Goal: Transaction & Acquisition: Purchase product/service

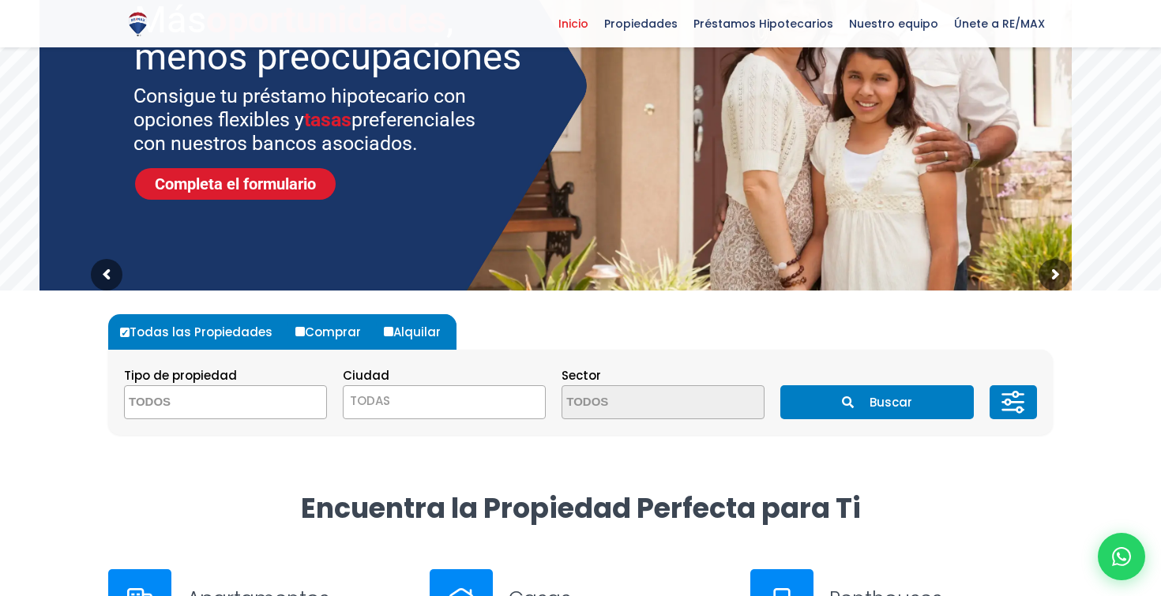
scroll to position [196, 0]
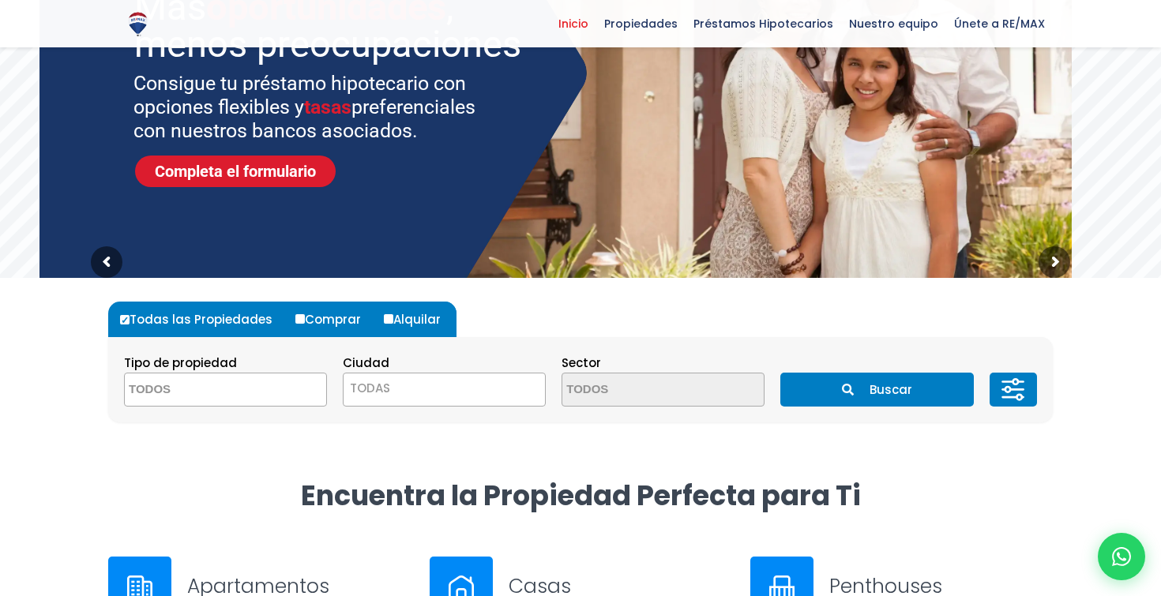
click at [238, 401] on textarea "Search" at bounding box center [201, 391] width 153 height 34
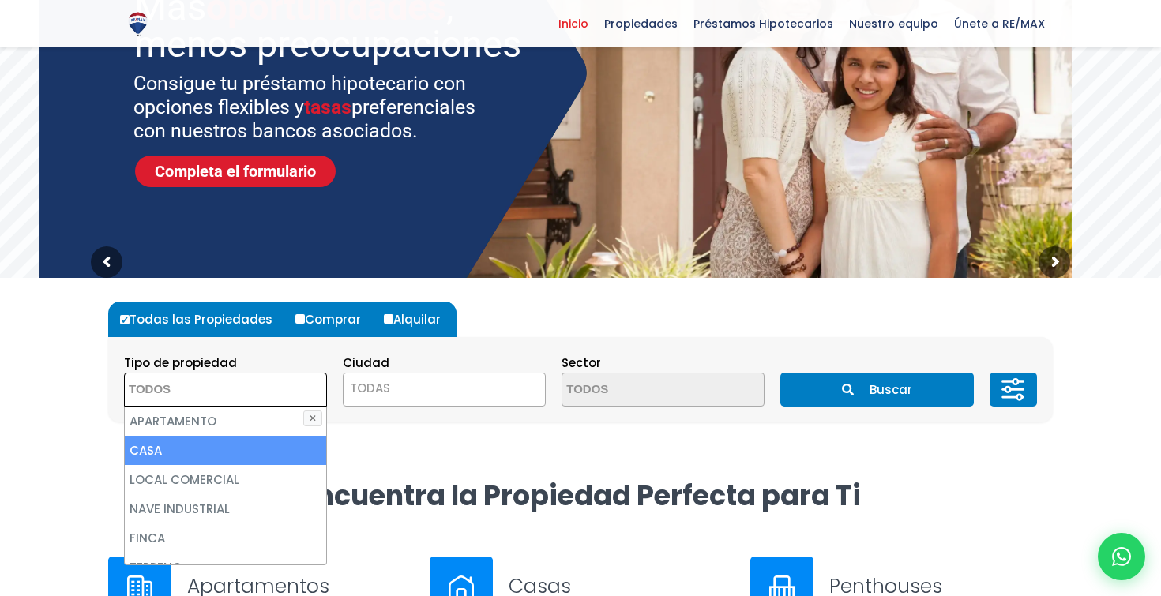
click at [239, 457] on li "CASA" at bounding box center [225, 450] width 201 height 29
select select "house"
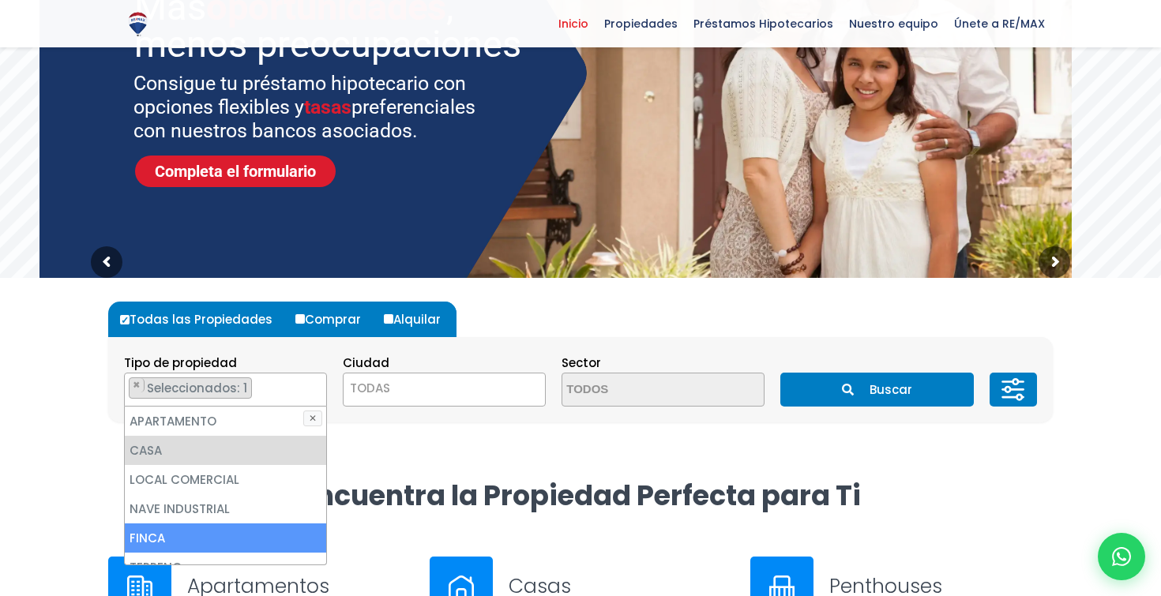
click at [205, 538] on li "FINCA" at bounding box center [225, 538] width 201 height 29
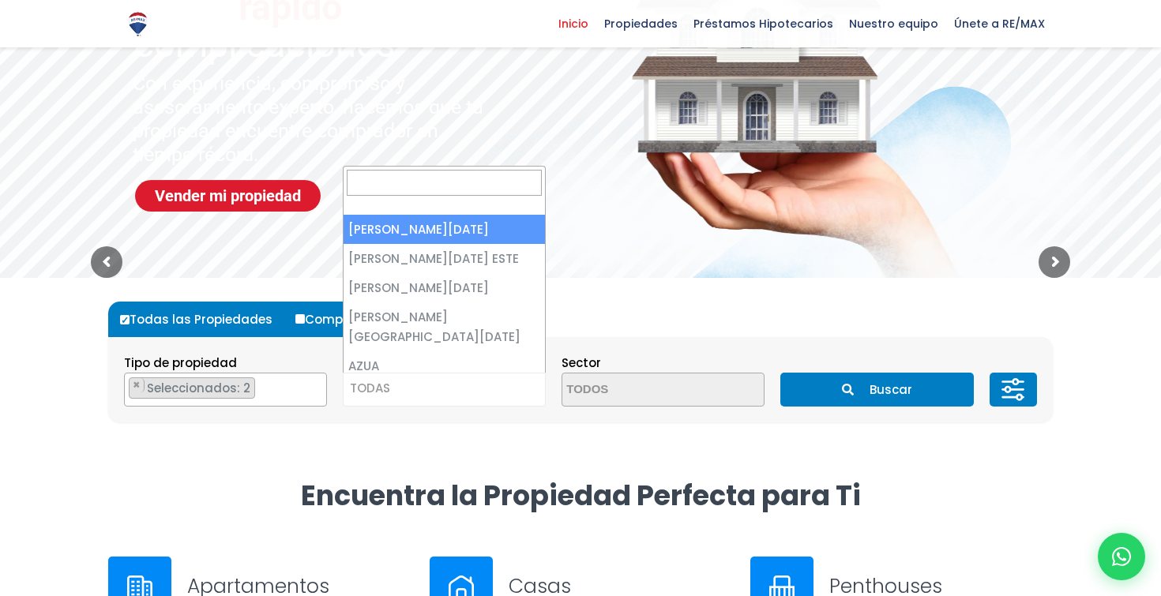
click at [451, 382] on span "TODAS" at bounding box center [444, 389] width 201 height 22
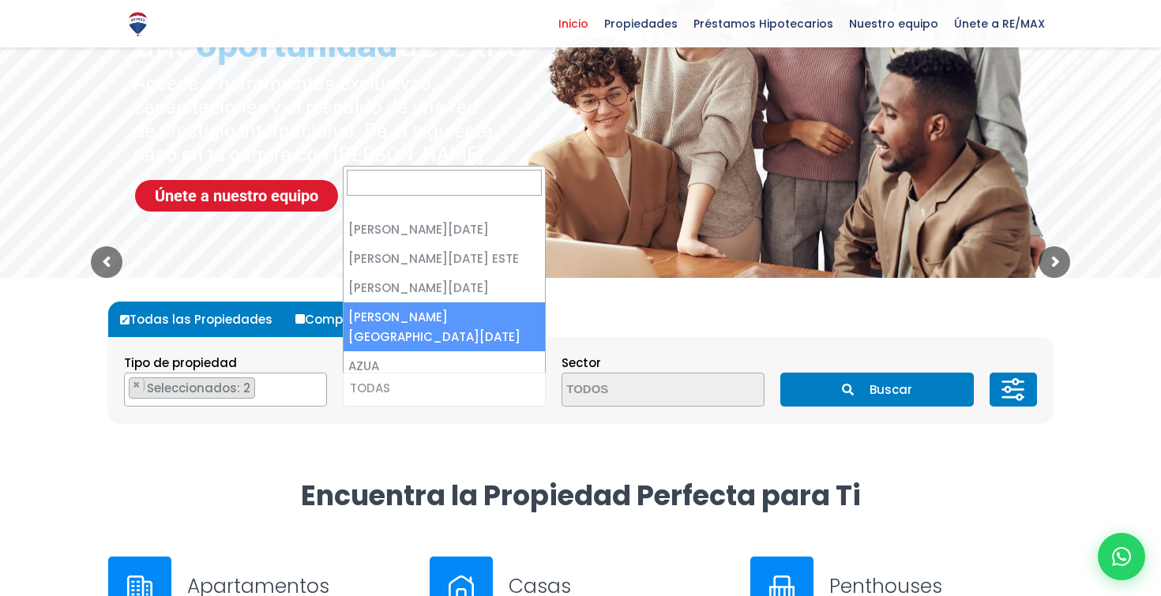
scroll to position [186, 0]
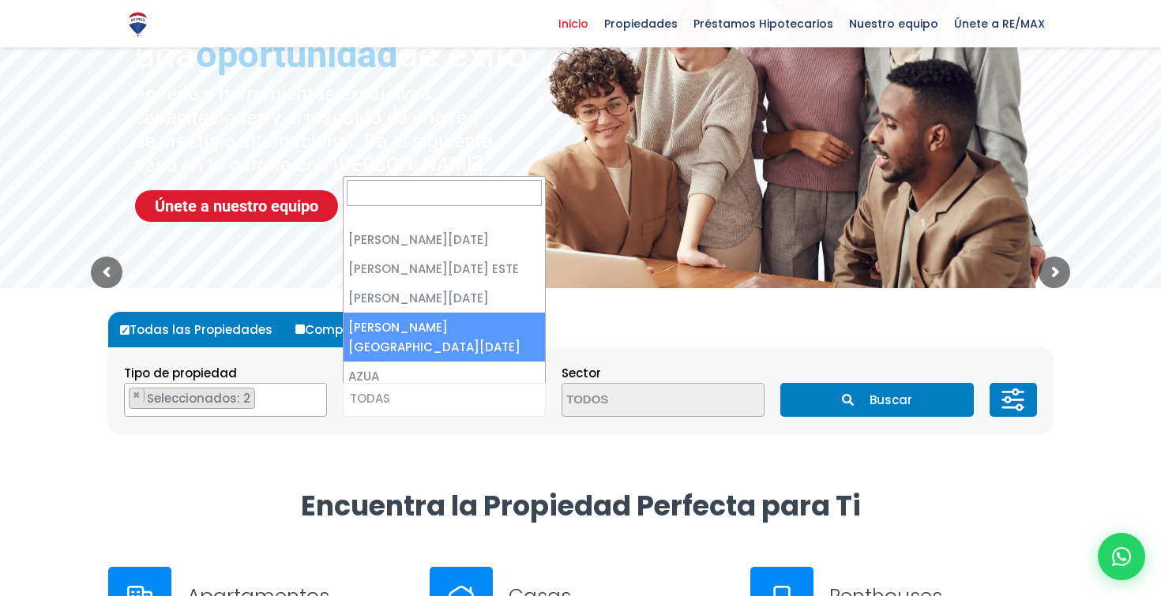
select select "150"
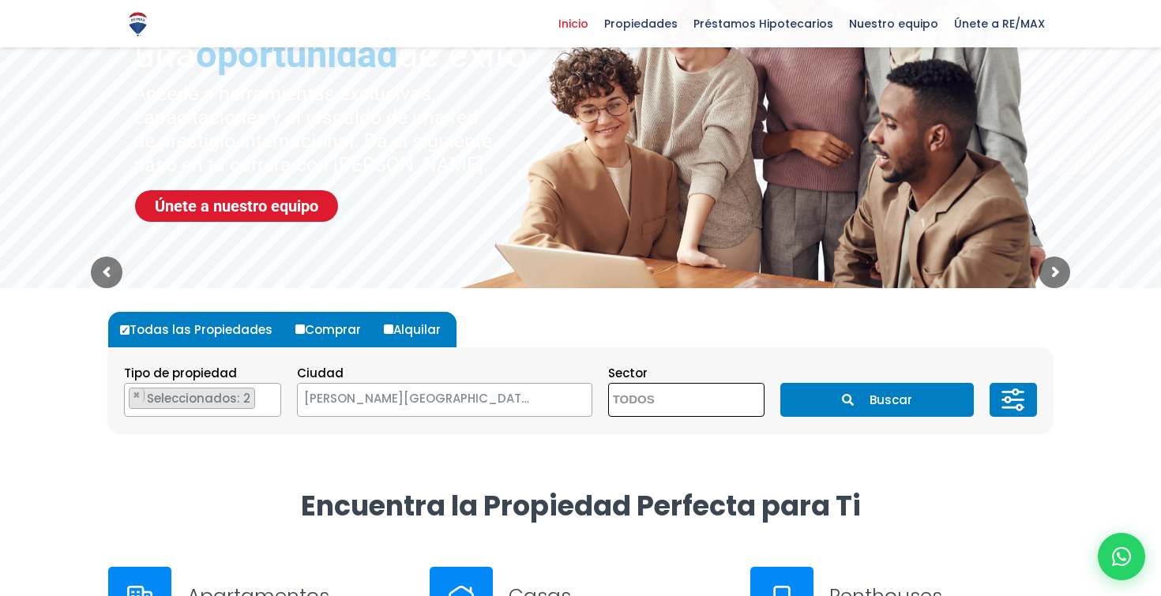
click at [662, 394] on textarea "Search" at bounding box center [685, 401] width 153 height 34
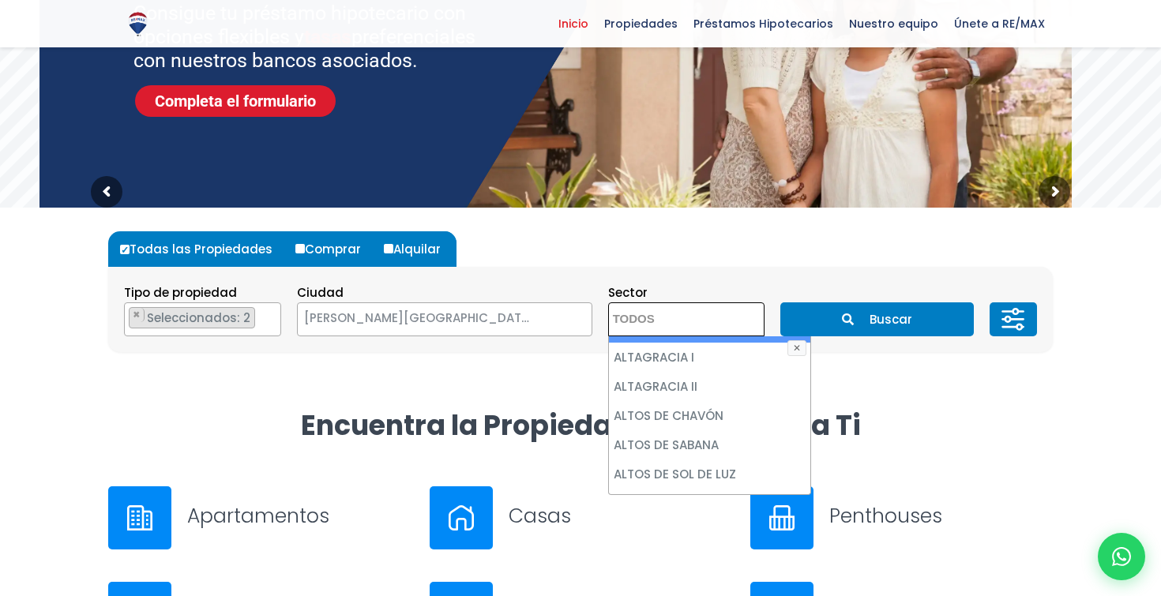
scroll to position [267, 0]
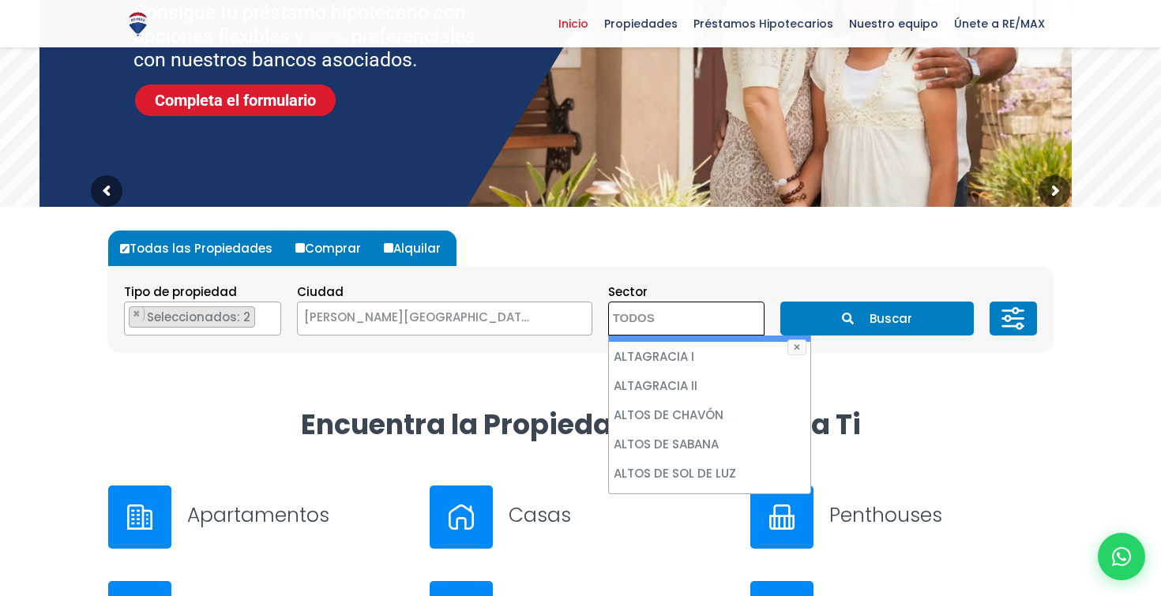
click at [916, 419] on h2 "Encuentra la Propiedad Perfecta para Ti" at bounding box center [580, 425] width 945 height 36
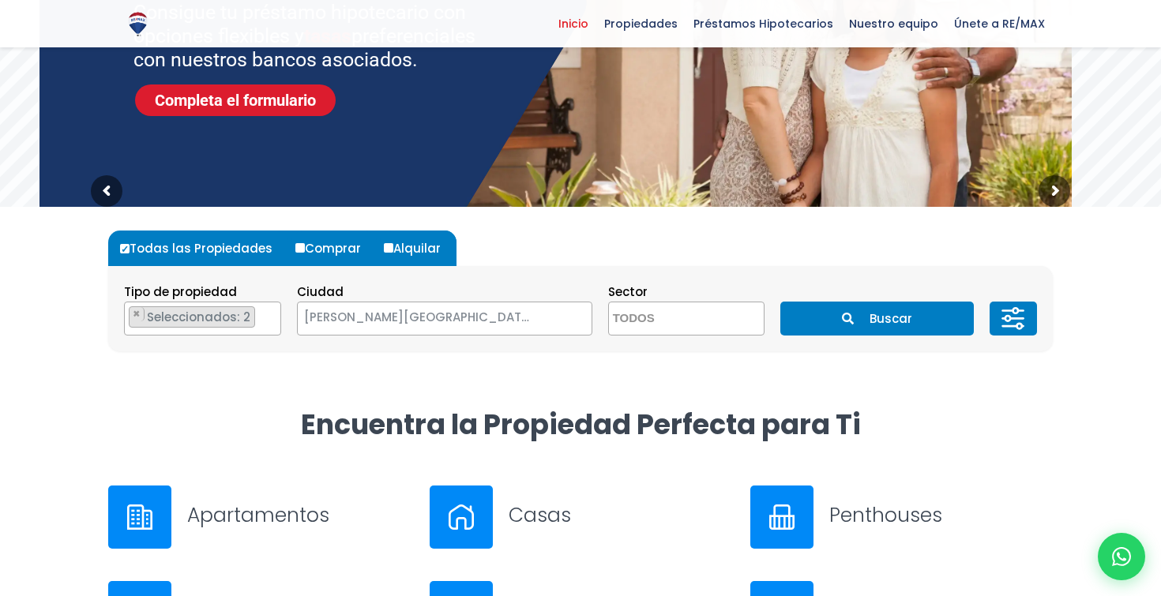
click at [886, 321] on button "Buscar" at bounding box center [877, 319] width 193 height 34
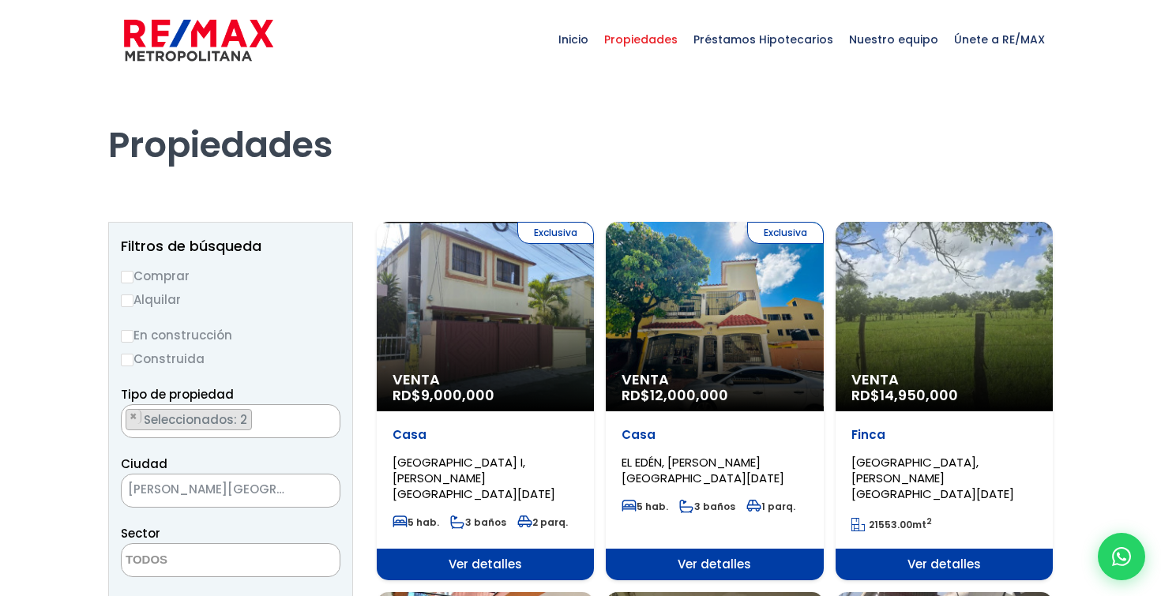
click at [131, 271] on input "Comprar" at bounding box center [127, 277] width 13 height 13
radio input "true"
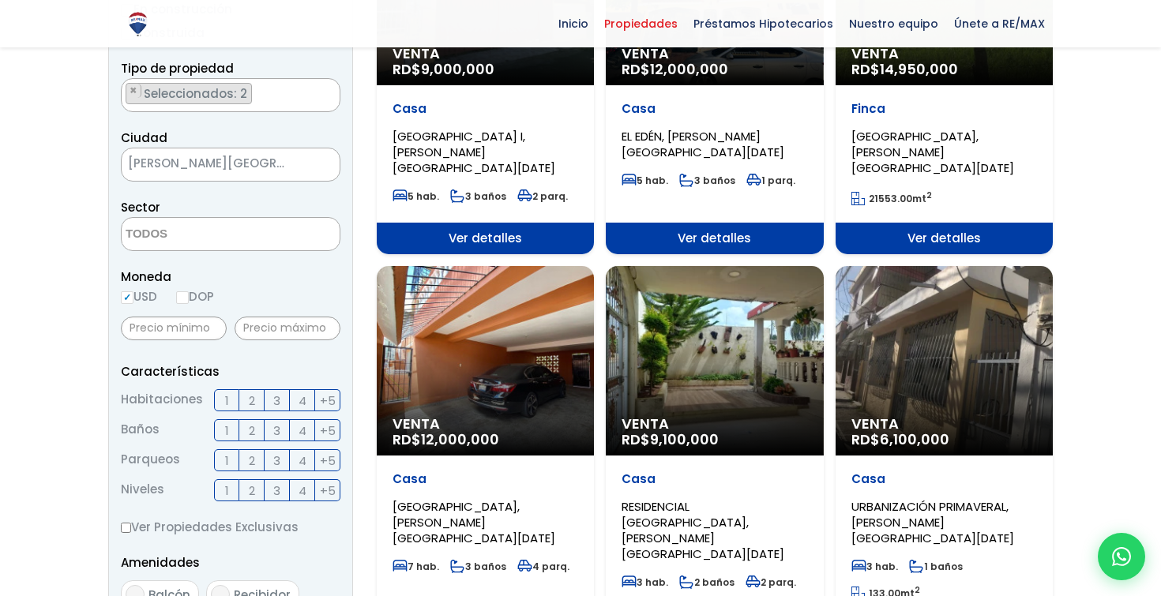
scroll to position [328, 0]
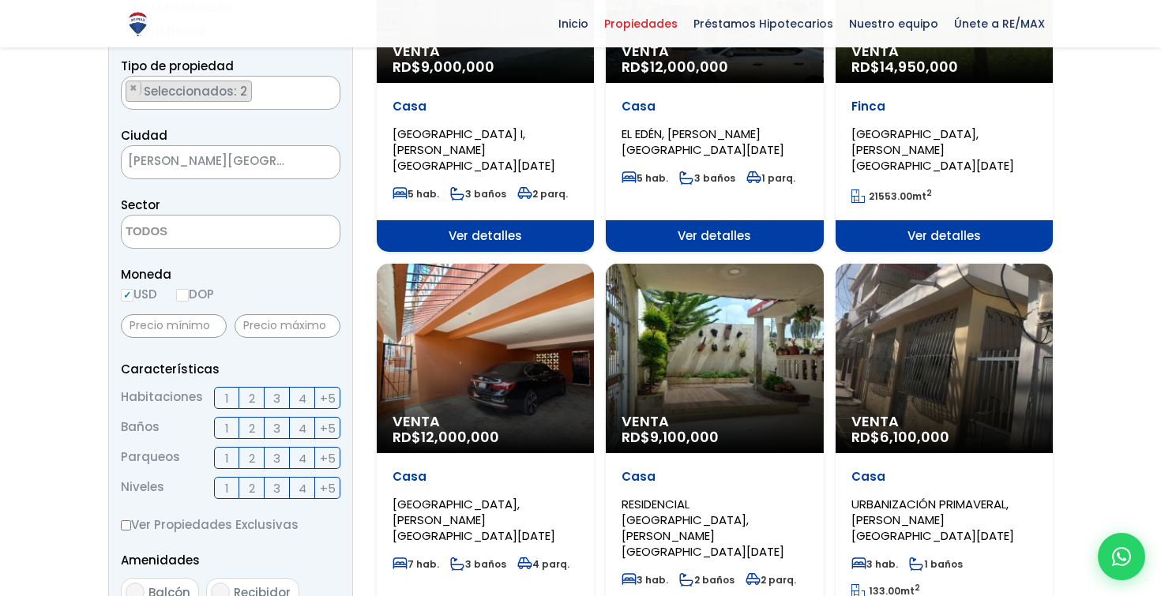
click at [187, 297] on input "DOP" at bounding box center [182, 295] width 13 height 13
radio input "true"
click at [127, 292] on input "USD" at bounding box center [127, 295] width 13 height 13
radio input "true"
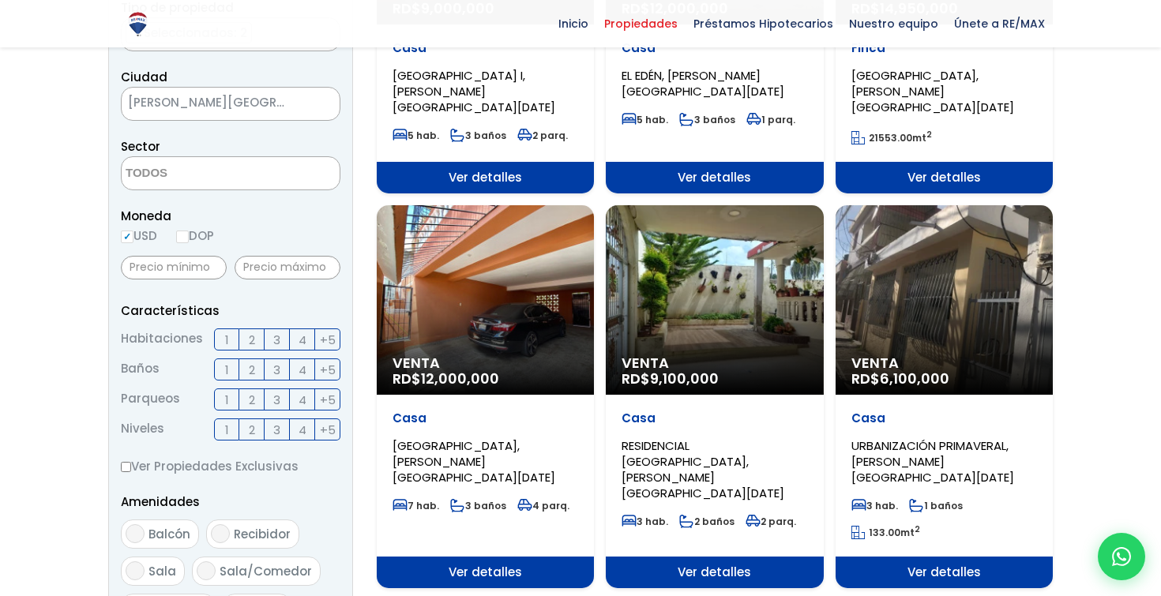
scroll to position [387, 0]
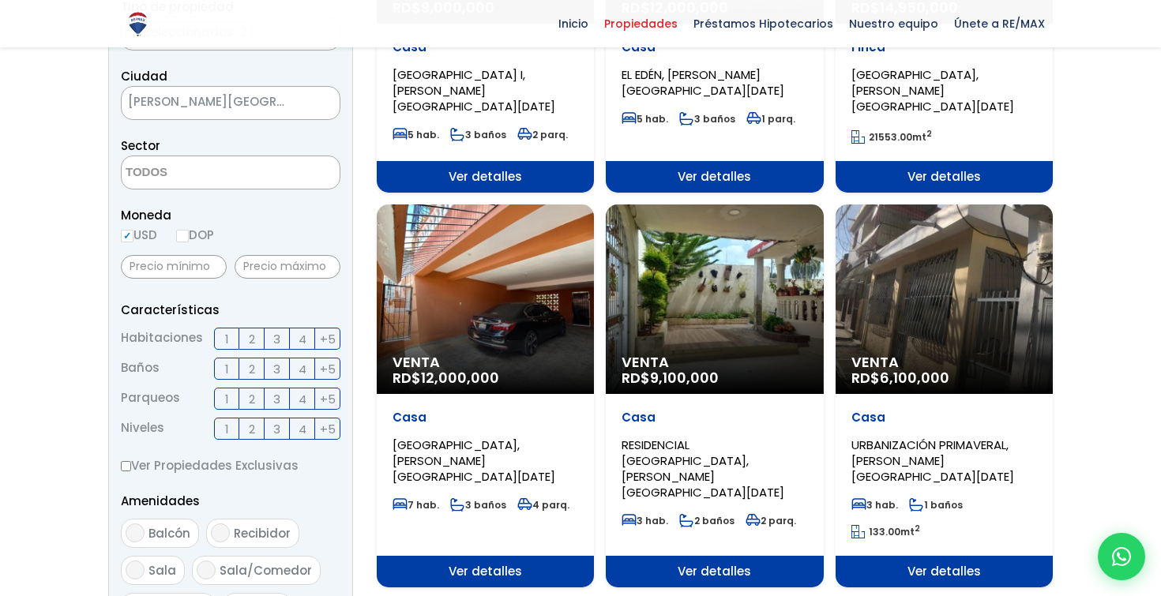
click at [299, 339] on span "4" at bounding box center [303, 339] width 8 height 20
click at [0, 0] on input "4" at bounding box center [0, 0] width 0 height 0
click at [278, 398] on span "3" at bounding box center [276, 399] width 7 height 20
click at [0, 0] on input "3" at bounding box center [0, 0] width 0 height 0
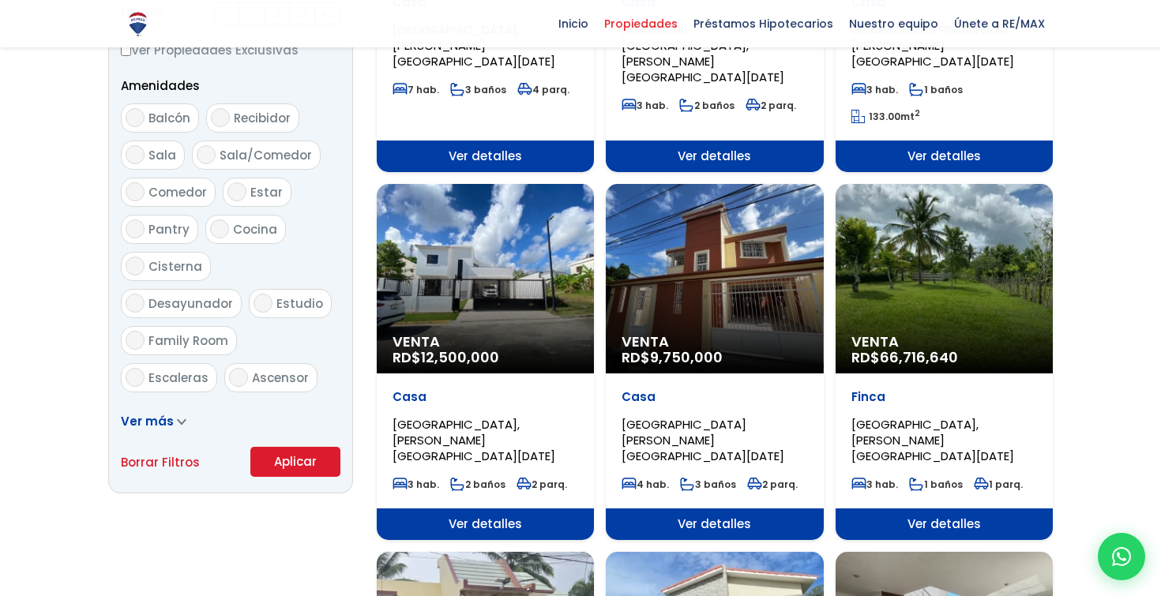
scroll to position [804, 0]
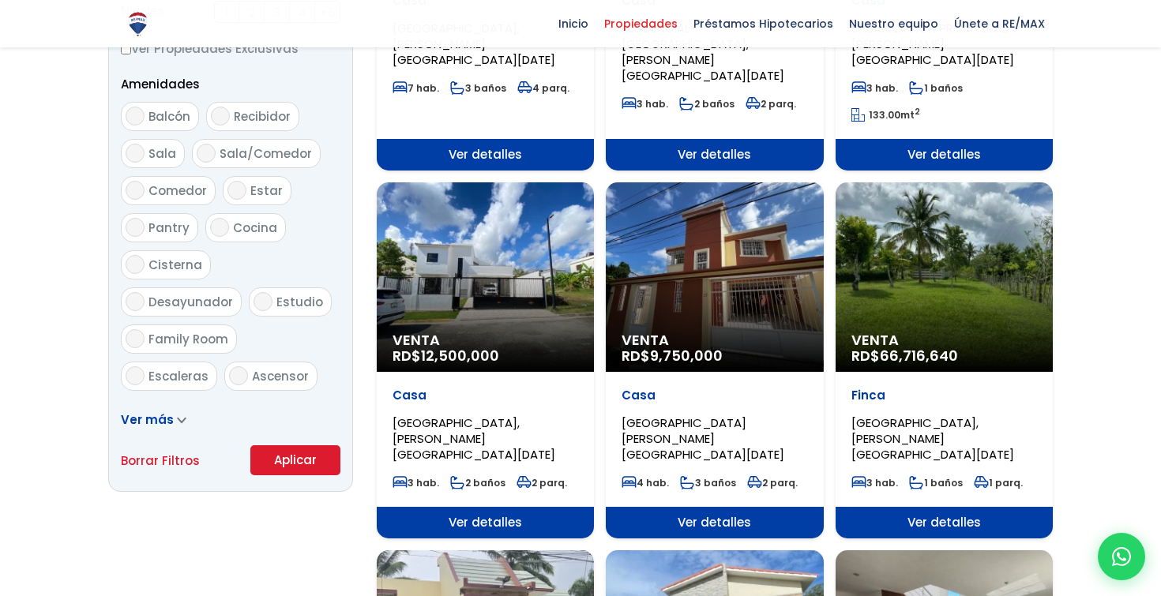
click at [305, 465] on button "Aplicar" at bounding box center [295, 461] width 90 height 30
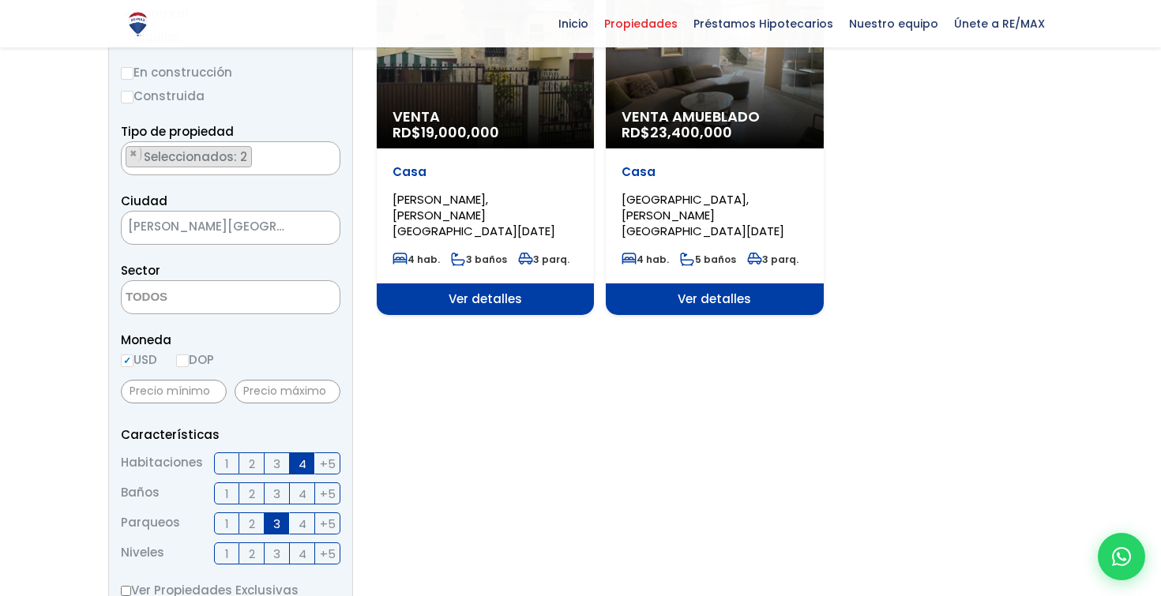
scroll to position [263, 0]
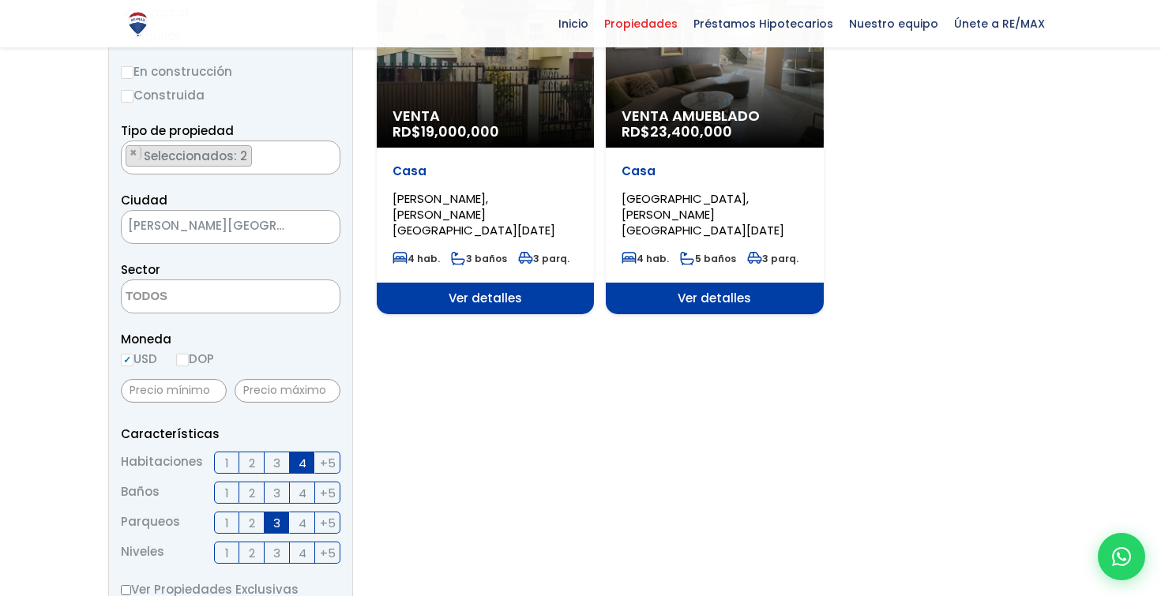
click at [227, 461] on span "1" at bounding box center [227, 463] width 4 height 20
click at [0, 0] on input "1" at bounding box center [0, 0] width 0 height 0
click at [227, 461] on span "1" at bounding box center [227, 463] width 4 height 20
click at [0, 0] on input "1" at bounding box center [0, 0] width 0 height 0
click at [227, 461] on span "1" at bounding box center [227, 463] width 4 height 20
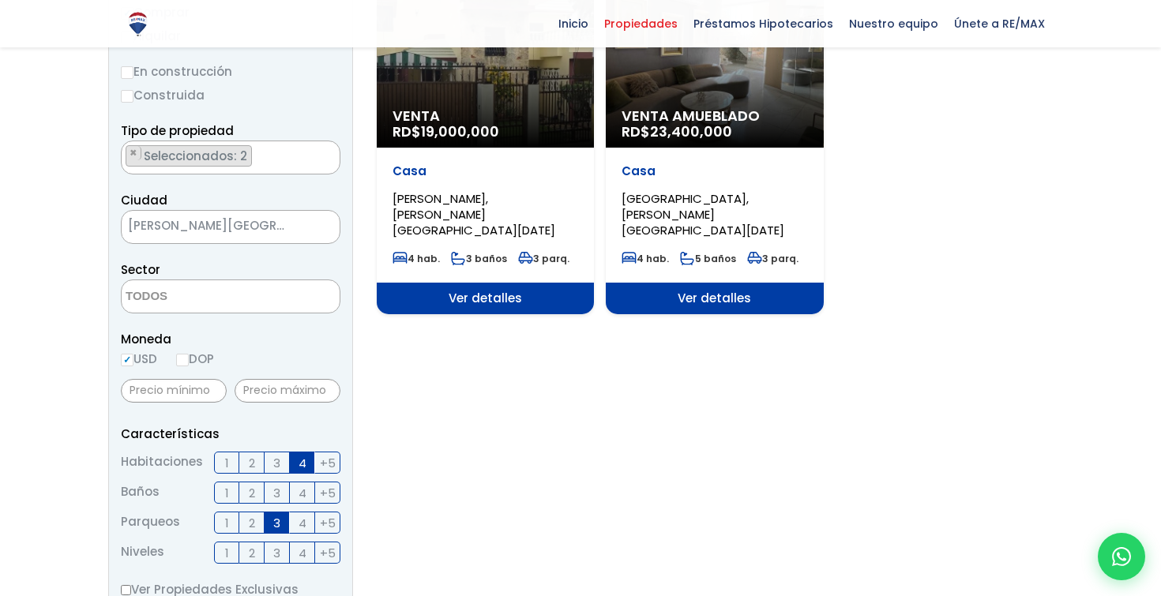
click at [0, 0] on input "1" at bounding box center [0, 0] width 0 height 0
click at [261, 458] on label "2" at bounding box center [251, 463] width 25 height 22
click at [0, 0] on input "2" at bounding box center [0, 0] width 0 height 0
click at [214, 458] on label "1" at bounding box center [226, 463] width 25 height 22
click at [0, 0] on input "1" at bounding box center [0, 0] width 0 height 0
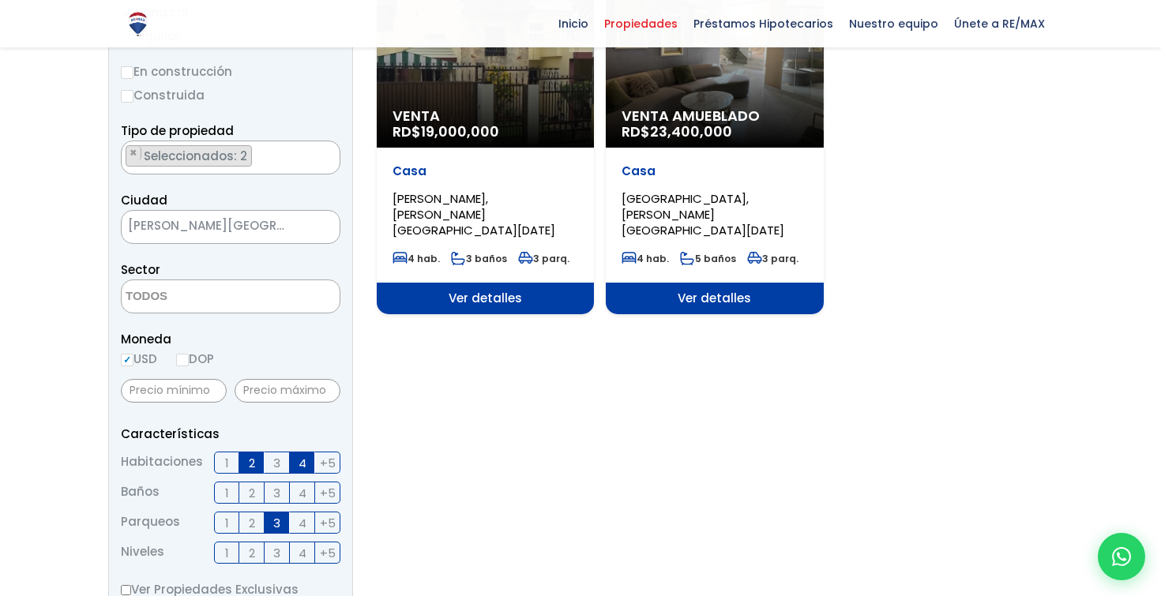
click at [277, 463] on span "3" at bounding box center [276, 463] width 7 height 20
click at [0, 0] on input "3" at bounding box center [0, 0] width 0 height 0
click at [333, 465] on span "+5" at bounding box center [328, 463] width 16 height 20
click at [0, 0] on input "+5" at bounding box center [0, 0] width 0 height 0
click at [235, 521] on label "1" at bounding box center [226, 523] width 25 height 22
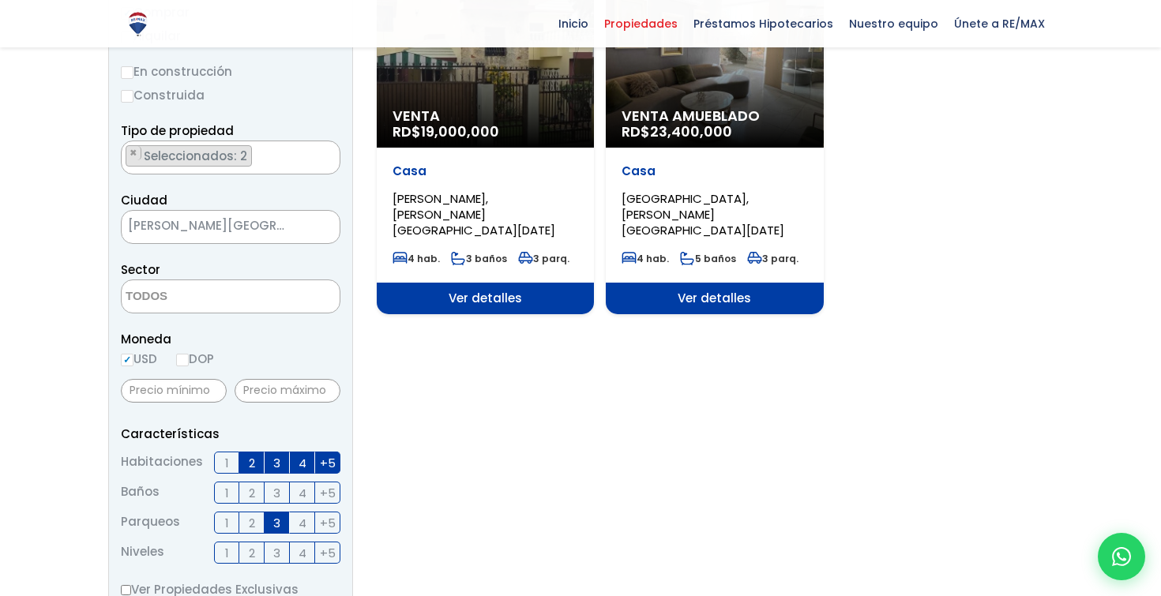
click at [0, 0] on input "1" at bounding box center [0, 0] width 0 height 0
click at [249, 522] on span "2" at bounding box center [252, 524] width 6 height 20
click at [0, 0] on input "2" at bounding box center [0, 0] width 0 height 0
click at [307, 525] on label "4" at bounding box center [302, 523] width 25 height 22
click at [0, 0] on input "4" at bounding box center [0, 0] width 0 height 0
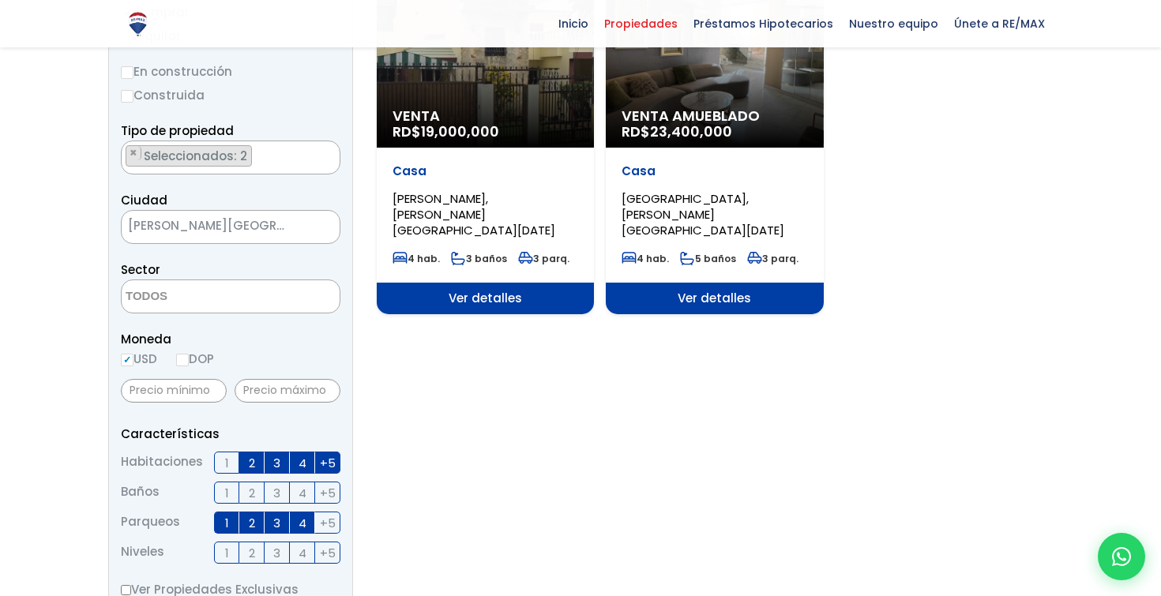
click at [329, 521] on span "+5" at bounding box center [328, 524] width 16 height 20
click at [0, 0] on input "+5" at bounding box center [0, 0] width 0 height 0
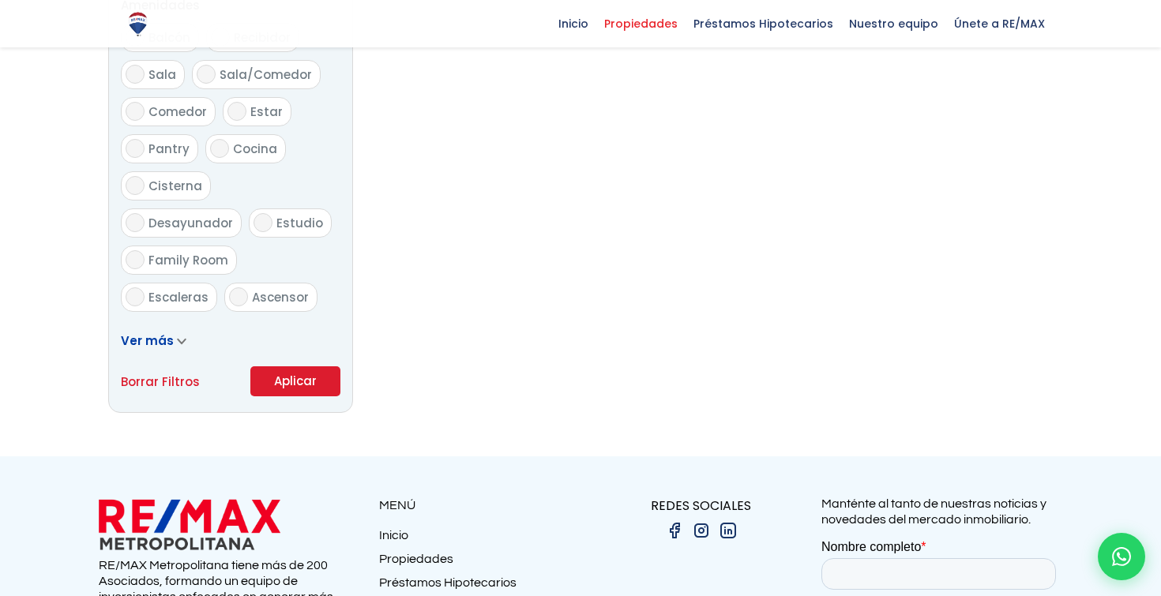
scroll to position [981, 0]
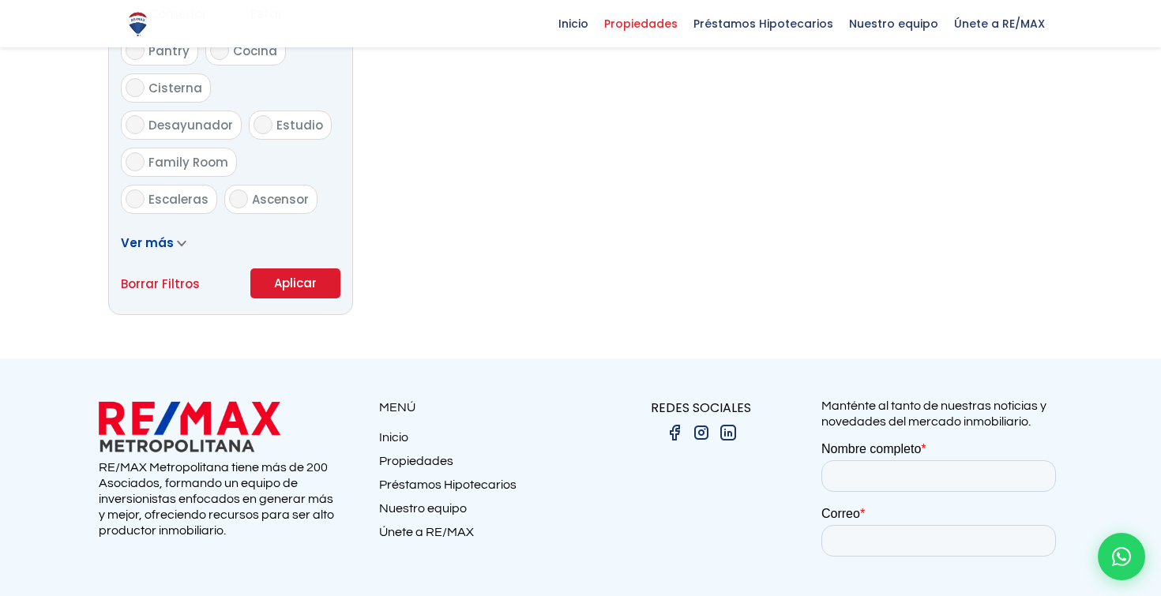
click at [285, 280] on button "Aplicar" at bounding box center [295, 284] width 90 height 30
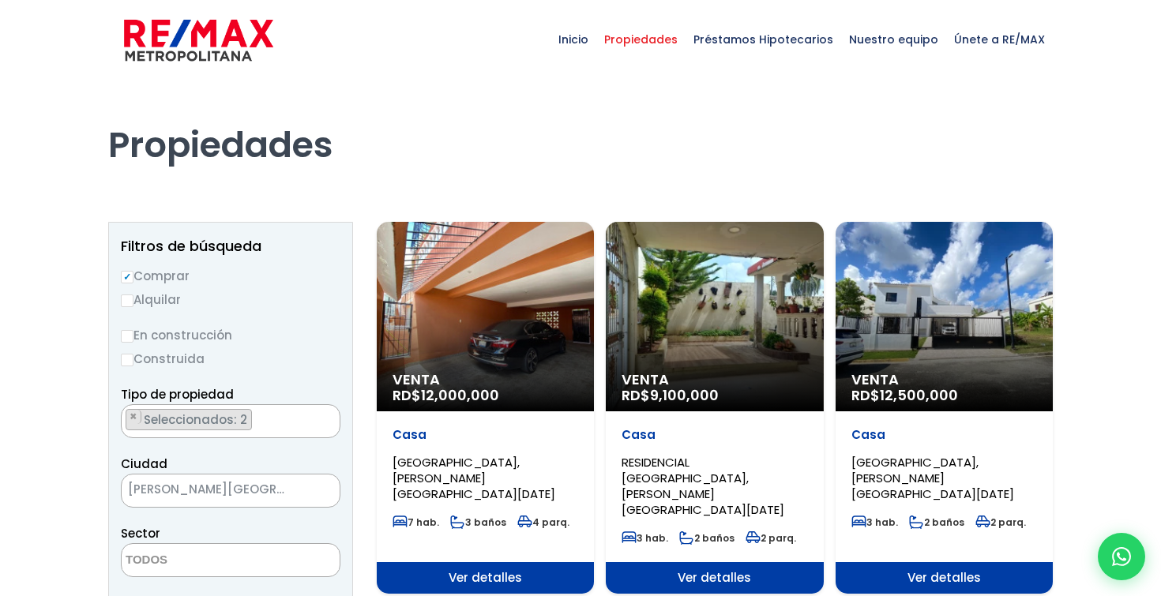
click at [541, 333] on div "Venta RD$ 12,000,000" at bounding box center [485, 317] width 217 height 190
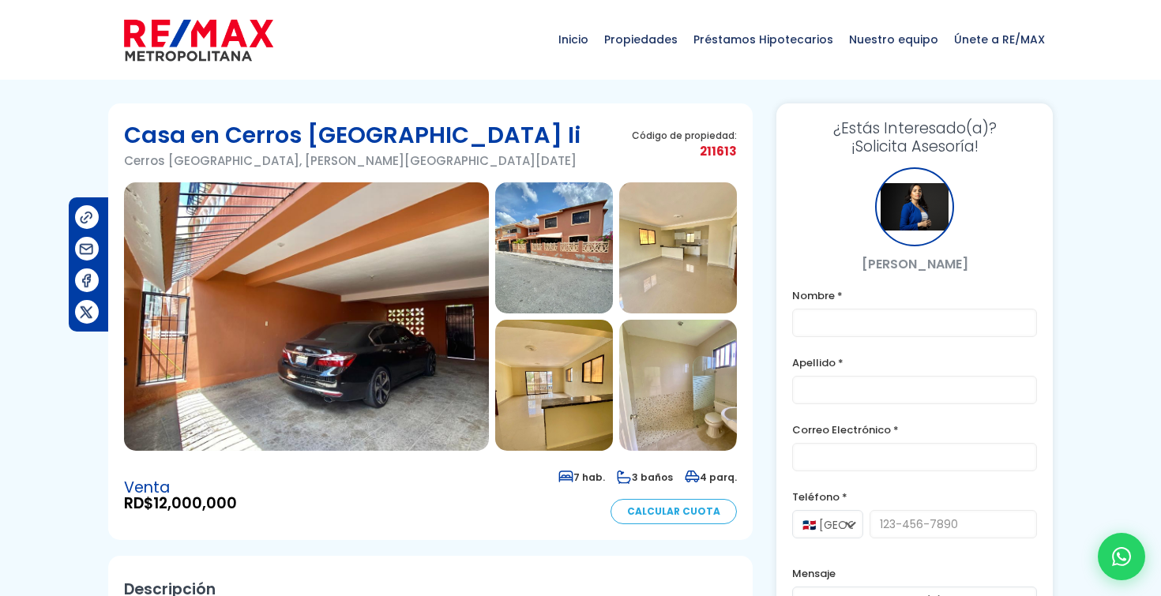
click at [408, 295] on img at bounding box center [306, 316] width 365 height 269
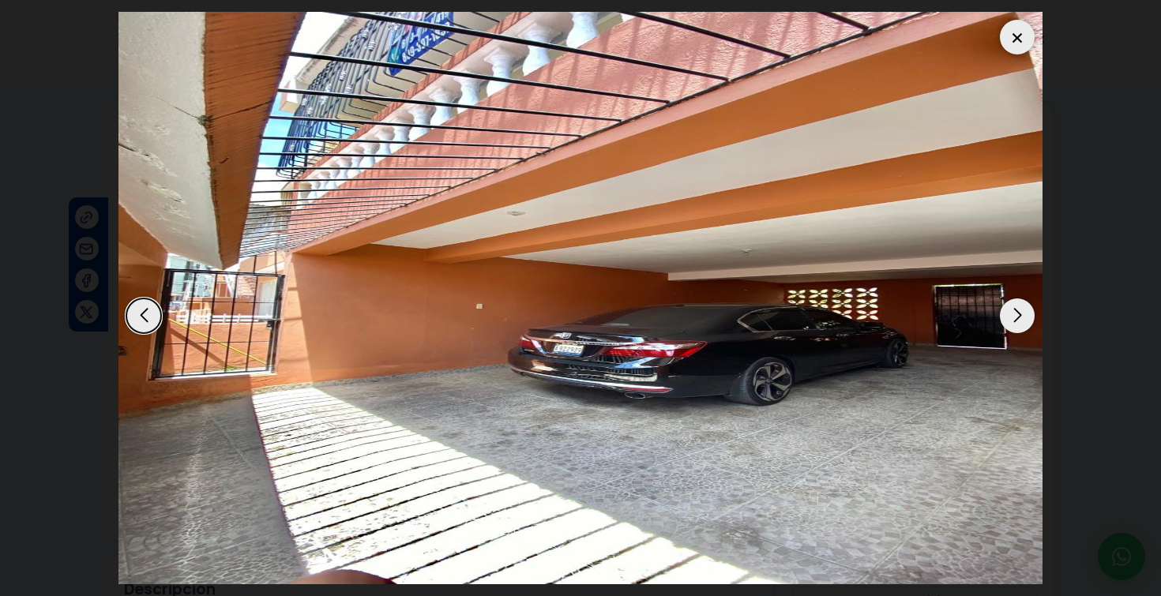
click at [1014, 323] on div "Next slide" at bounding box center [1017, 316] width 35 height 35
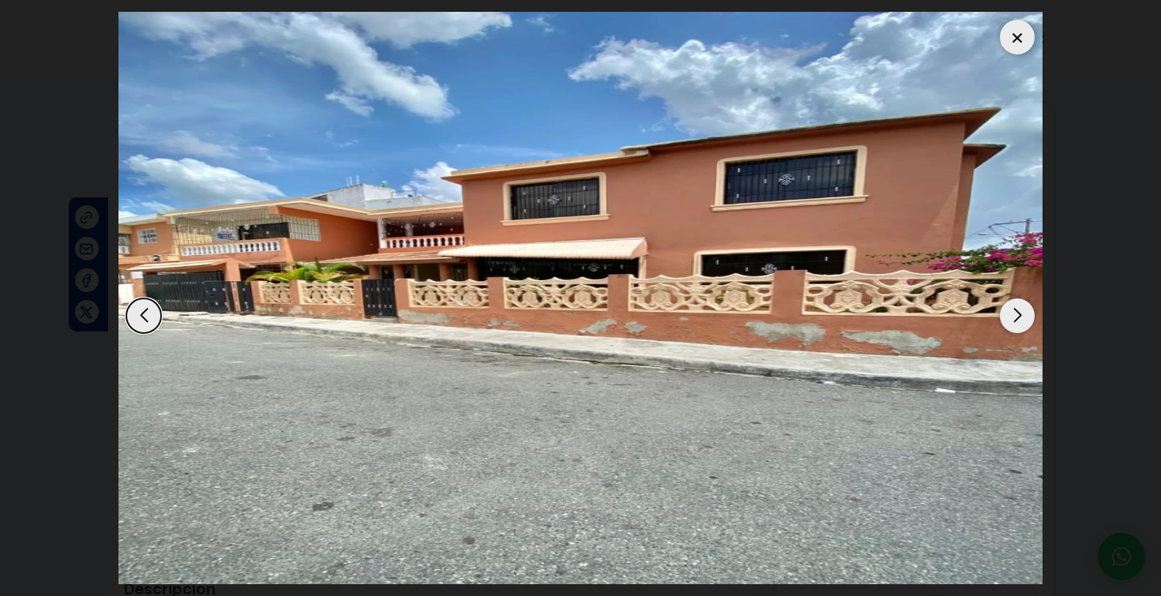
click at [1014, 324] on div "Next slide" at bounding box center [1017, 316] width 35 height 35
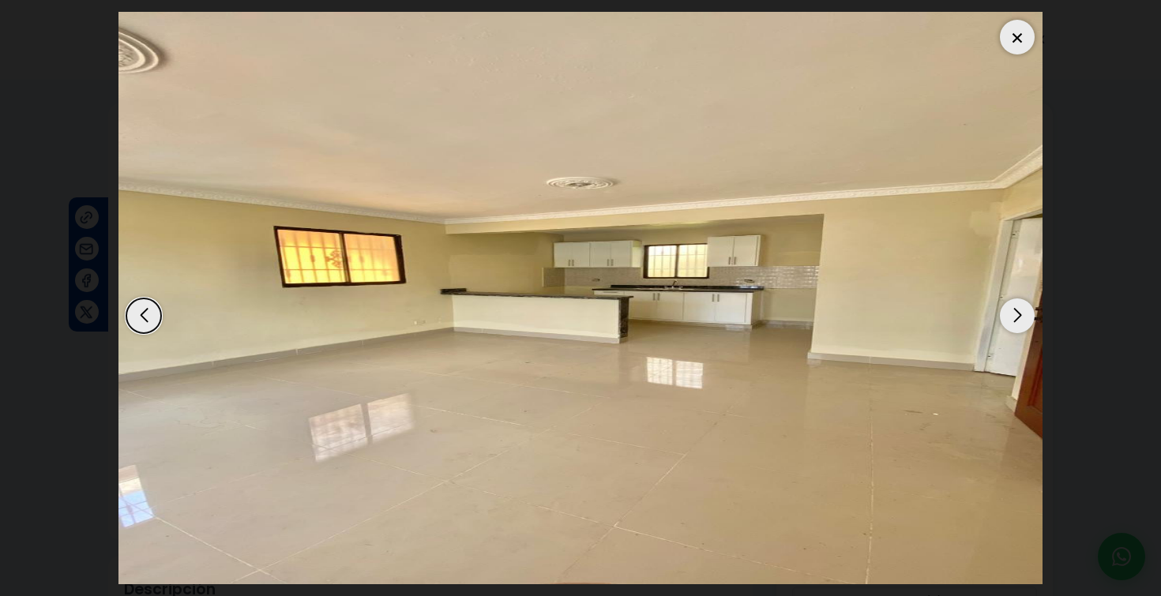
click at [1014, 324] on div "Next slide" at bounding box center [1017, 316] width 35 height 35
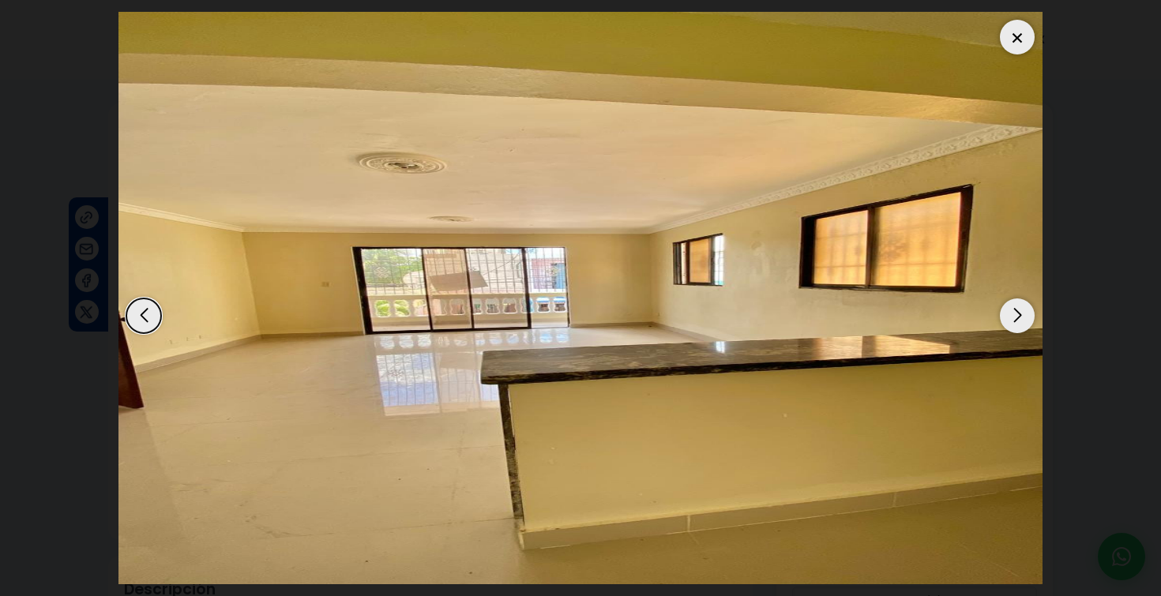
click at [1014, 325] on div "Next slide" at bounding box center [1017, 316] width 35 height 35
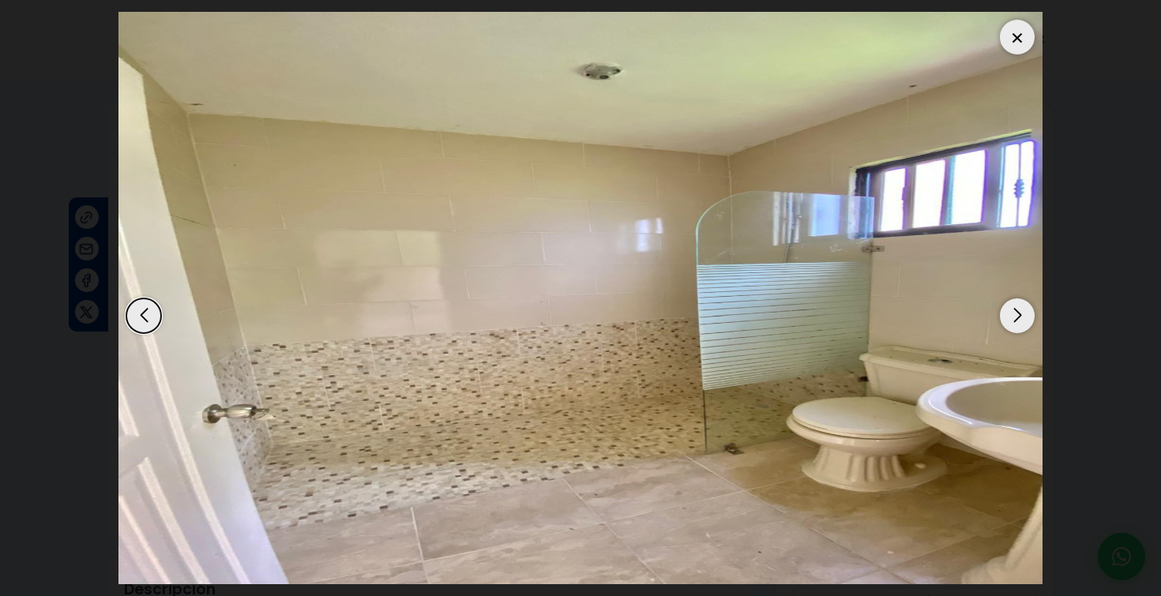
click at [1014, 325] on div "Next slide" at bounding box center [1017, 316] width 35 height 35
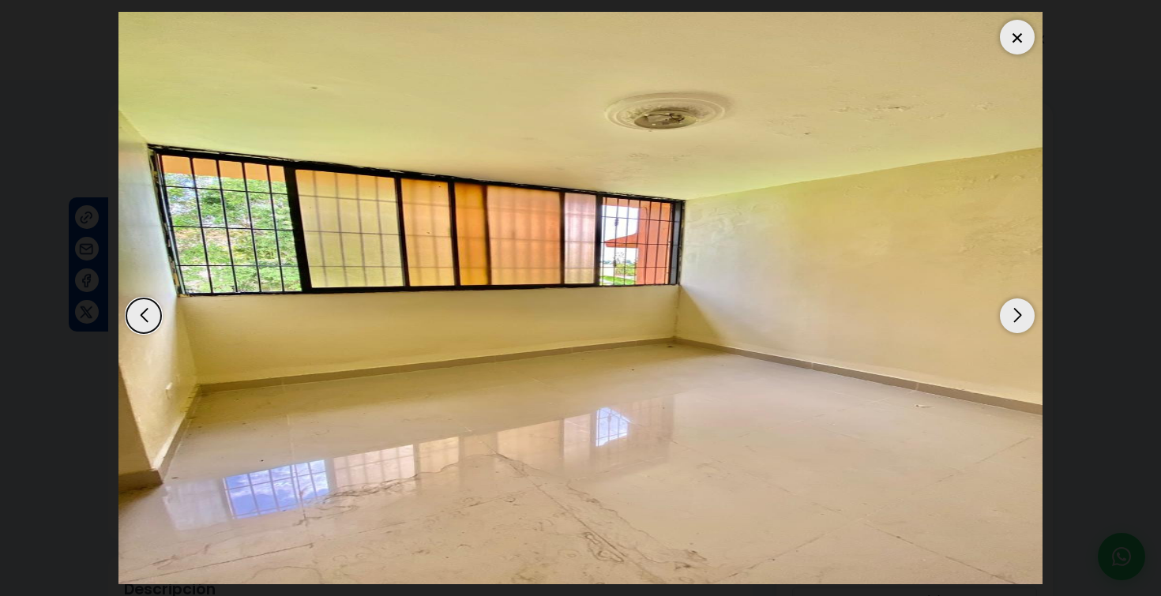
click at [1015, 325] on div "Next slide" at bounding box center [1017, 316] width 35 height 35
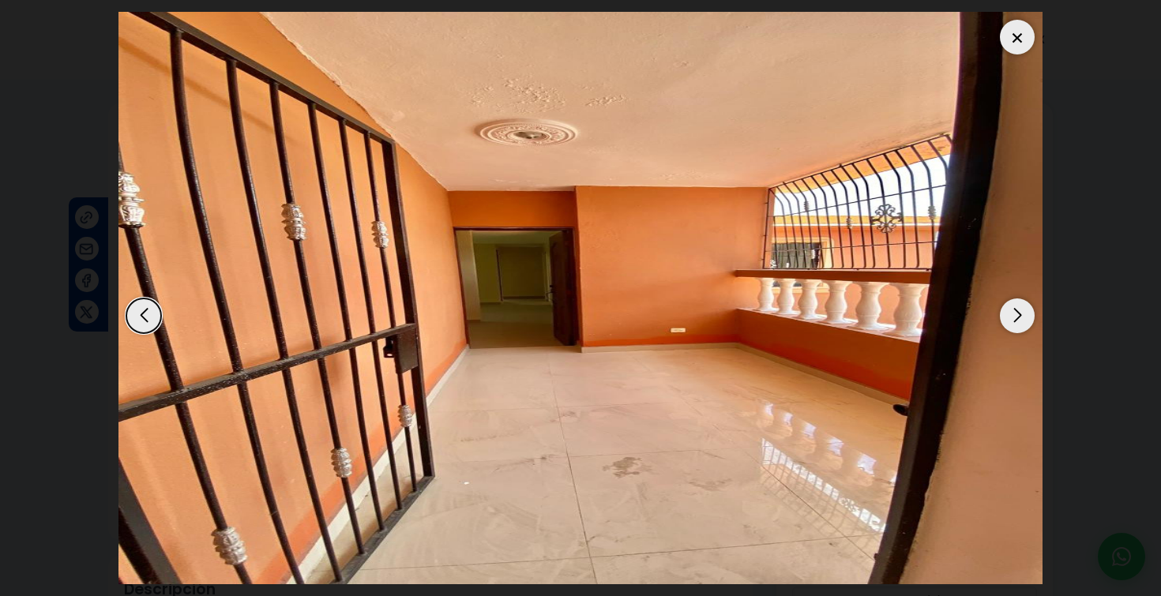
click at [1015, 325] on div "Next slide" at bounding box center [1017, 316] width 35 height 35
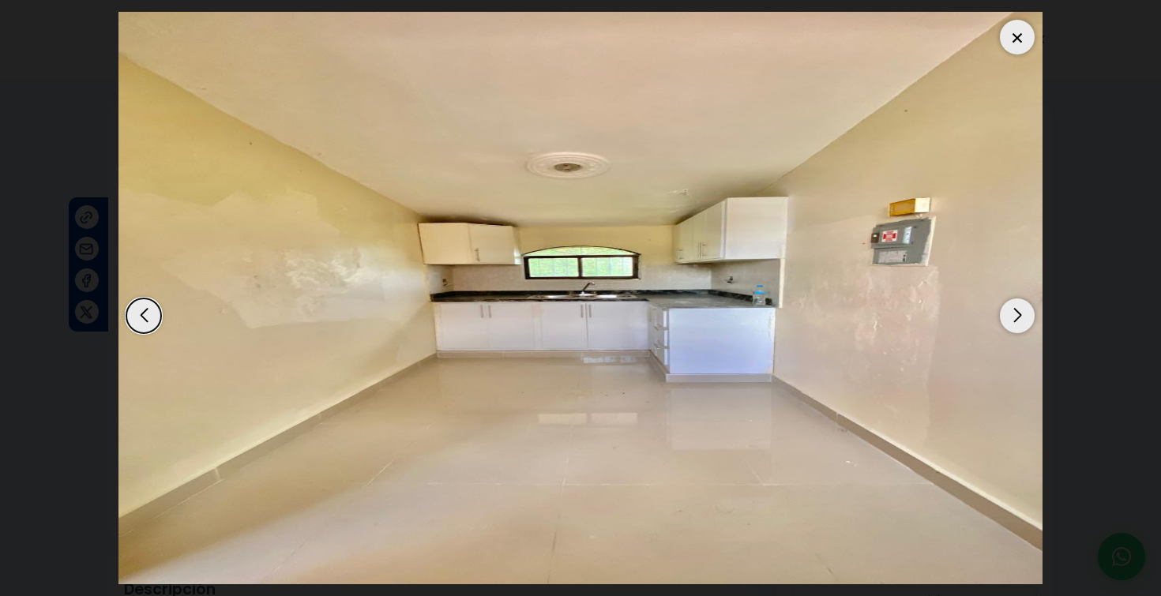
click at [1015, 325] on div "Next slide" at bounding box center [1017, 316] width 35 height 35
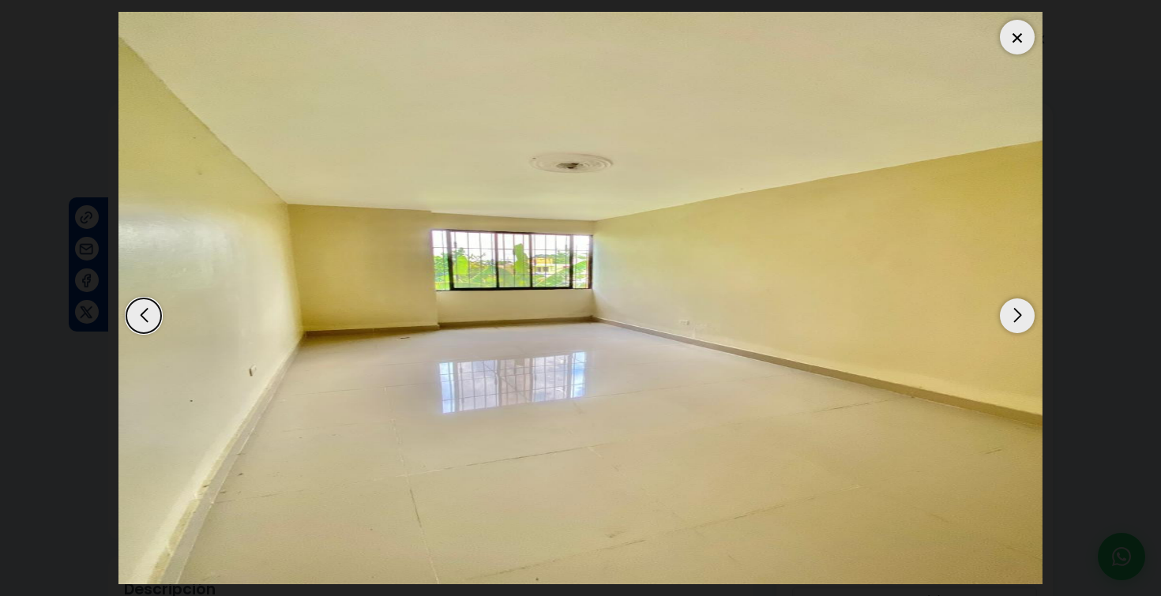
click at [1015, 325] on div "Next slide" at bounding box center [1017, 316] width 35 height 35
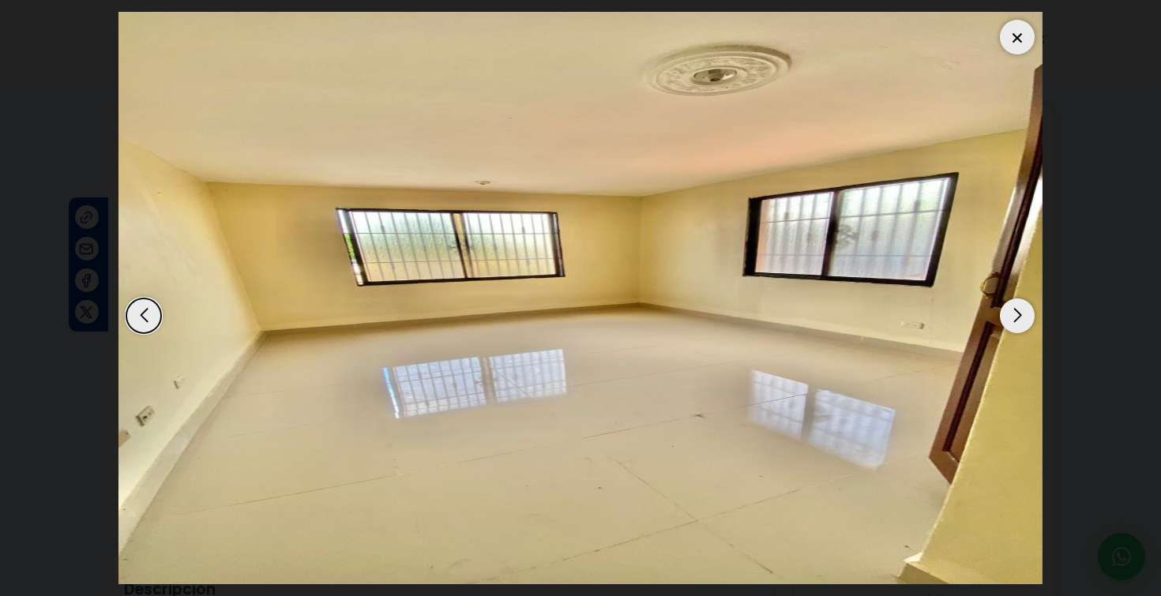
click at [1016, 326] on div "Next slide" at bounding box center [1017, 316] width 35 height 35
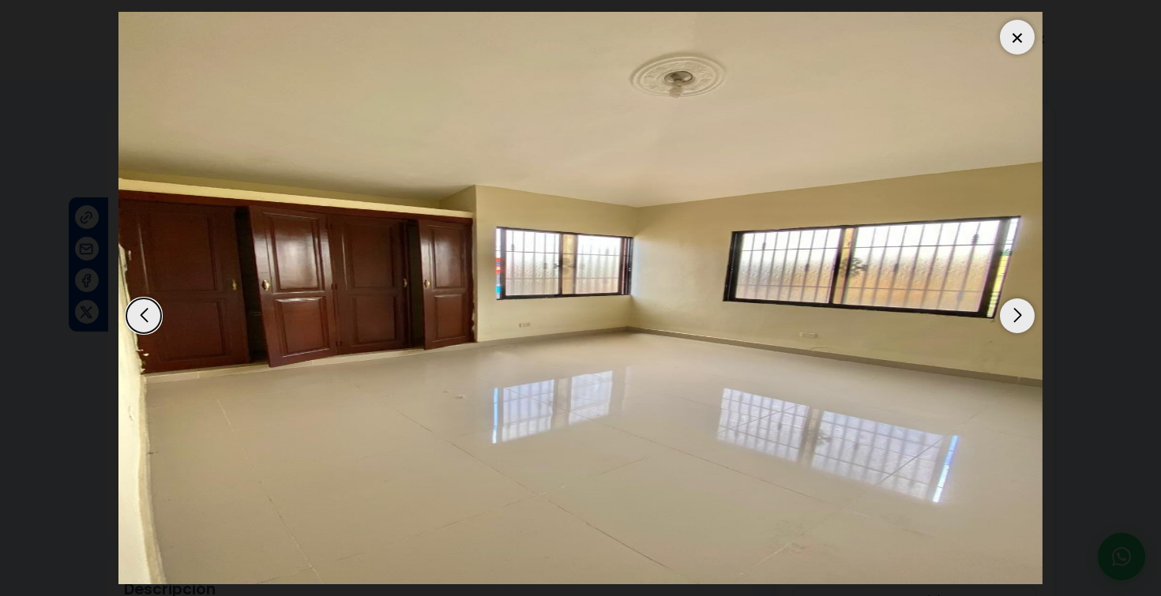
click at [1016, 326] on div "Next slide" at bounding box center [1017, 316] width 35 height 35
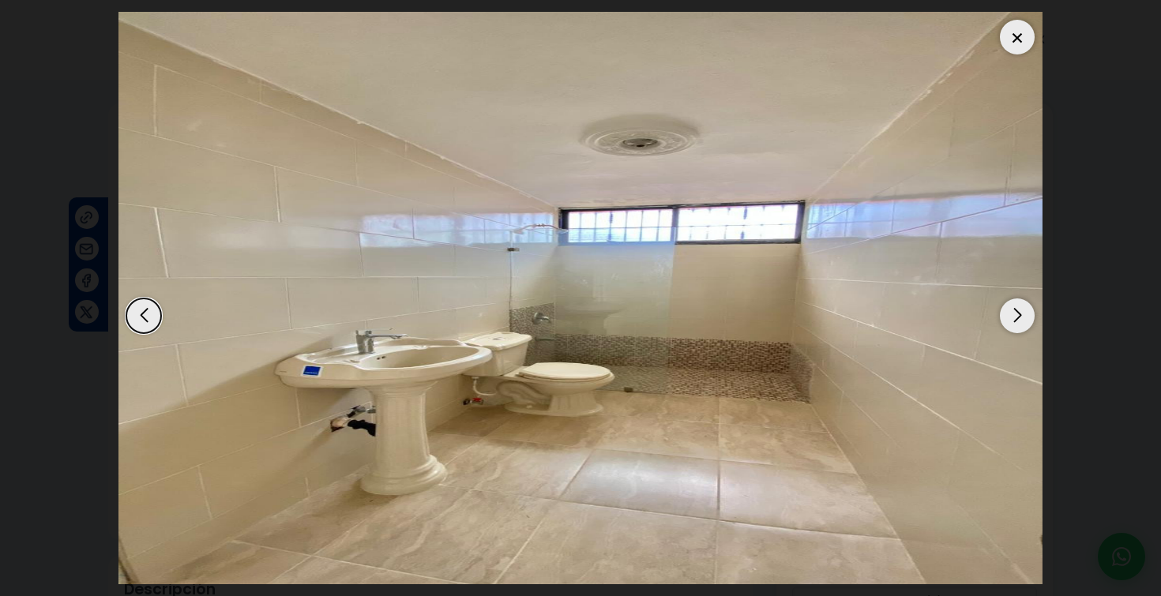
click at [1016, 327] on div "Next slide" at bounding box center [1017, 316] width 35 height 35
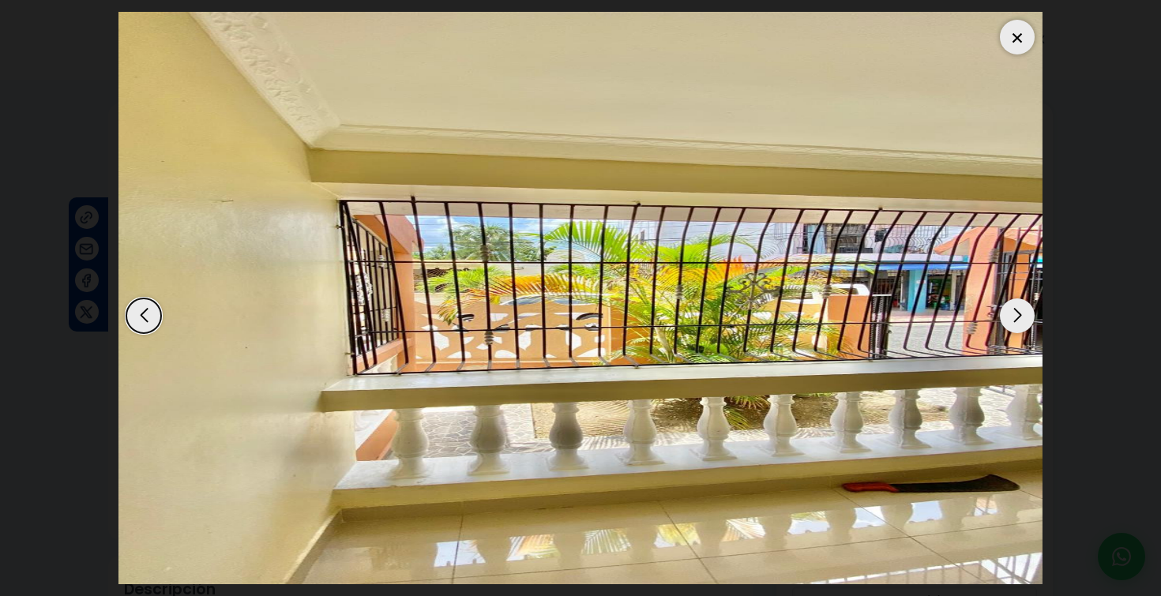
click at [1016, 327] on div "Next slide" at bounding box center [1017, 316] width 35 height 35
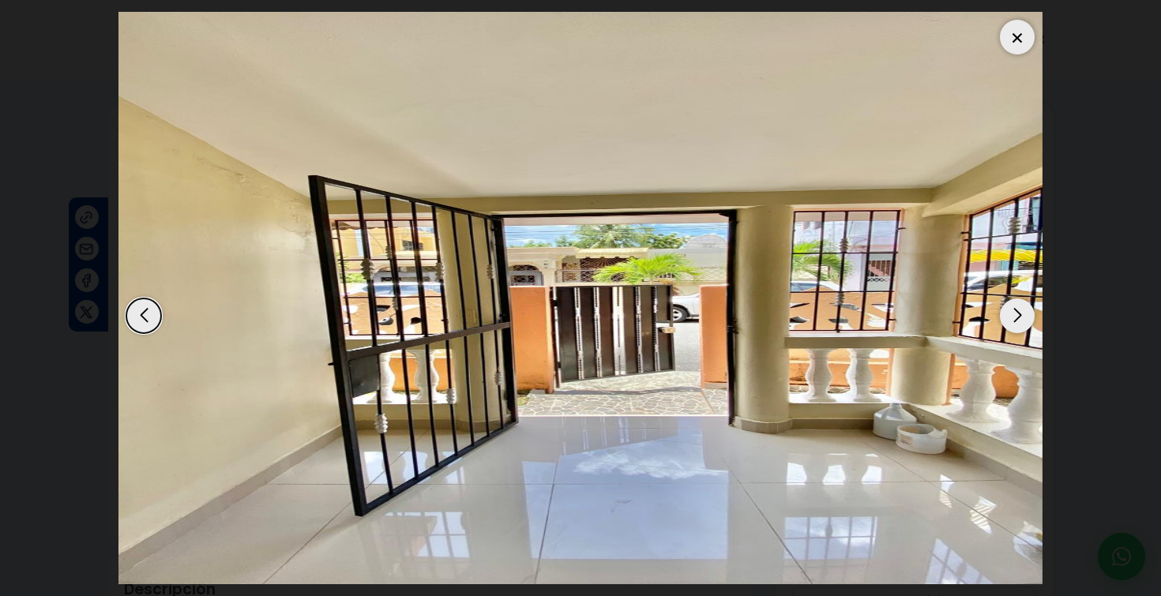
click at [1017, 329] on div "Next slide" at bounding box center [1017, 316] width 35 height 35
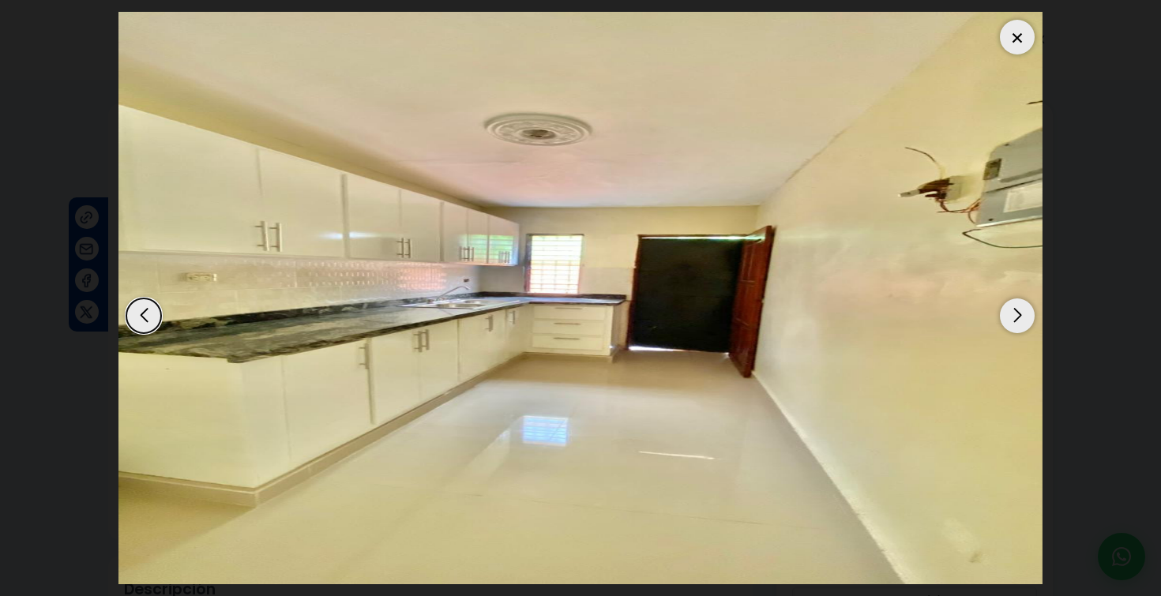
click at [1017, 329] on div "Next slide" at bounding box center [1017, 316] width 35 height 35
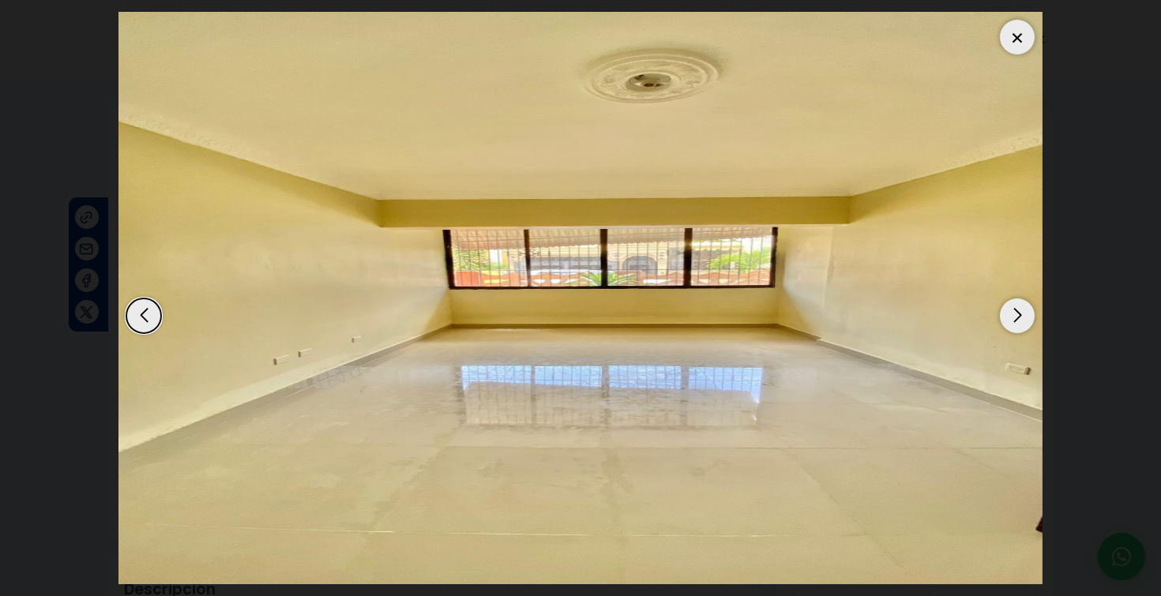
click at [1017, 329] on div "Next slide" at bounding box center [1017, 316] width 35 height 35
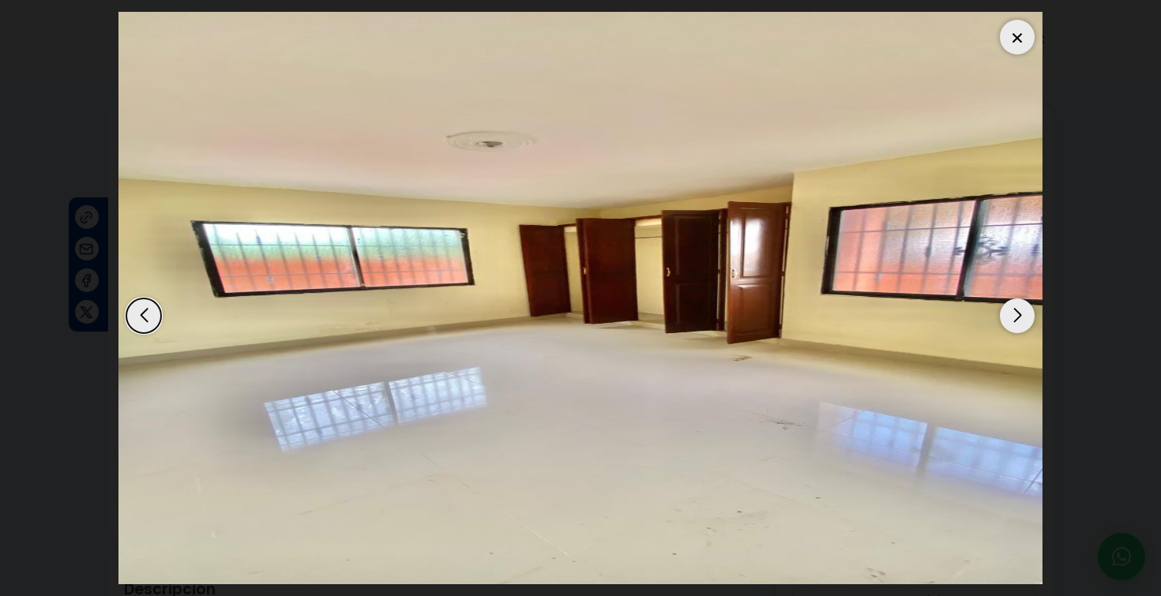
click at [1017, 329] on div "Next slide" at bounding box center [1017, 316] width 35 height 35
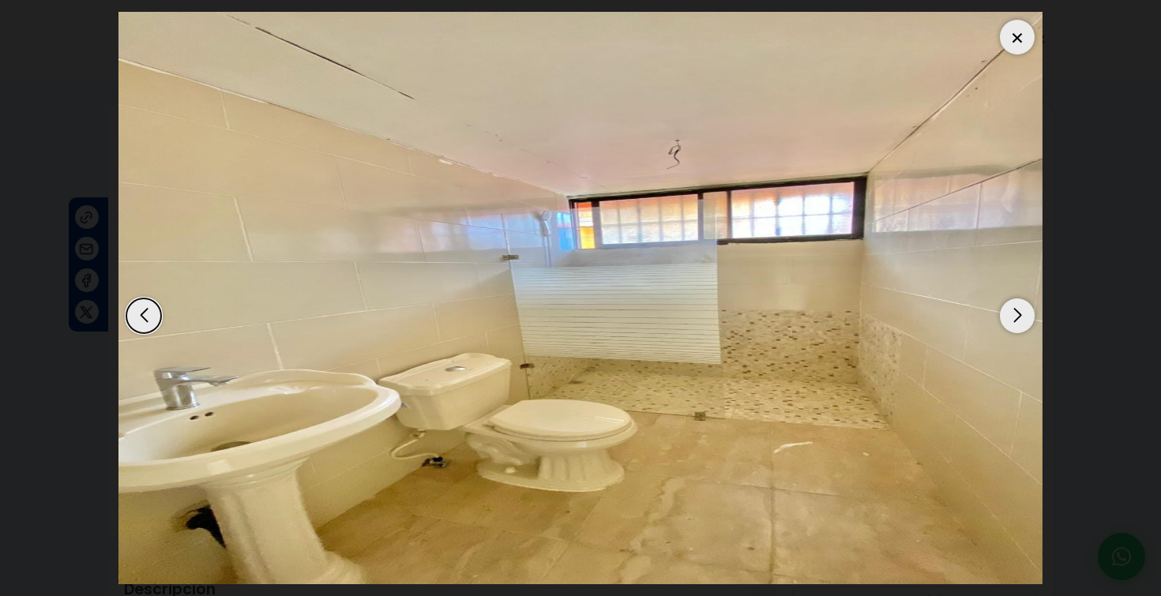
click at [1017, 329] on div "Next slide" at bounding box center [1017, 316] width 35 height 35
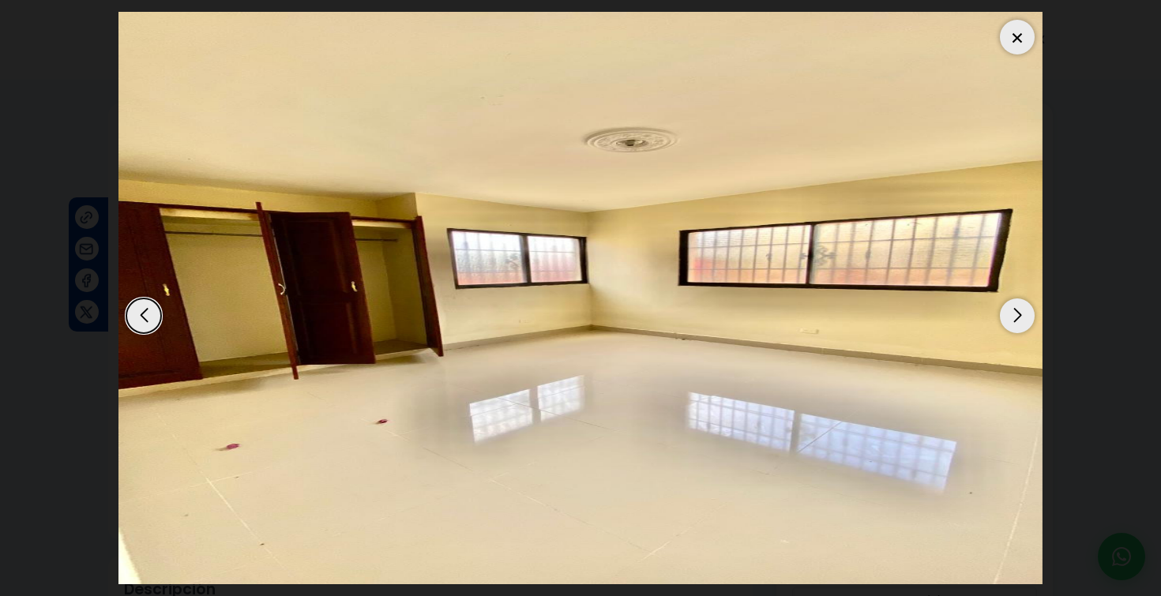
click at [1018, 330] on div "Next slide" at bounding box center [1017, 316] width 35 height 35
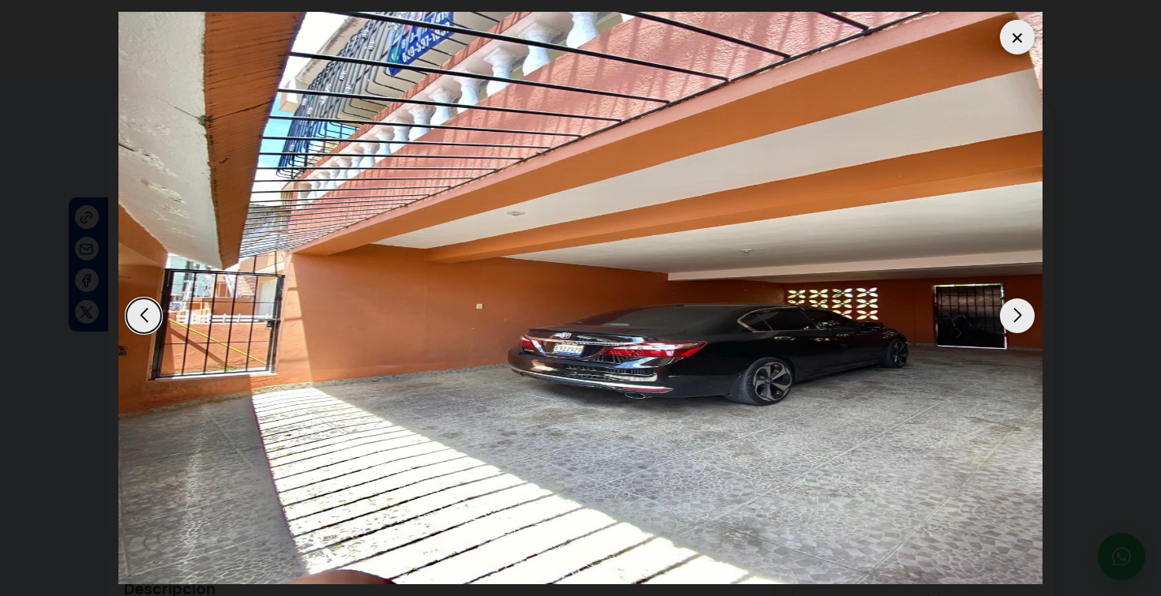
click at [1018, 330] on div "Next slide" at bounding box center [1017, 316] width 35 height 35
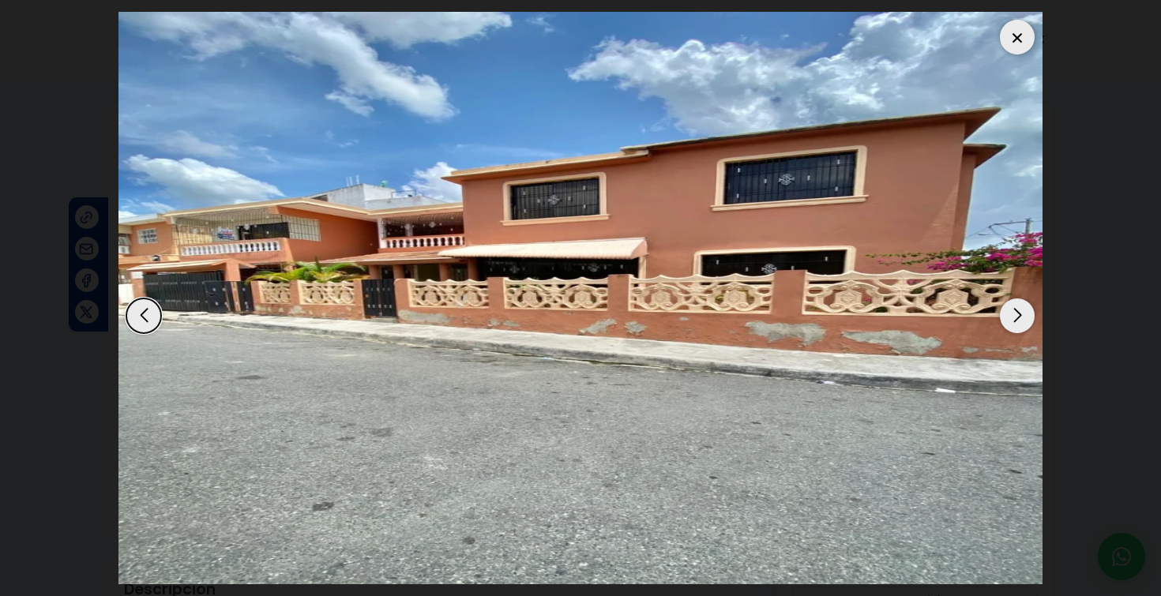
click at [1019, 330] on div "Next slide" at bounding box center [1017, 316] width 35 height 35
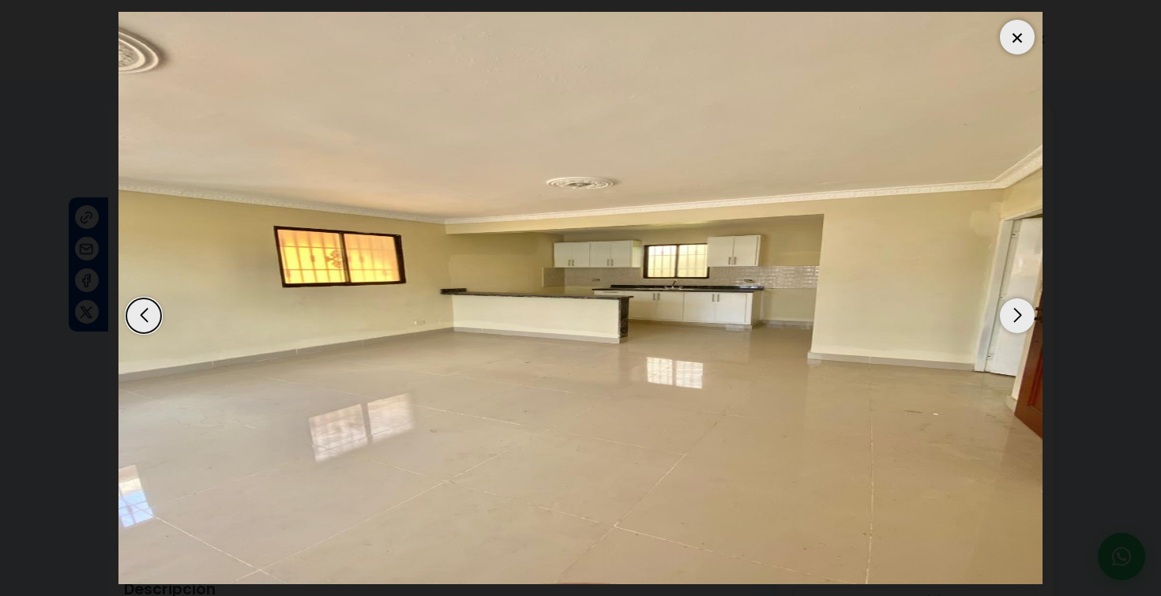
click at [1017, 35] on div at bounding box center [1017, 37] width 35 height 35
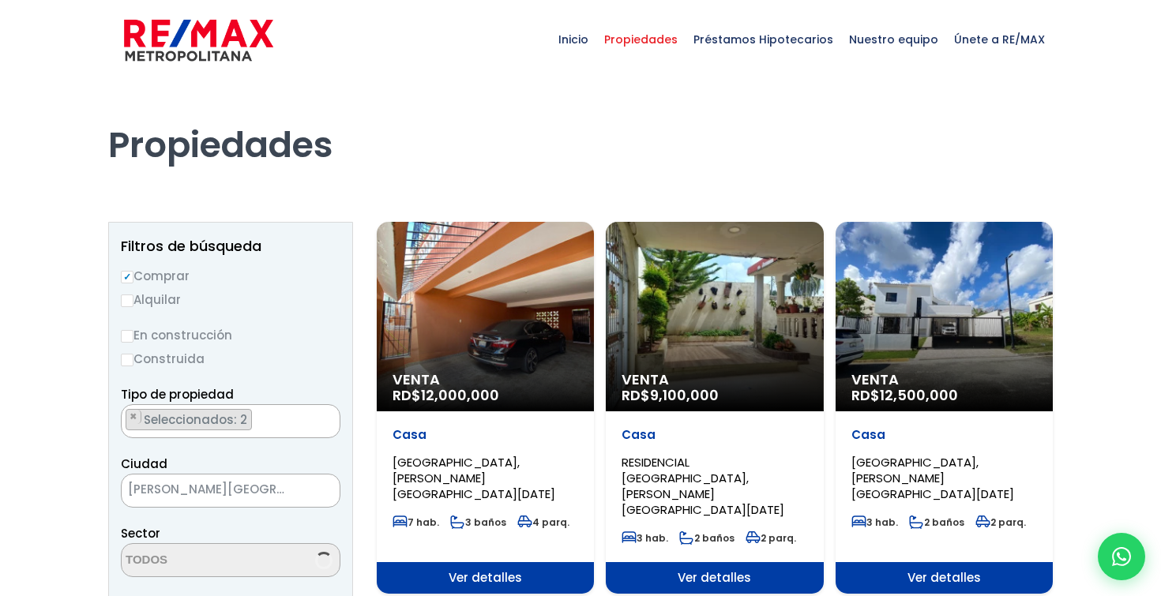
scroll to position [18, 0]
click at [724, 318] on div "Venta RD$ 9,100,000" at bounding box center [714, 317] width 217 height 190
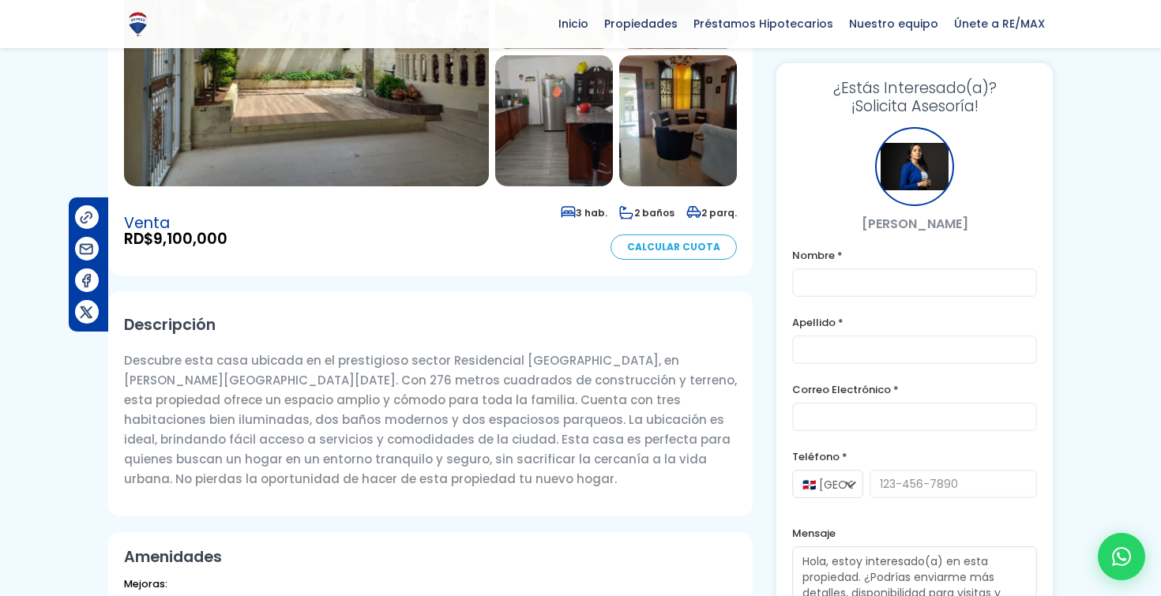
scroll to position [226, 0]
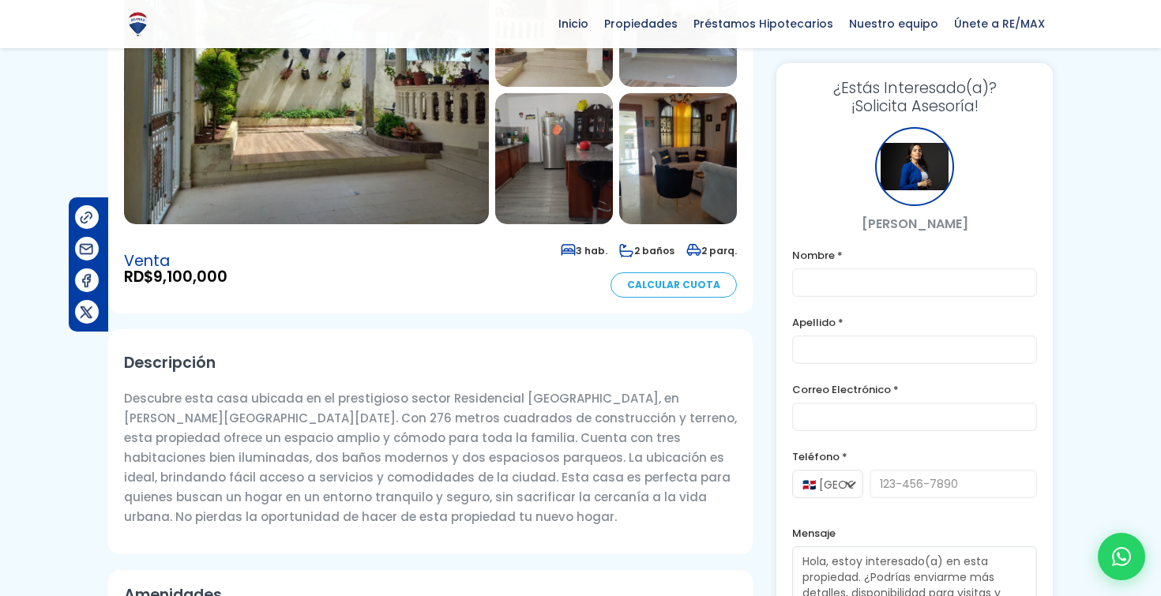
click at [358, 157] on img at bounding box center [306, 90] width 365 height 269
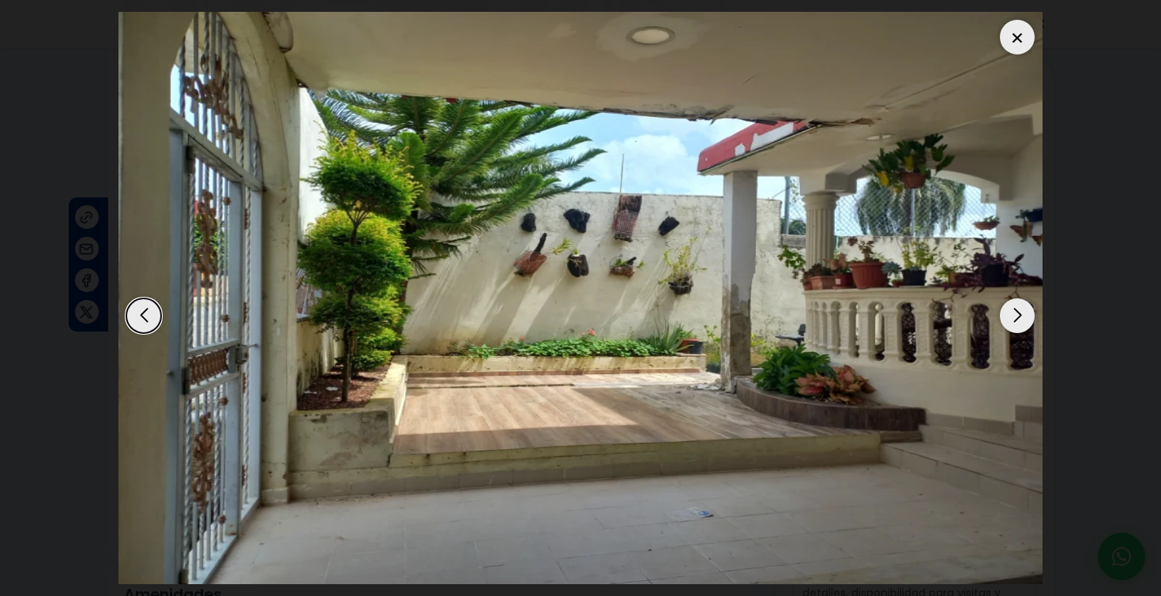
click at [1018, 307] on div "Next slide" at bounding box center [1017, 316] width 35 height 35
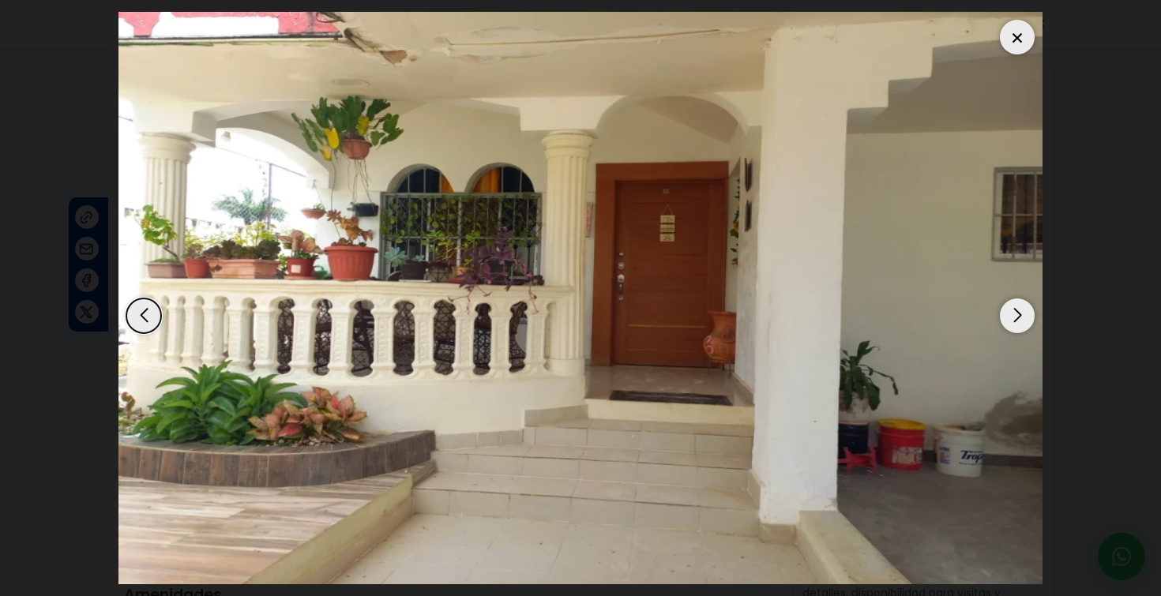
click at [1018, 307] on div "Next slide" at bounding box center [1017, 316] width 35 height 35
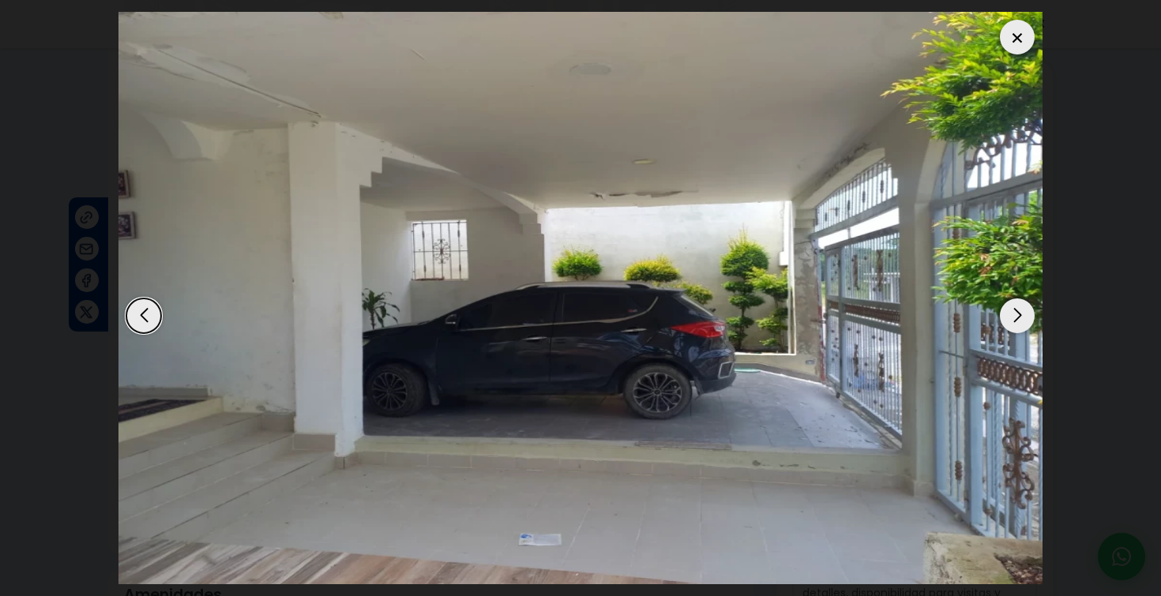
click at [1018, 309] on div "Next slide" at bounding box center [1017, 316] width 35 height 35
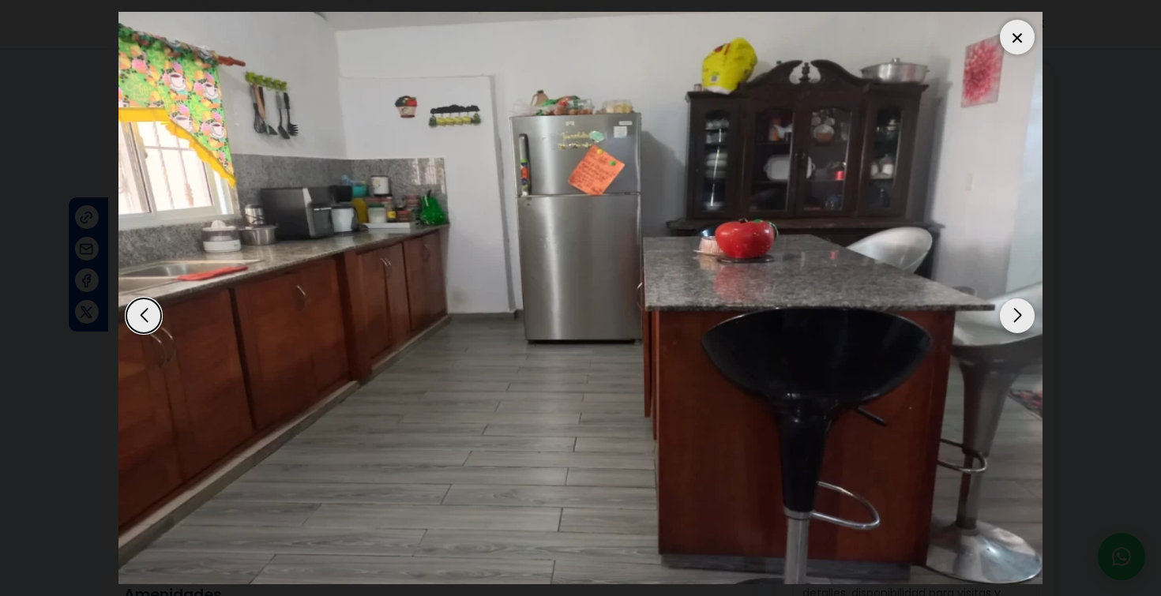
click at [1018, 310] on div "Next slide" at bounding box center [1017, 316] width 35 height 35
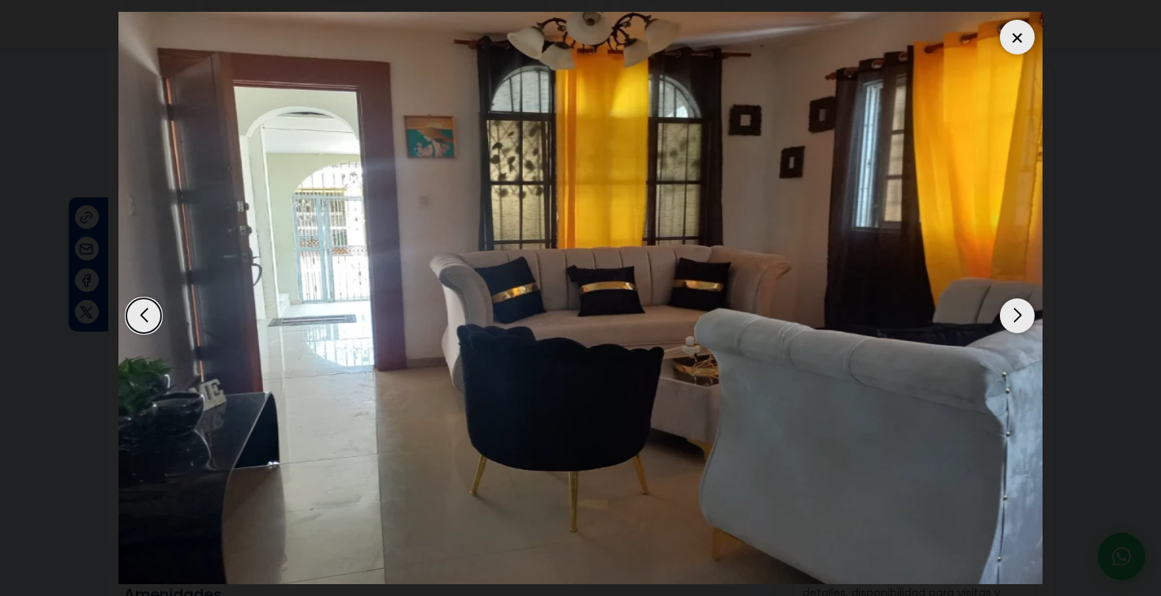
click at [1018, 310] on div "Next slide" at bounding box center [1017, 316] width 35 height 35
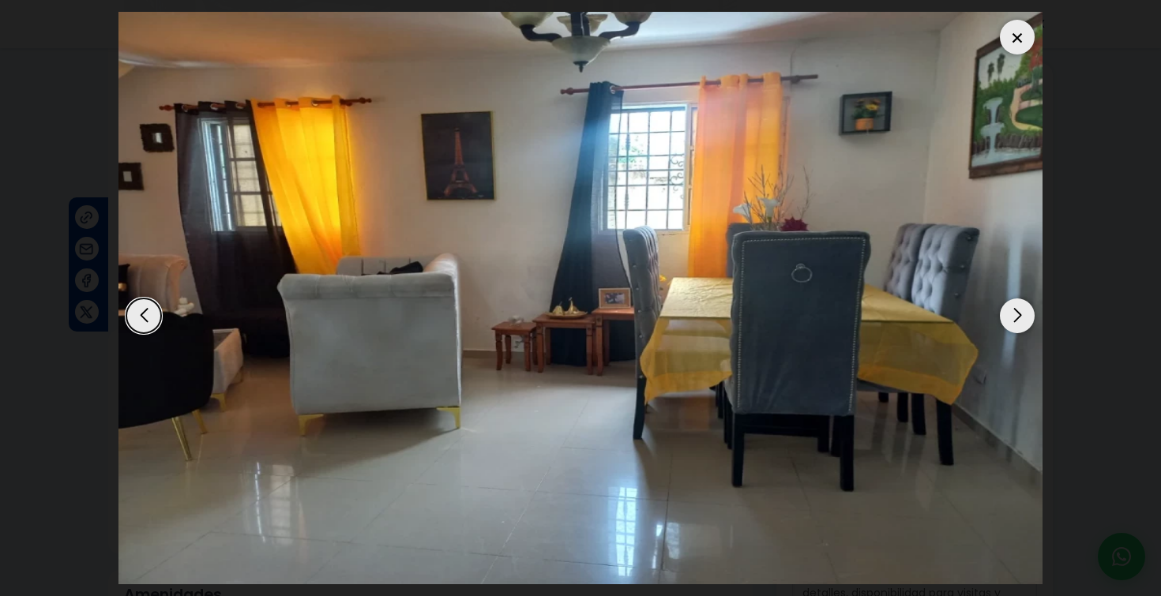
click at [1018, 310] on div "Next slide" at bounding box center [1017, 316] width 35 height 35
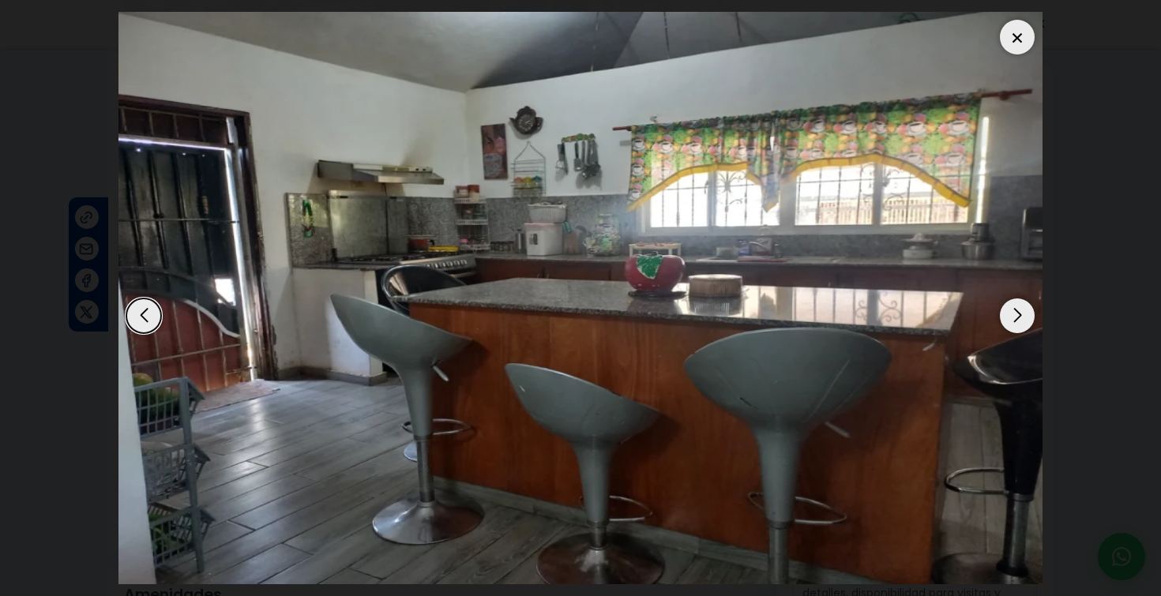
click at [1018, 310] on div "Next slide" at bounding box center [1017, 316] width 35 height 35
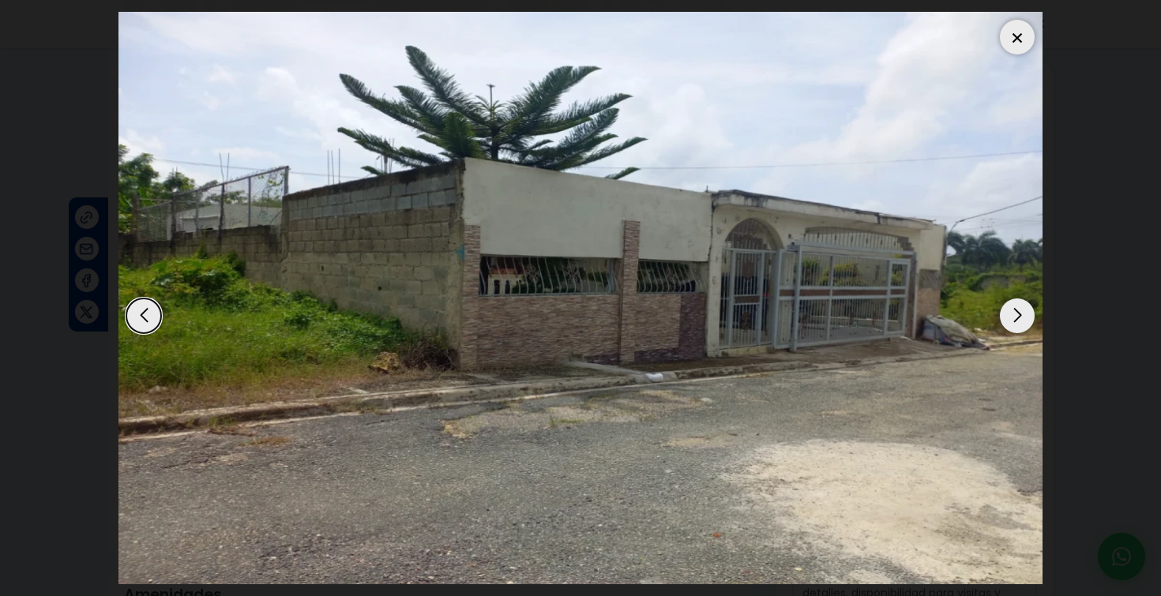
click at [1018, 311] on div "Next slide" at bounding box center [1017, 316] width 35 height 35
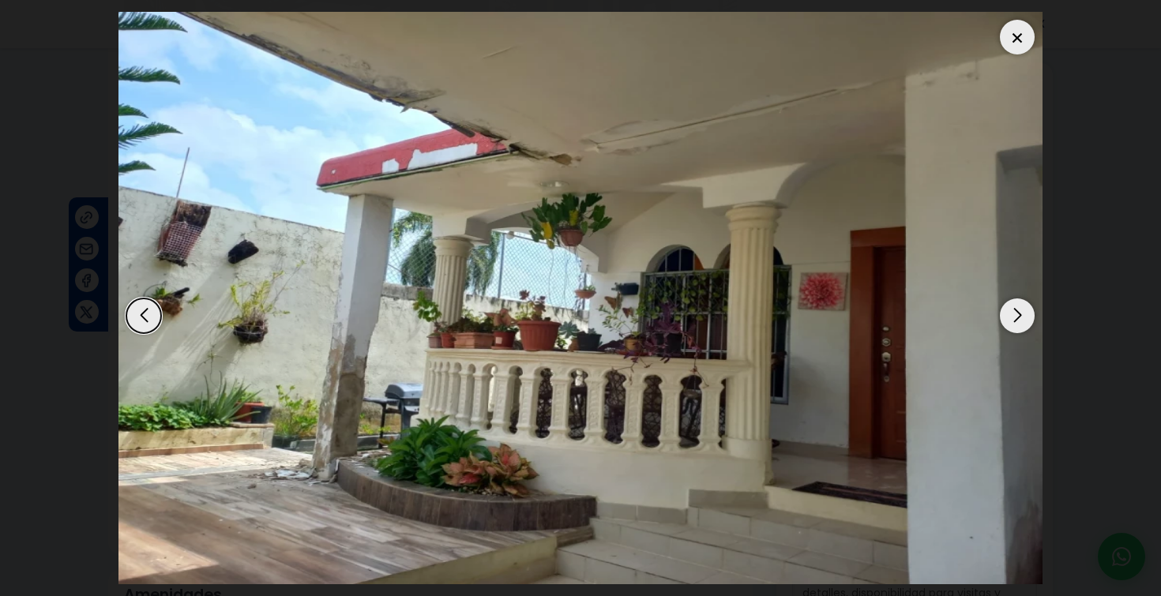
click at [1018, 311] on div "Next slide" at bounding box center [1017, 316] width 35 height 35
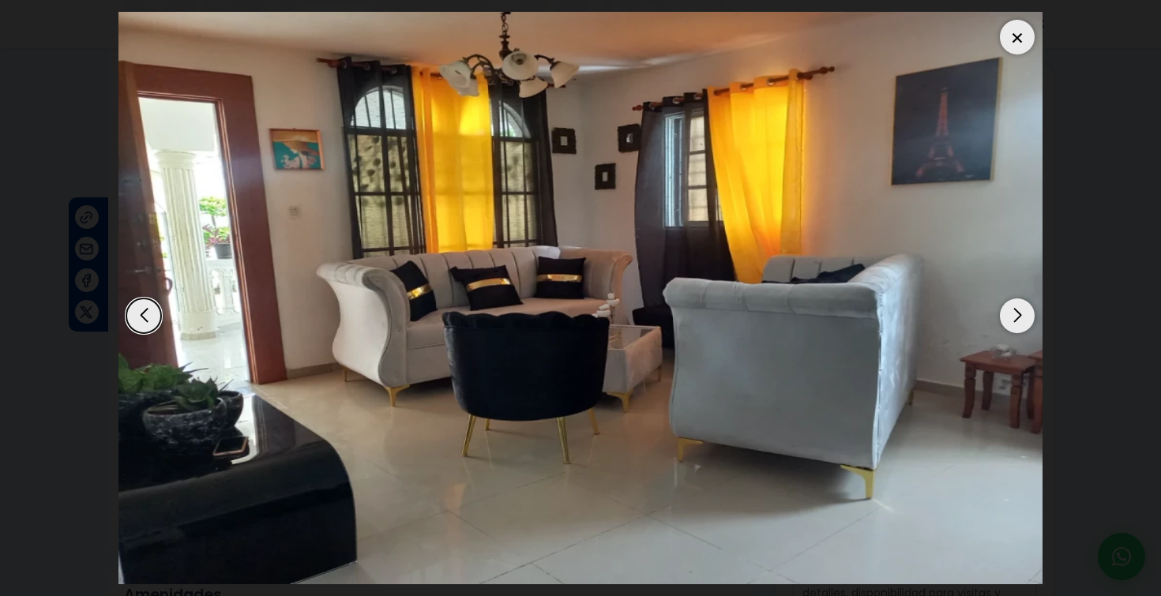
click at [1018, 312] on div "Next slide" at bounding box center [1017, 316] width 35 height 35
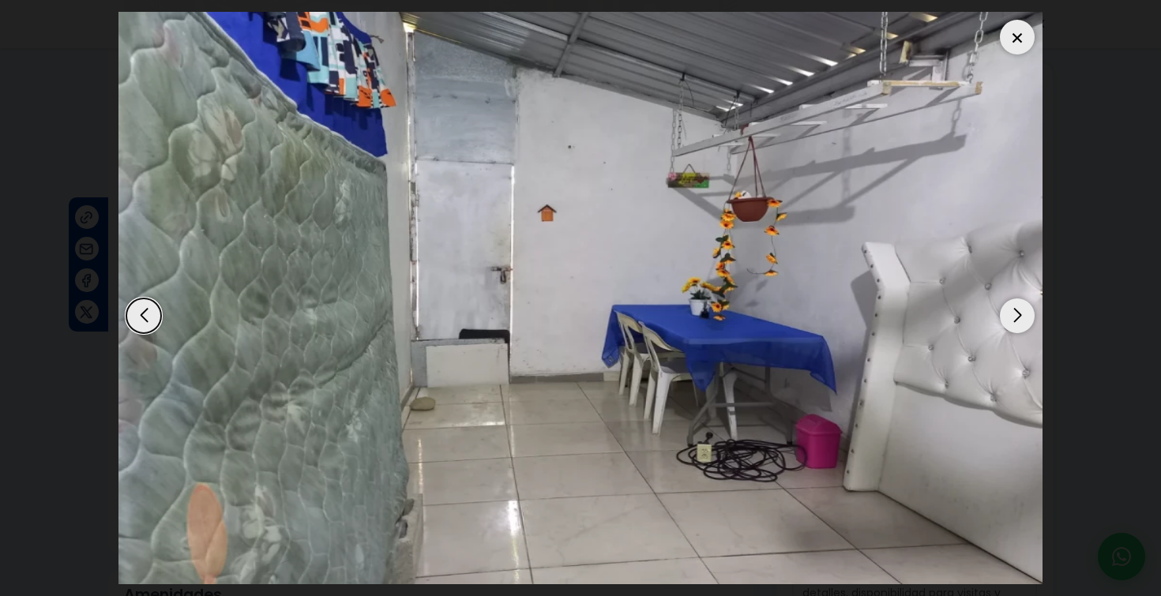
click at [1021, 326] on div "Next slide" at bounding box center [1017, 316] width 35 height 35
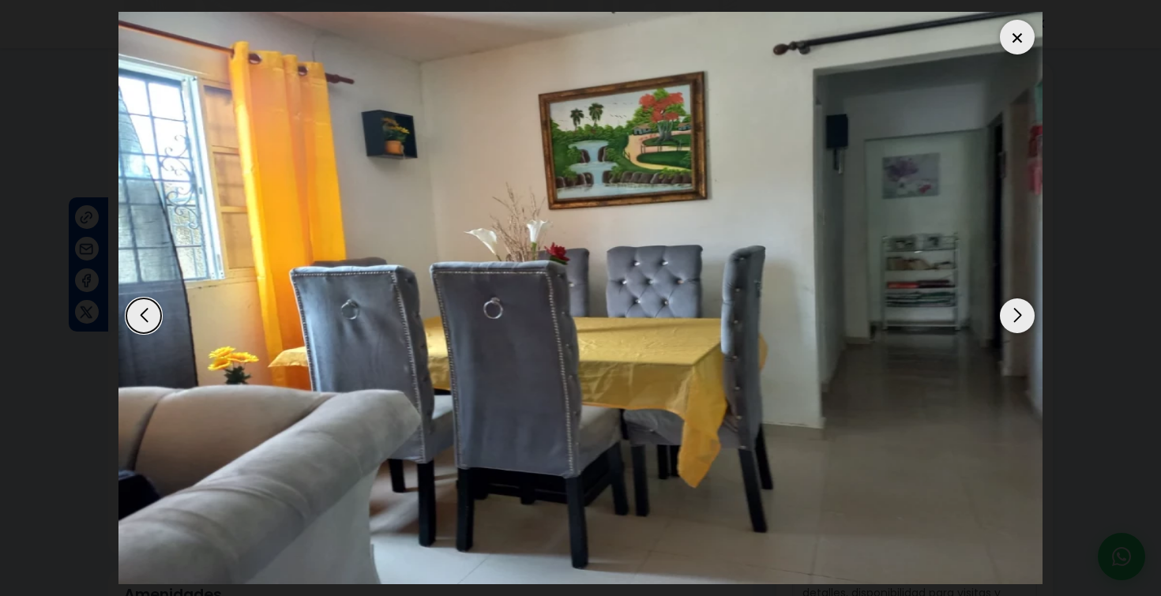
click at [1021, 326] on div "Next slide" at bounding box center [1017, 316] width 35 height 35
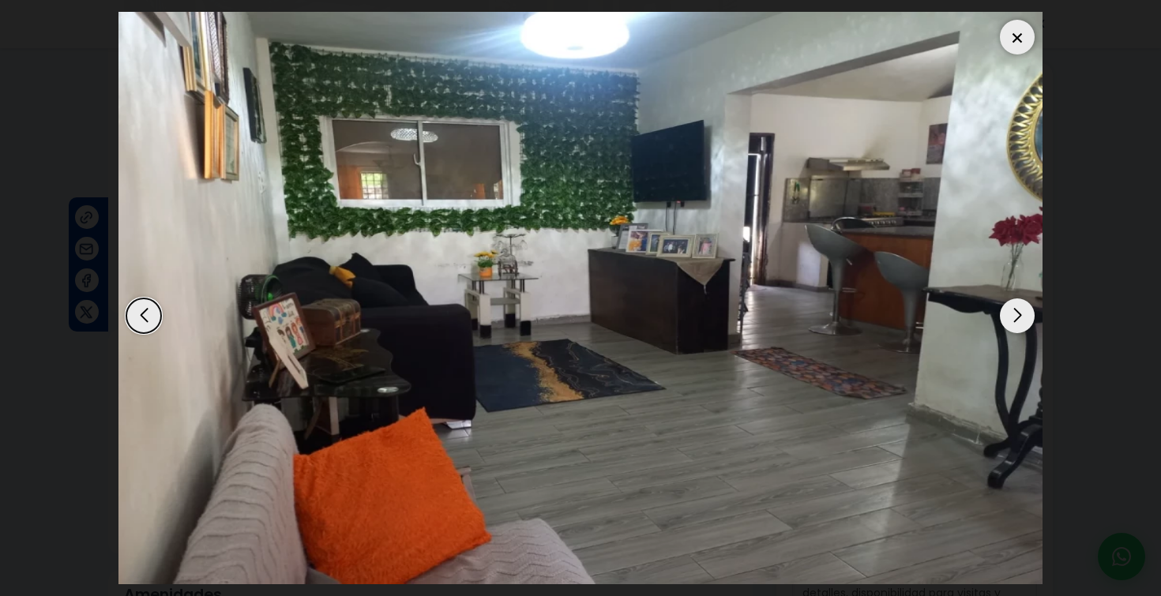
click at [1021, 327] on div "Next slide" at bounding box center [1017, 316] width 35 height 35
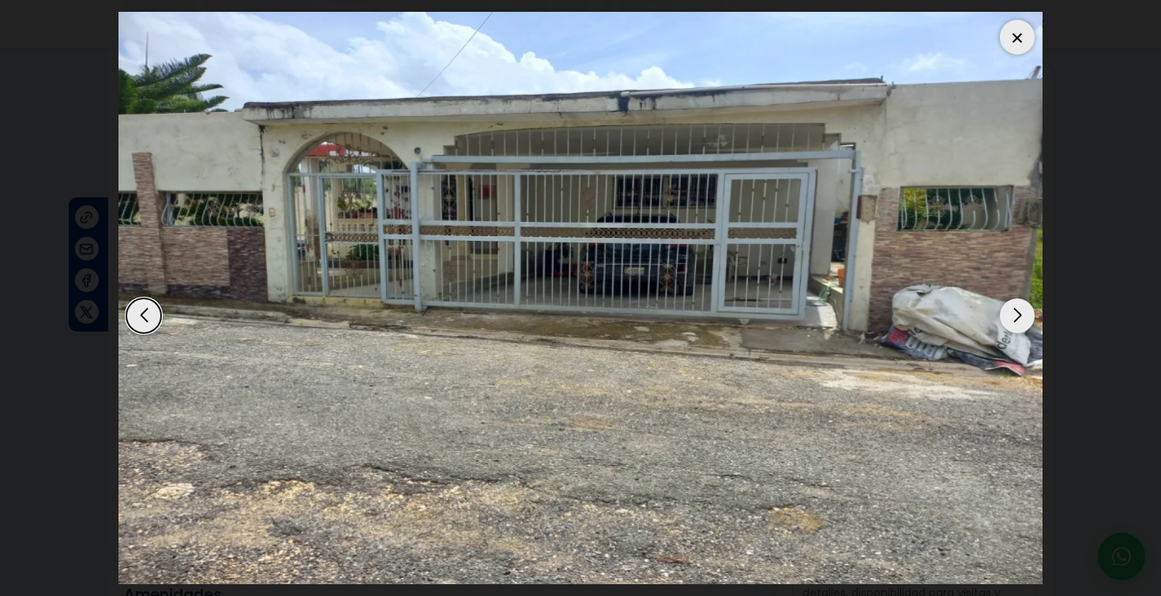
click at [1021, 327] on div "Next slide" at bounding box center [1017, 316] width 35 height 35
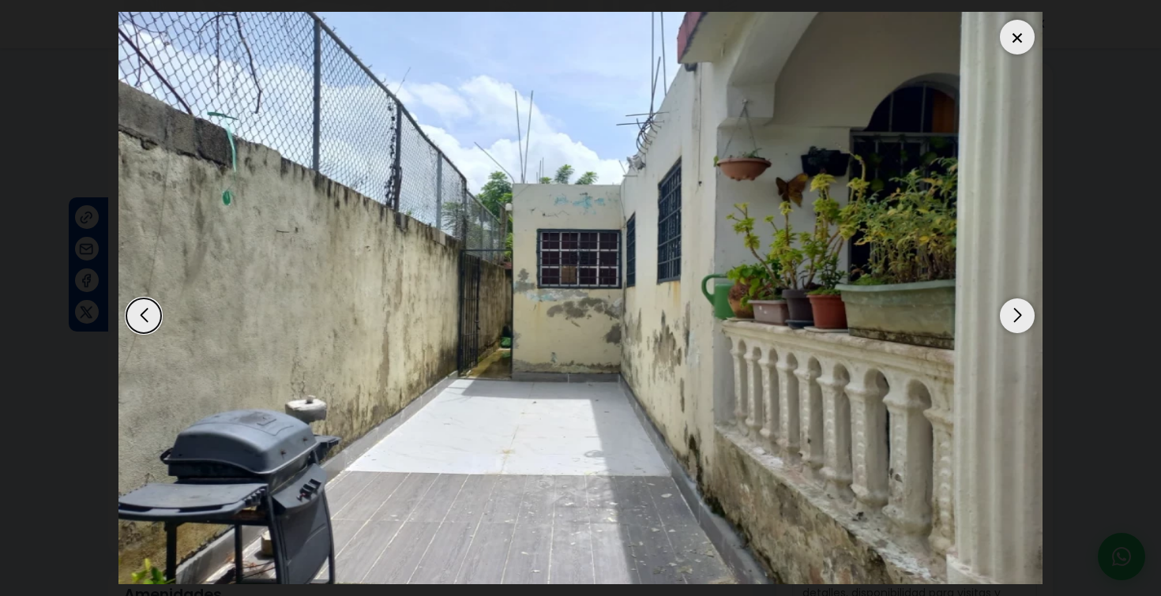
click at [1017, 38] on div at bounding box center [1017, 37] width 35 height 35
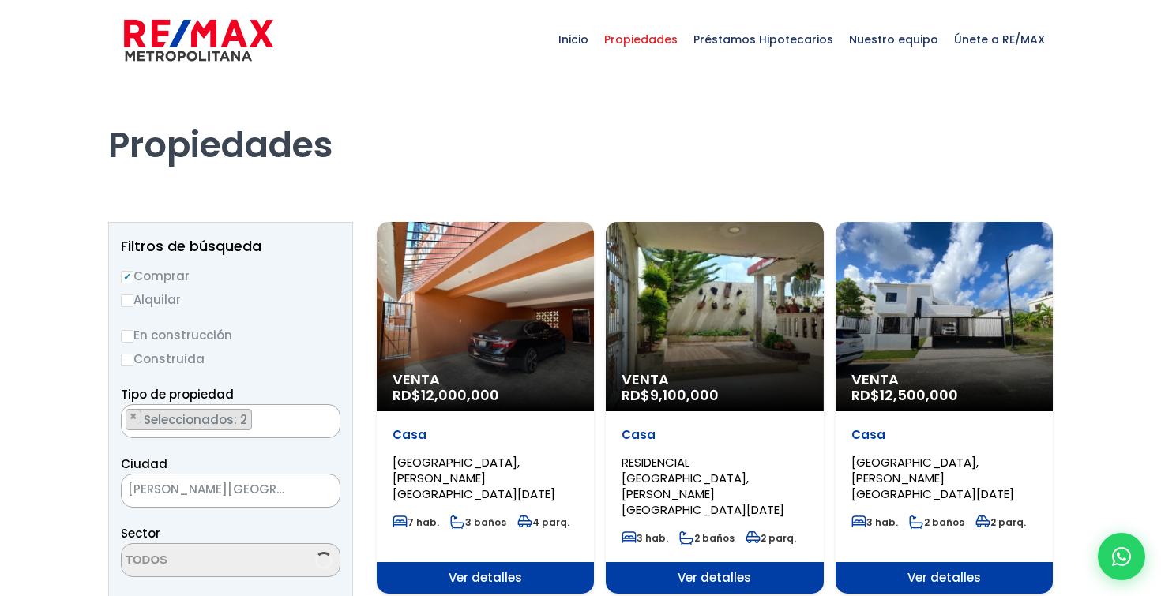
scroll to position [18, 0]
click at [965, 339] on div "Venta RD$ 12,500,000" at bounding box center [944, 317] width 217 height 190
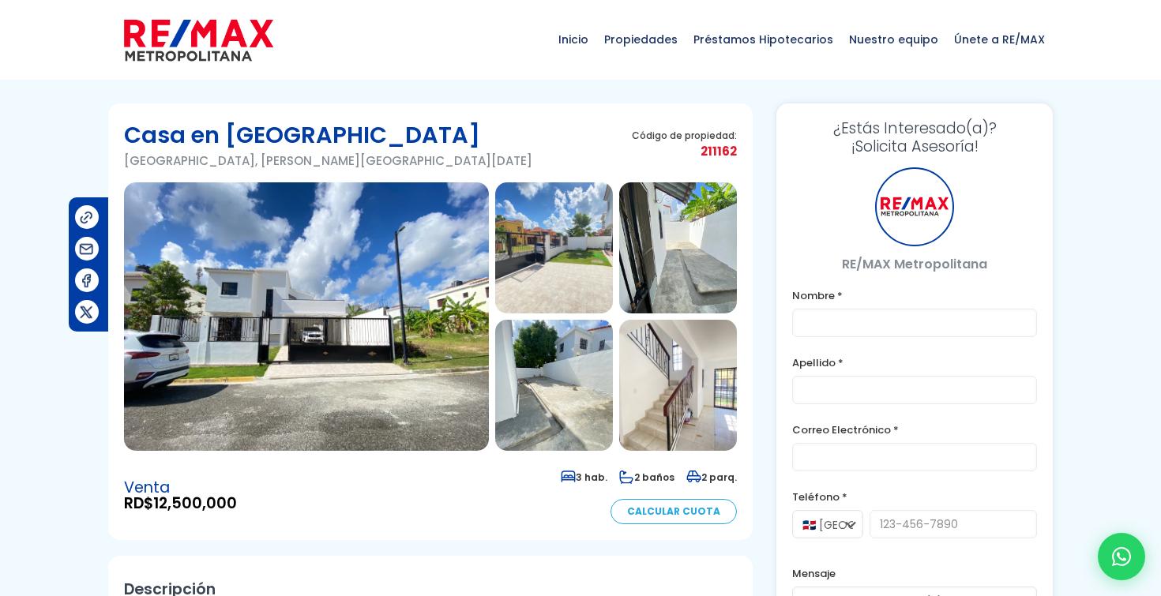
click at [374, 290] on img at bounding box center [306, 316] width 365 height 269
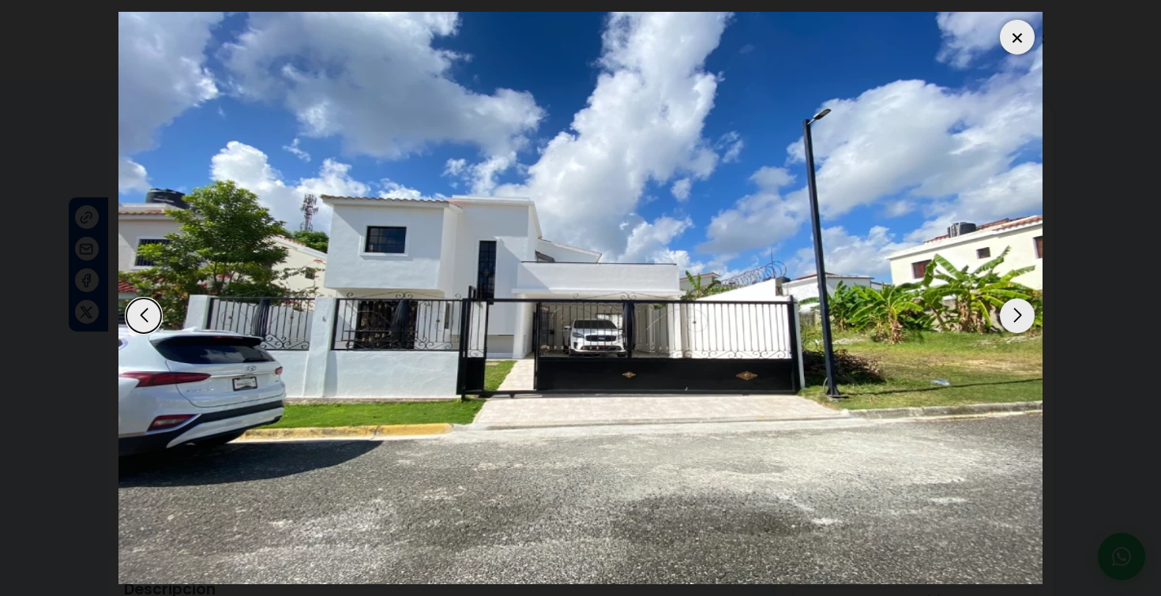
click at [1021, 313] on div "Next slide" at bounding box center [1017, 316] width 35 height 35
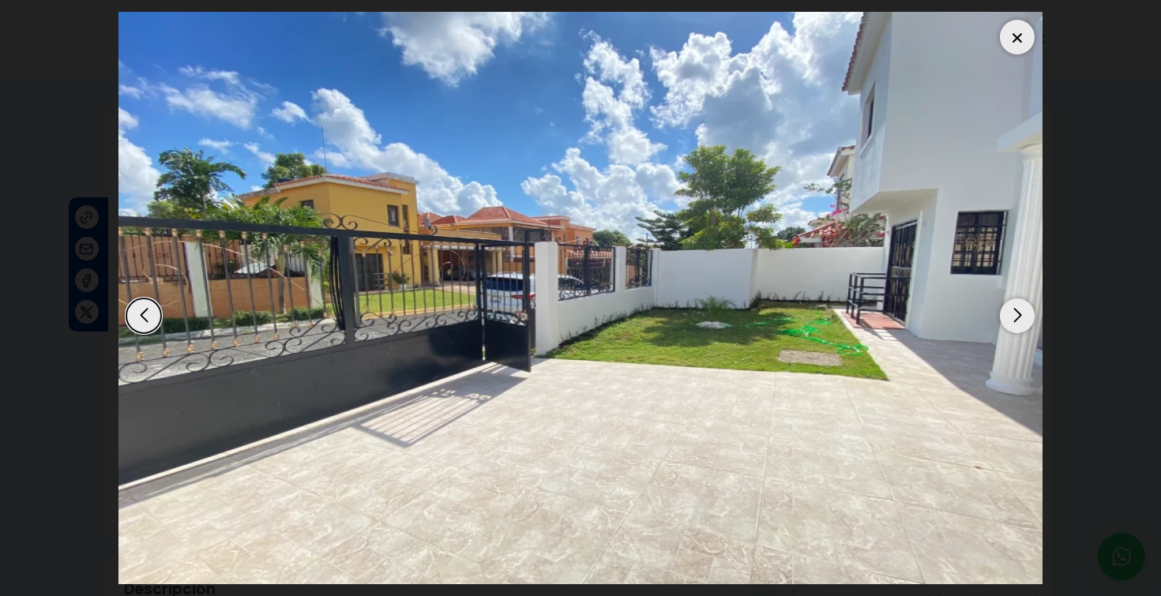
click at [1022, 314] on div "Next slide" at bounding box center [1017, 316] width 35 height 35
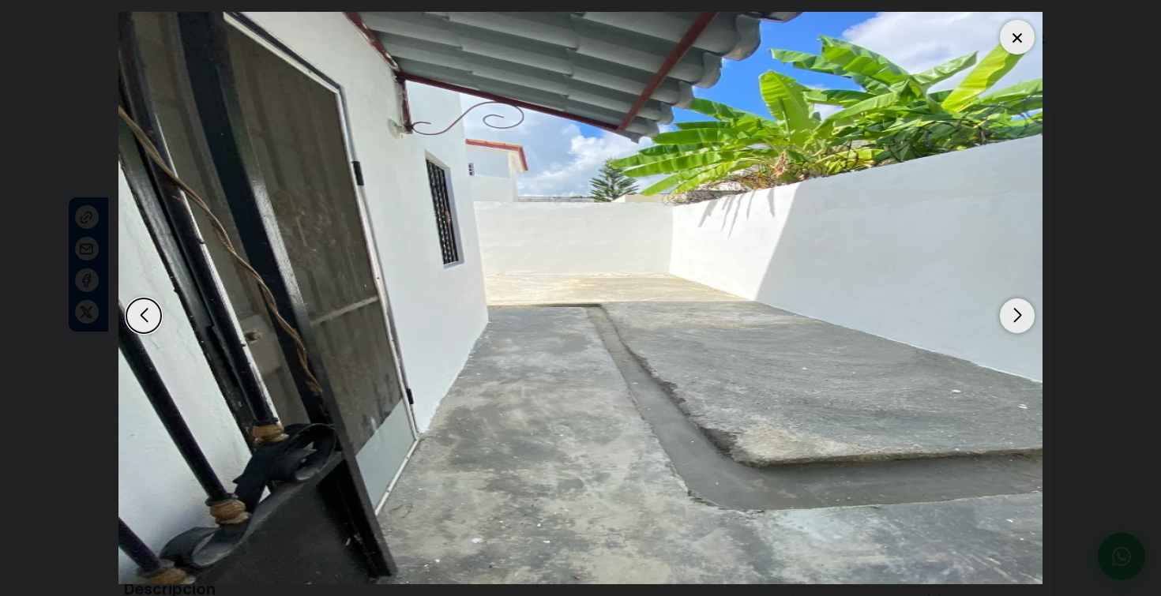
click at [1022, 314] on div "Next slide" at bounding box center [1017, 316] width 35 height 35
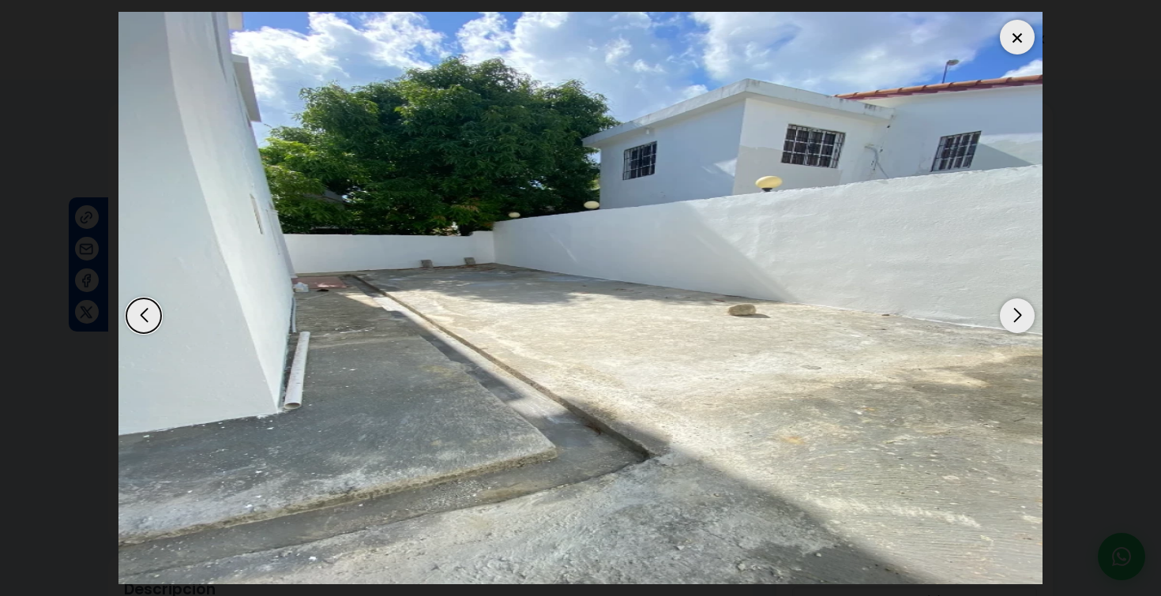
click at [1022, 314] on div "Next slide" at bounding box center [1017, 316] width 35 height 35
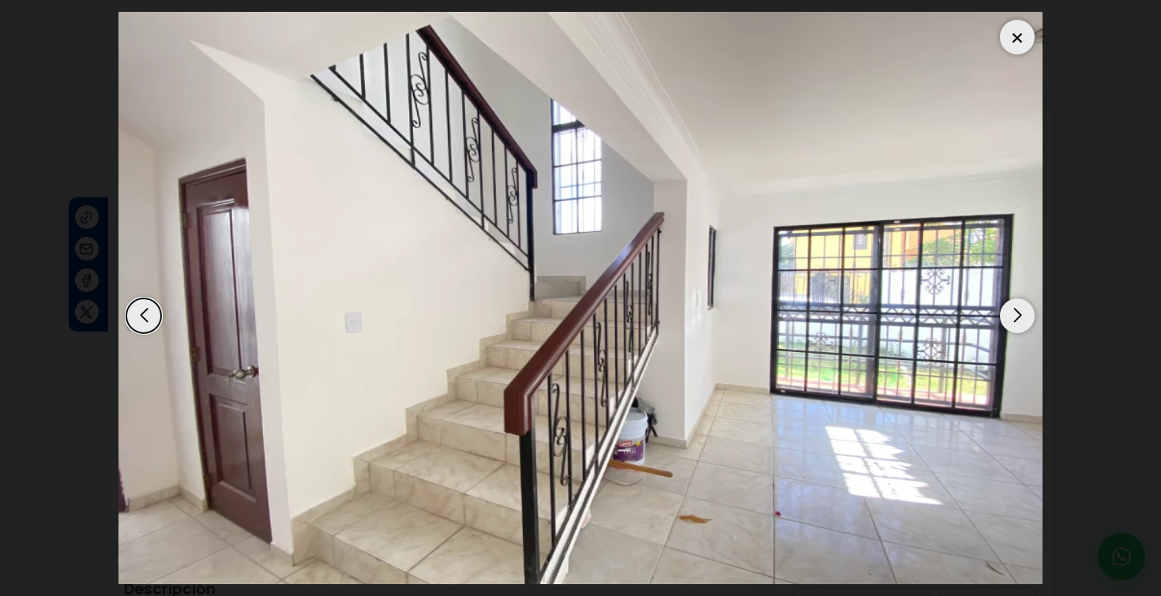
click at [1022, 314] on div "Next slide" at bounding box center [1017, 316] width 35 height 35
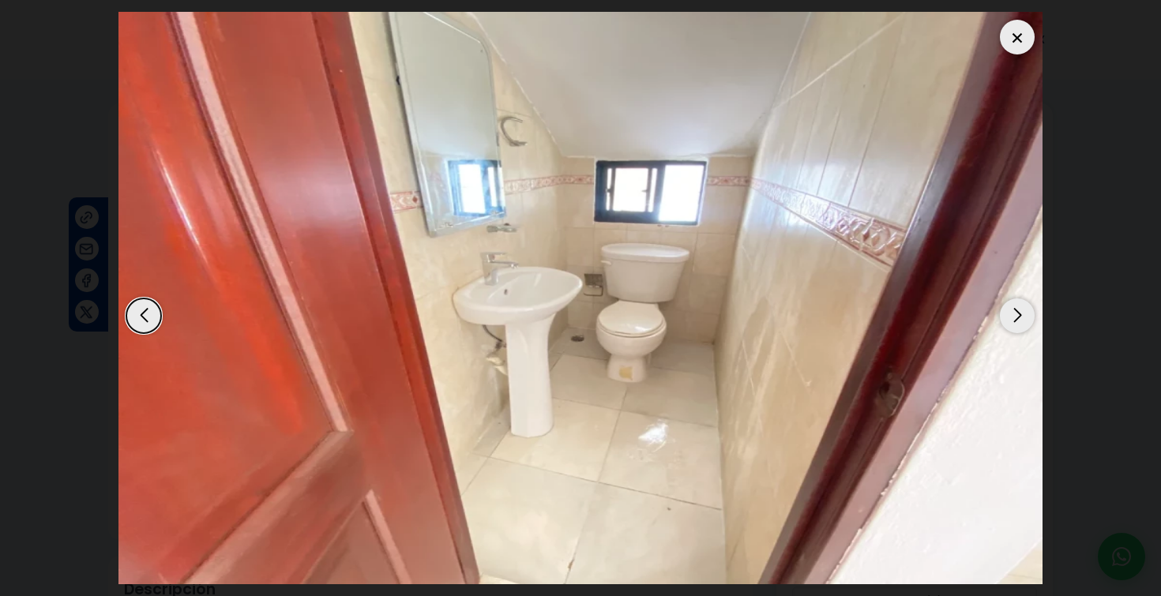
click at [1022, 314] on div "Next slide" at bounding box center [1017, 316] width 35 height 35
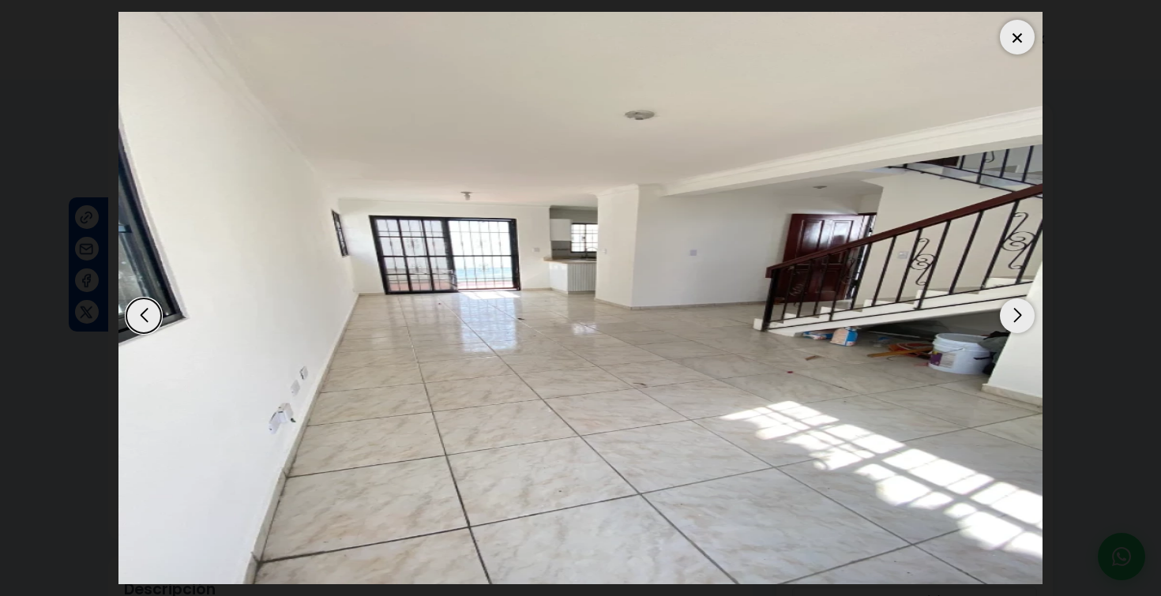
click at [1022, 314] on div "Next slide" at bounding box center [1017, 316] width 35 height 35
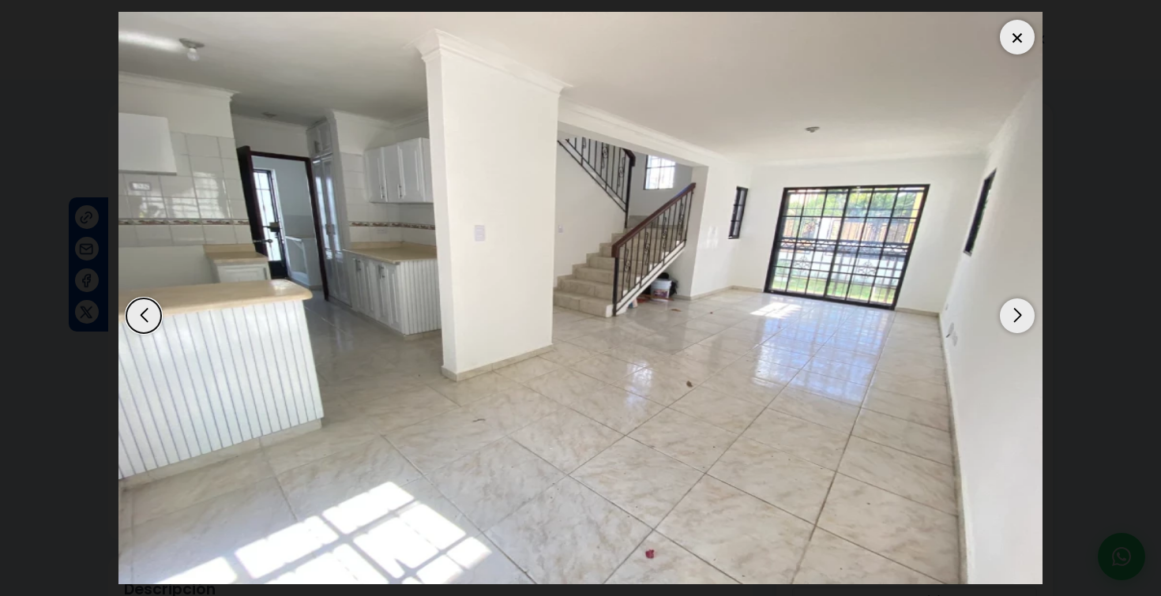
click at [1022, 315] on div "Next slide" at bounding box center [1017, 316] width 35 height 35
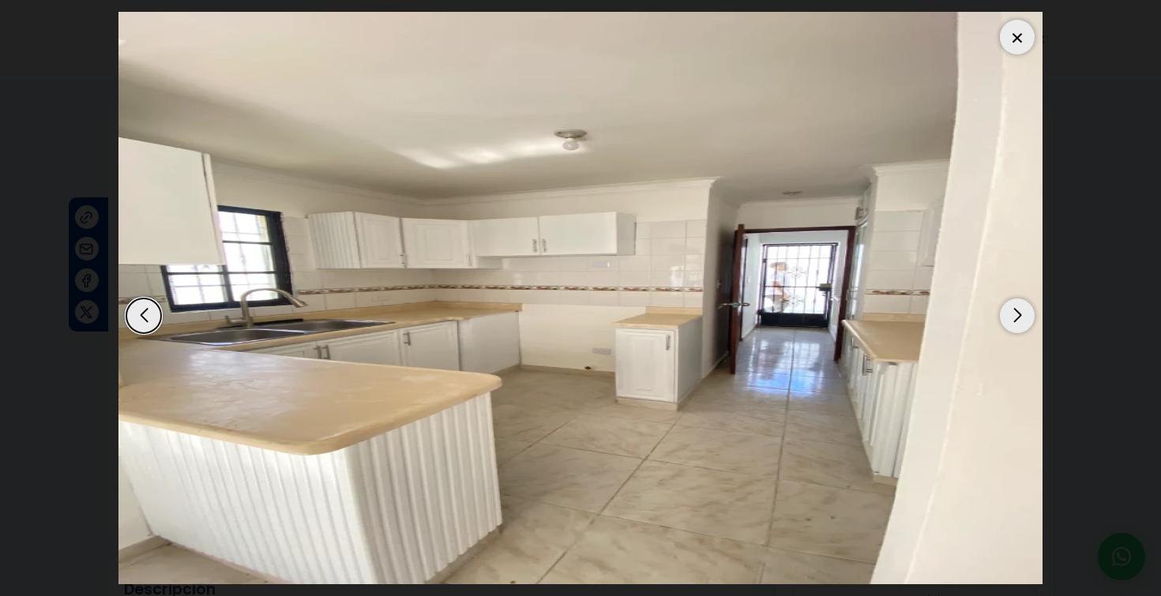
click at [1022, 315] on div "Next slide" at bounding box center [1017, 316] width 35 height 35
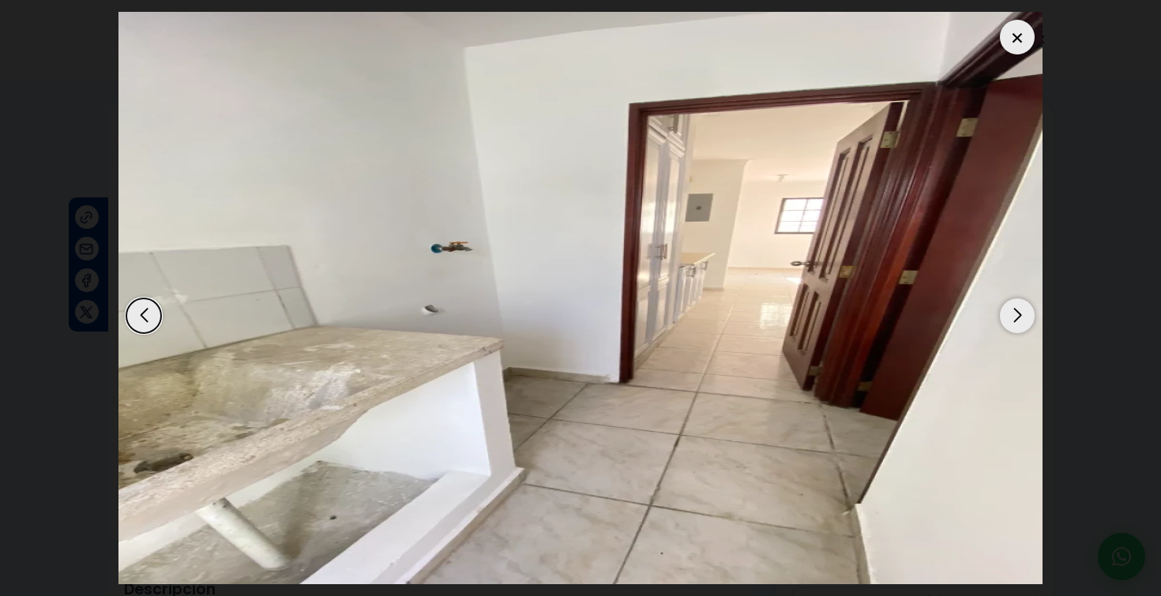
click at [1022, 315] on div "Next slide" at bounding box center [1017, 316] width 35 height 35
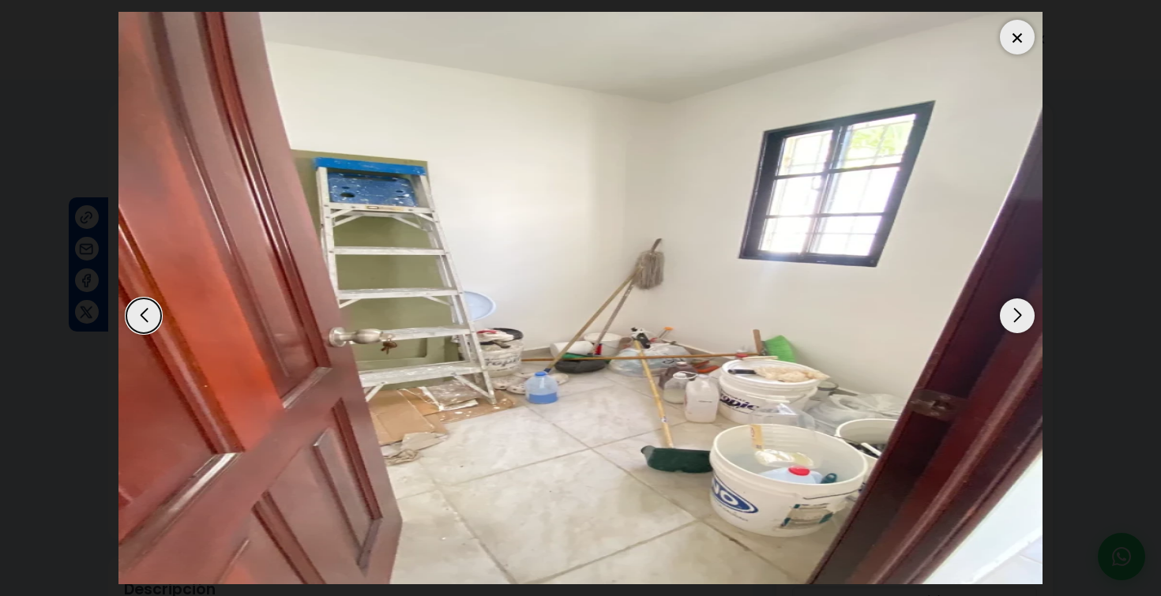
click at [1022, 315] on div "Next slide" at bounding box center [1017, 316] width 35 height 35
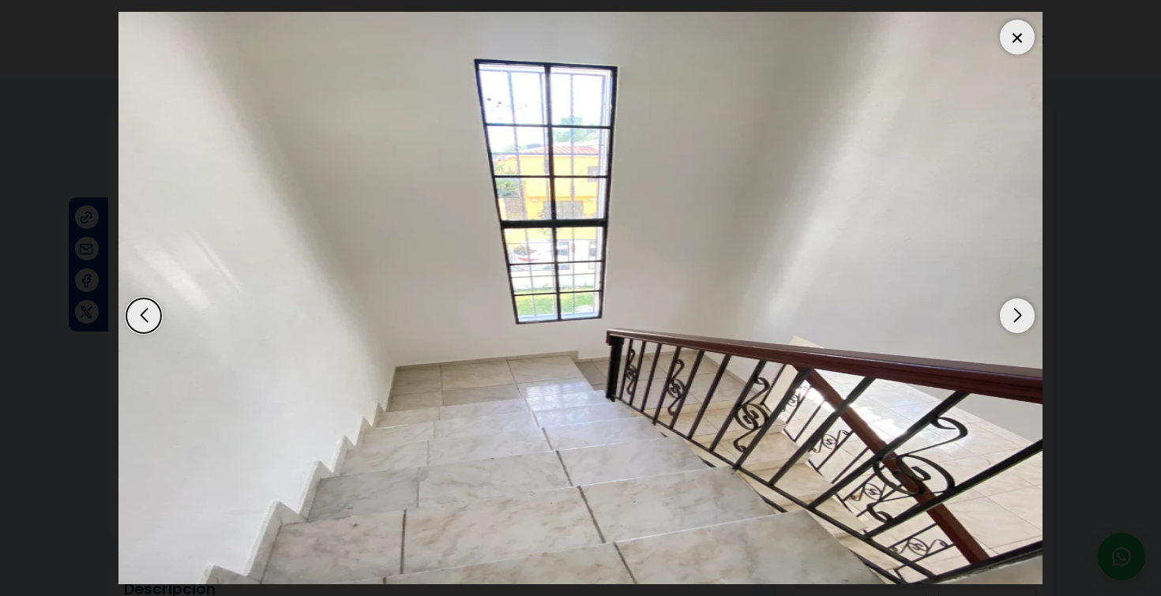
click at [1022, 316] on div "Next slide" at bounding box center [1017, 316] width 35 height 35
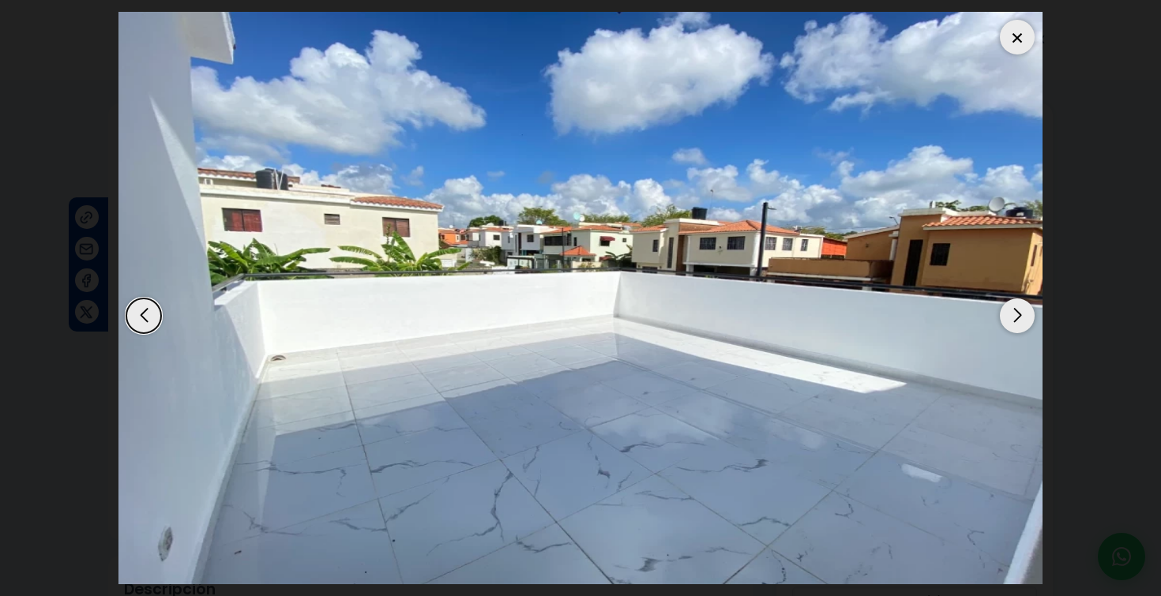
click at [1022, 316] on div "Next slide" at bounding box center [1017, 316] width 35 height 35
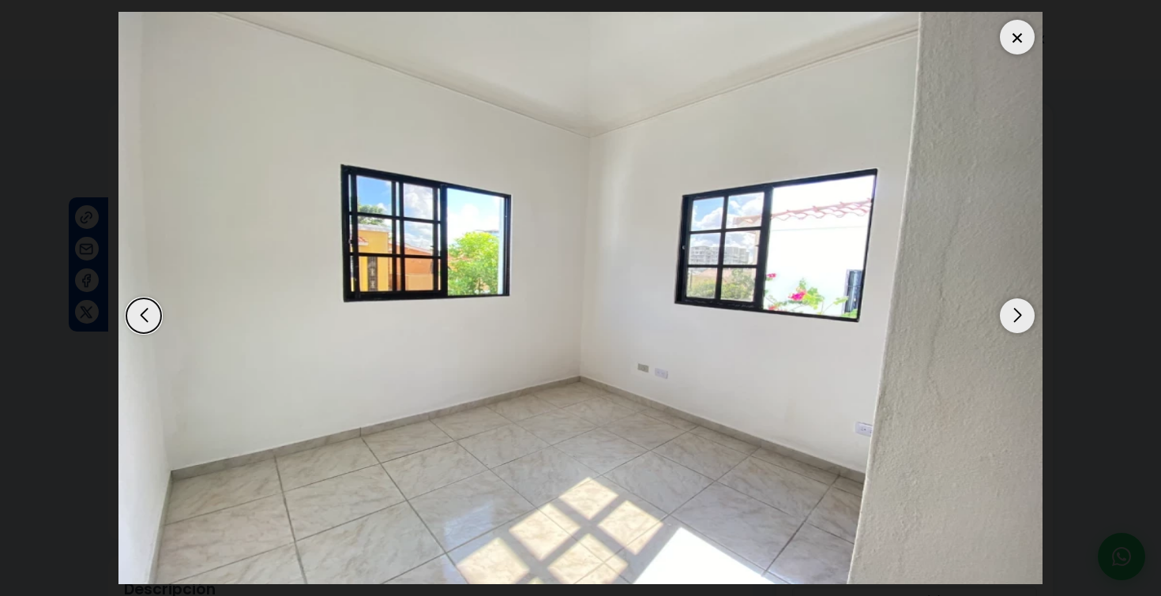
click at [1022, 316] on div "Next slide" at bounding box center [1017, 316] width 35 height 35
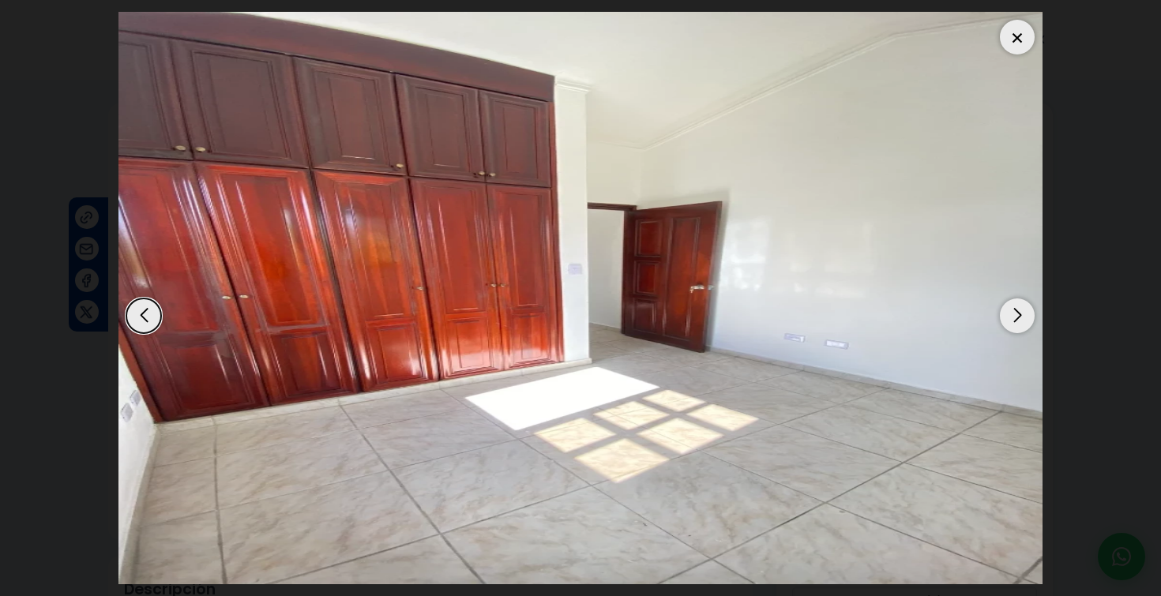
click at [1022, 316] on div "Next slide" at bounding box center [1017, 316] width 35 height 35
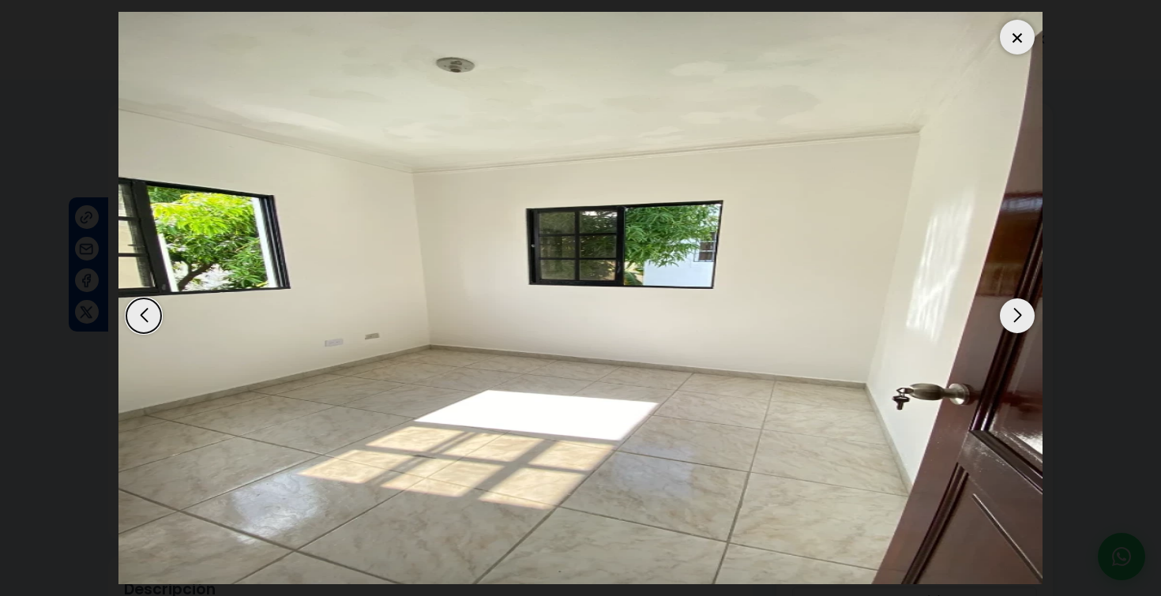
click at [1022, 316] on div "Next slide" at bounding box center [1017, 316] width 35 height 35
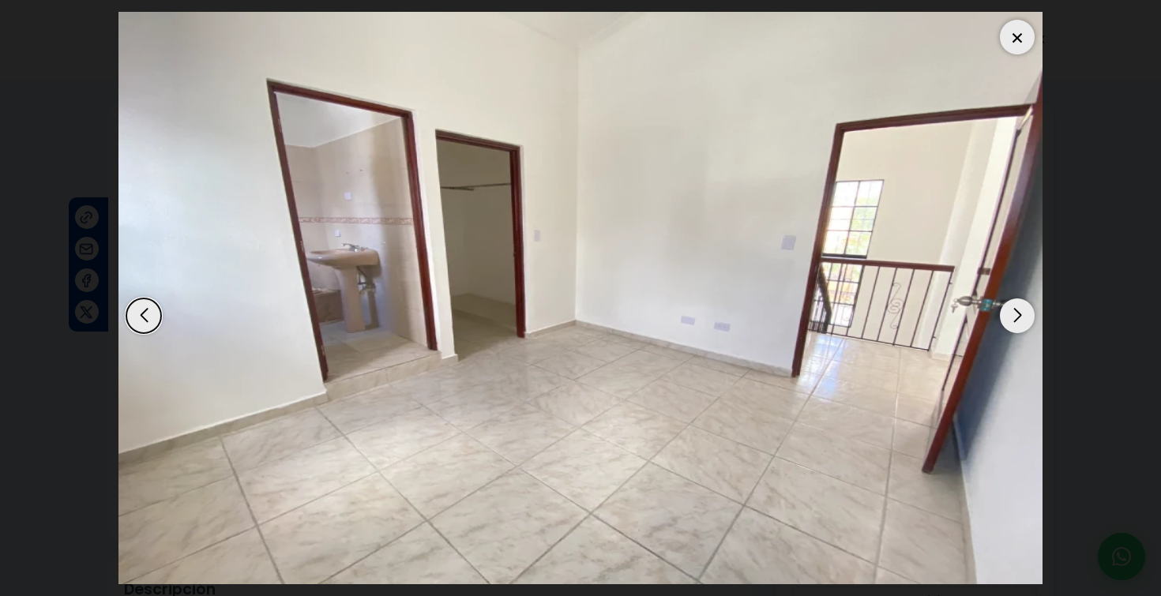
click at [1022, 316] on div "Next slide" at bounding box center [1017, 316] width 35 height 35
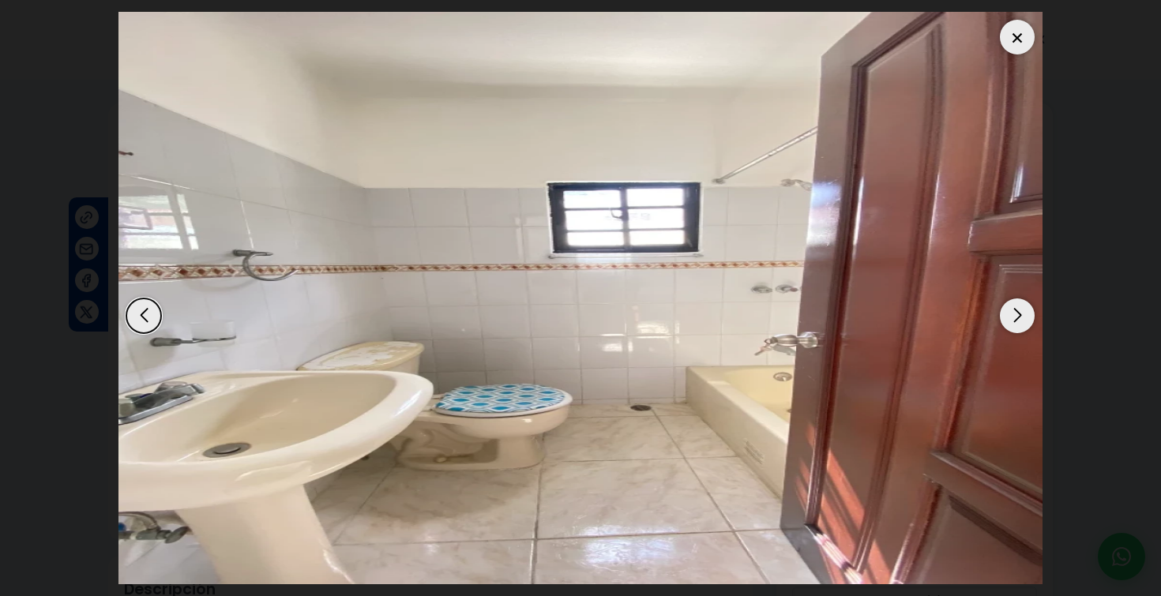
click at [1022, 316] on div "Next slide" at bounding box center [1017, 316] width 35 height 35
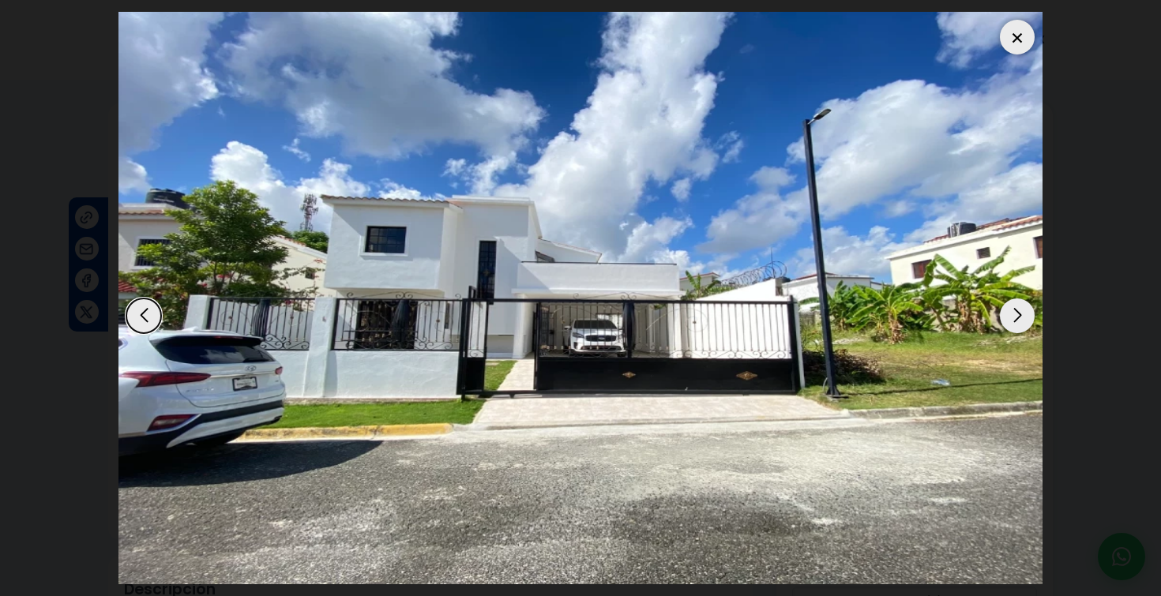
click at [1017, 46] on div at bounding box center [1017, 37] width 35 height 35
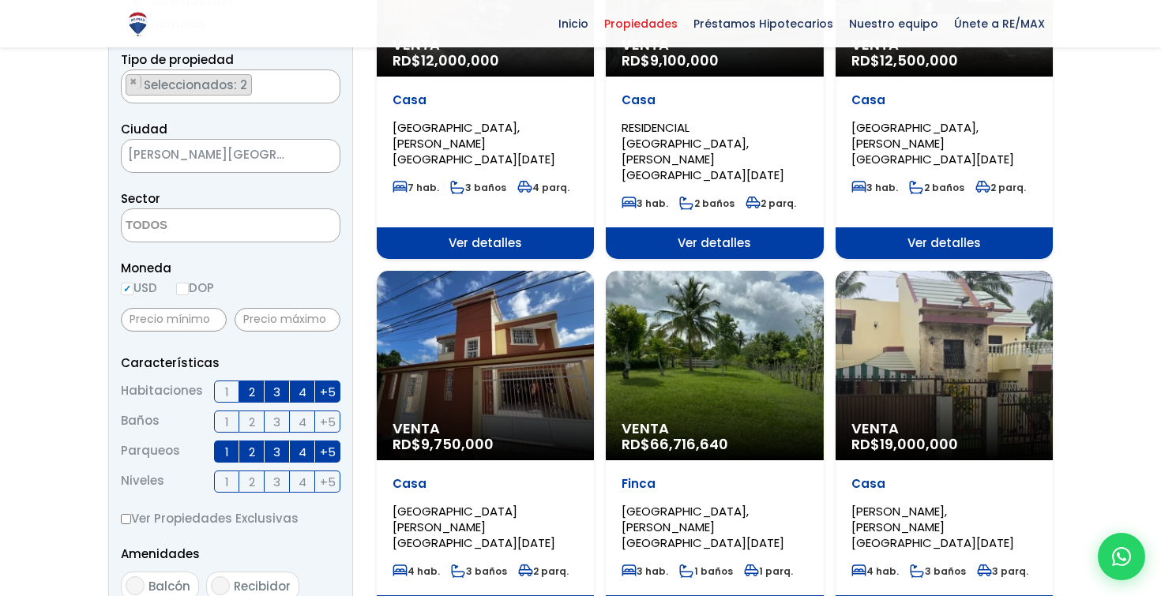
scroll to position [337, 0]
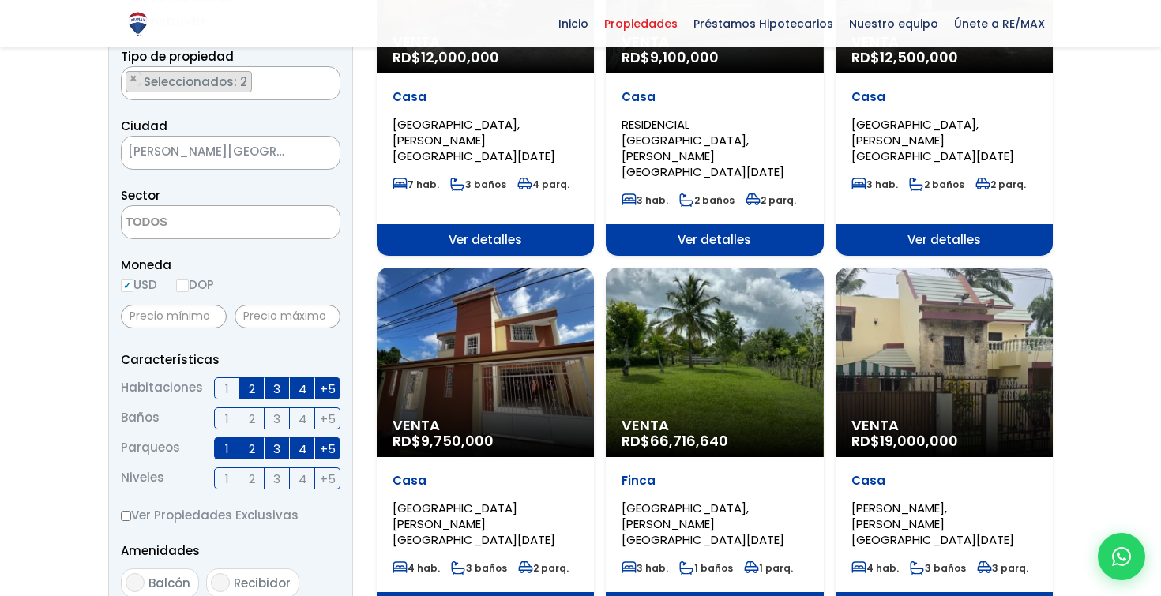
click at [510, 305] on div "Venta RD$ 9,750,000" at bounding box center [485, 363] width 217 height 190
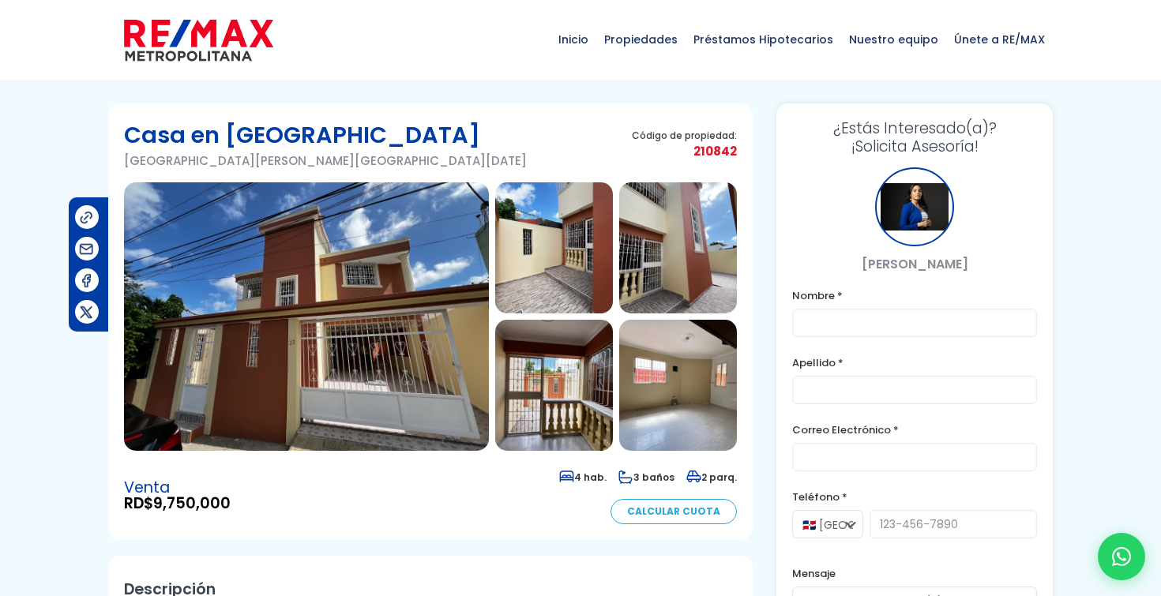
click at [457, 293] on img at bounding box center [306, 316] width 365 height 269
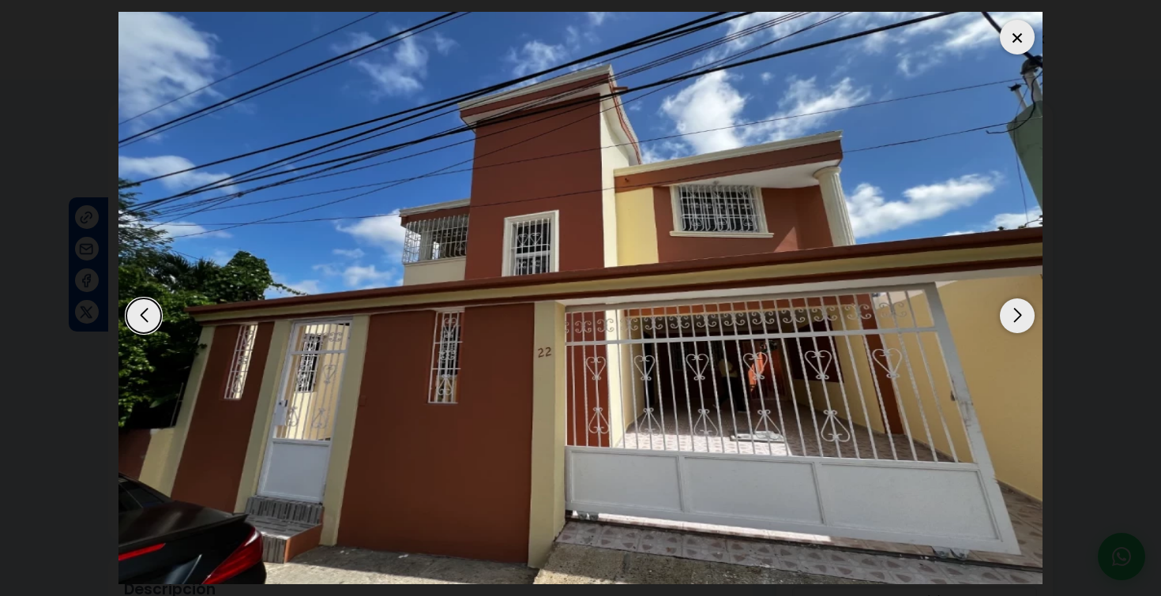
click at [1019, 329] on div "Next slide" at bounding box center [1017, 316] width 35 height 35
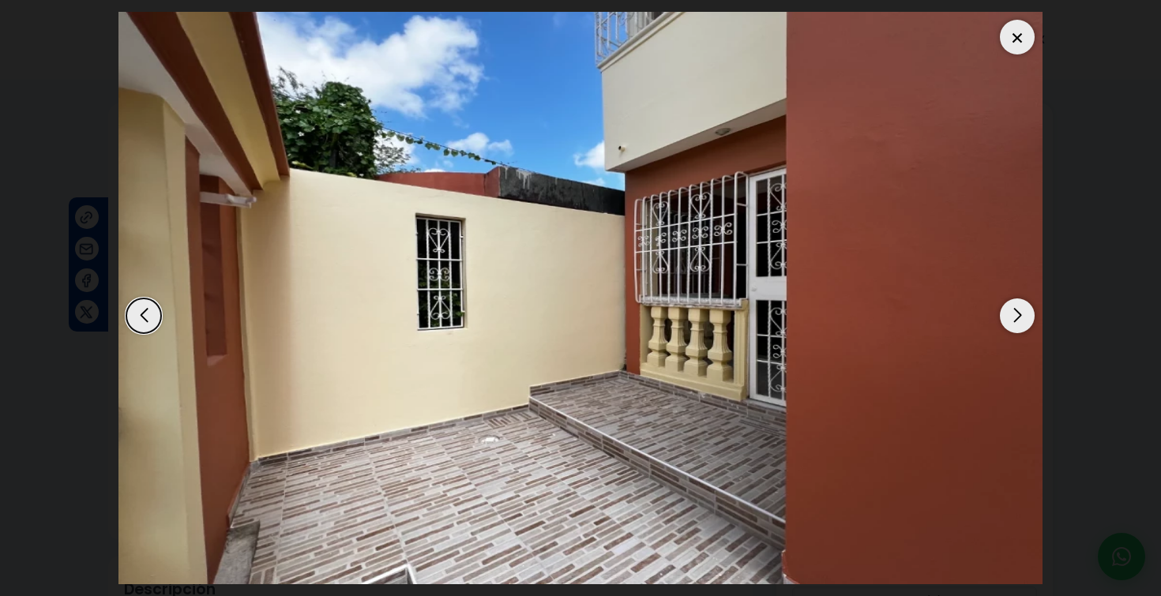
click at [1019, 329] on div "Next slide" at bounding box center [1017, 316] width 35 height 35
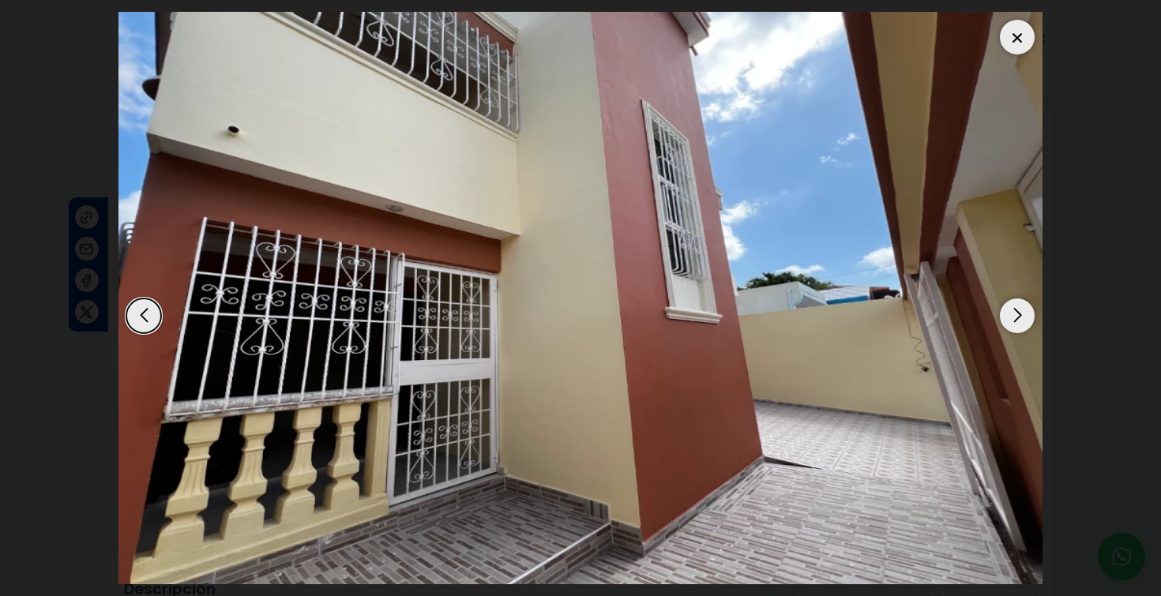
click at [1020, 332] on div "Next slide" at bounding box center [1017, 316] width 35 height 35
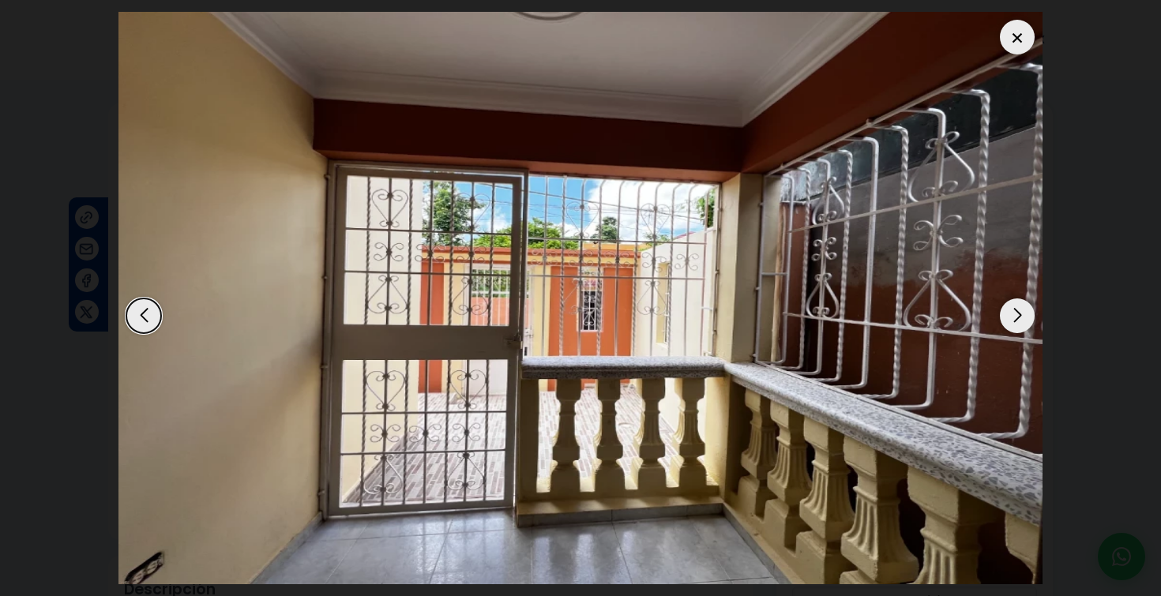
click at [1020, 332] on div "Next slide" at bounding box center [1017, 316] width 35 height 35
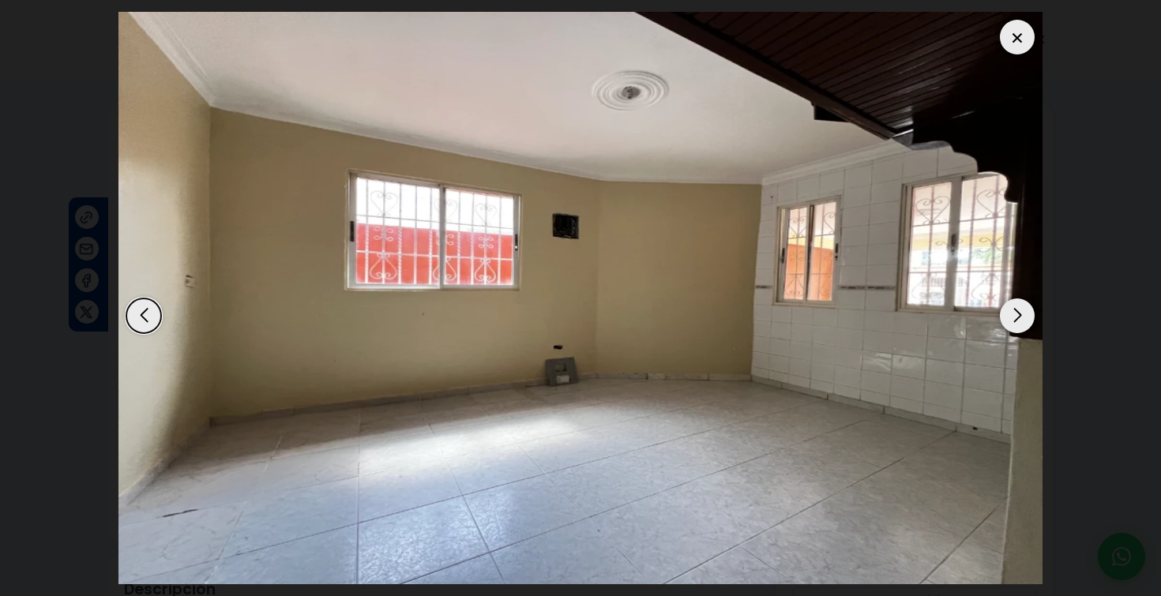
click at [1020, 332] on div "Next slide" at bounding box center [1017, 316] width 35 height 35
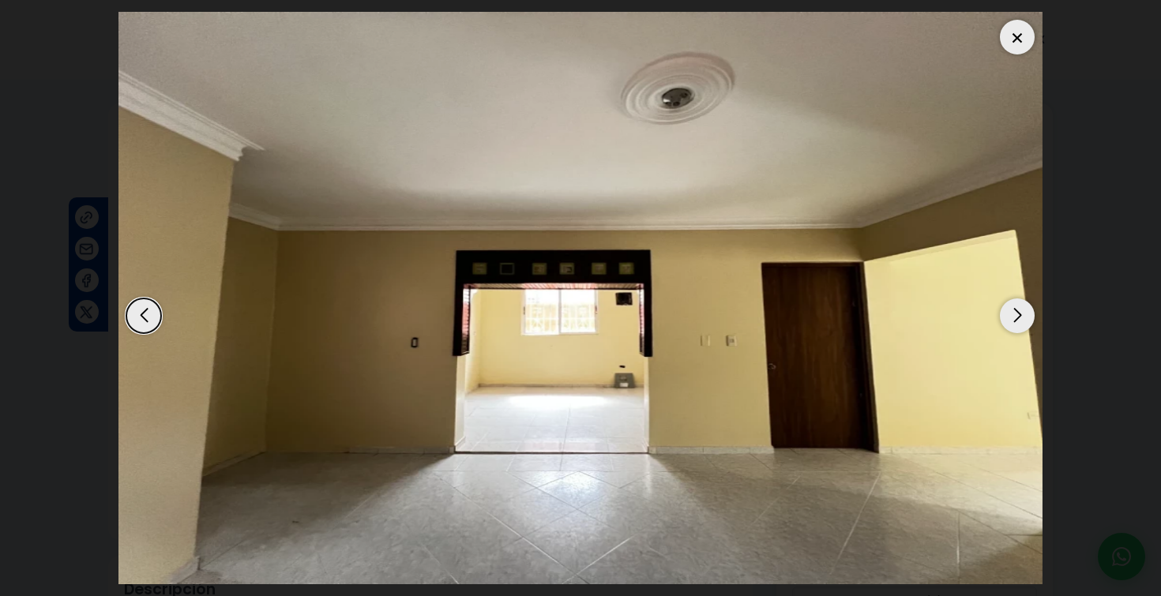
click at [1020, 333] on div "Next slide" at bounding box center [1017, 316] width 35 height 35
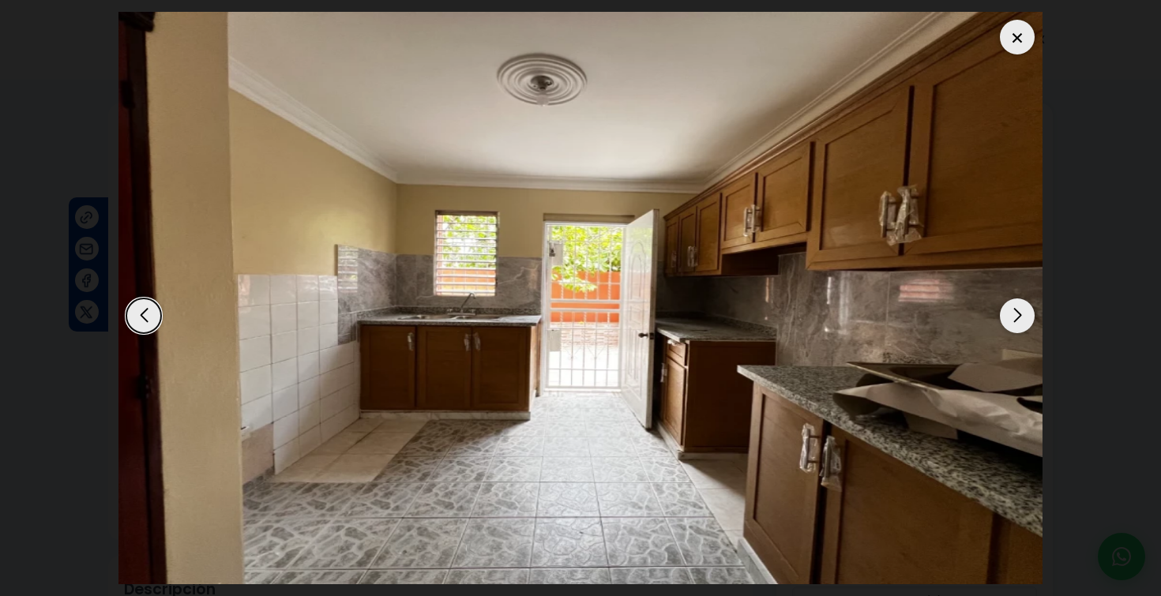
click at [1020, 333] on img "7 / 20" at bounding box center [581, 298] width 924 height 573
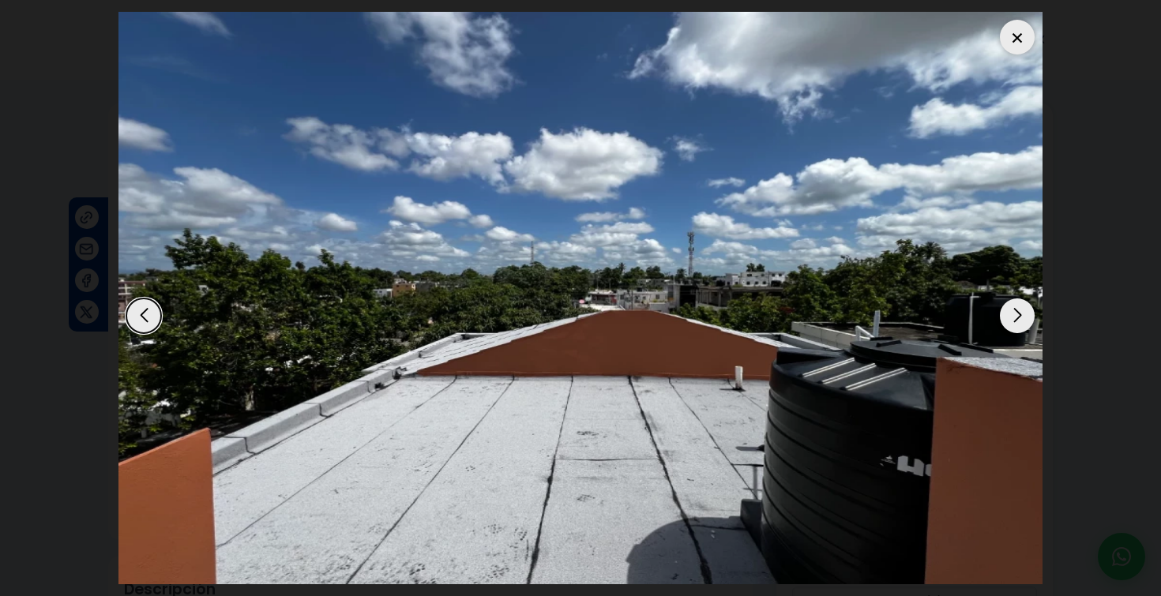
click at [1020, 333] on img "20 / 20" at bounding box center [581, 298] width 924 height 573
click at [1018, 320] on div "Next slide" at bounding box center [1017, 316] width 35 height 35
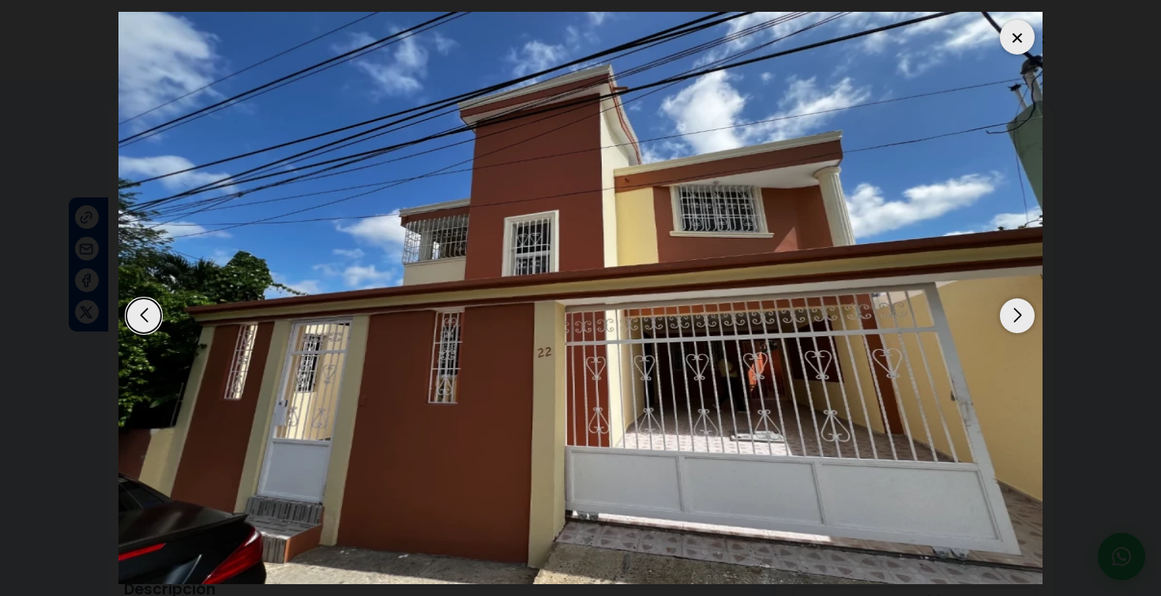
click at [1018, 320] on div "Next slide" at bounding box center [1017, 316] width 35 height 35
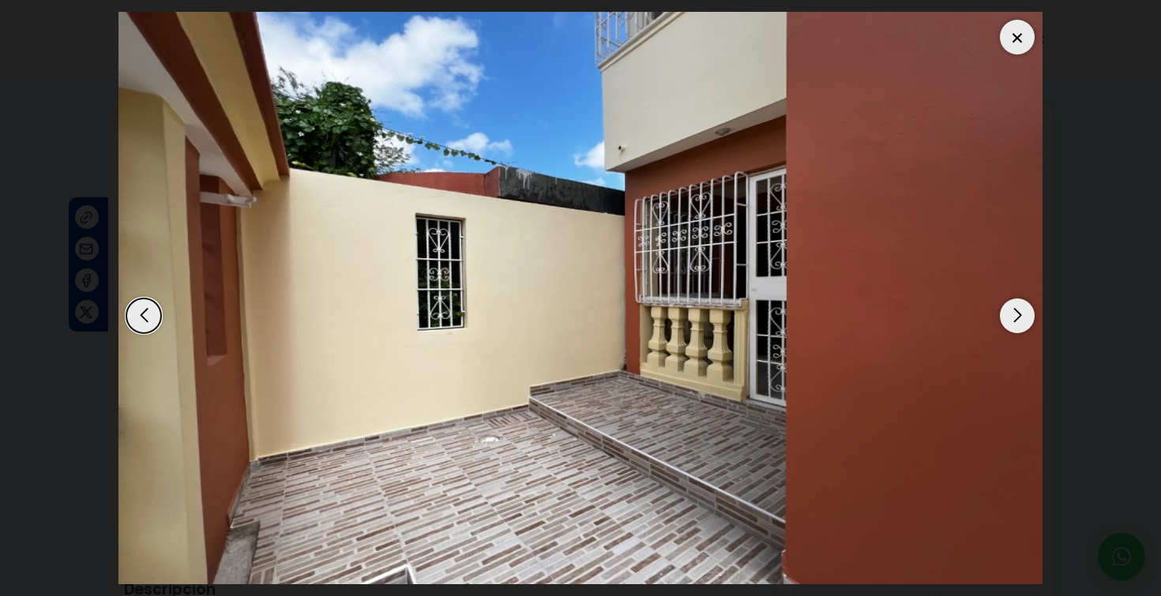
click at [1019, 321] on div "Next slide" at bounding box center [1017, 316] width 35 height 35
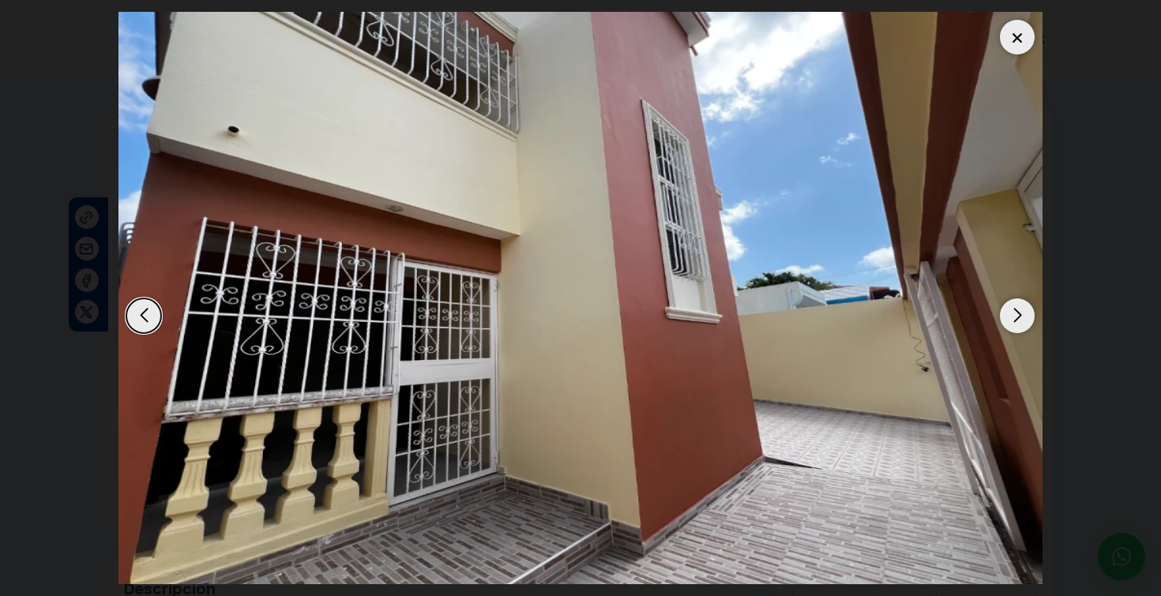
click at [1019, 321] on div "Next slide" at bounding box center [1017, 316] width 35 height 35
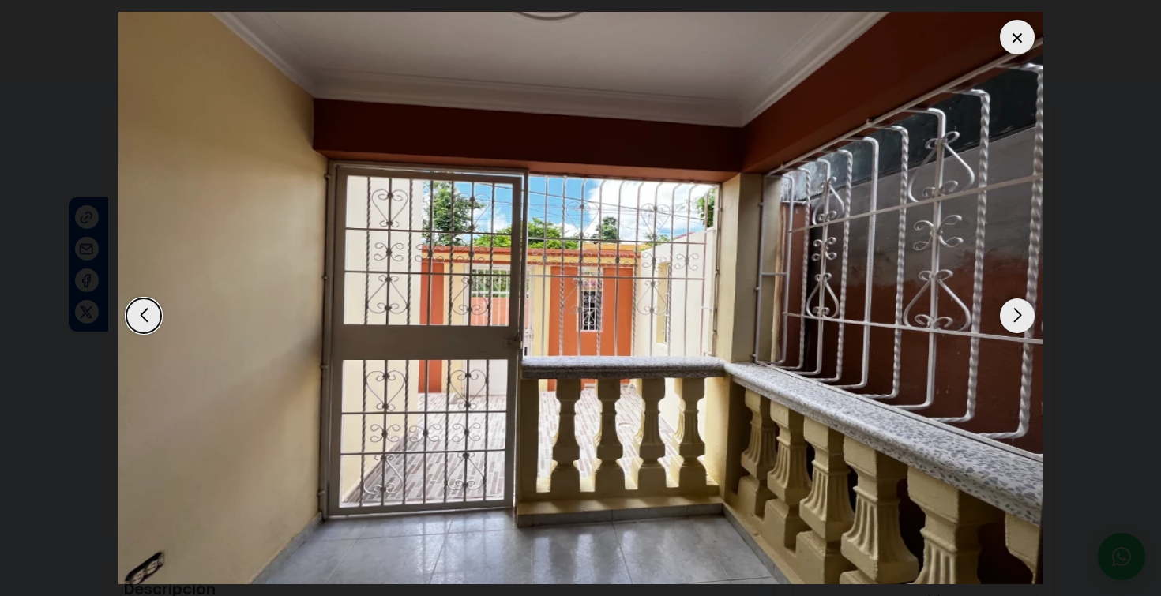
click at [1019, 321] on div "Next slide" at bounding box center [1017, 316] width 35 height 35
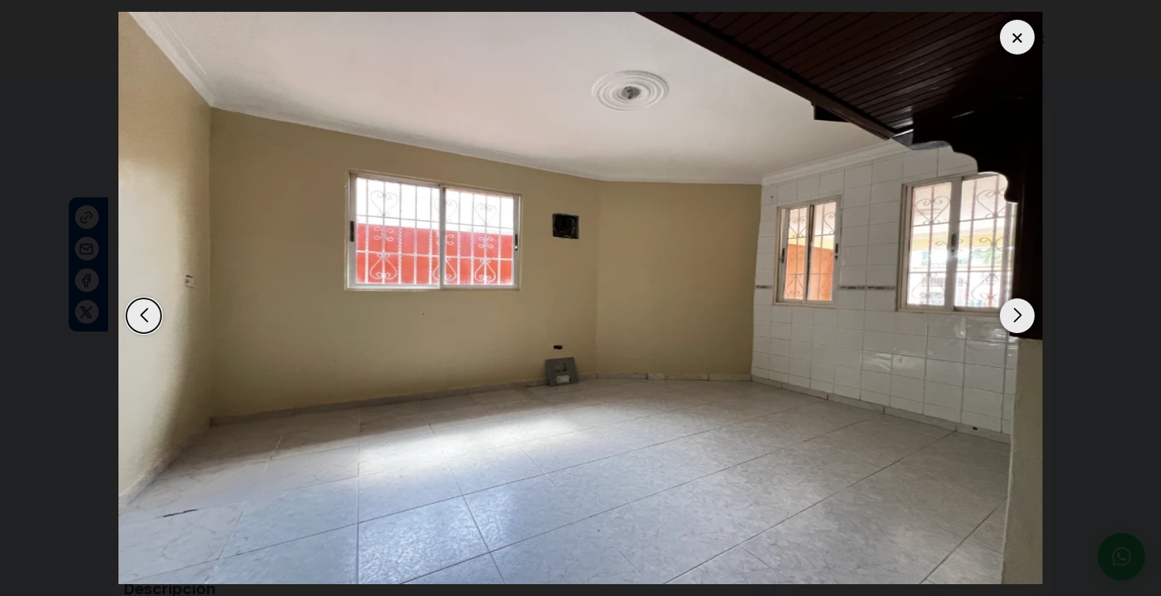
click at [1019, 322] on div "Next slide" at bounding box center [1017, 316] width 35 height 35
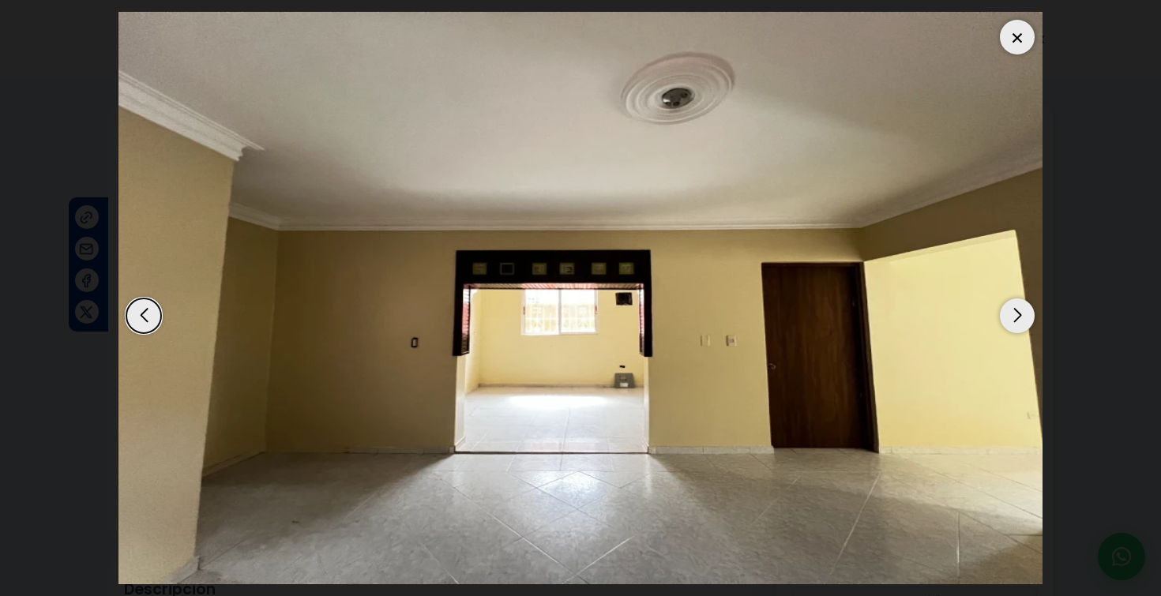
click at [1019, 322] on div "Next slide" at bounding box center [1017, 316] width 35 height 35
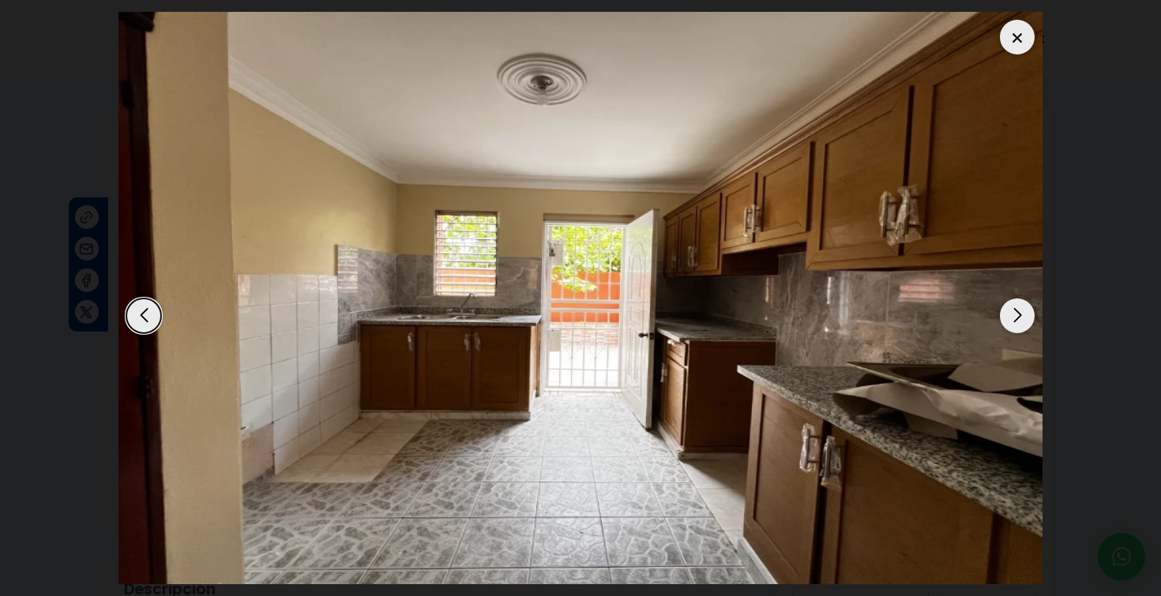
click at [1019, 322] on div "Next slide" at bounding box center [1017, 316] width 35 height 35
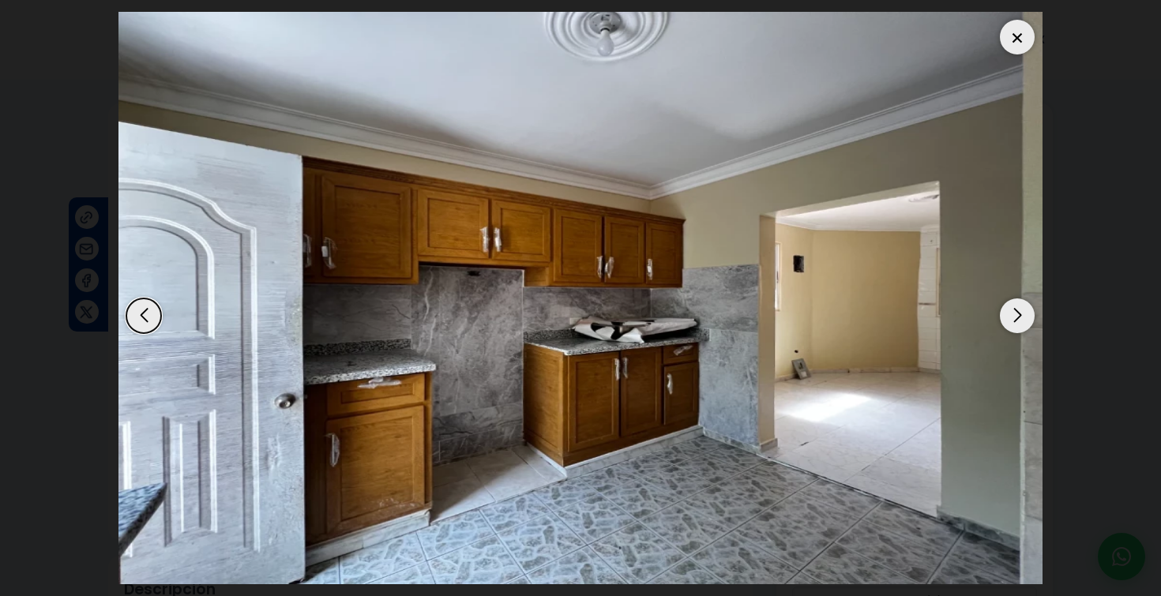
click at [1021, 306] on div "Next slide" at bounding box center [1017, 316] width 35 height 35
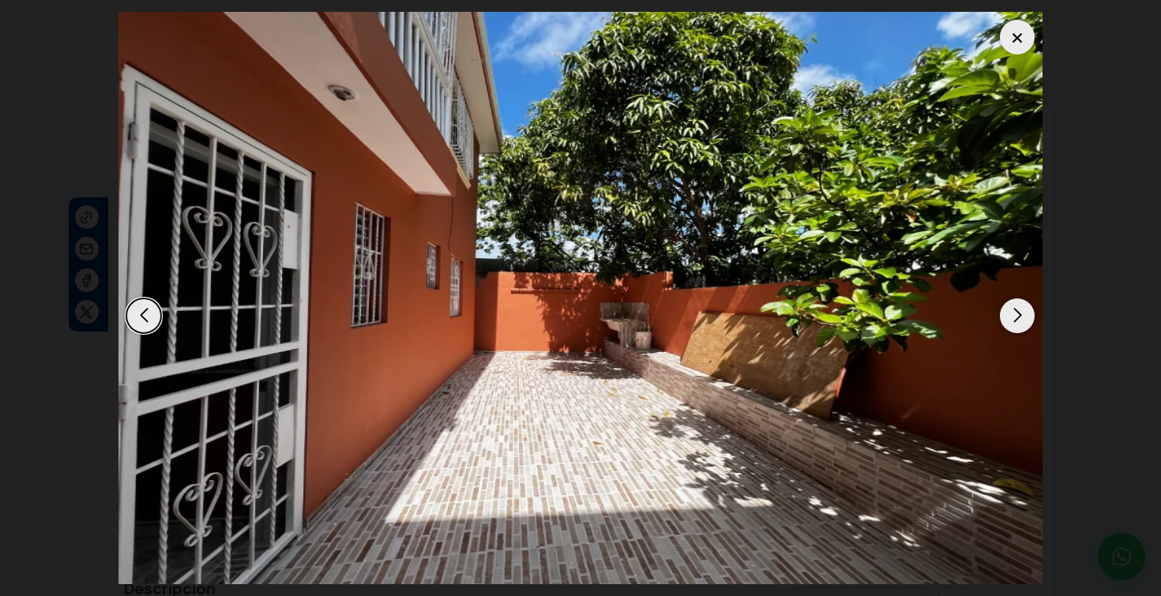
click at [1021, 306] on div "Next slide" at bounding box center [1017, 316] width 35 height 35
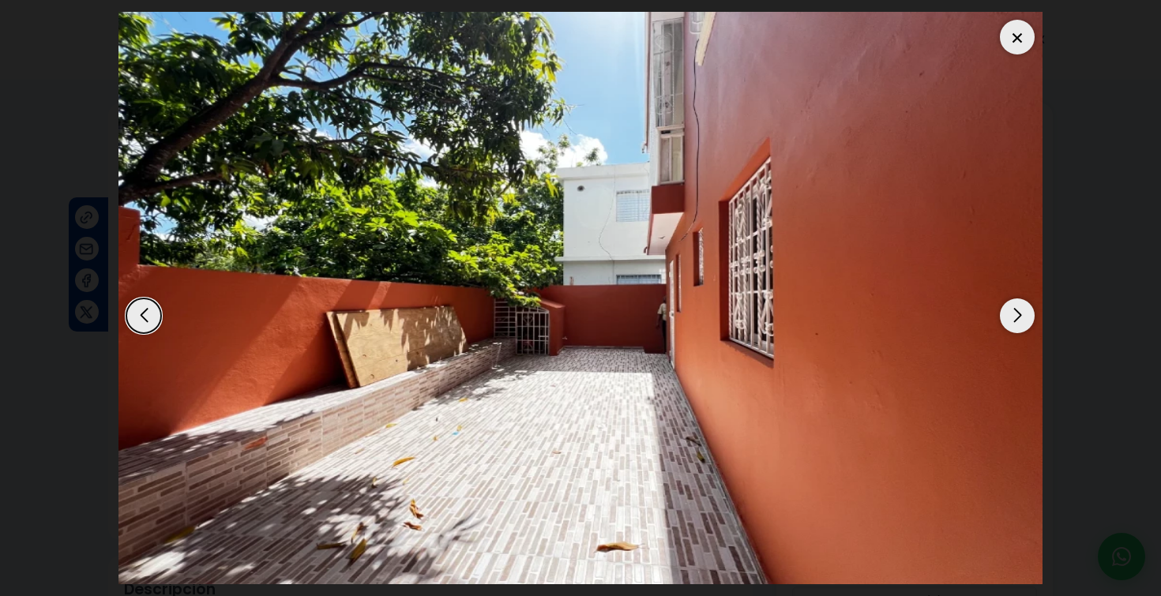
click at [1021, 306] on div "Next slide" at bounding box center [1017, 316] width 35 height 35
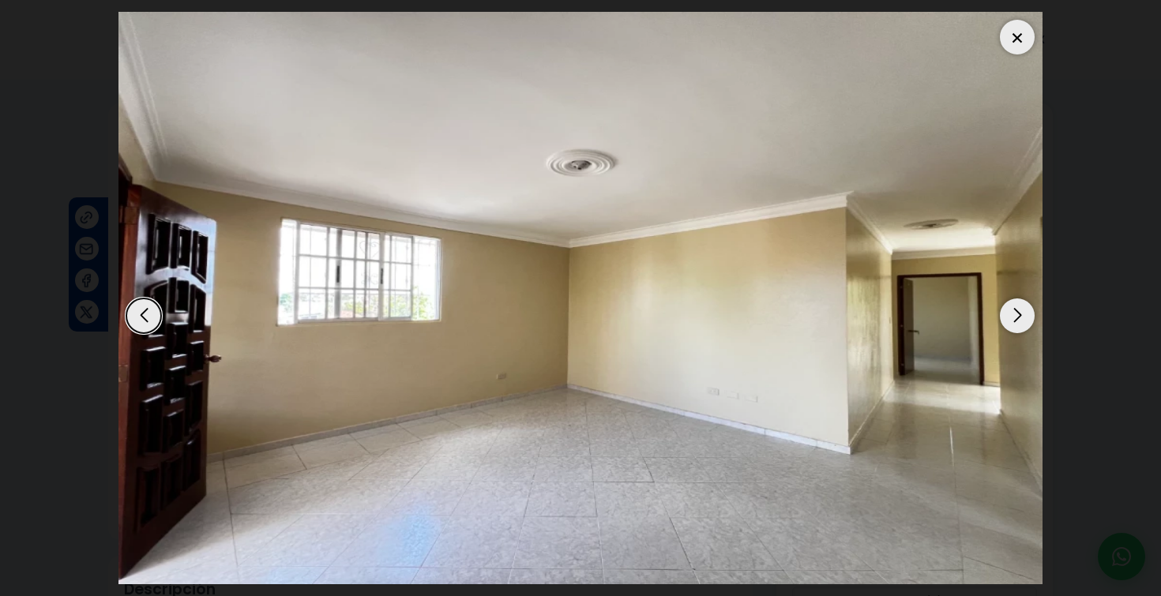
click at [1021, 306] on div "Next slide" at bounding box center [1017, 316] width 35 height 35
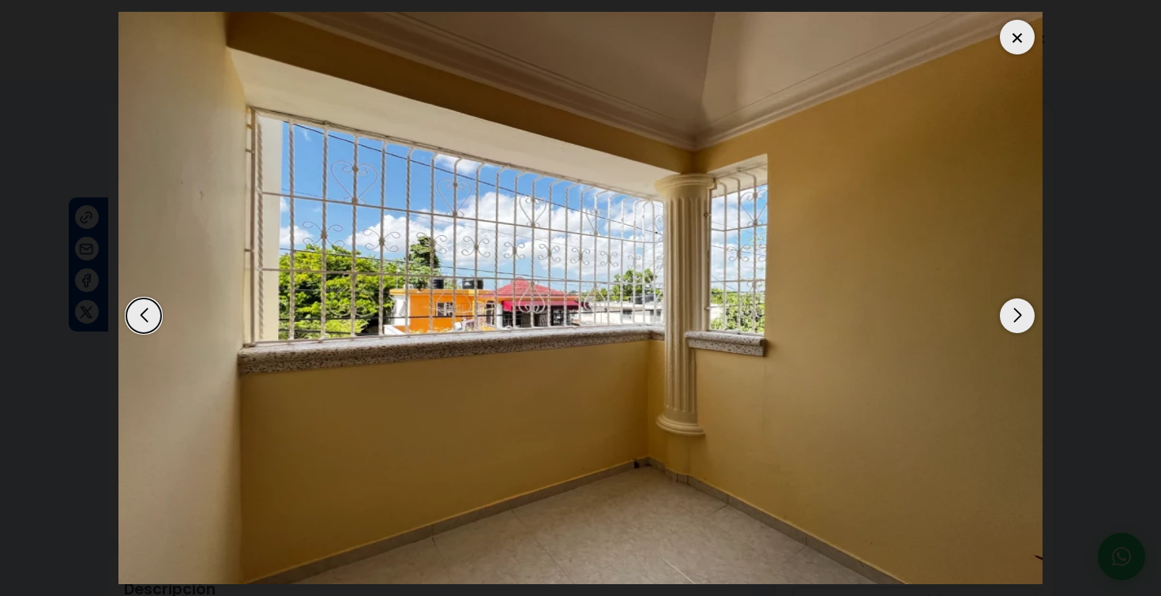
click at [1021, 306] on div "Next slide" at bounding box center [1017, 316] width 35 height 35
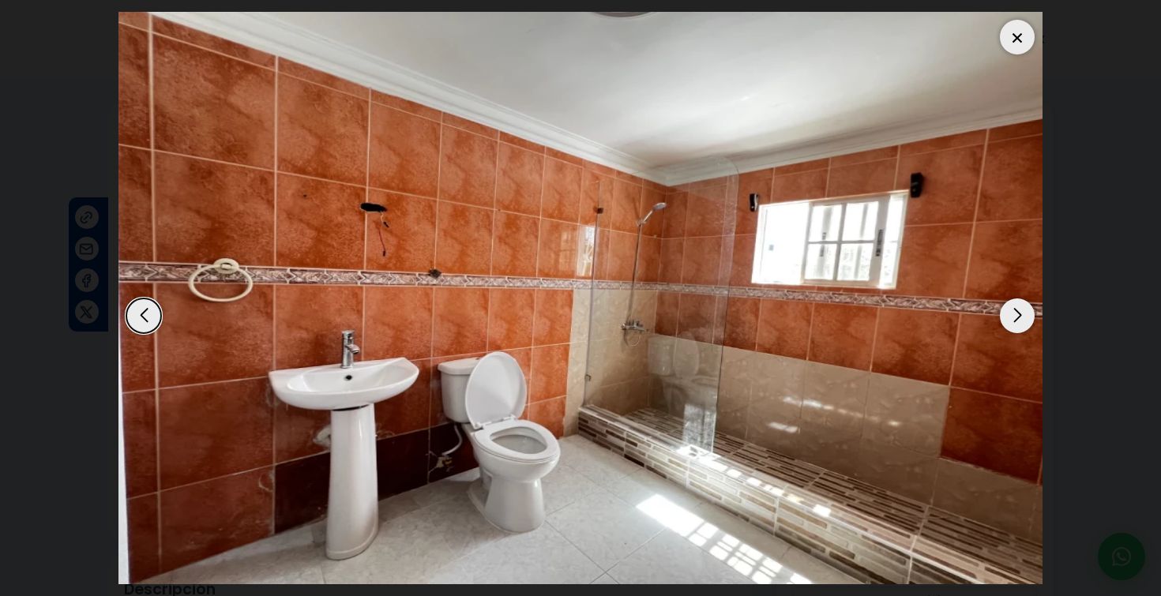
click at [1018, 47] on div at bounding box center [1017, 37] width 35 height 35
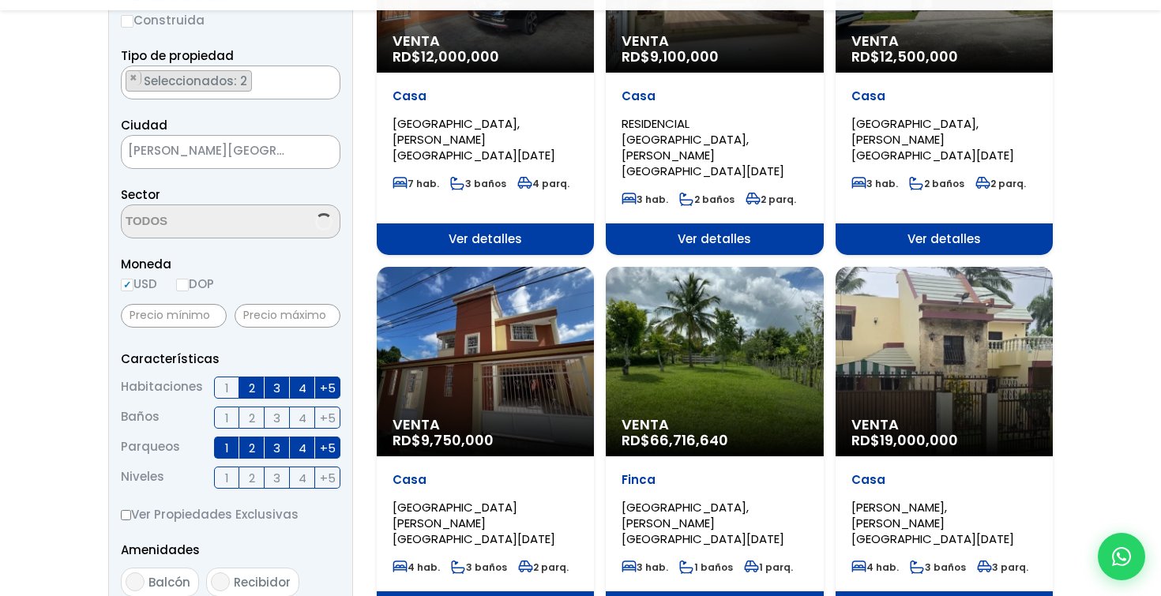
scroll to position [337, 0]
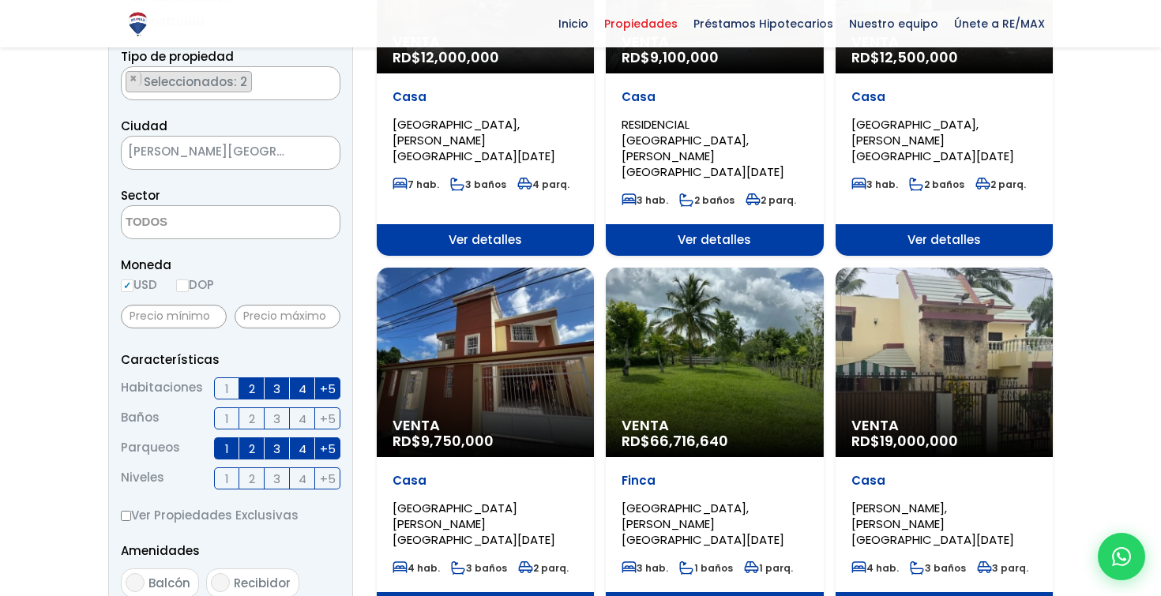
click at [903, 339] on div "Venta RD$ 19,000,000" at bounding box center [944, 363] width 217 height 190
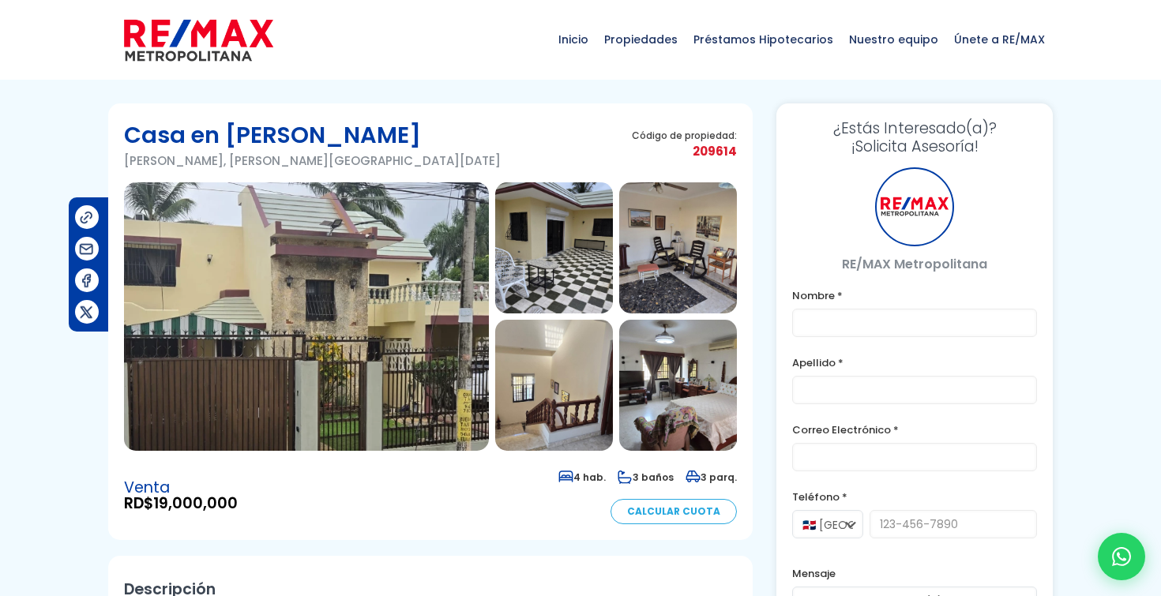
click at [281, 287] on img at bounding box center [306, 316] width 365 height 269
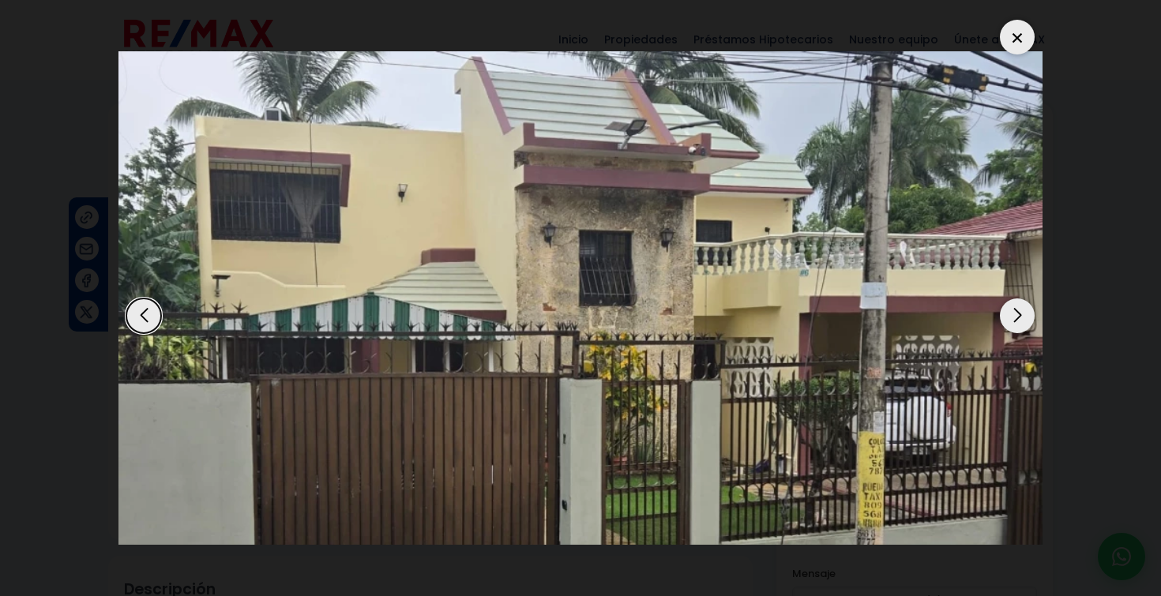
click at [1026, 309] on div "Next slide" at bounding box center [1017, 316] width 35 height 35
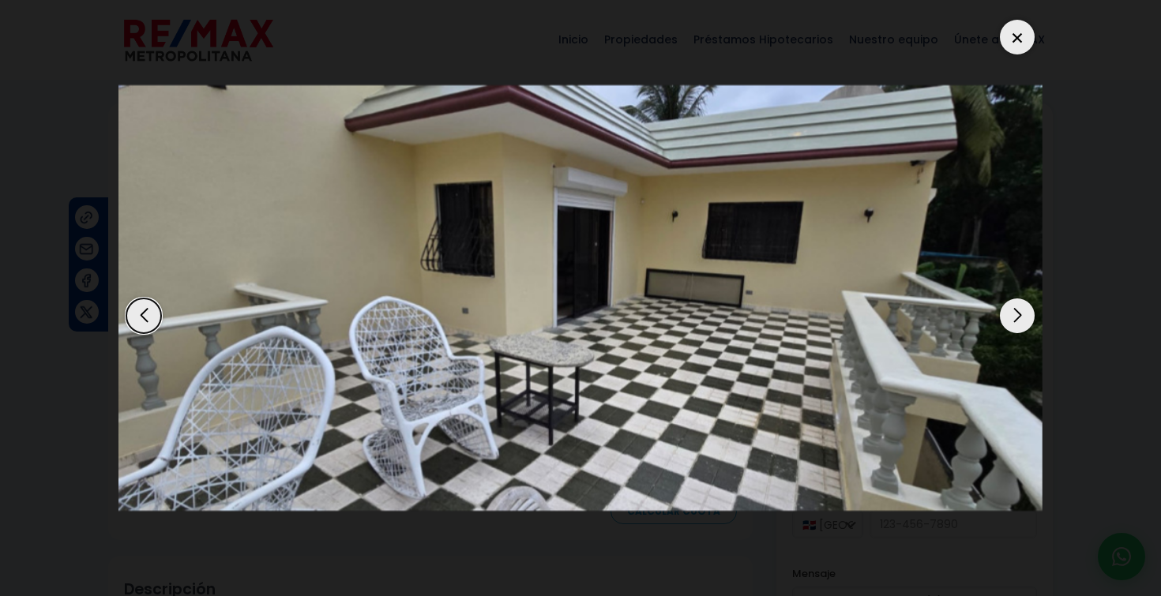
click at [1026, 310] on div "Next slide" at bounding box center [1017, 316] width 35 height 35
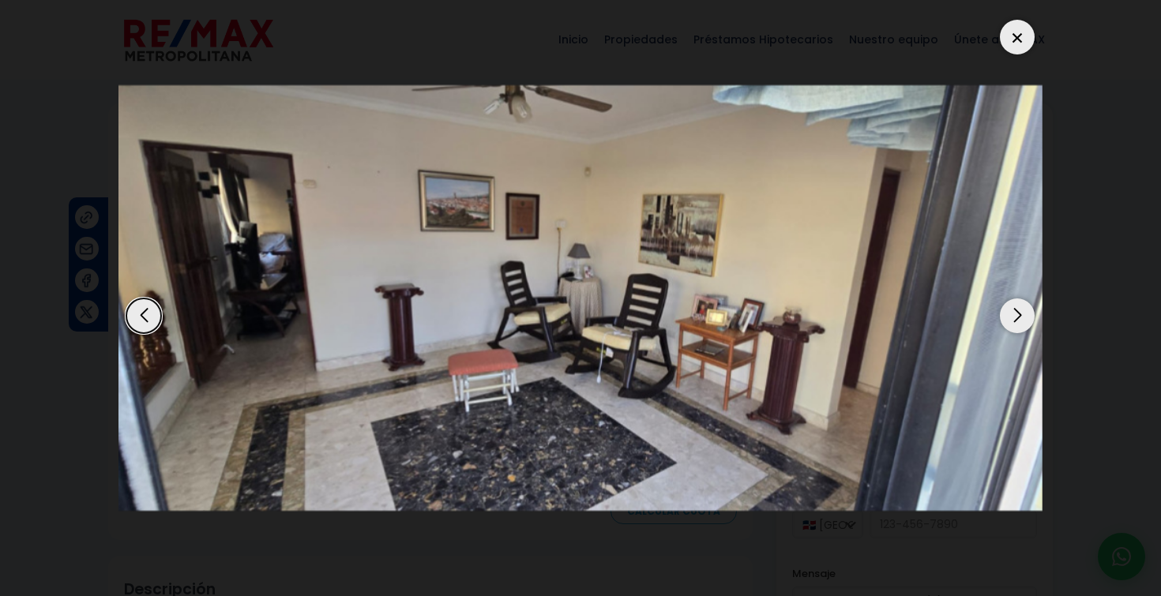
click at [1026, 310] on div "Next slide" at bounding box center [1017, 316] width 35 height 35
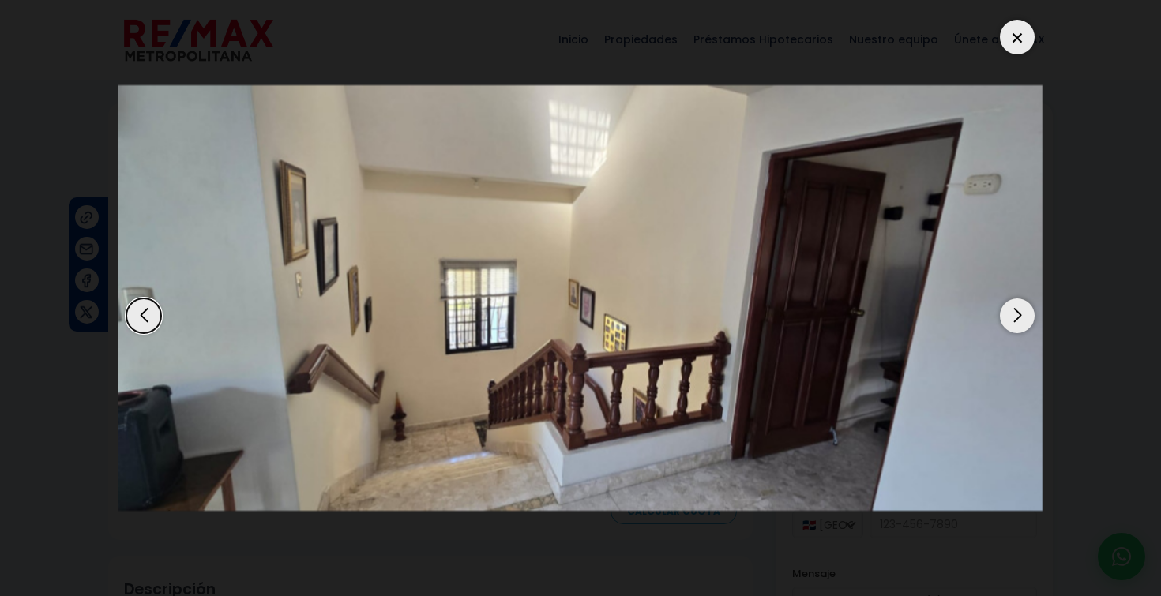
click at [1026, 310] on div "Next slide" at bounding box center [1017, 316] width 35 height 35
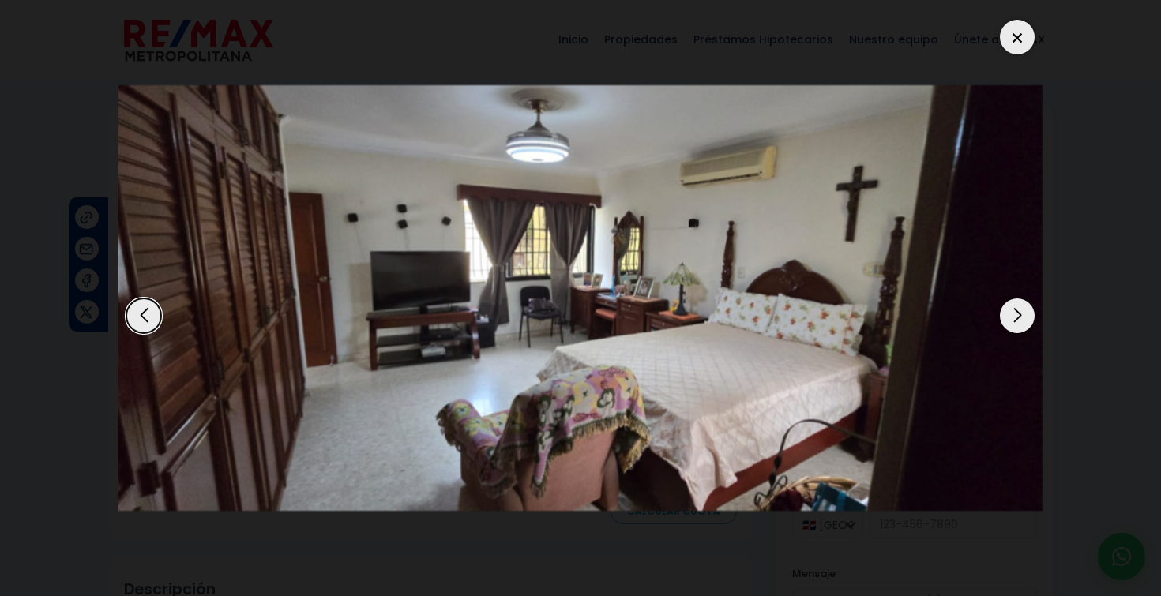
click at [1026, 310] on div "Next slide" at bounding box center [1017, 316] width 35 height 35
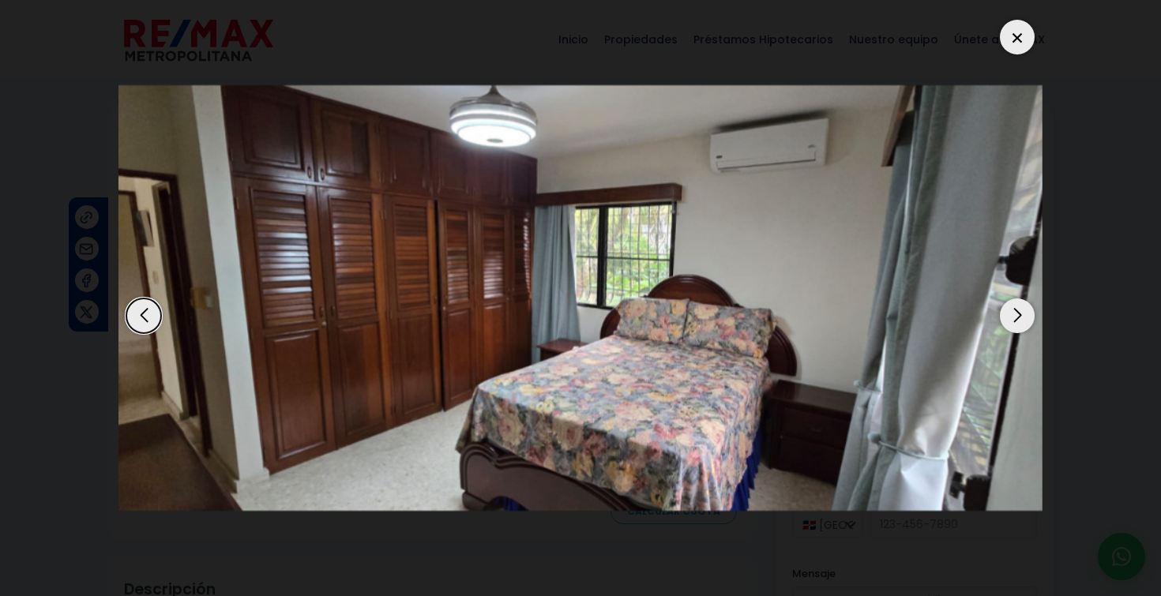
click at [1026, 310] on div "Next slide" at bounding box center [1017, 316] width 35 height 35
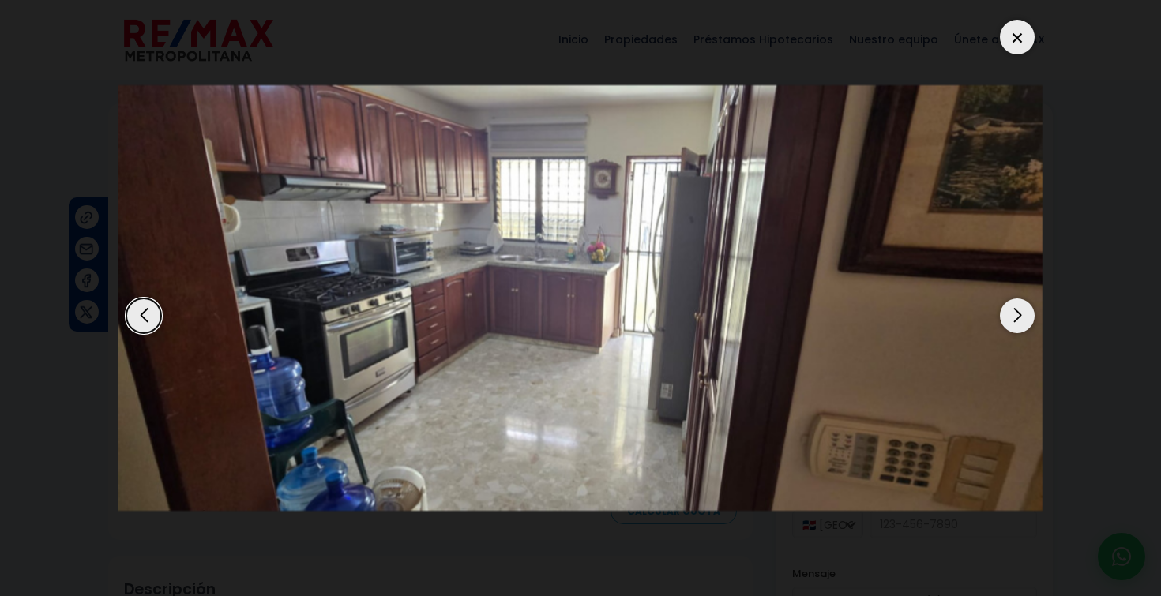
click at [1026, 310] on div "Next slide" at bounding box center [1017, 316] width 35 height 35
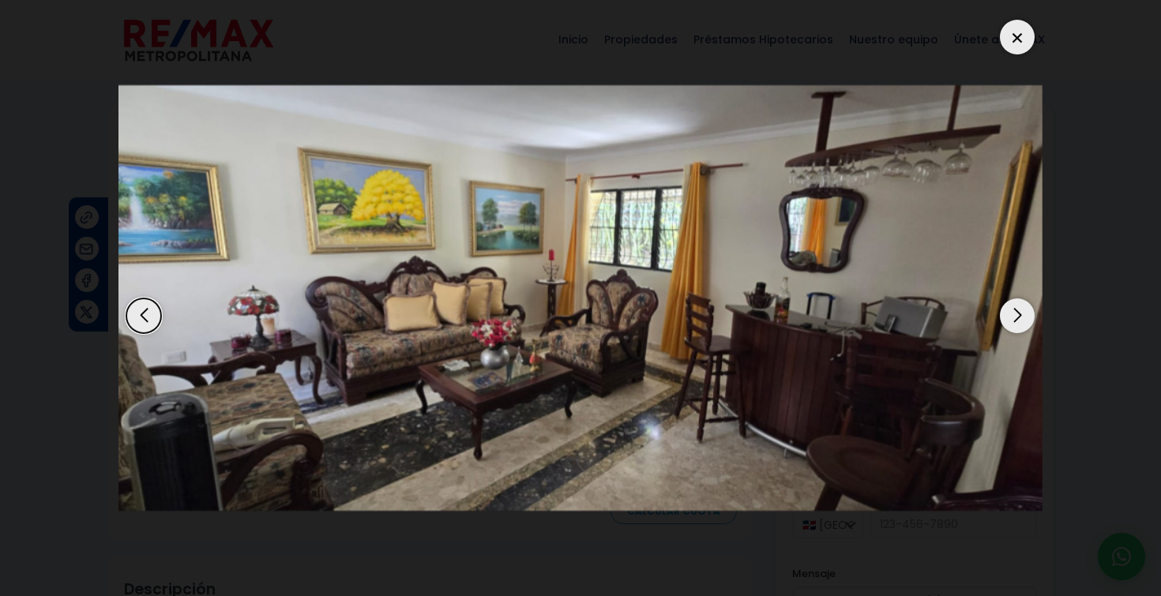
click at [1026, 311] on div "Next slide" at bounding box center [1017, 316] width 35 height 35
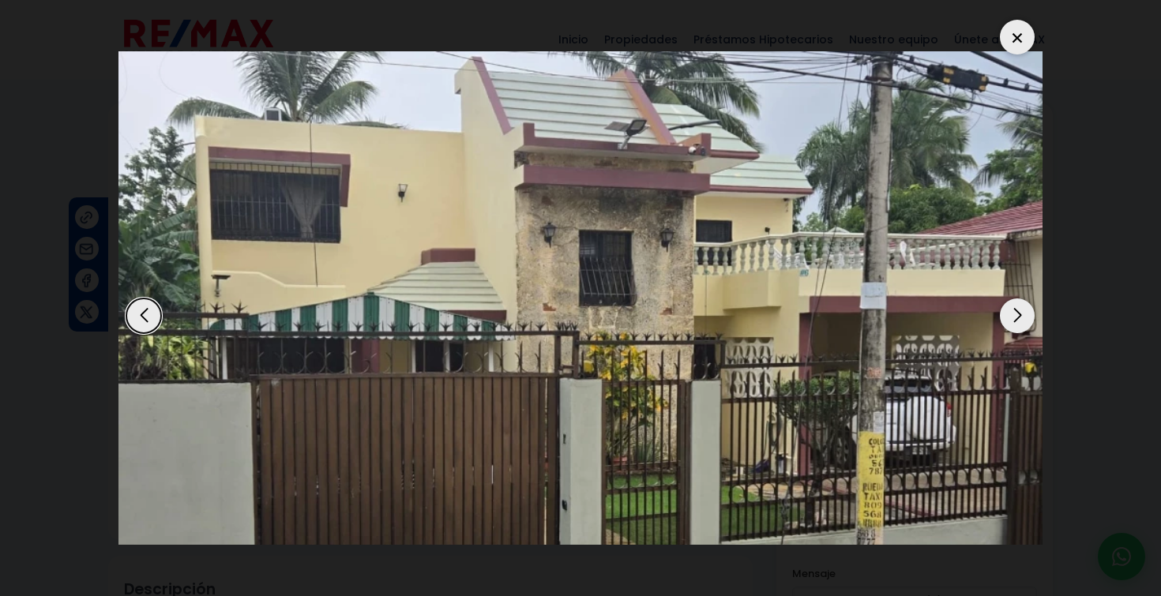
click at [1026, 311] on div "Next slide" at bounding box center [1017, 316] width 35 height 35
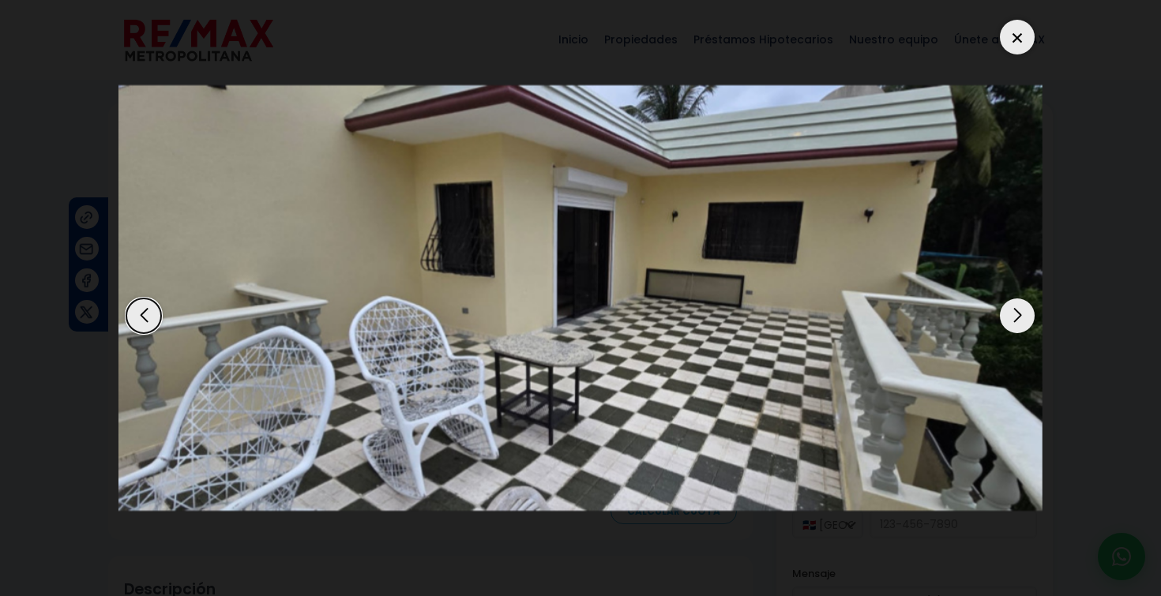
click at [1018, 43] on div at bounding box center [1017, 37] width 35 height 35
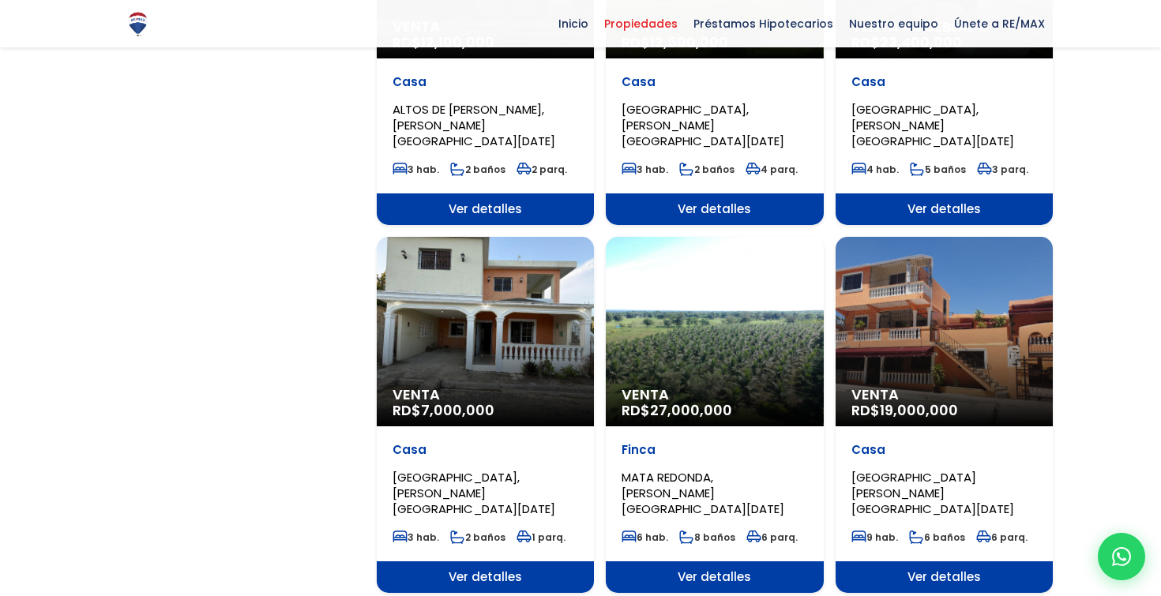
scroll to position [1503, 0]
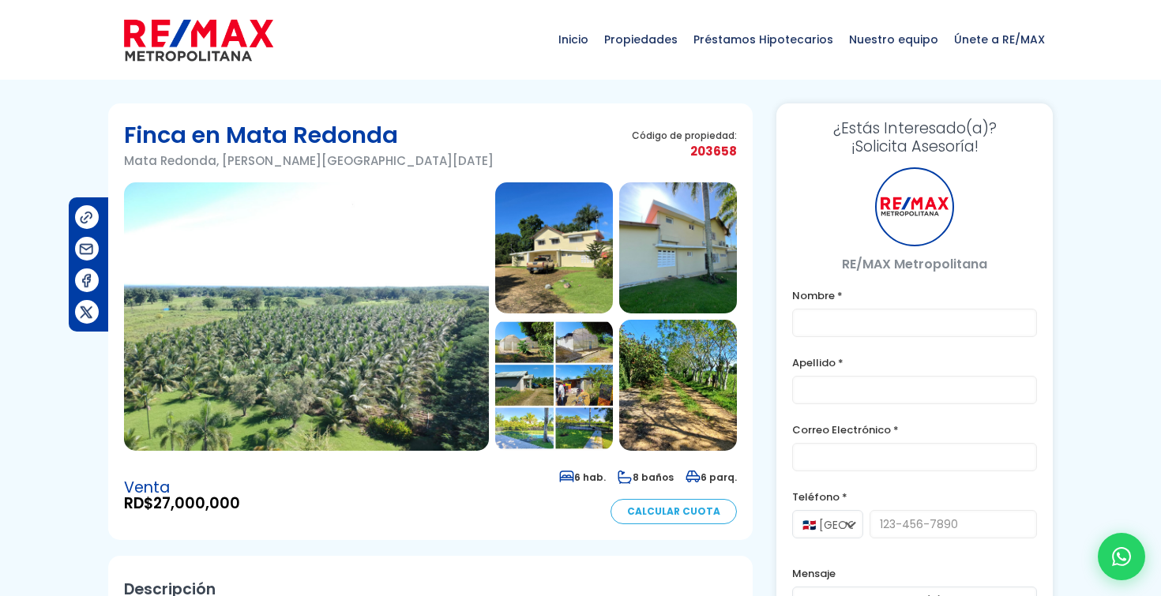
click at [362, 273] on img at bounding box center [306, 316] width 365 height 269
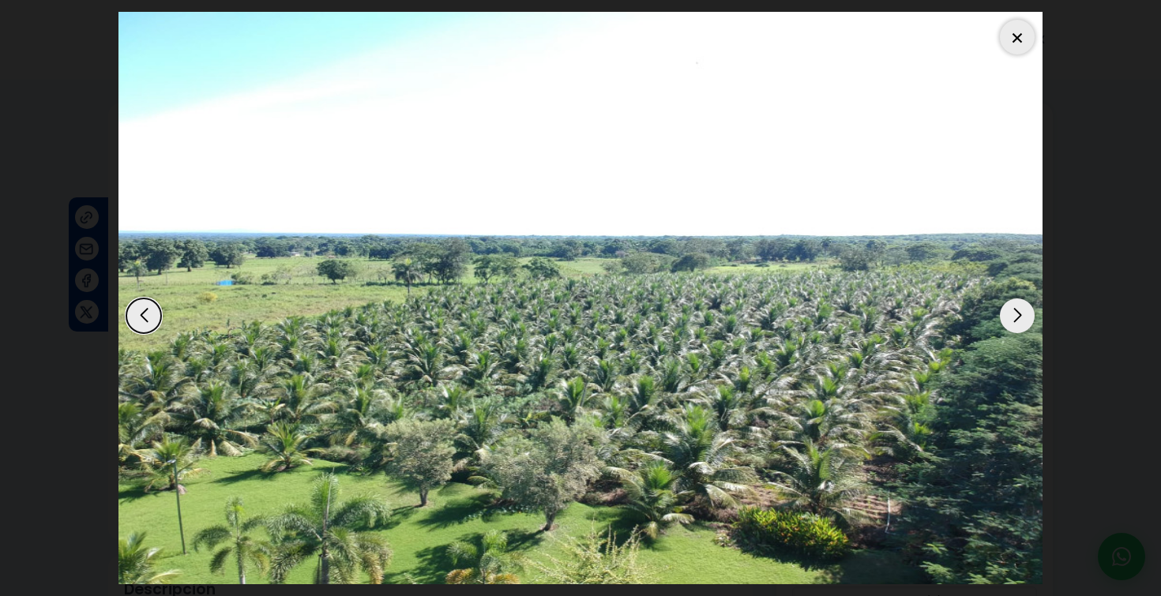
click at [1023, 308] on div "Next slide" at bounding box center [1017, 316] width 35 height 35
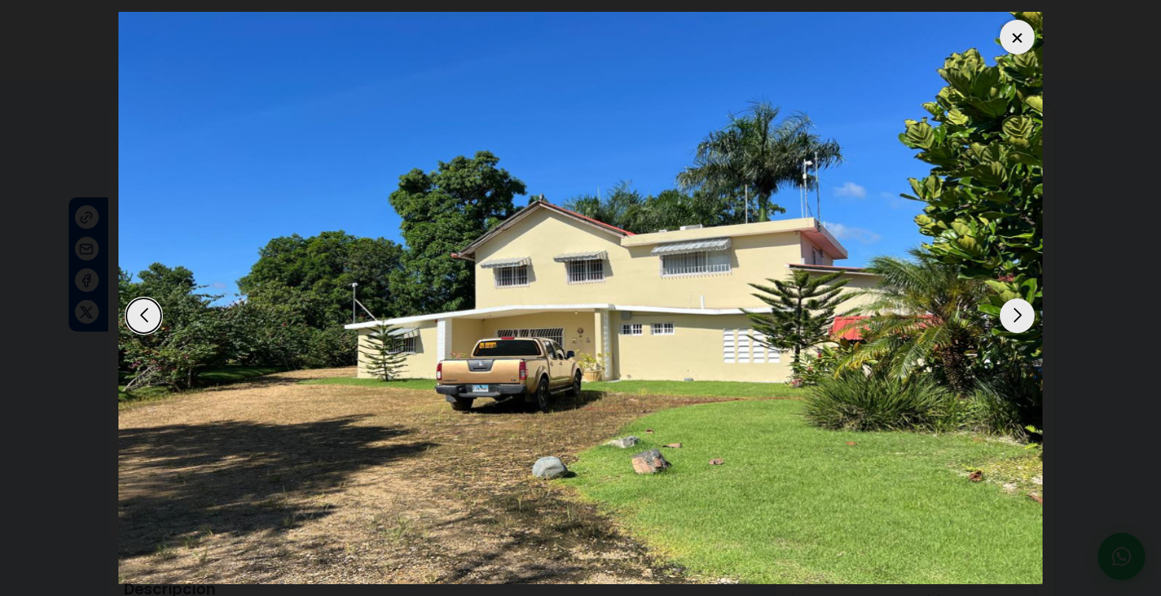
click at [1021, 306] on div "Next slide" at bounding box center [1017, 316] width 35 height 35
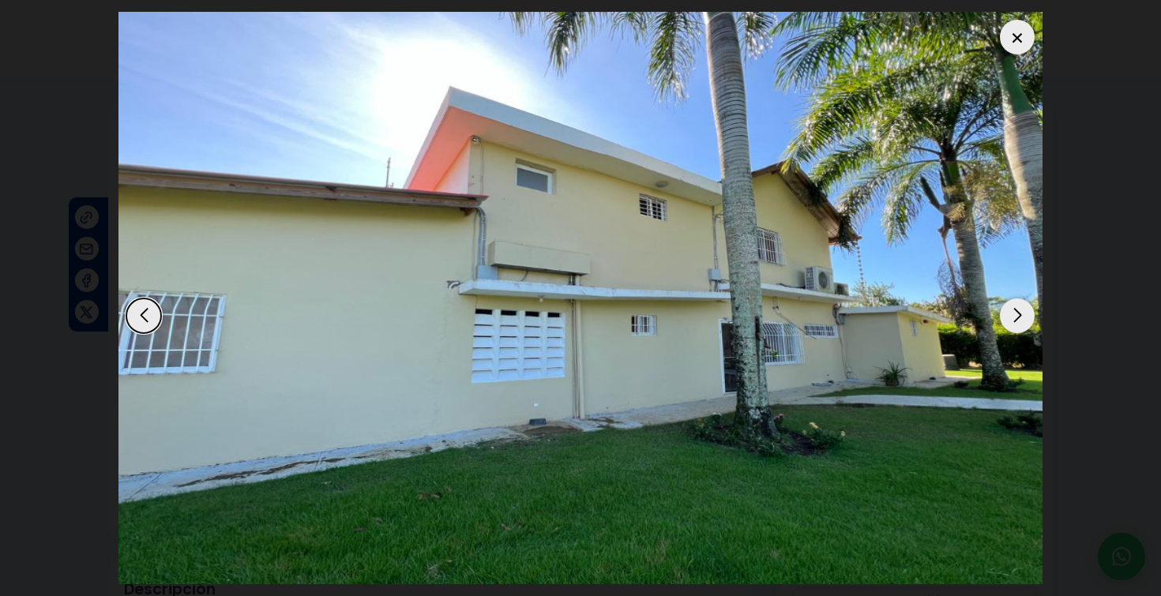
click at [1021, 307] on div "Next slide" at bounding box center [1017, 316] width 35 height 35
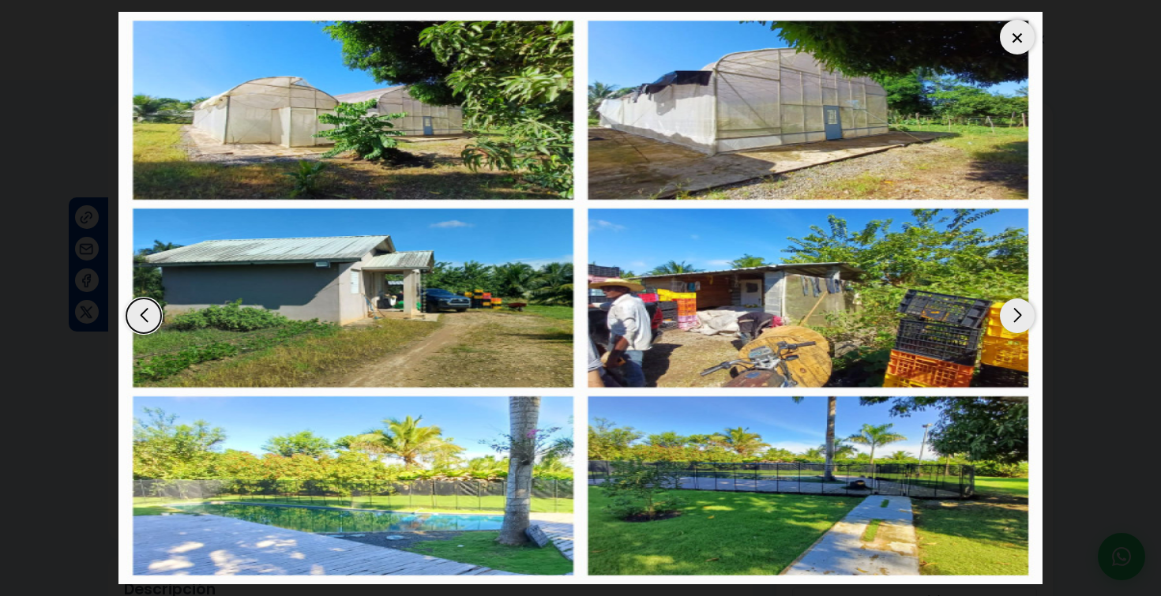
click at [1021, 307] on div "Next slide" at bounding box center [1017, 316] width 35 height 35
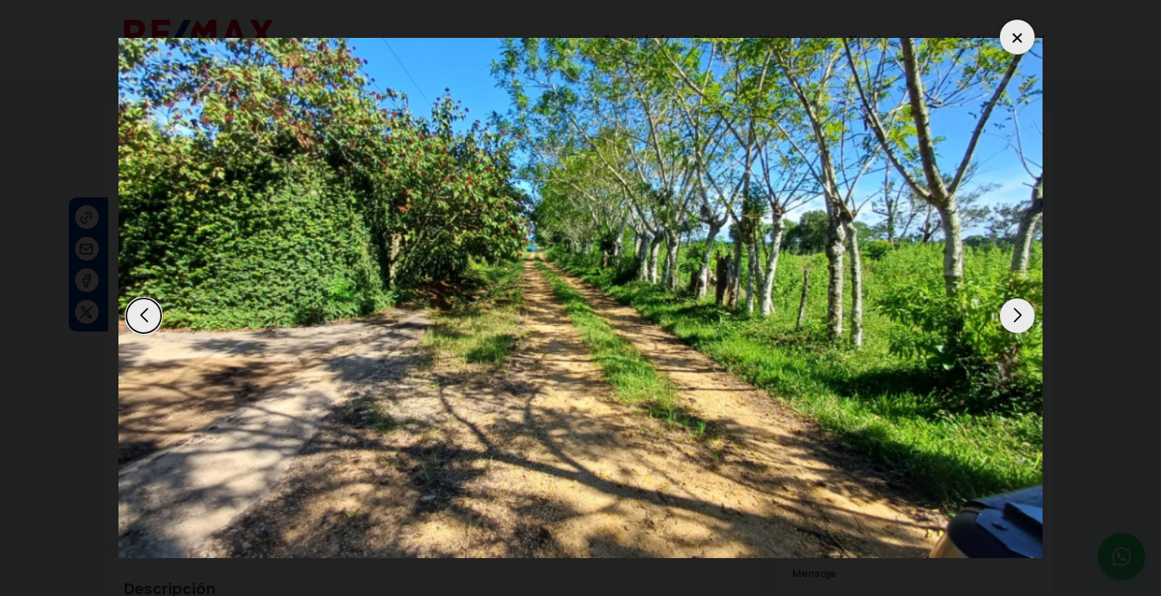
click at [1021, 308] on div "Next slide" at bounding box center [1017, 316] width 35 height 35
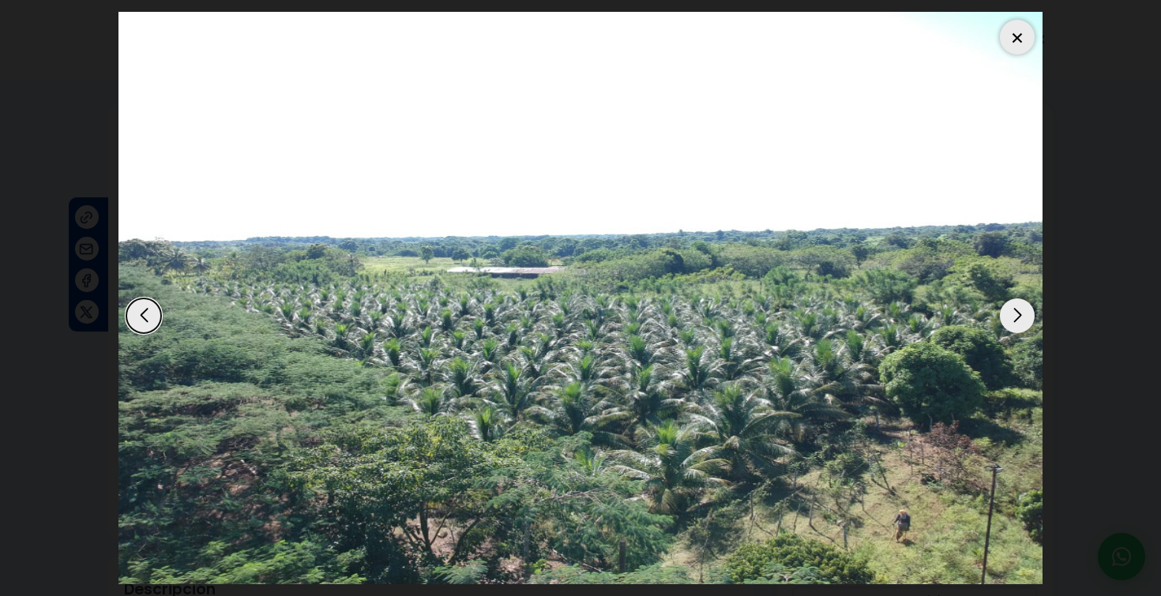
click at [1021, 308] on div "Next slide" at bounding box center [1017, 316] width 35 height 35
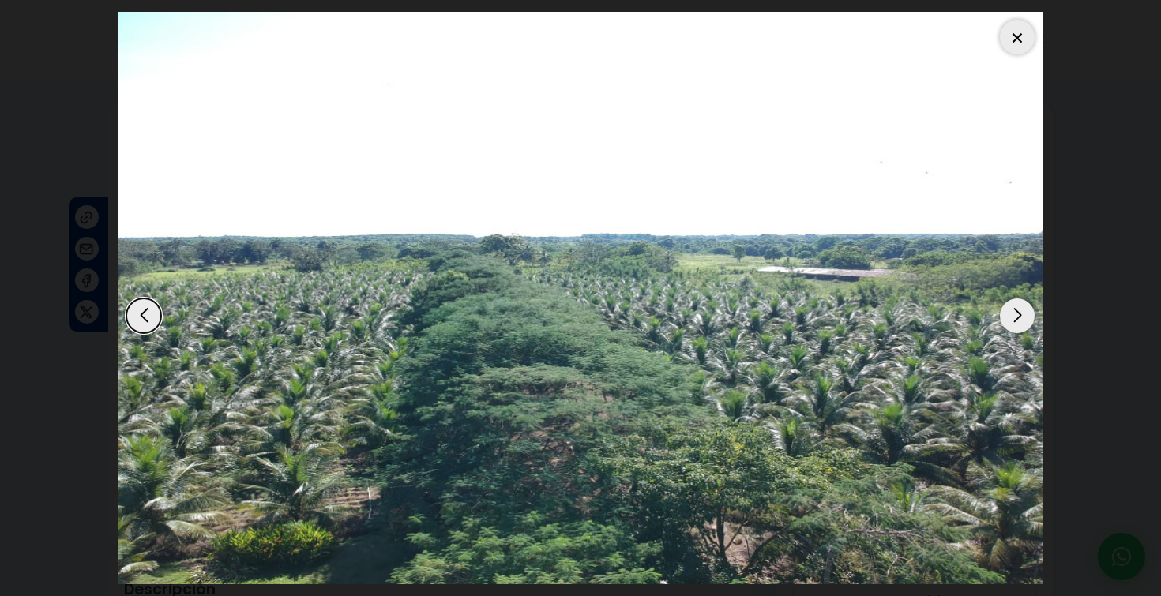
click at [1021, 309] on div "Next slide" at bounding box center [1017, 316] width 35 height 35
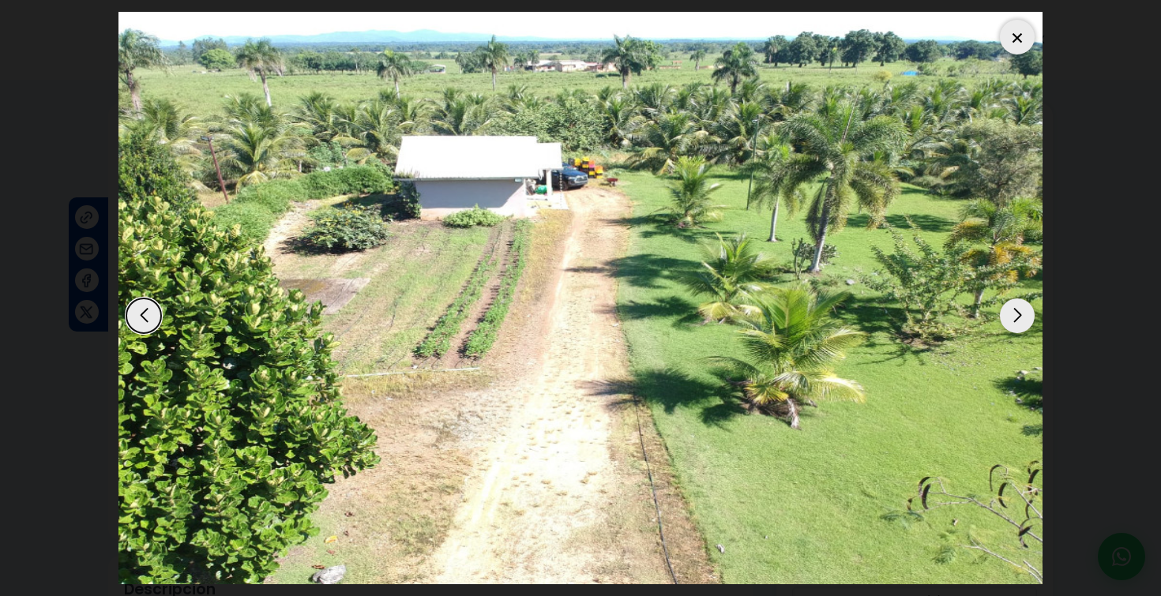
click at [1021, 309] on div "Next slide" at bounding box center [1017, 316] width 35 height 35
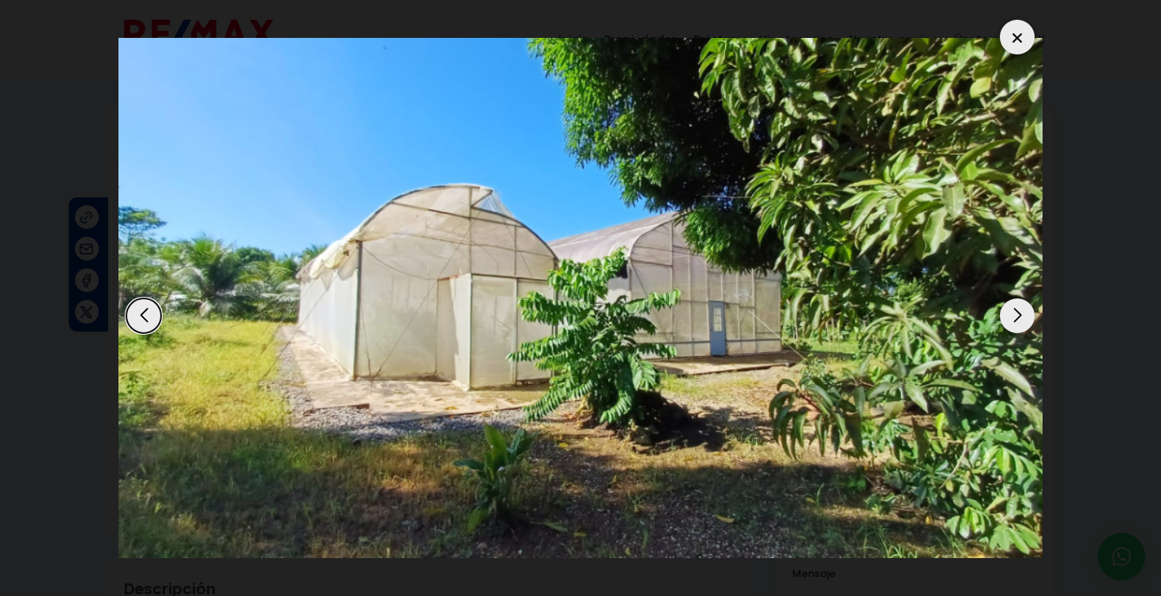
click at [1021, 310] on div "Next slide" at bounding box center [1017, 316] width 35 height 35
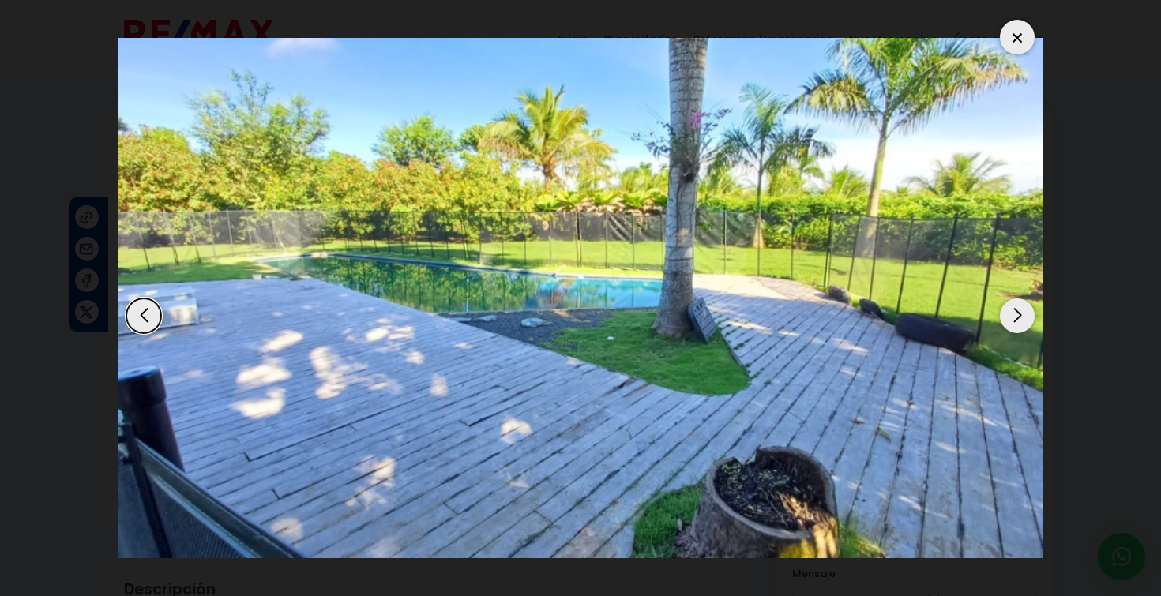
click at [1021, 310] on div "Next slide" at bounding box center [1017, 316] width 35 height 35
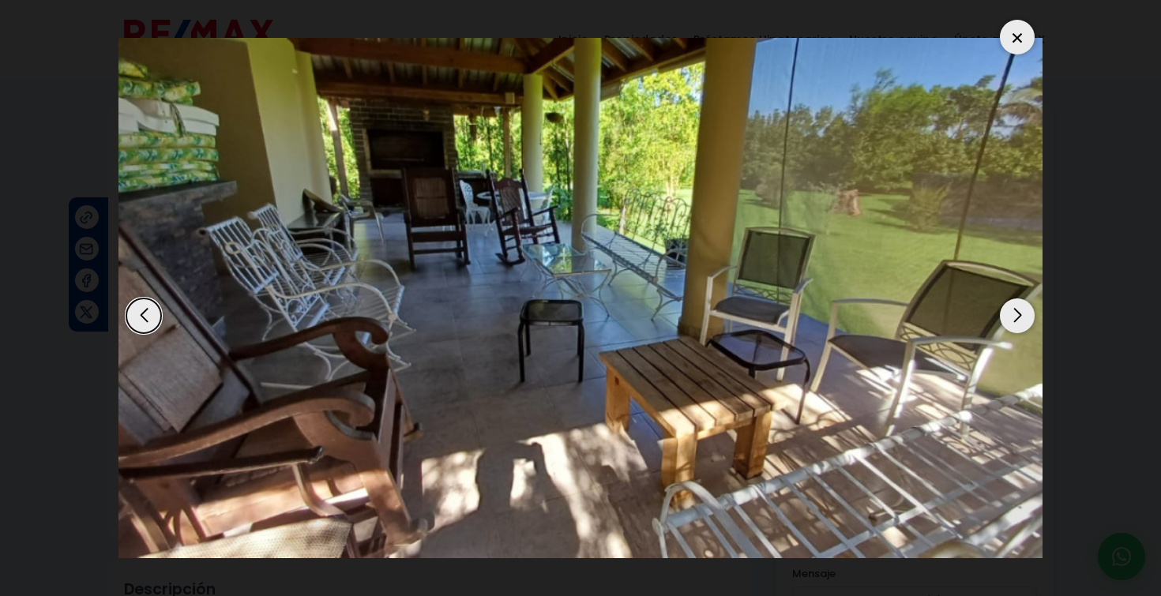
click at [1021, 310] on div "Next slide" at bounding box center [1017, 316] width 35 height 35
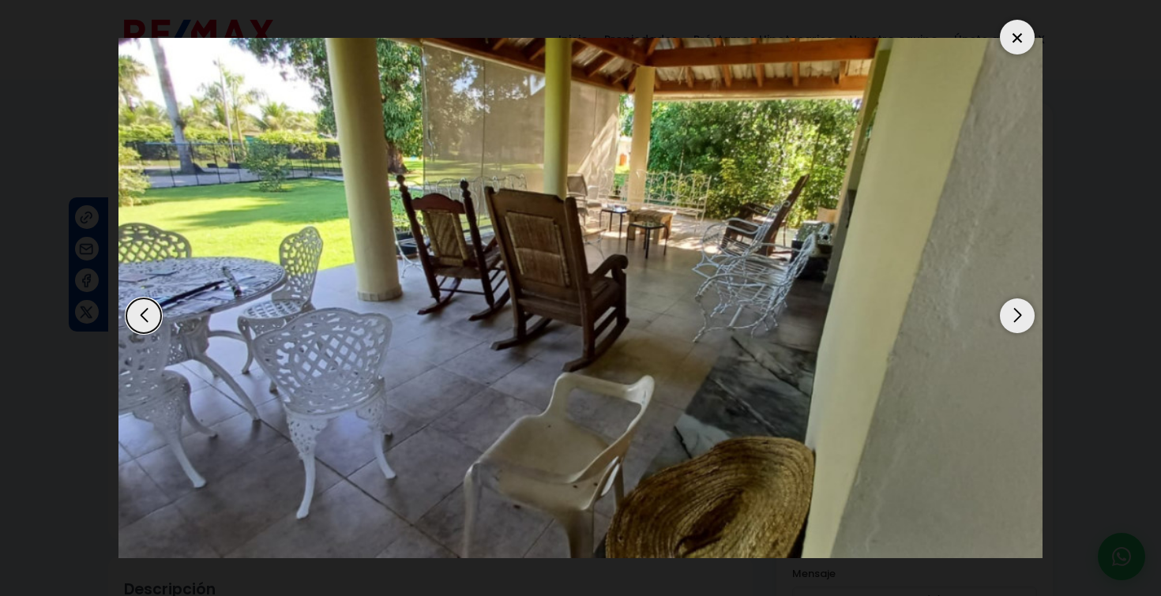
click at [1021, 311] on div "Next slide" at bounding box center [1017, 316] width 35 height 35
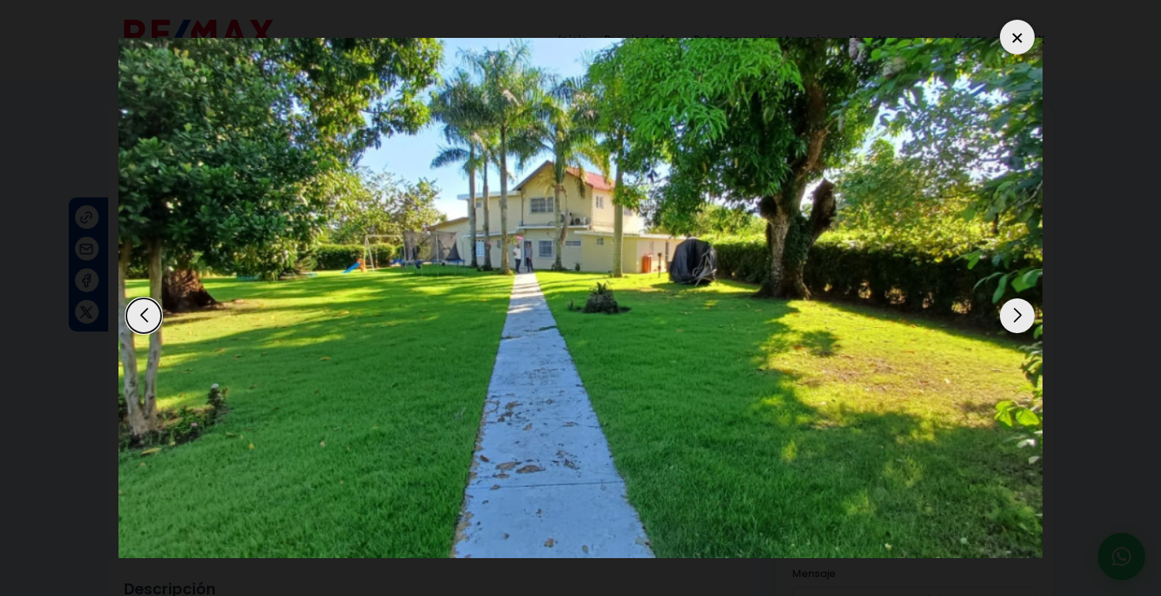
click at [1021, 311] on div "Next slide" at bounding box center [1017, 316] width 35 height 35
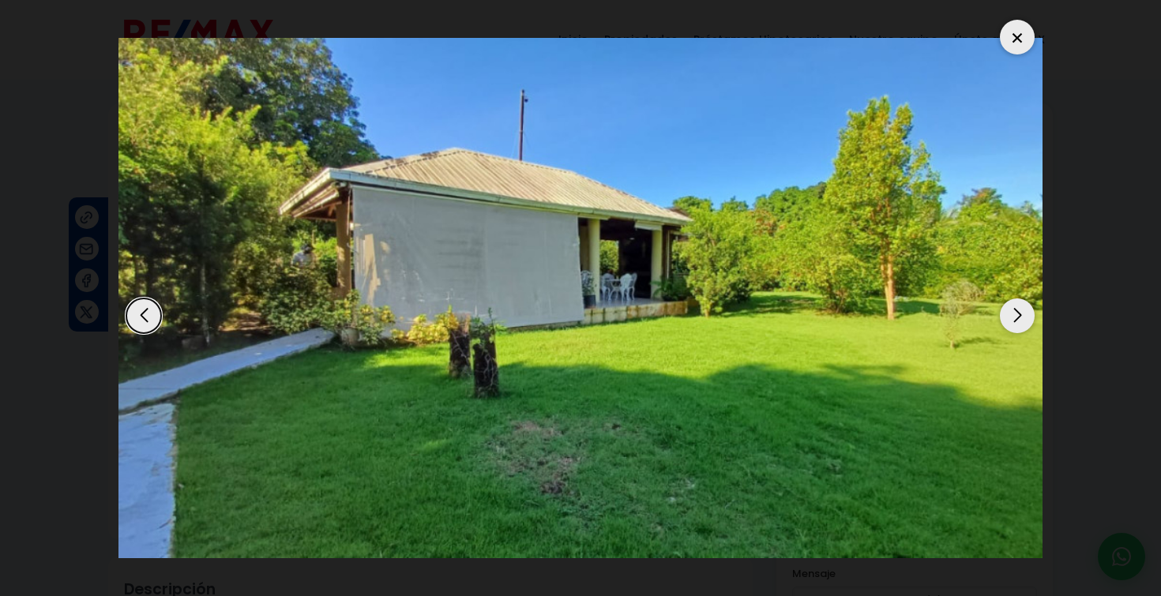
click at [1021, 312] on div "Next slide" at bounding box center [1017, 316] width 35 height 35
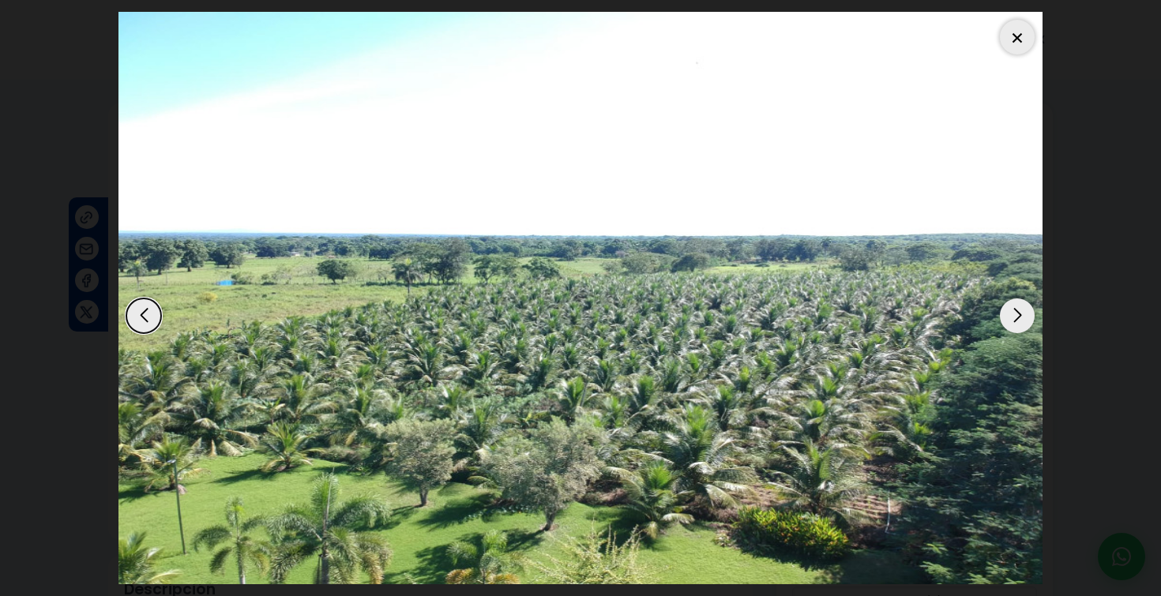
click at [1022, 314] on div "Next slide" at bounding box center [1017, 316] width 35 height 35
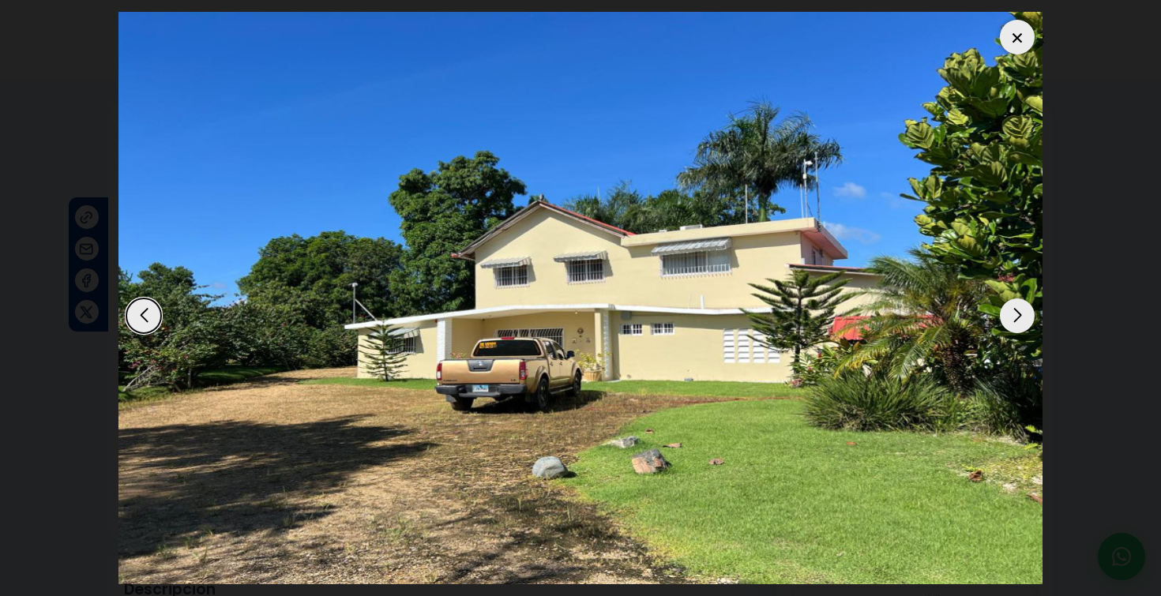
click at [1022, 314] on div "Next slide" at bounding box center [1017, 316] width 35 height 35
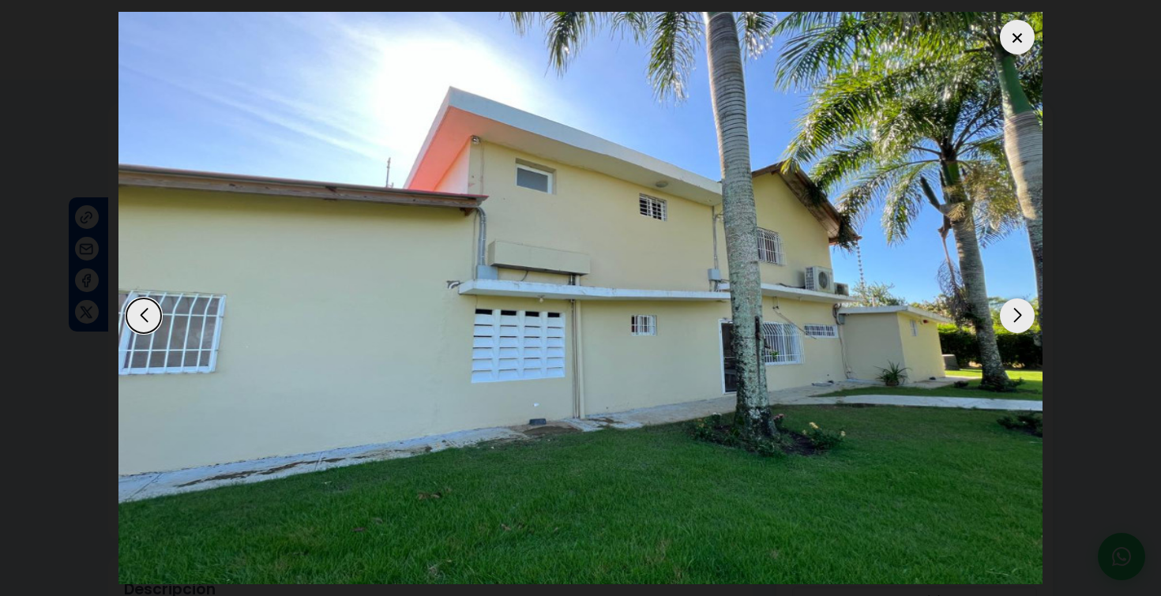
click at [1022, 314] on div "Next slide" at bounding box center [1017, 316] width 35 height 35
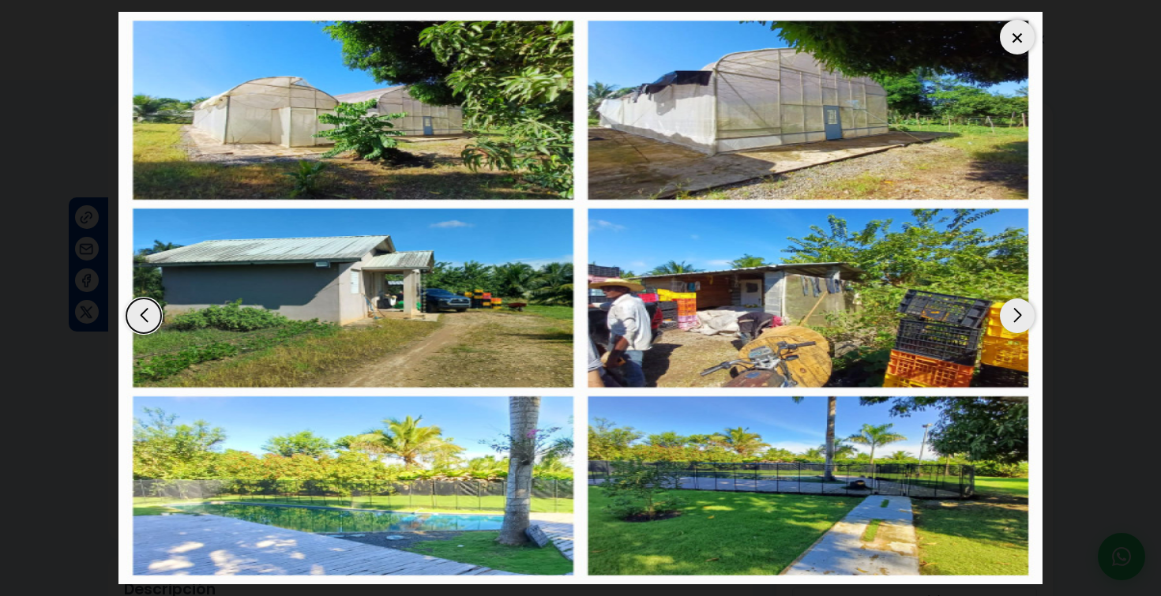
click at [1022, 316] on div "Next slide" at bounding box center [1017, 316] width 35 height 35
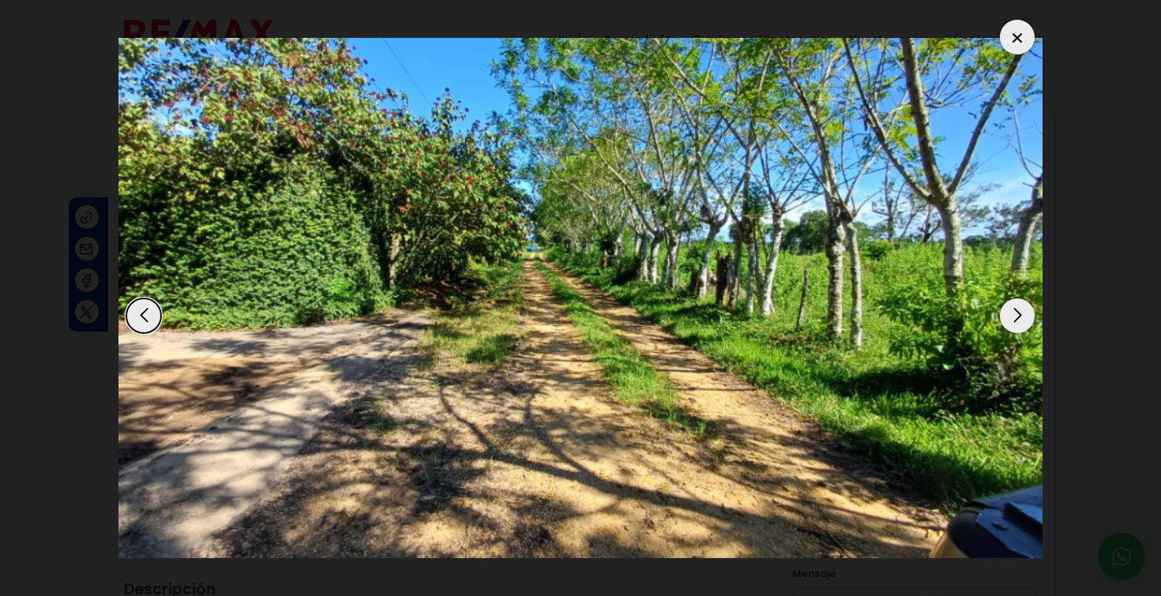
click at [1020, 40] on div at bounding box center [1017, 37] width 35 height 35
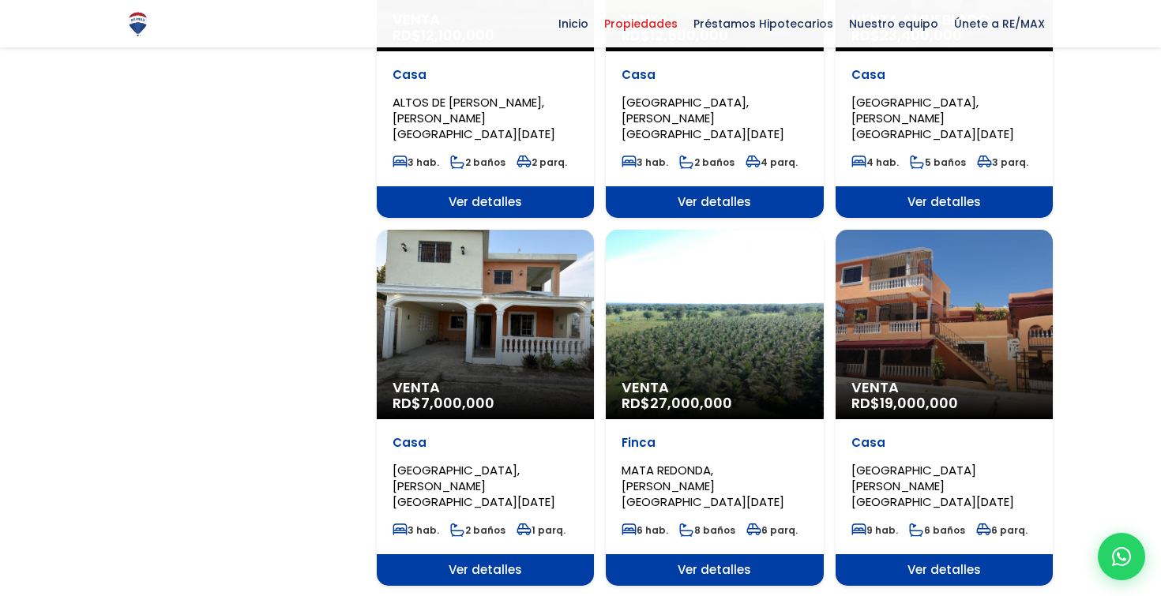
scroll to position [1503, 0]
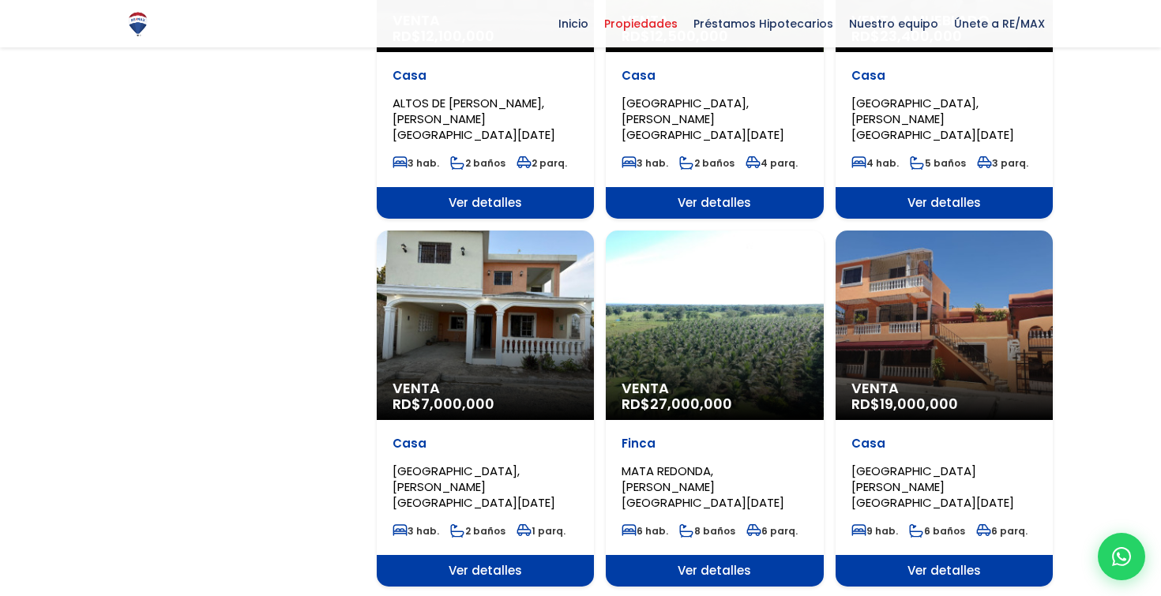
click at [699, 260] on div "Venta RD$ 27,000,000" at bounding box center [714, 326] width 217 height 190
click at [698, 260] on div "Venta RD$ 27,000,000" at bounding box center [714, 326] width 217 height 190
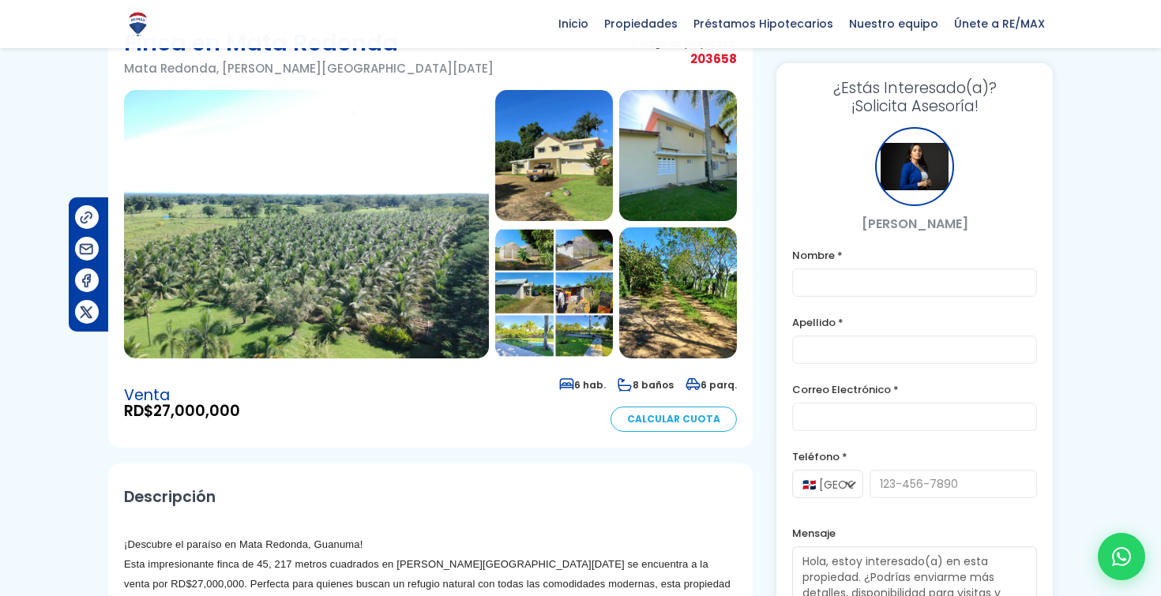
scroll to position [90, 0]
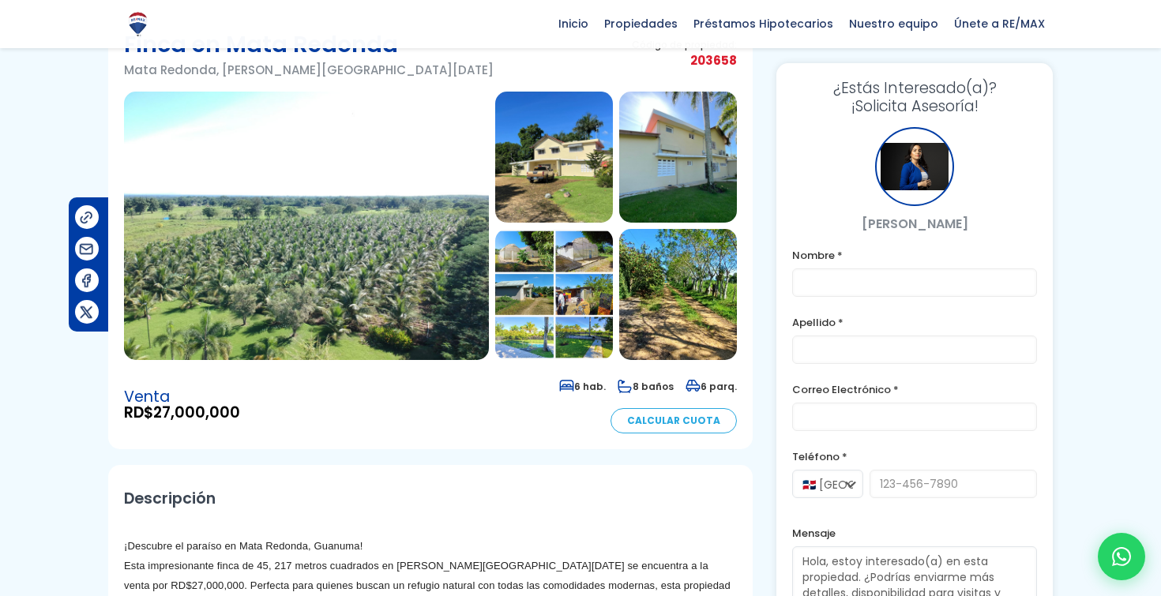
click at [440, 186] on img at bounding box center [306, 226] width 365 height 269
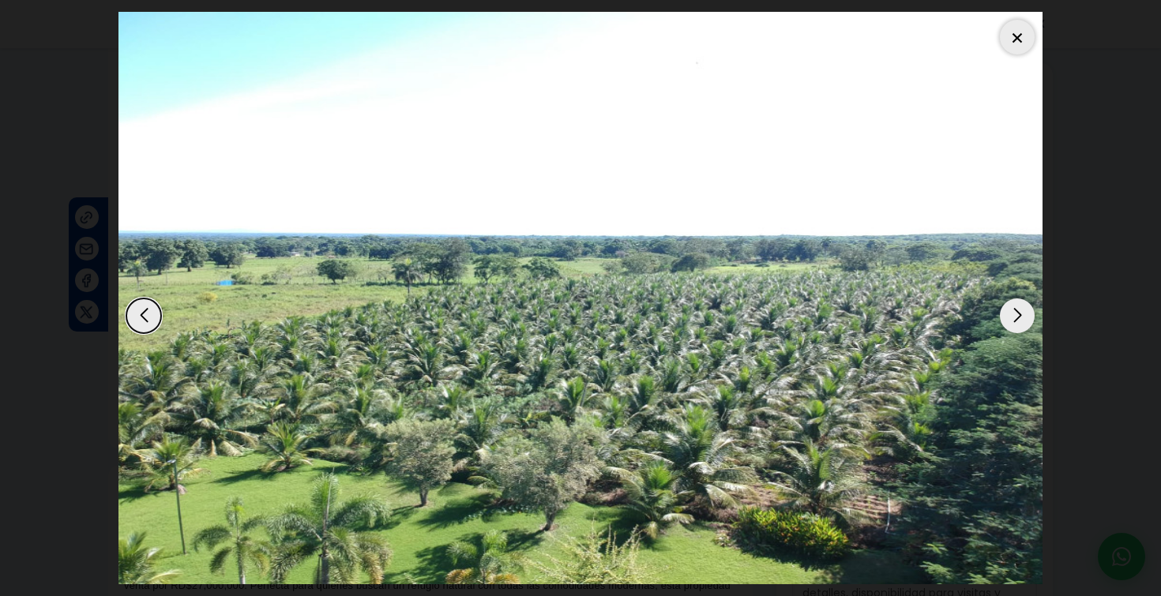
click at [1021, 316] on div "Next slide" at bounding box center [1017, 316] width 35 height 35
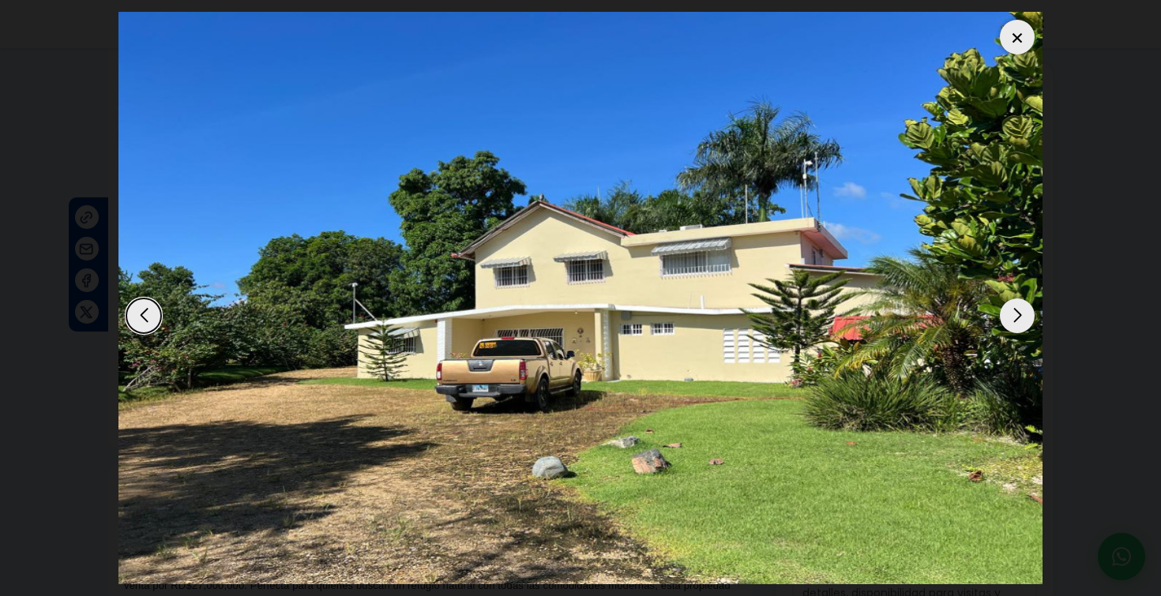
click at [1021, 317] on div "Next slide" at bounding box center [1017, 316] width 35 height 35
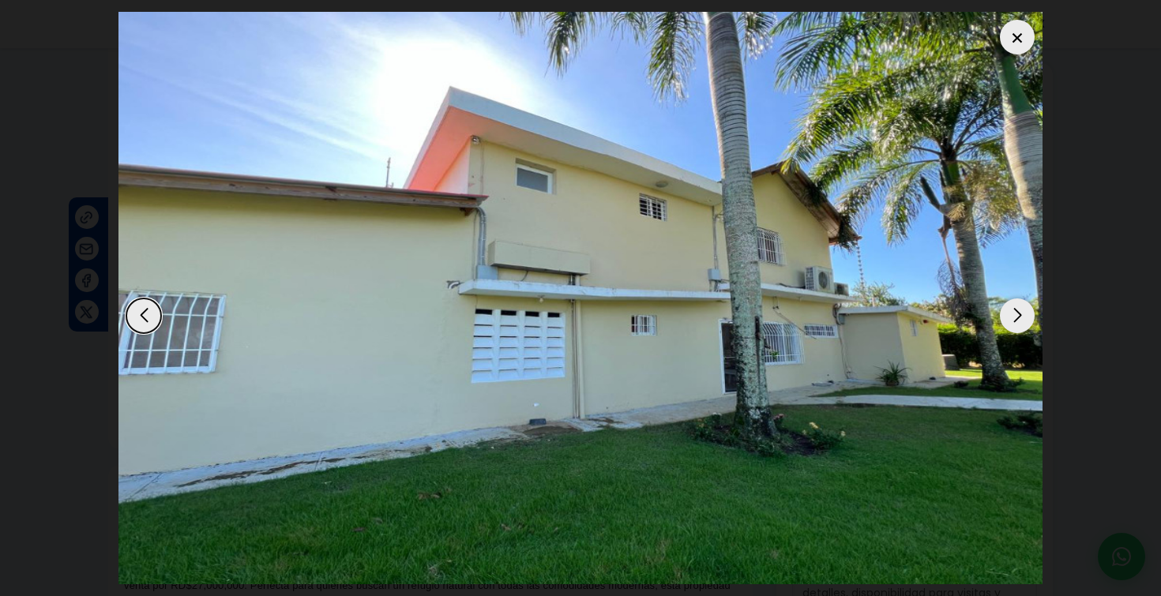
click at [1021, 317] on div "Next slide" at bounding box center [1017, 316] width 35 height 35
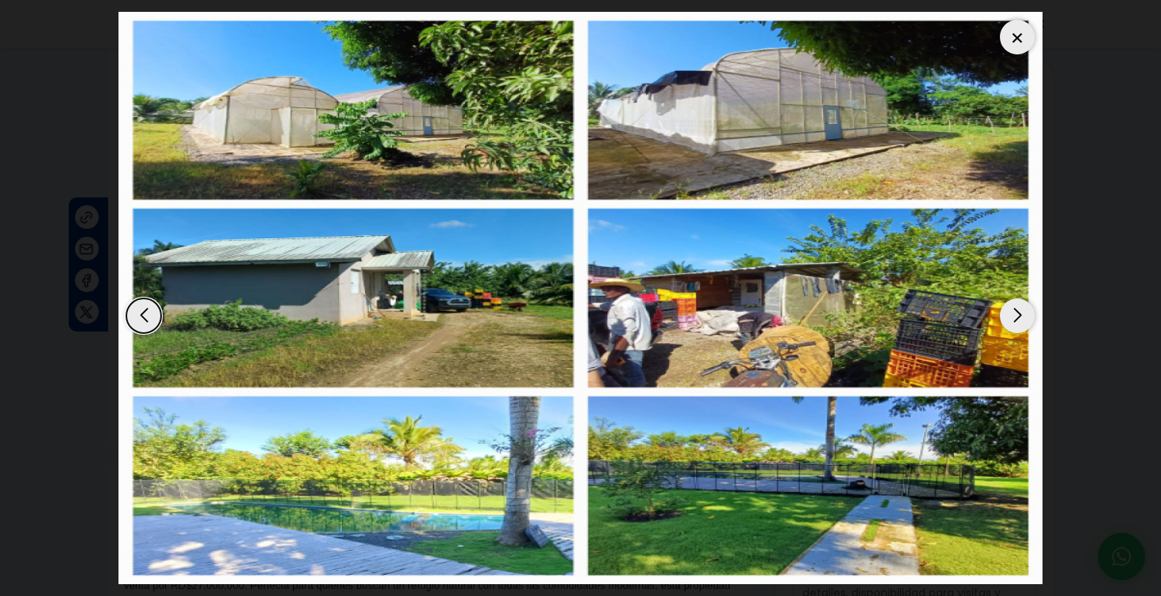
click at [1021, 317] on div "Next slide" at bounding box center [1017, 316] width 35 height 35
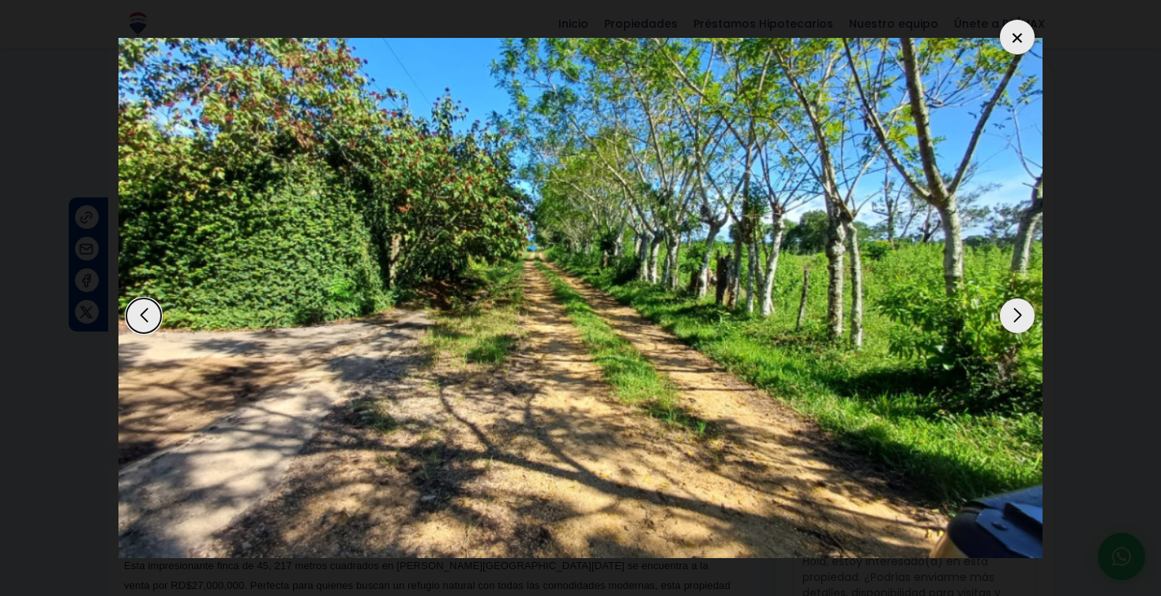
click at [1021, 318] on div "Next slide" at bounding box center [1017, 316] width 35 height 35
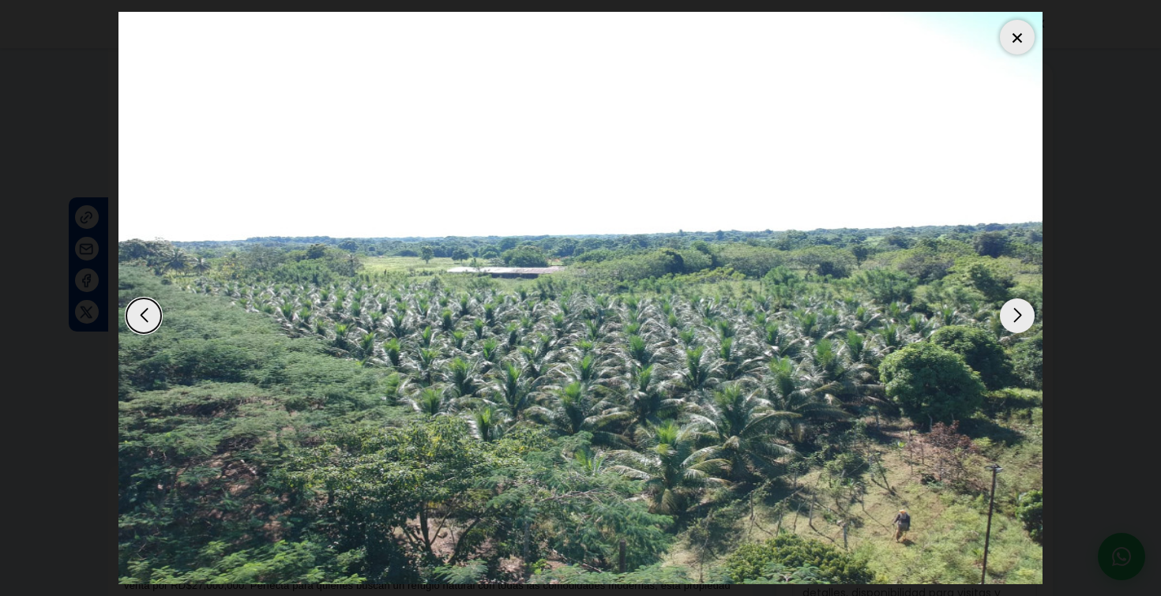
click at [1021, 318] on div "Next slide" at bounding box center [1017, 316] width 35 height 35
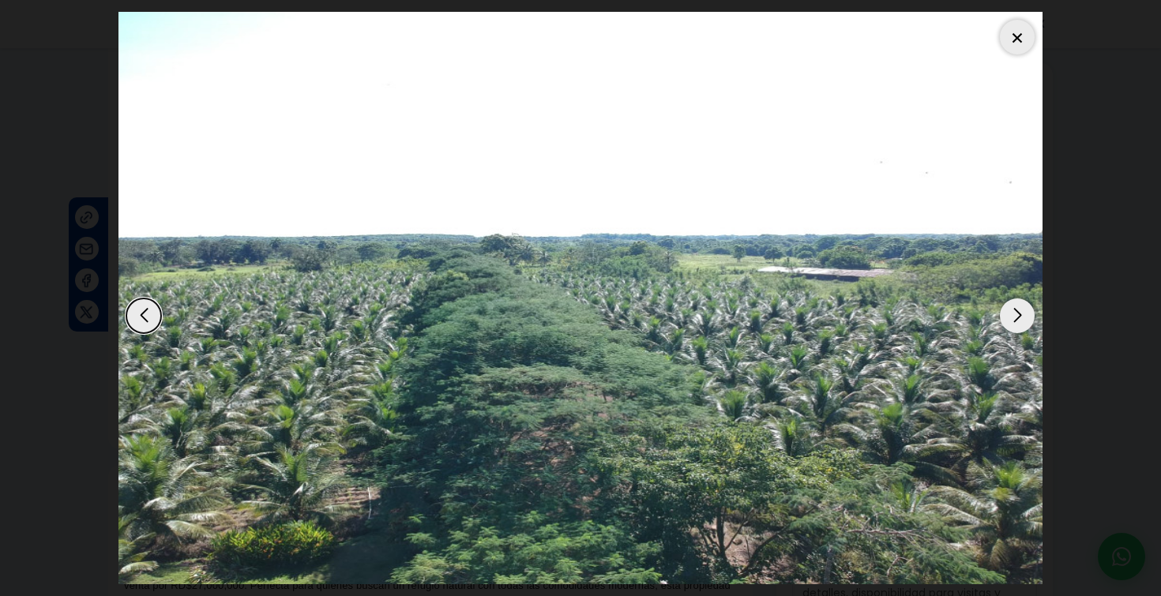
click at [1021, 318] on div "Next slide" at bounding box center [1017, 316] width 35 height 35
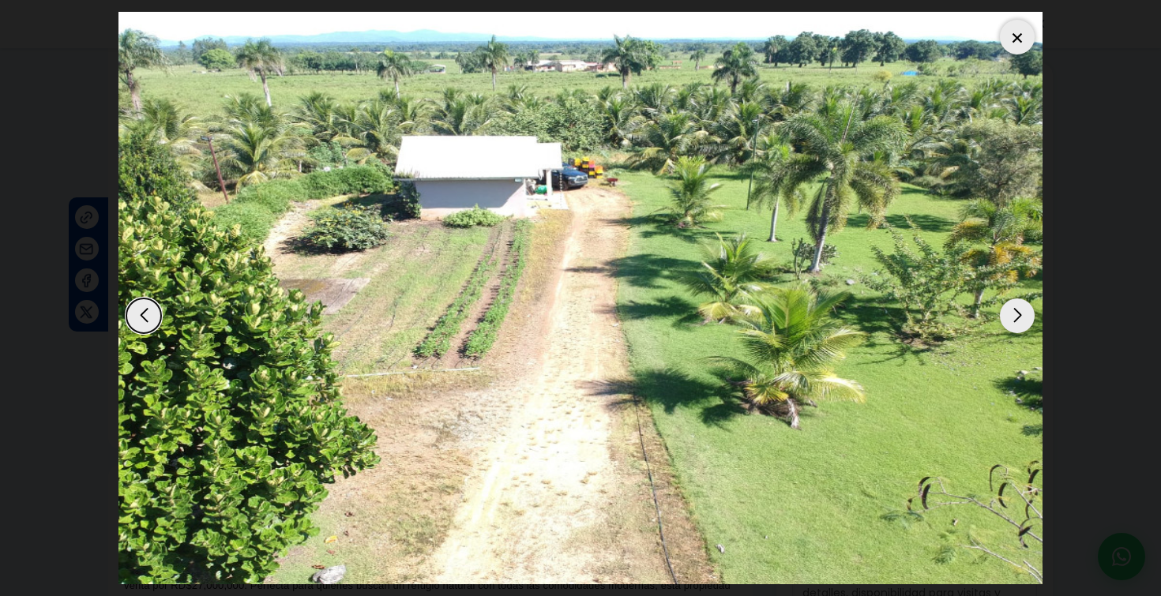
click at [1021, 318] on div "Next slide" at bounding box center [1017, 316] width 35 height 35
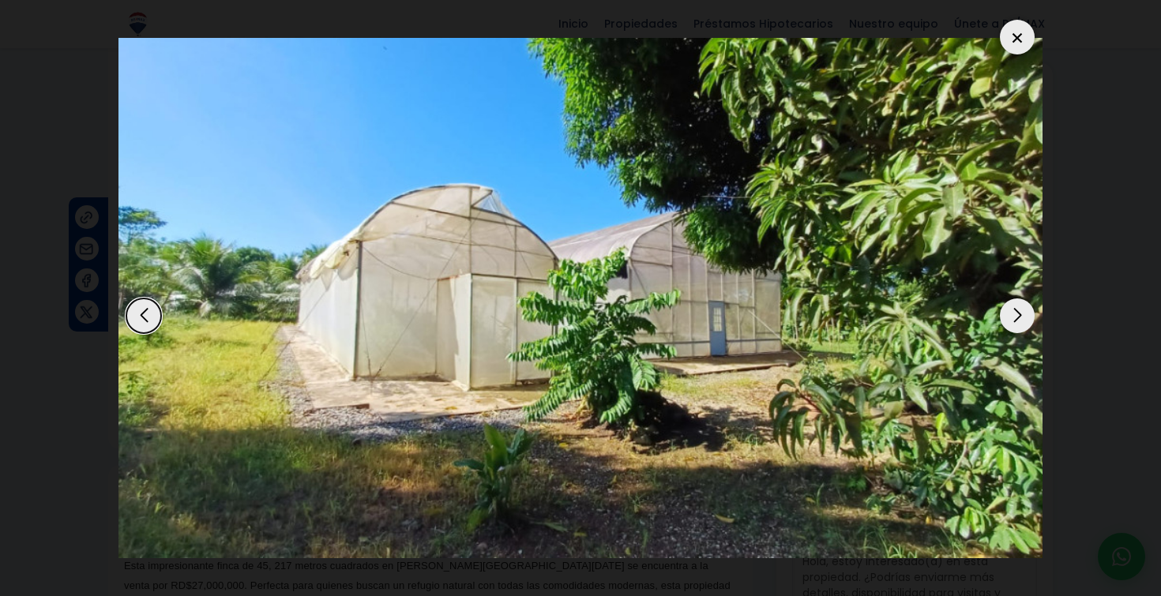
click at [1021, 318] on div "Next slide" at bounding box center [1017, 316] width 35 height 35
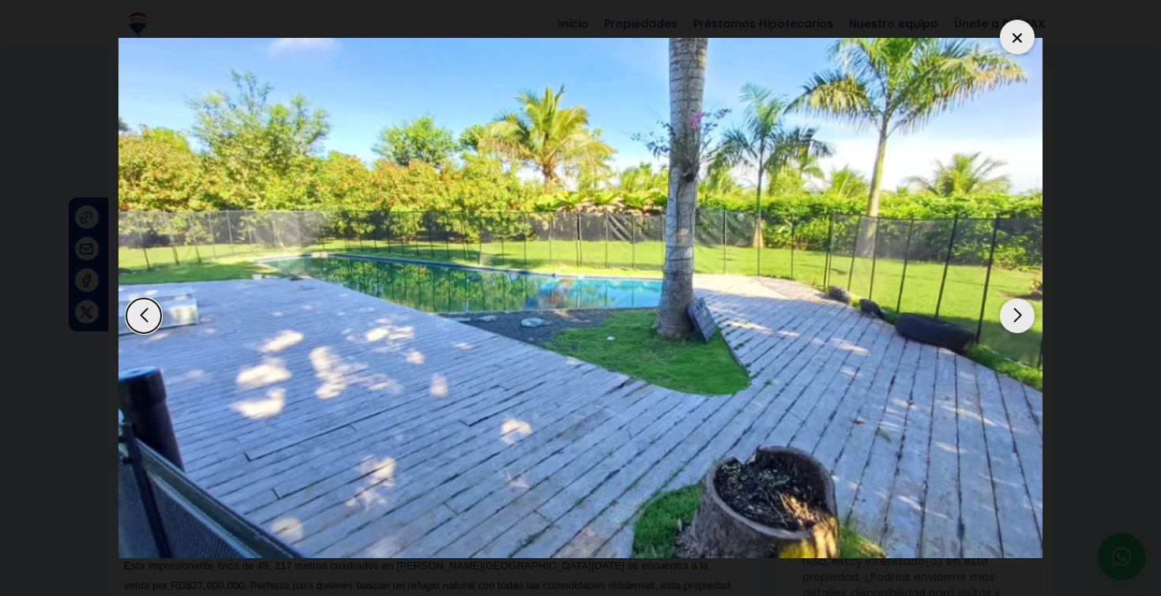
click at [1021, 318] on div "Next slide" at bounding box center [1017, 316] width 35 height 35
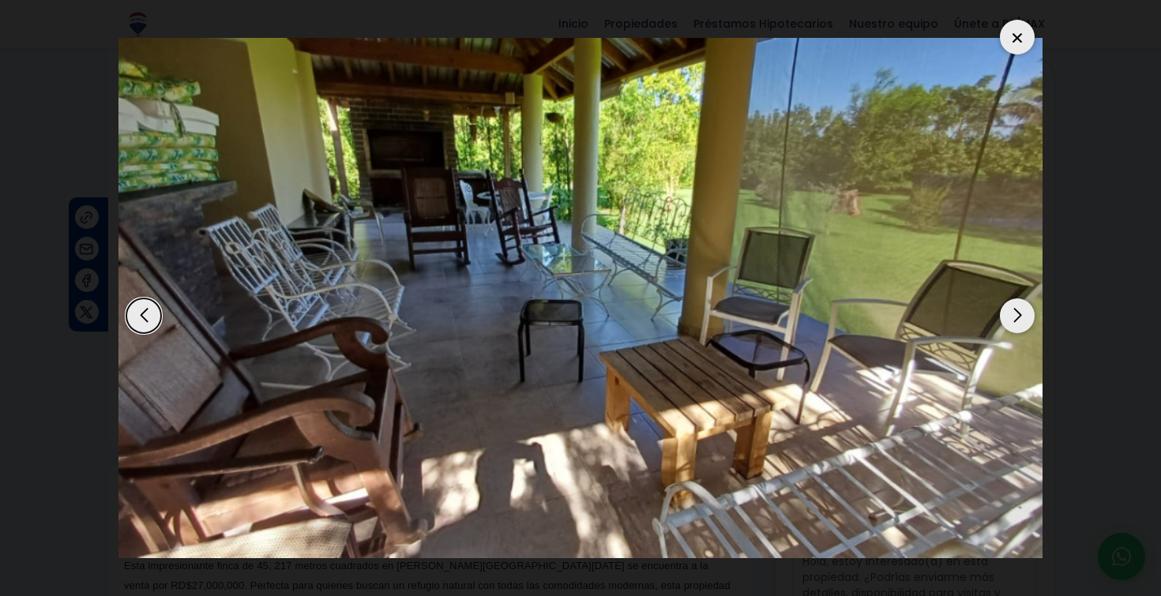
click at [1021, 318] on div "Next slide" at bounding box center [1017, 316] width 35 height 35
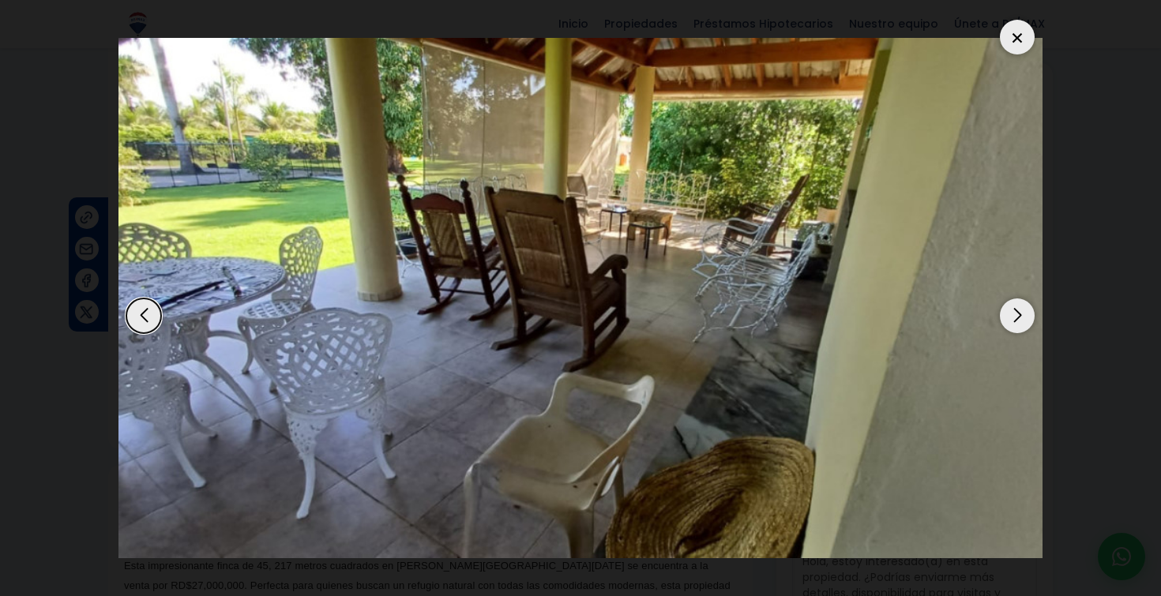
click at [1012, 318] on div "Next slide" at bounding box center [1017, 316] width 35 height 35
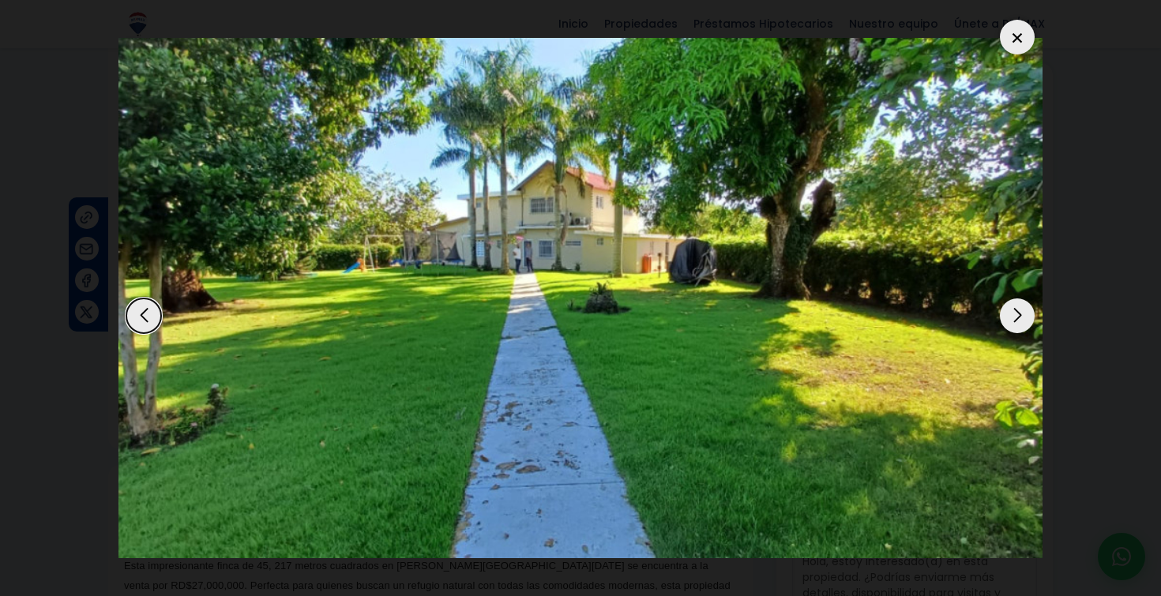
click at [1012, 318] on div "Next slide" at bounding box center [1017, 316] width 35 height 35
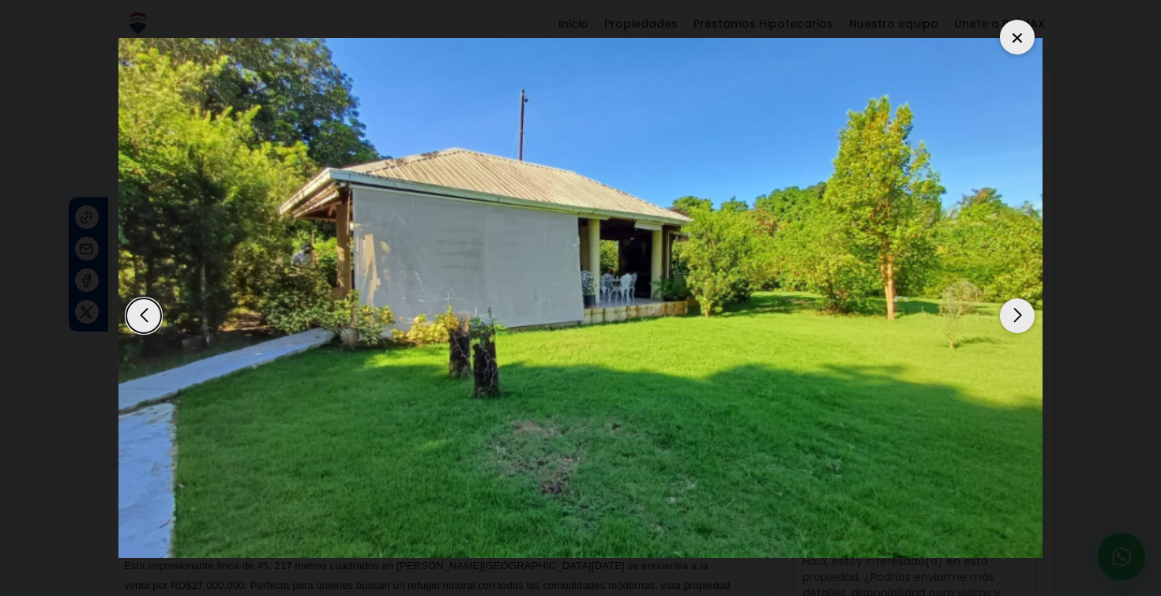
click at [1012, 318] on div "Next slide" at bounding box center [1017, 316] width 35 height 35
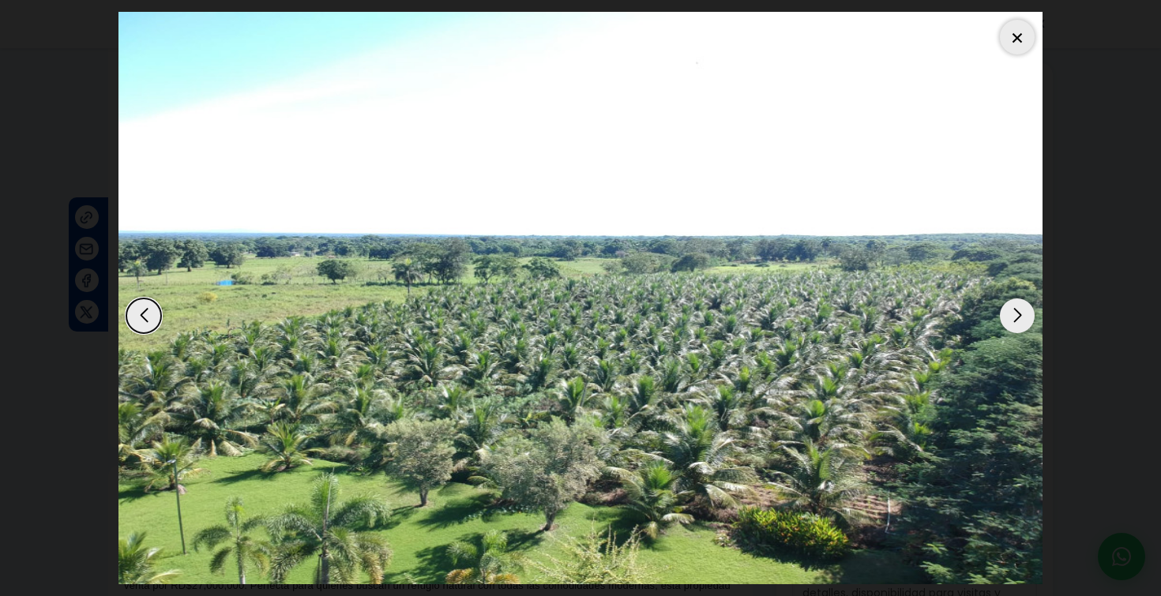
click at [1013, 318] on div "Next slide" at bounding box center [1017, 316] width 35 height 35
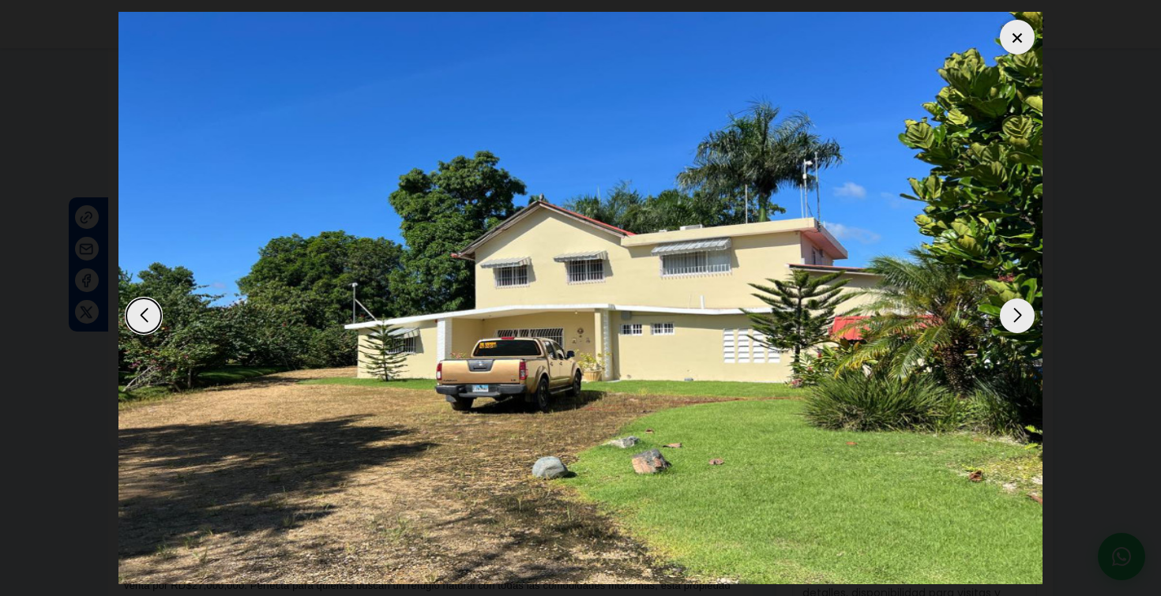
click at [1020, 316] on div "Next slide" at bounding box center [1017, 316] width 35 height 35
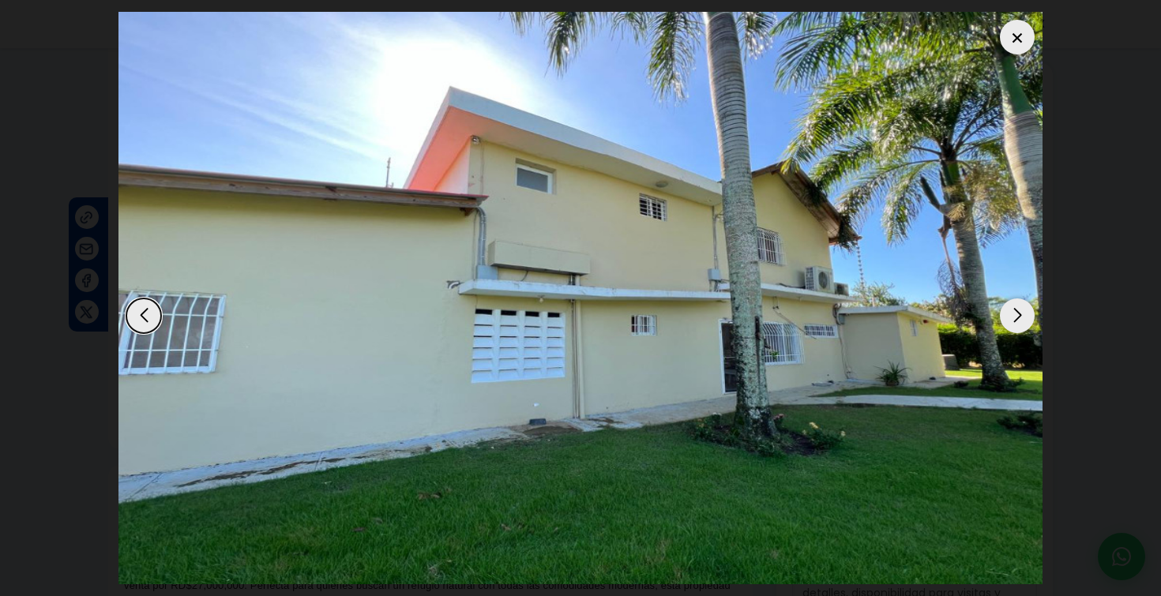
click at [1016, 43] on div at bounding box center [1017, 37] width 35 height 35
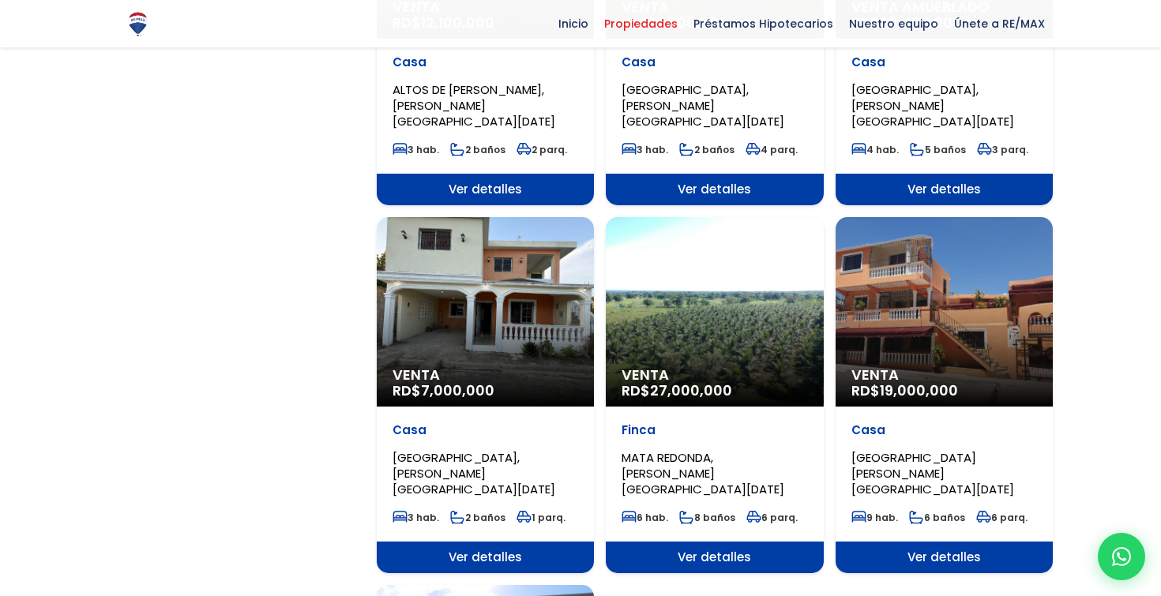
scroll to position [1516, 0]
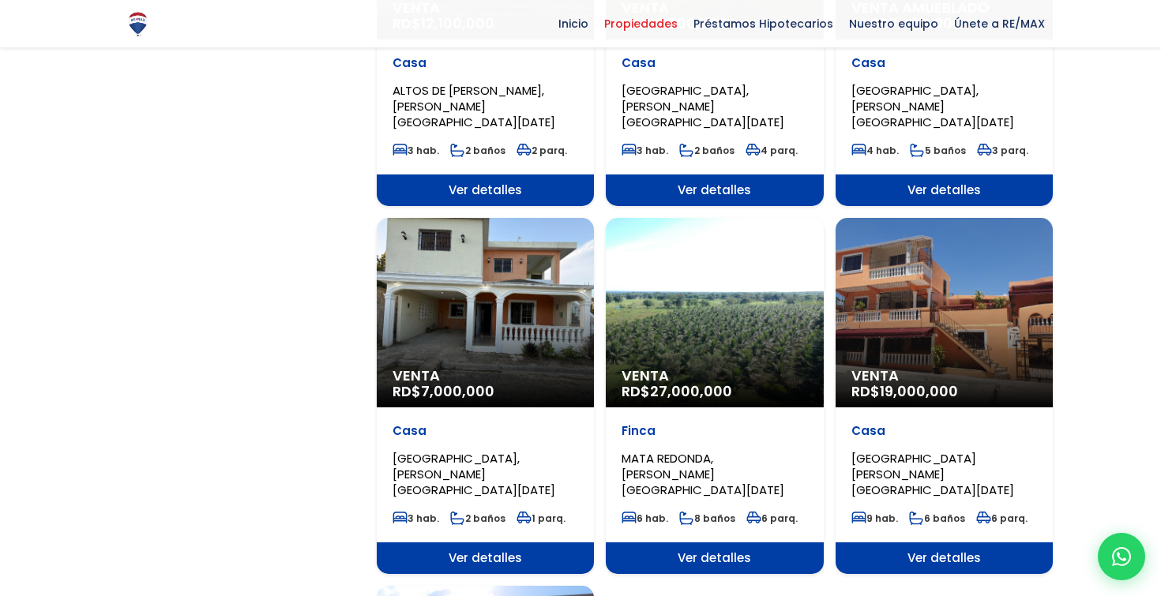
click at [917, 222] on div "Venta RD$ 19,000,000" at bounding box center [944, 313] width 217 height 190
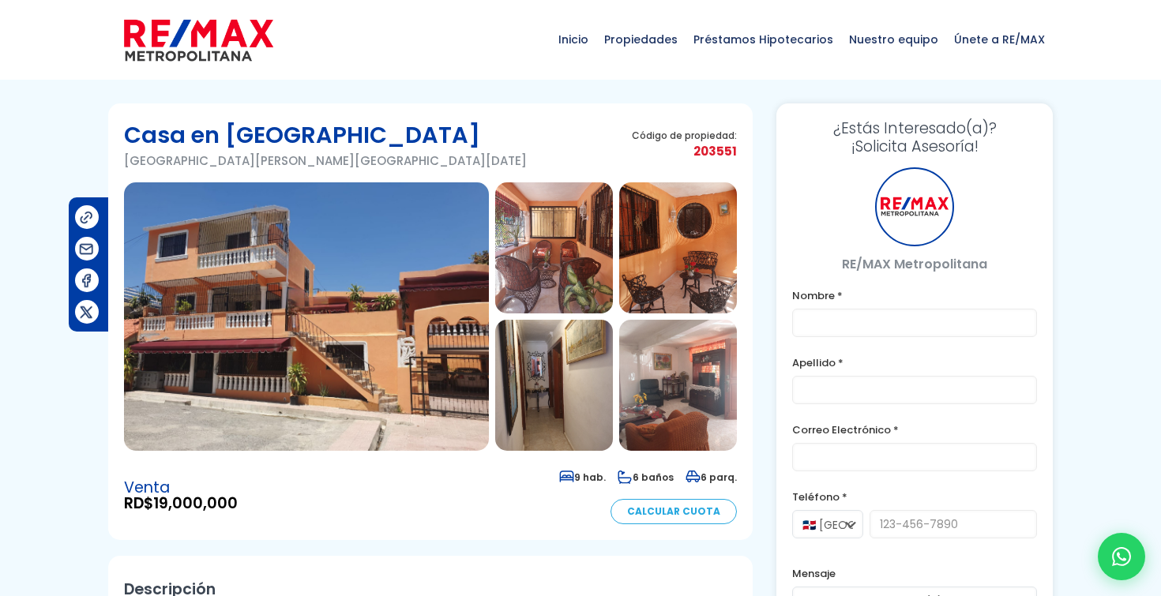
click at [917, 224] on div at bounding box center [914, 206] width 79 height 79
click at [348, 282] on img at bounding box center [306, 316] width 365 height 269
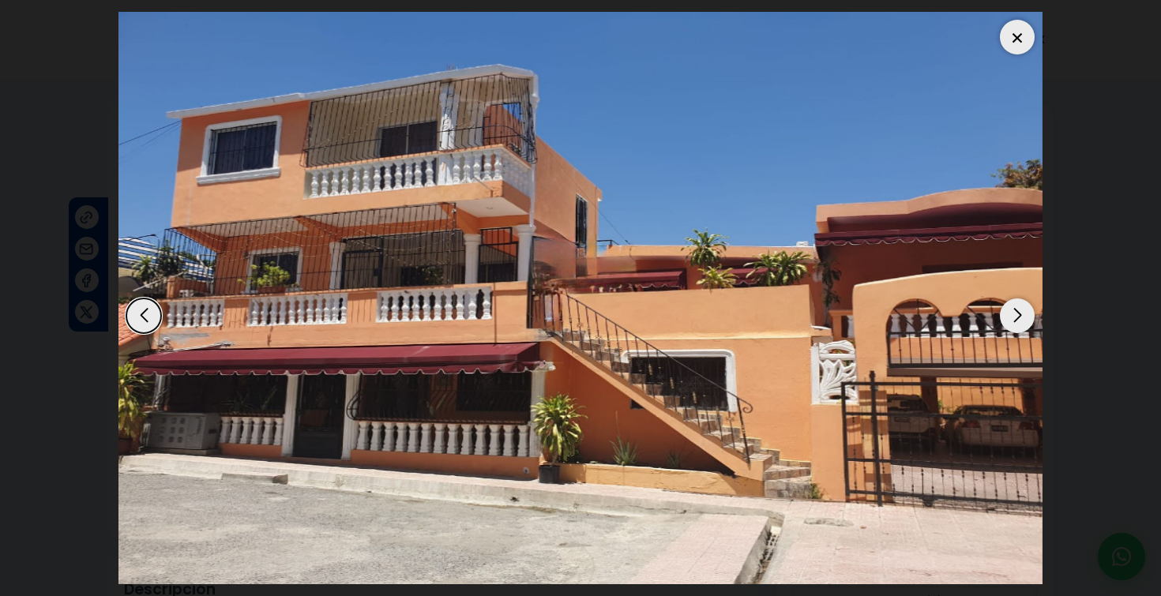
click at [1014, 319] on div "Next slide" at bounding box center [1017, 316] width 35 height 35
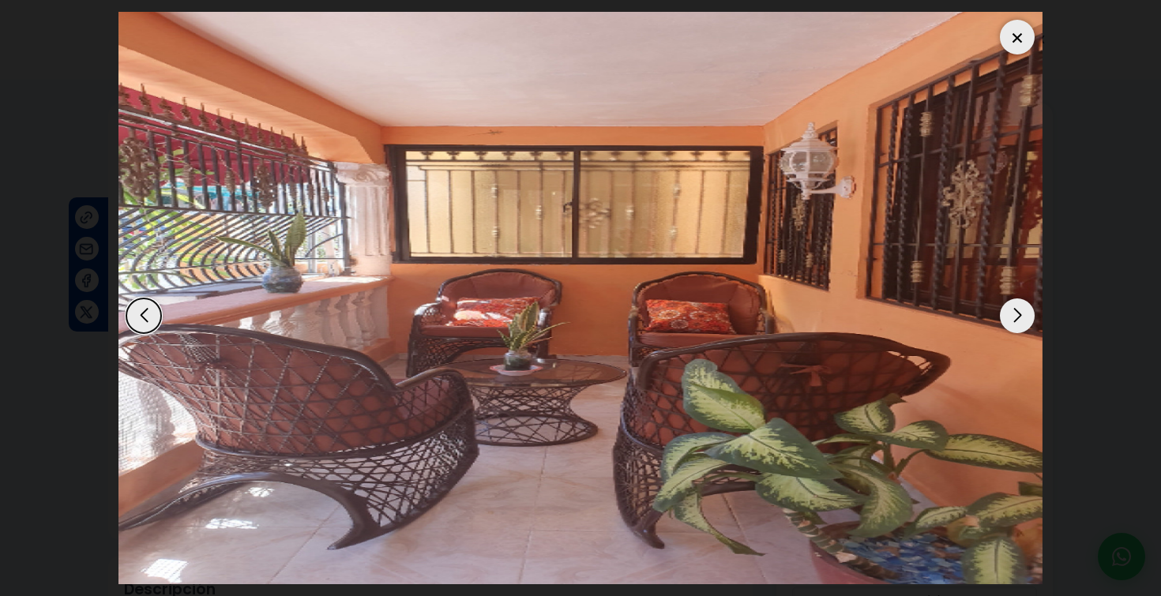
click at [1014, 320] on div "Next slide" at bounding box center [1017, 316] width 35 height 35
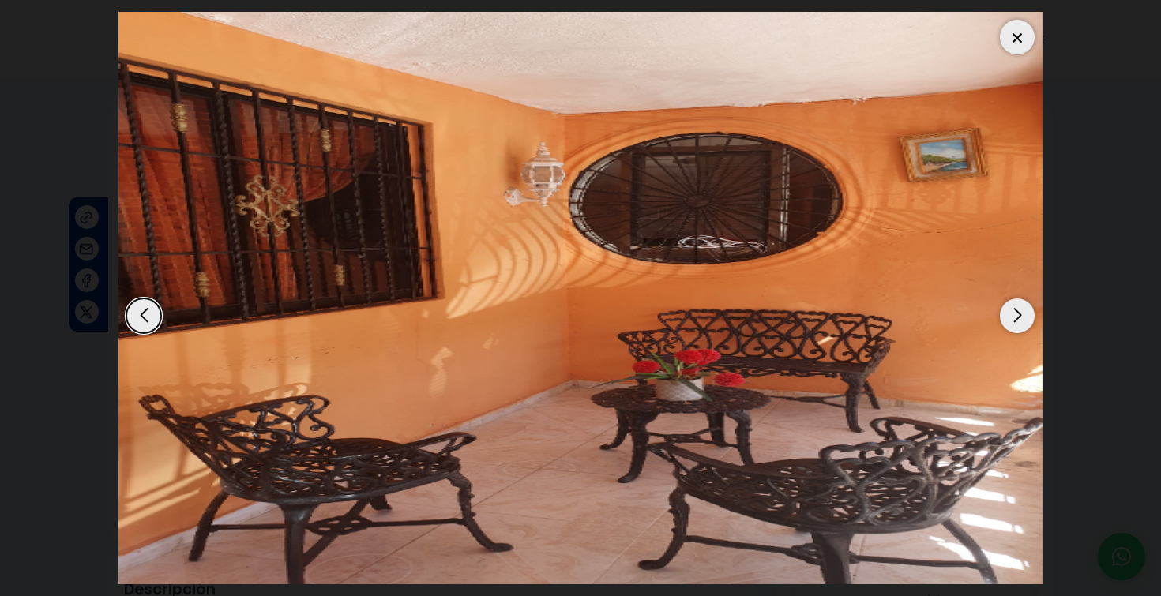
click at [1014, 321] on div "Next slide" at bounding box center [1017, 316] width 35 height 35
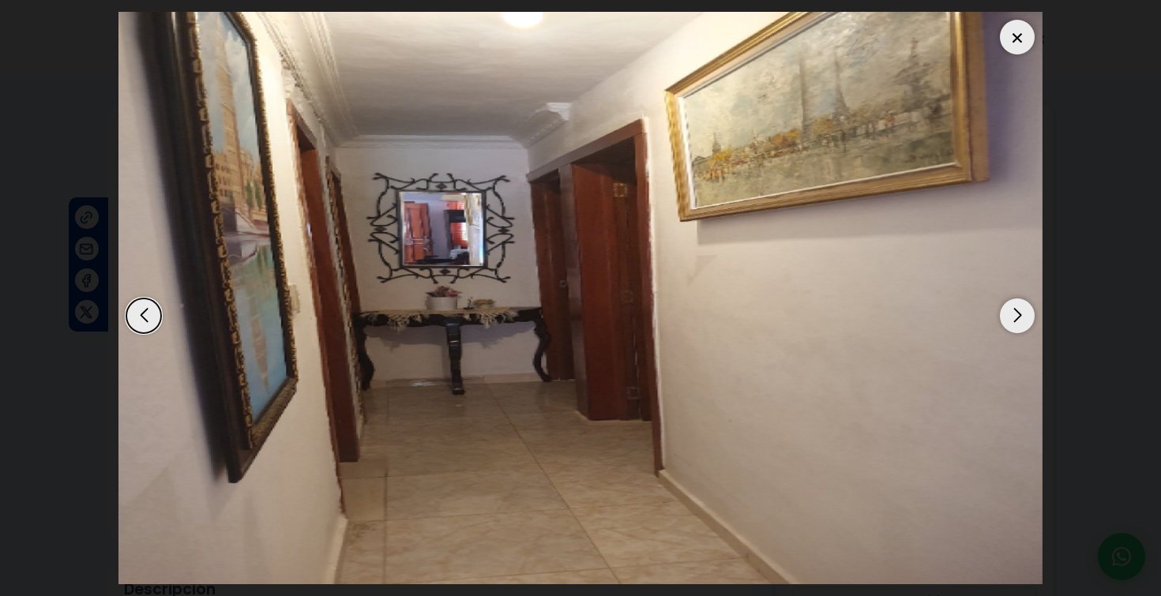
click at [1014, 321] on div "Next slide" at bounding box center [1017, 316] width 35 height 35
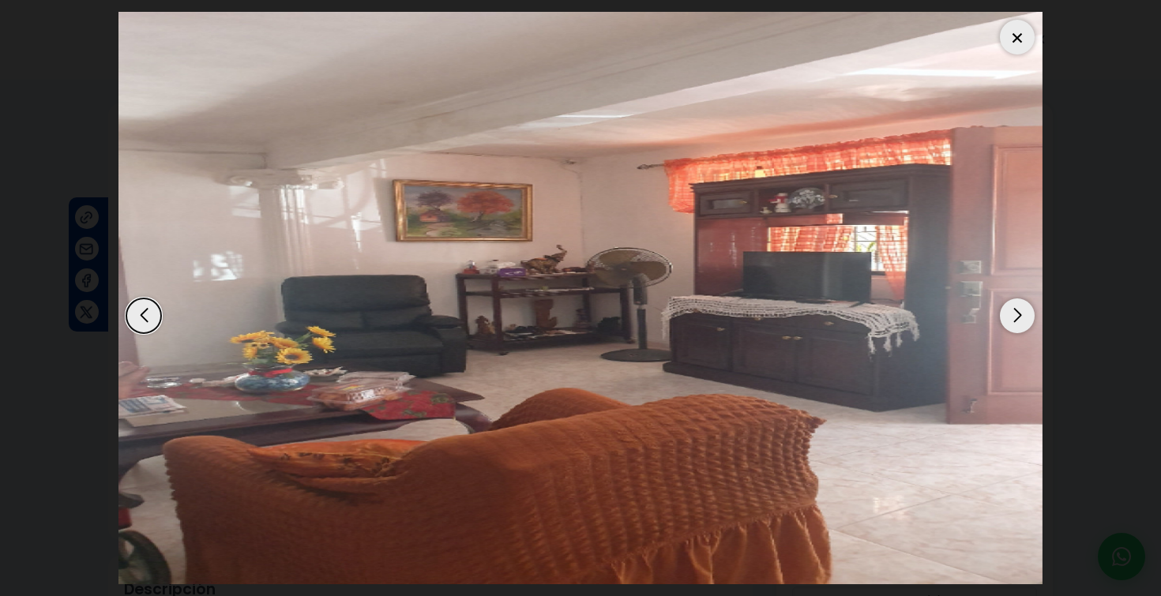
click at [1014, 322] on div "Next slide" at bounding box center [1017, 316] width 35 height 35
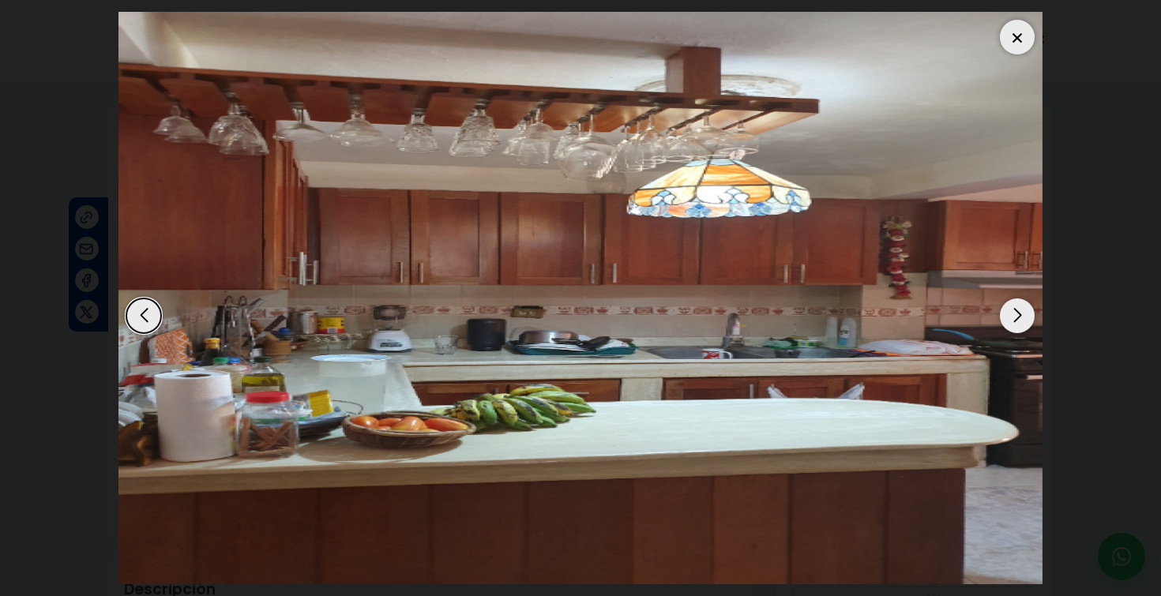
click at [1014, 322] on div "Next slide" at bounding box center [1017, 316] width 35 height 35
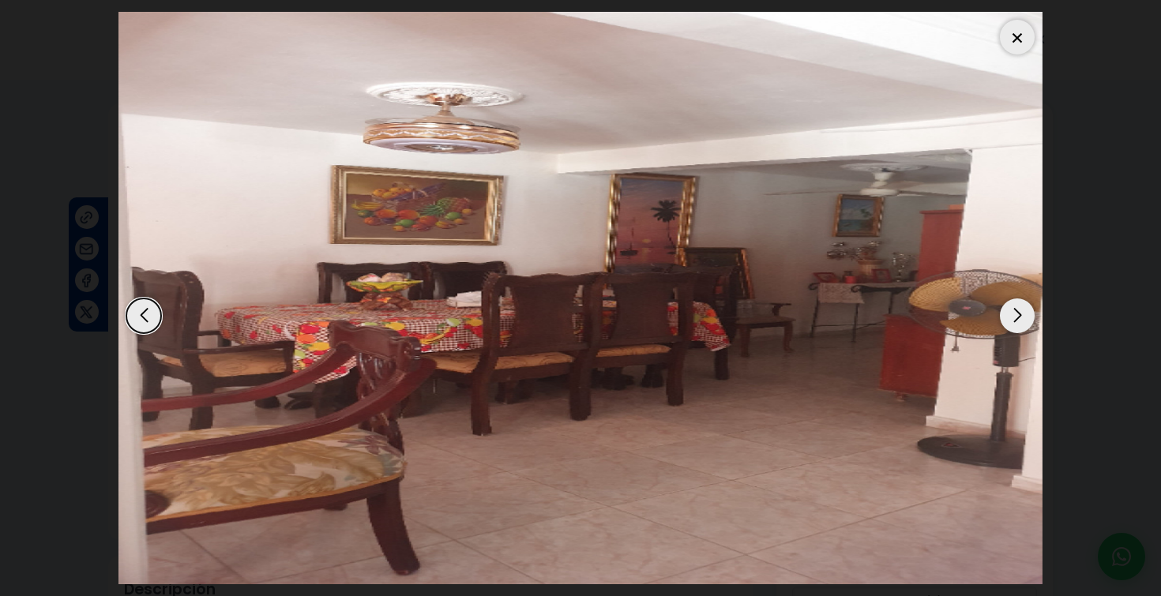
click at [1014, 322] on div "Next slide" at bounding box center [1017, 316] width 35 height 35
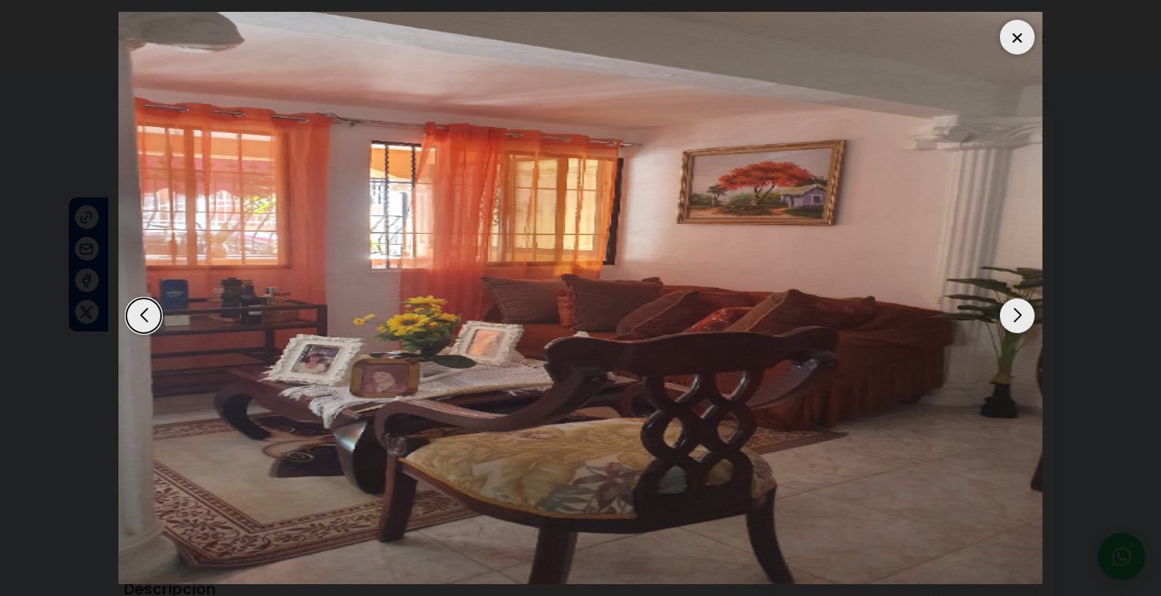
click at [1014, 322] on div "Next slide" at bounding box center [1017, 316] width 35 height 35
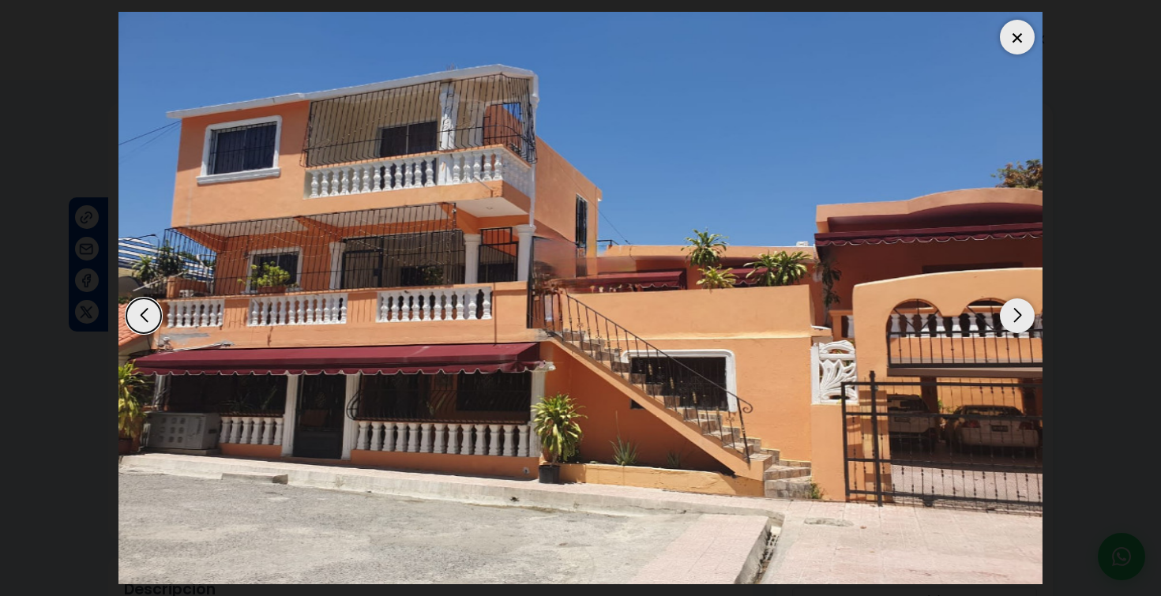
click at [1014, 322] on div "Next slide" at bounding box center [1017, 316] width 35 height 35
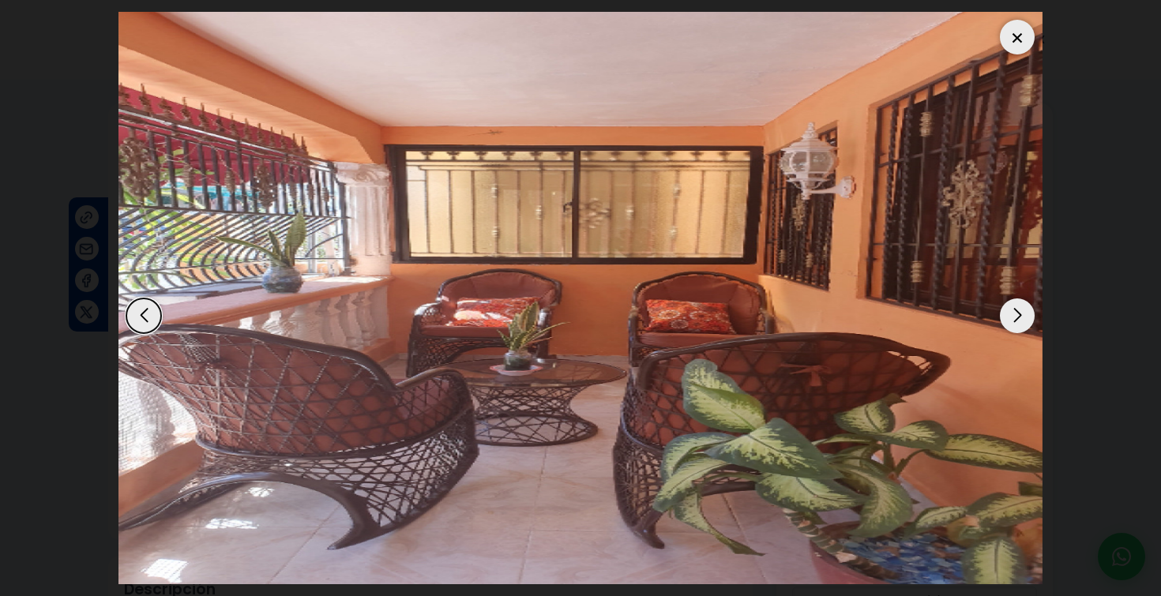
click at [1014, 322] on div "Next slide" at bounding box center [1017, 316] width 35 height 35
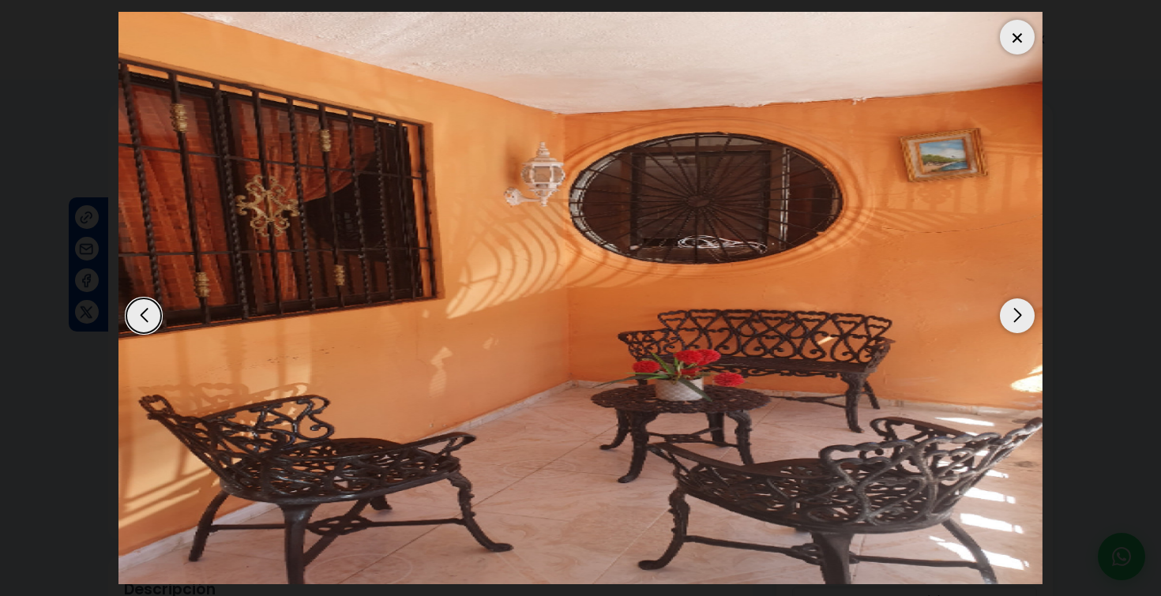
click at [1014, 322] on div "Next slide" at bounding box center [1017, 316] width 35 height 35
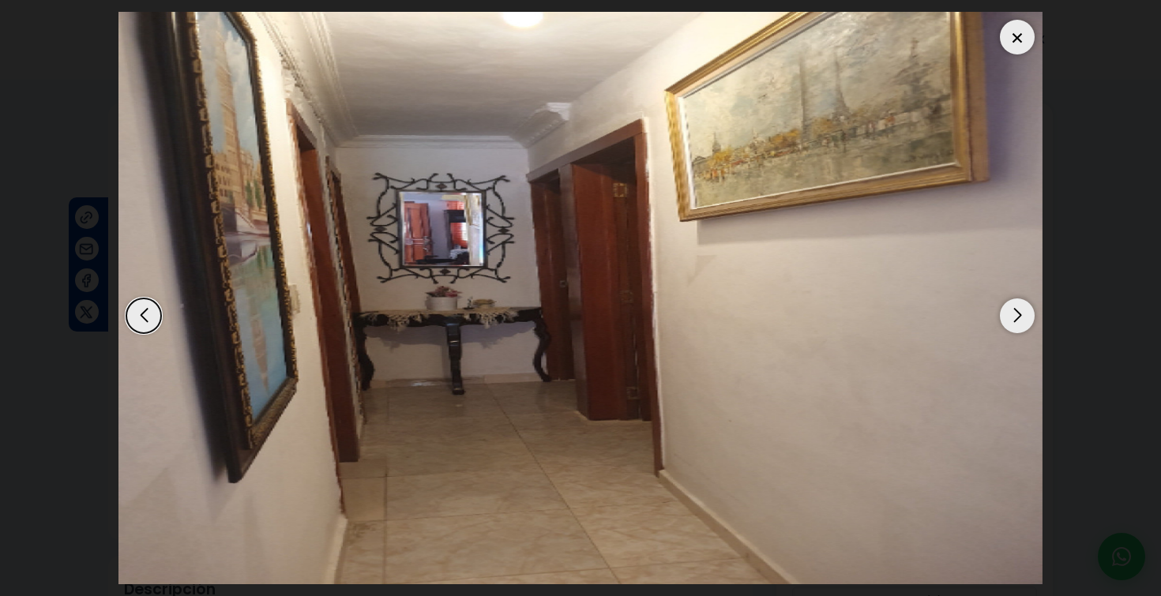
click at [1014, 322] on div "Next slide" at bounding box center [1017, 316] width 35 height 35
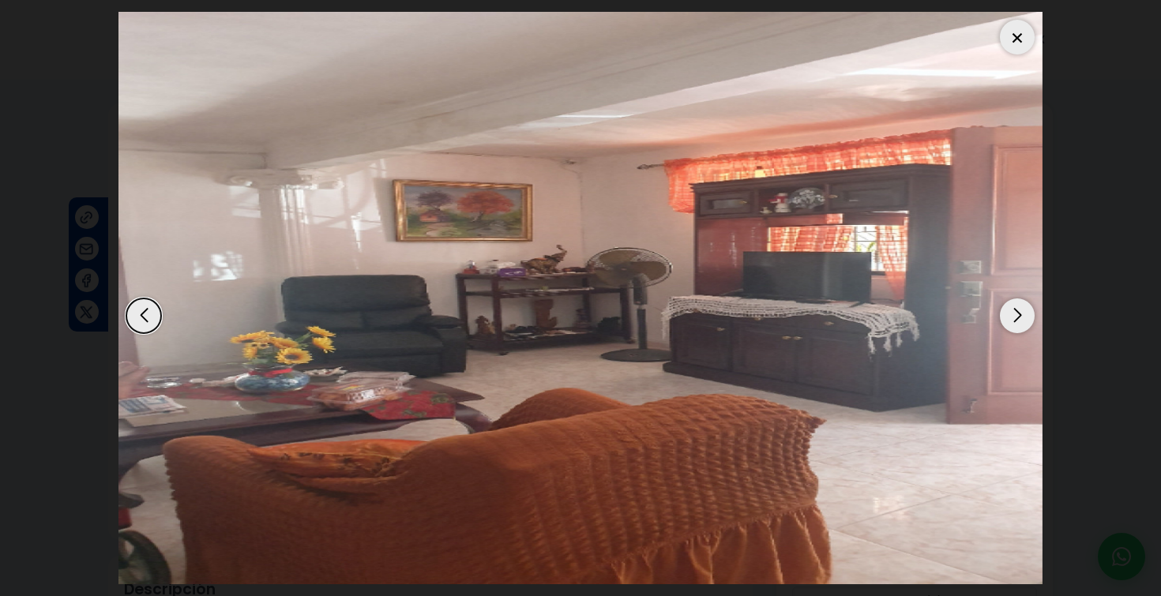
click at [1014, 322] on div "Next slide" at bounding box center [1017, 316] width 35 height 35
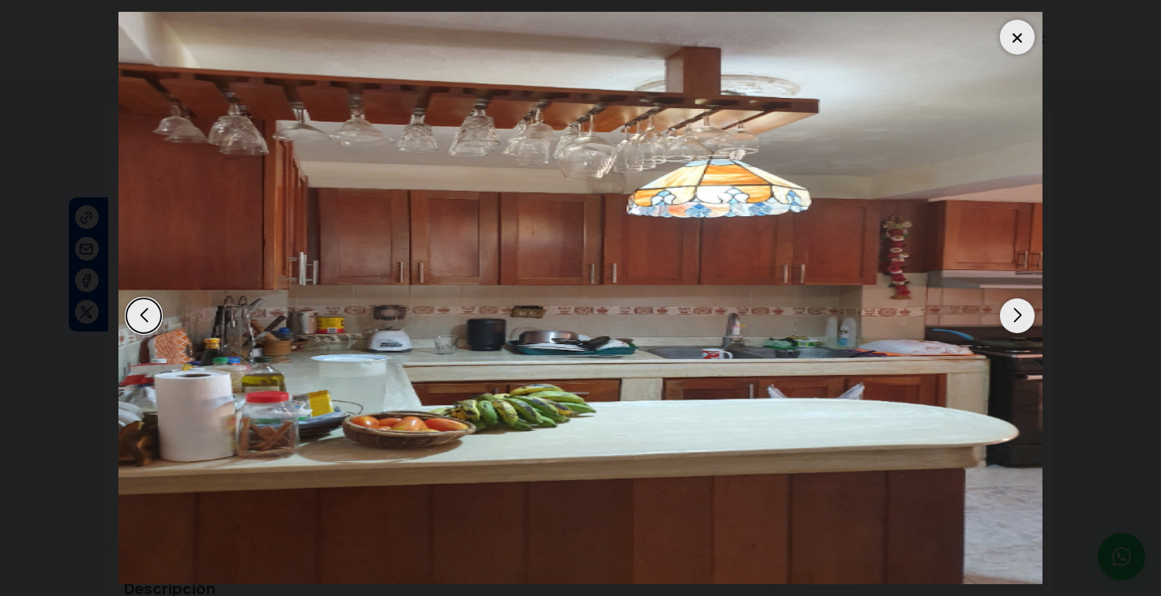
click at [1014, 322] on div "Next slide" at bounding box center [1017, 316] width 35 height 35
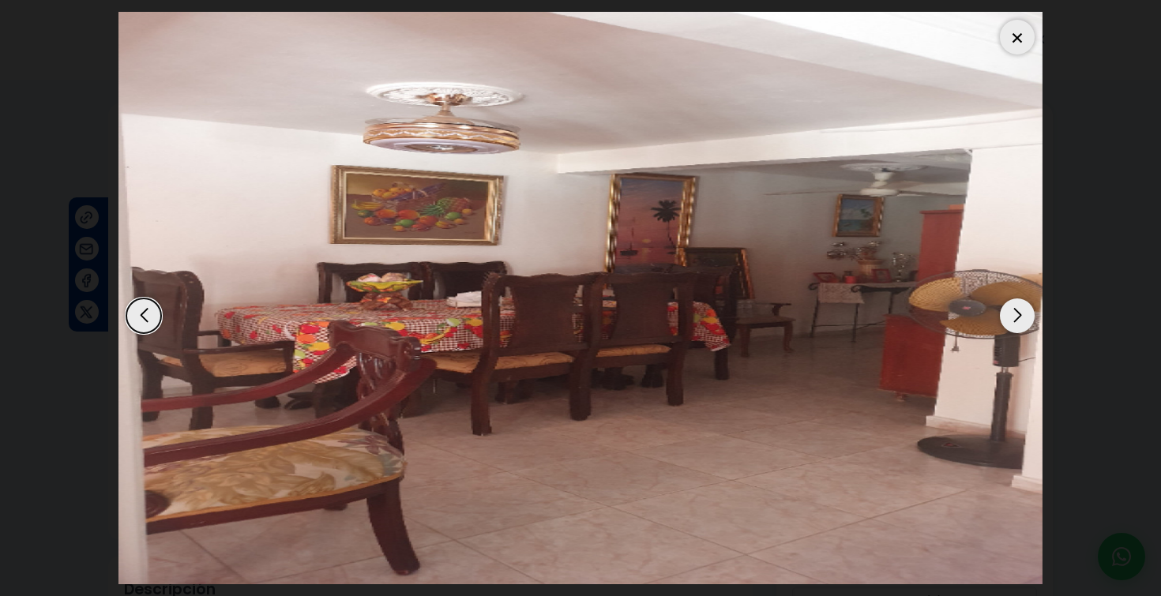
click at [1014, 322] on div "Next slide" at bounding box center [1017, 316] width 35 height 35
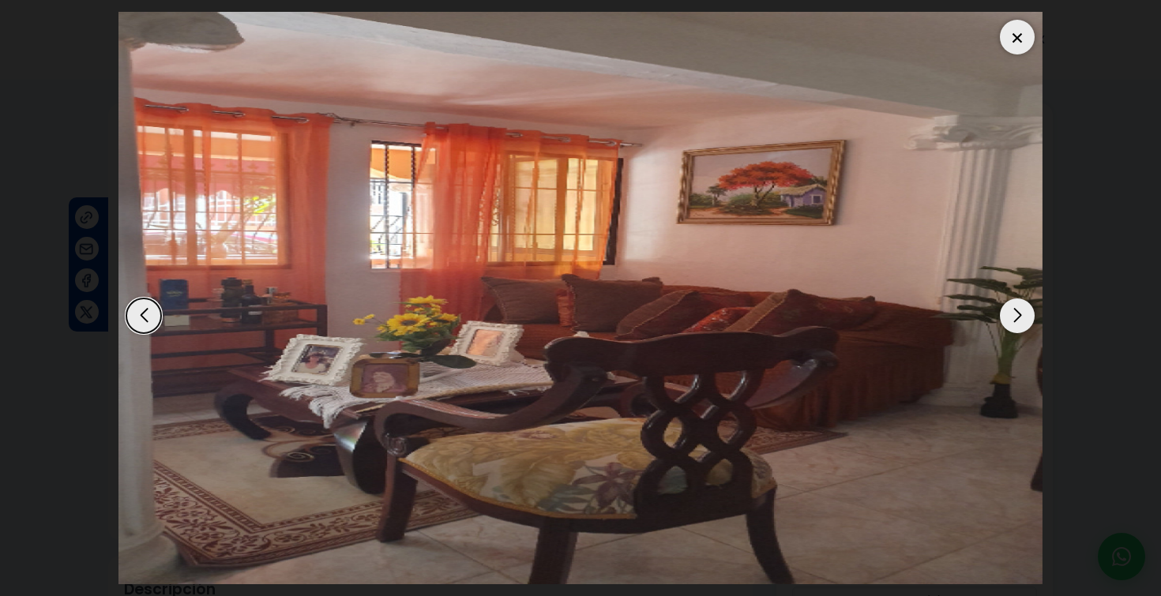
click at [1014, 323] on div "Next slide" at bounding box center [1017, 316] width 35 height 35
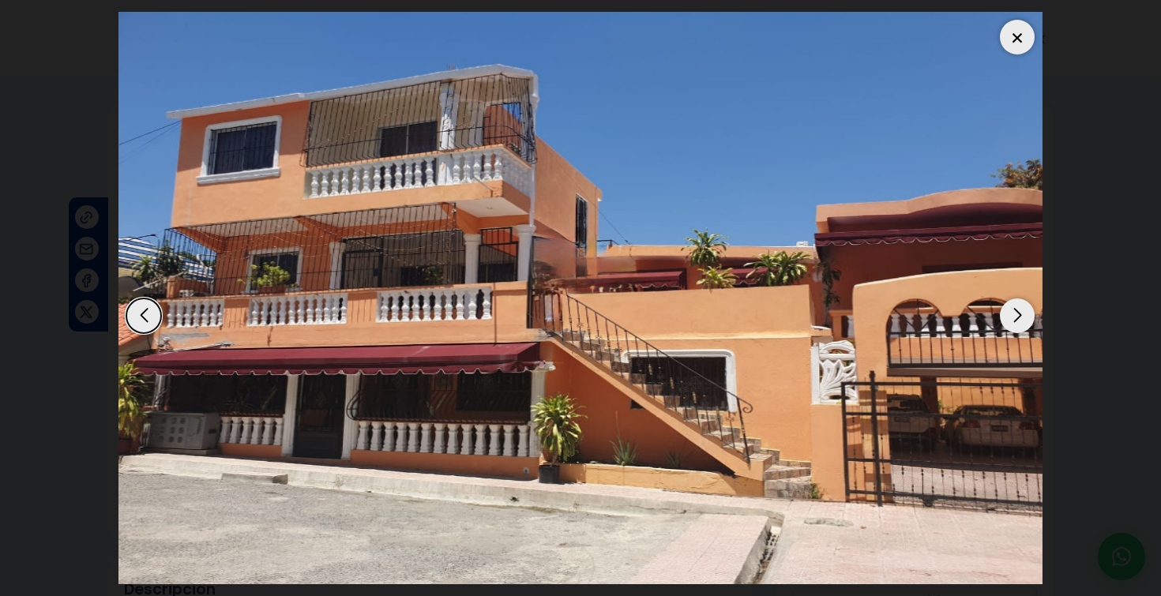
click at [1014, 323] on div "Next slide" at bounding box center [1017, 316] width 35 height 35
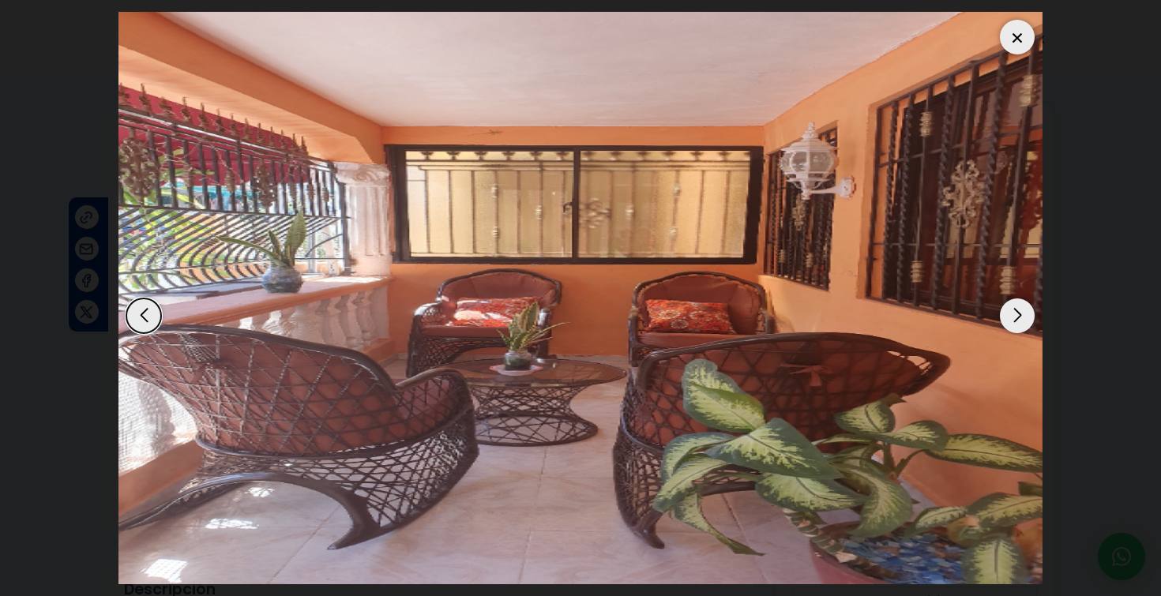
click at [1014, 323] on div "Next slide" at bounding box center [1017, 316] width 35 height 35
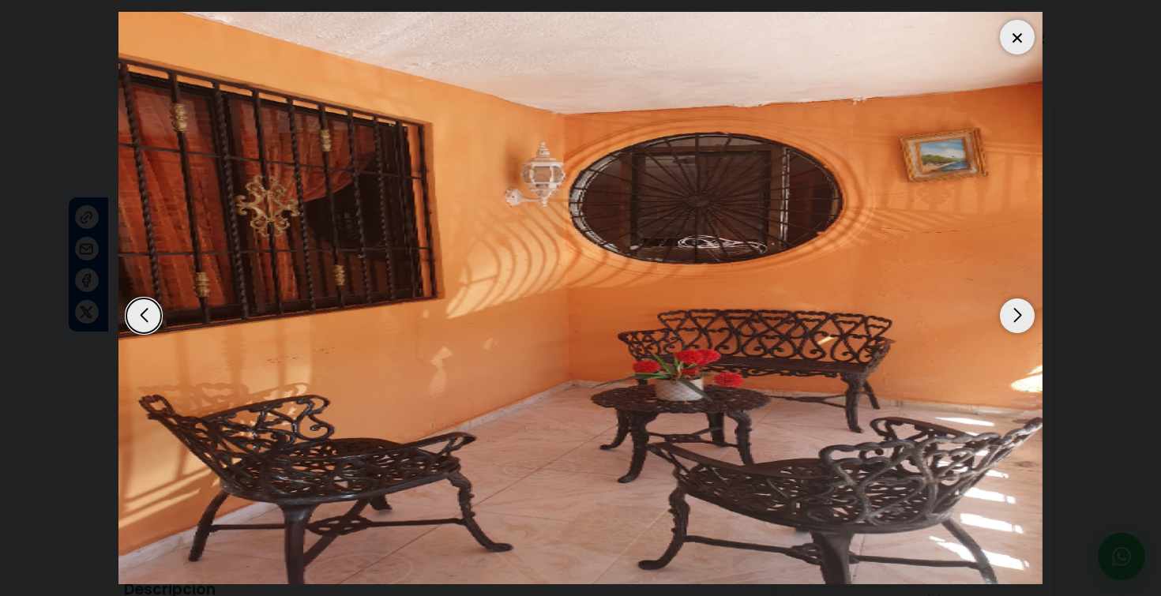
click at [1014, 323] on div "Next slide" at bounding box center [1017, 316] width 35 height 35
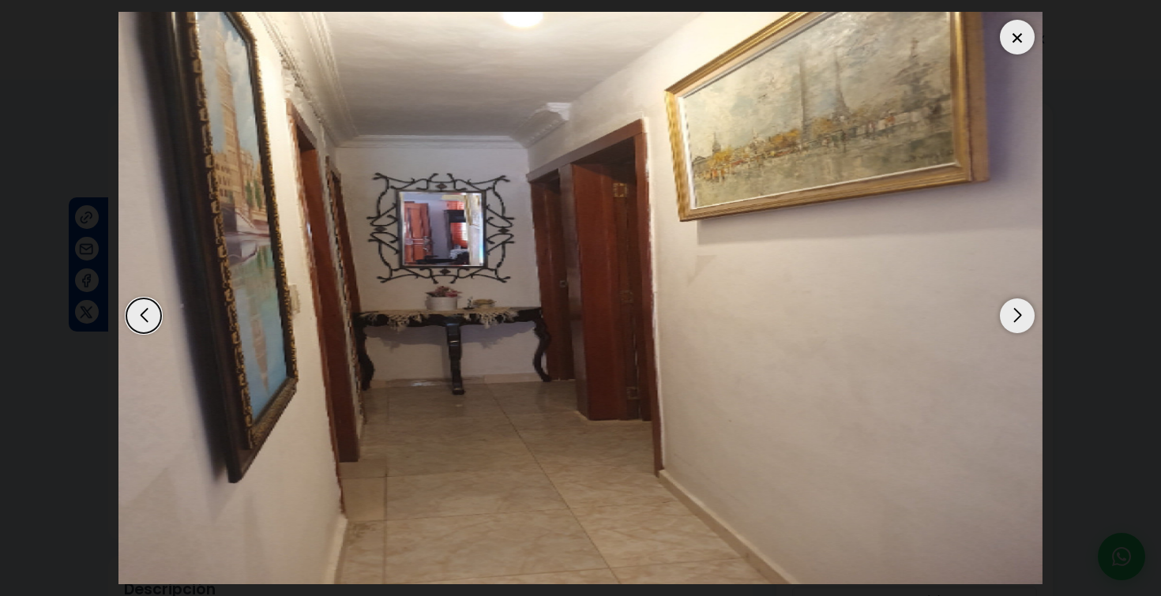
click at [1014, 324] on div "Next slide" at bounding box center [1017, 316] width 35 height 35
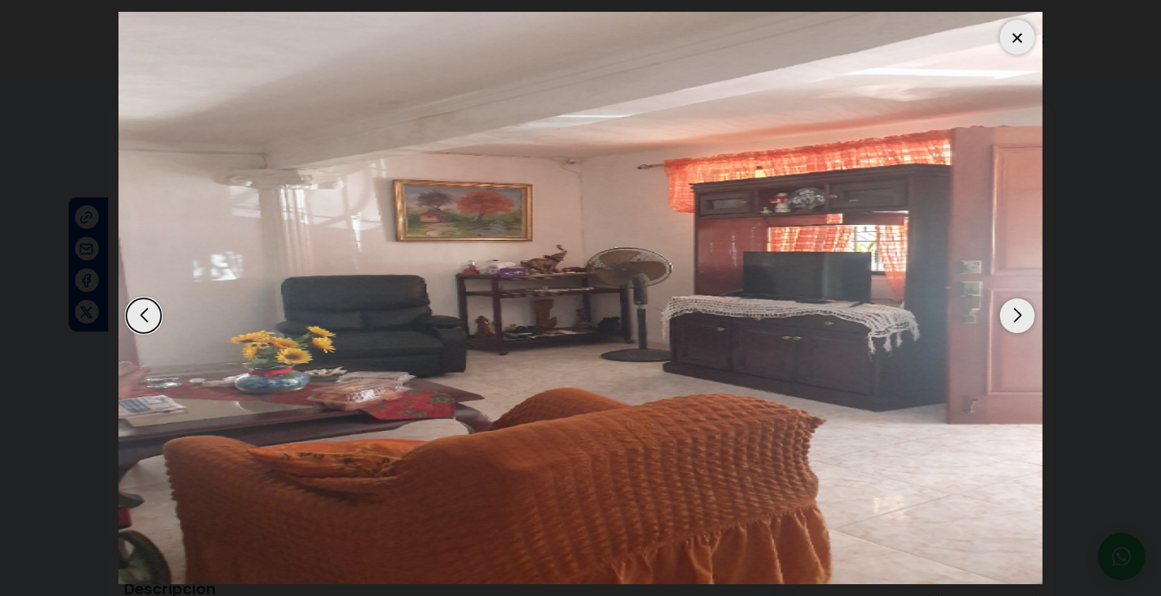
click at [1014, 324] on div "Next slide" at bounding box center [1017, 316] width 35 height 35
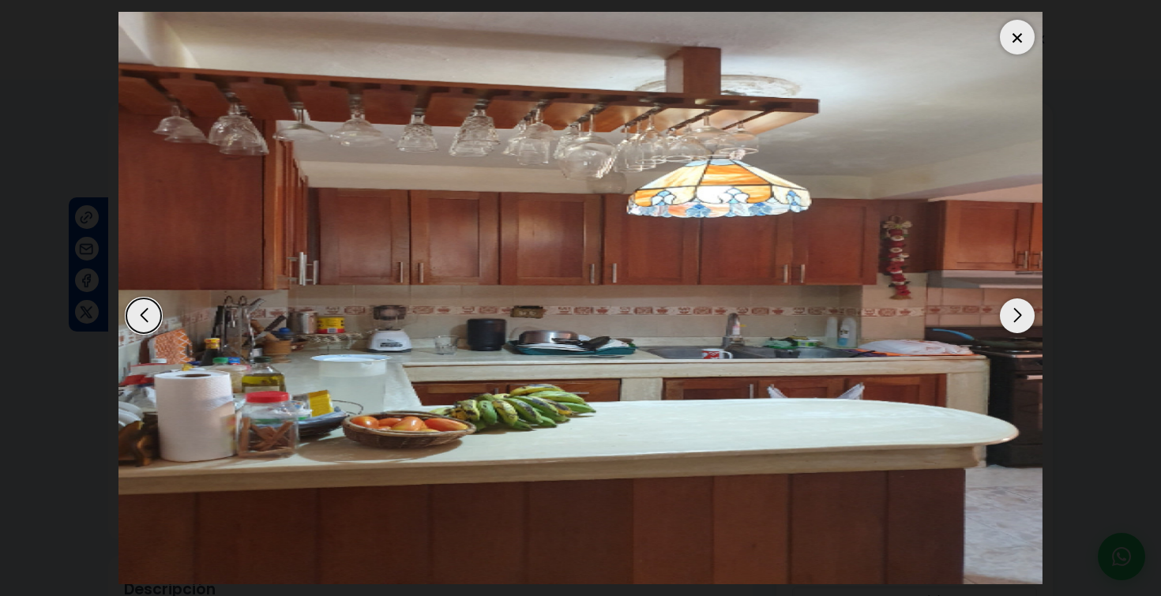
click at [1014, 324] on div "Next slide" at bounding box center [1017, 316] width 35 height 35
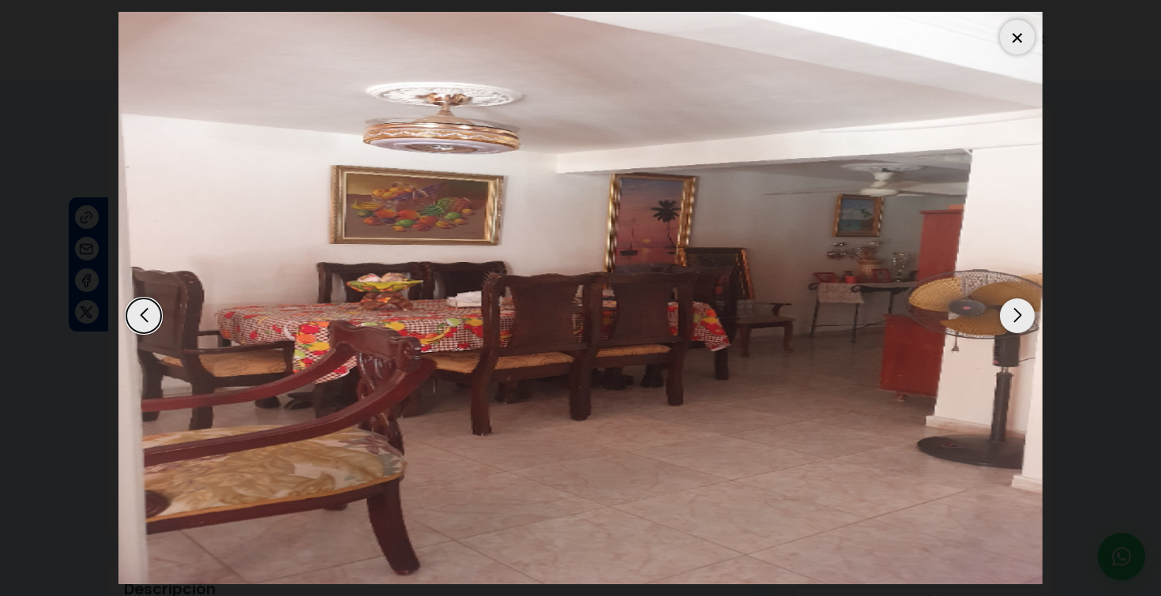
click at [1014, 324] on div "Next slide" at bounding box center [1017, 316] width 35 height 35
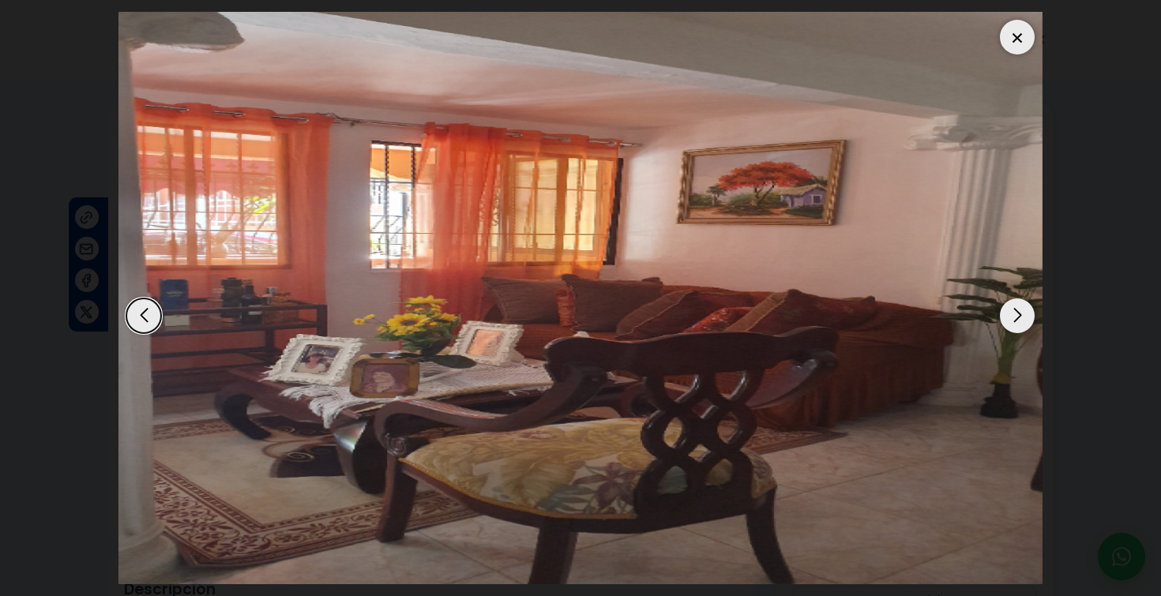
click at [1014, 324] on div "Next slide" at bounding box center [1017, 316] width 35 height 35
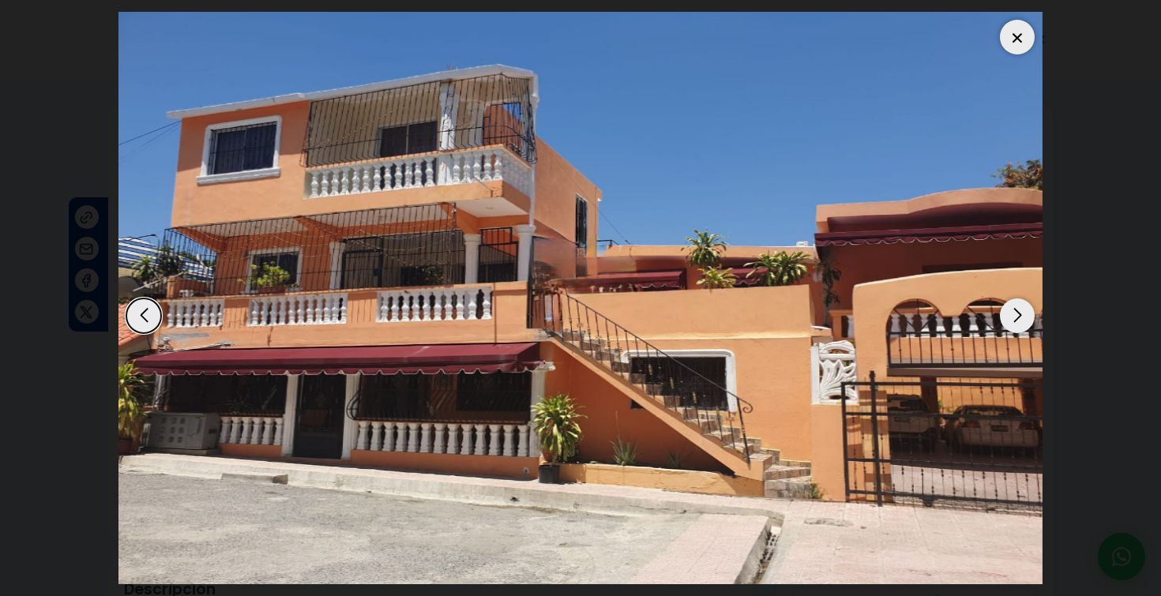
click at [1014, 324] on div "Next slide" at bounding box center [1017, 316] width 35 height 35
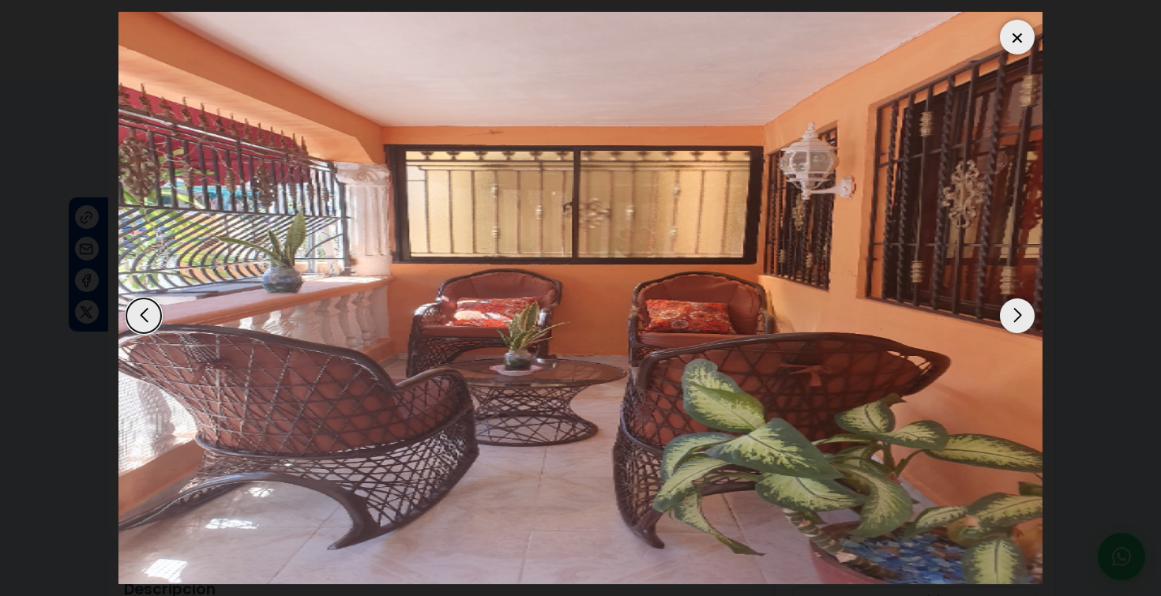
click at [107, 129] on dialog at bounding box center [581, 298] width 948 height 596
click at [107, 130] on dialog at bounding box center [581, 298] width 948 height 596
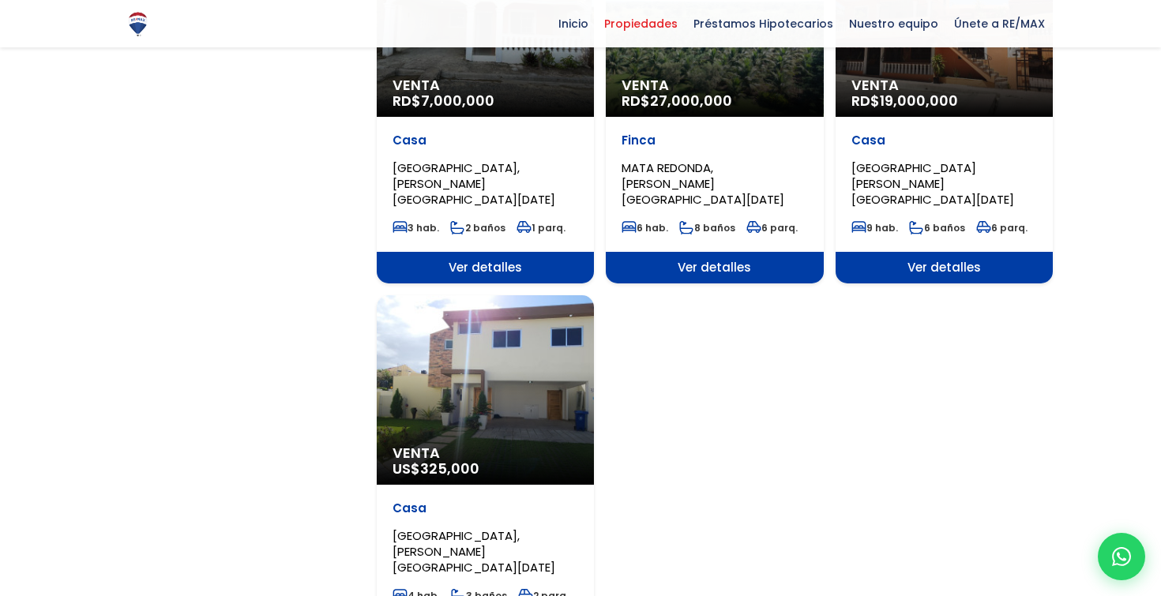
scroll to position [1812, 0]
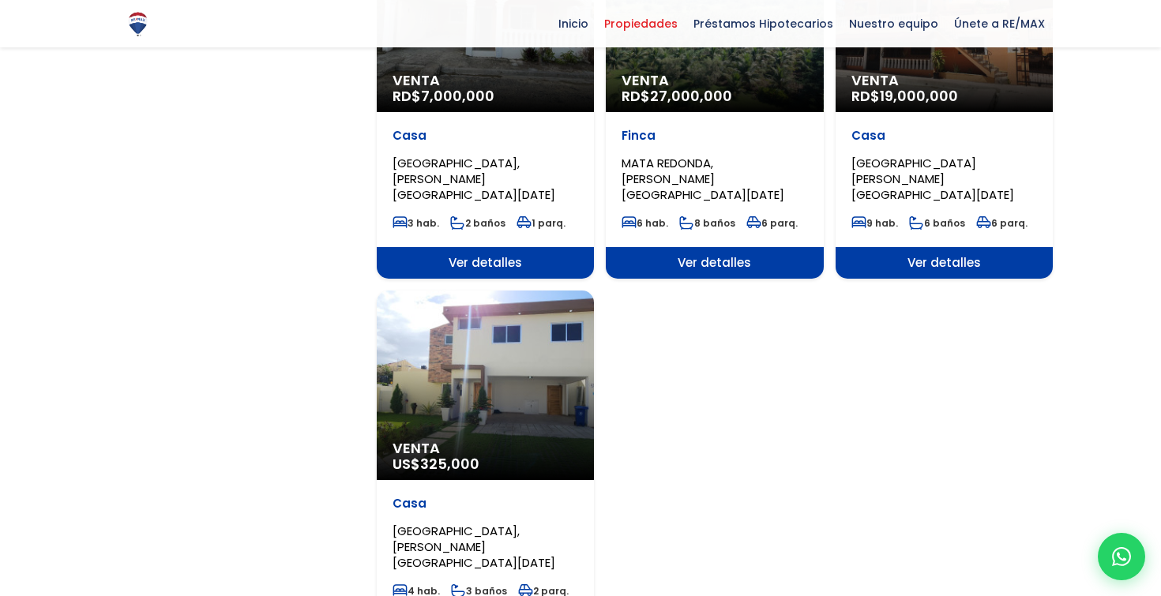
click at [476, 294] on div "Venta US$ 325,000" at bounding box center [485, 386] width 217 height 190
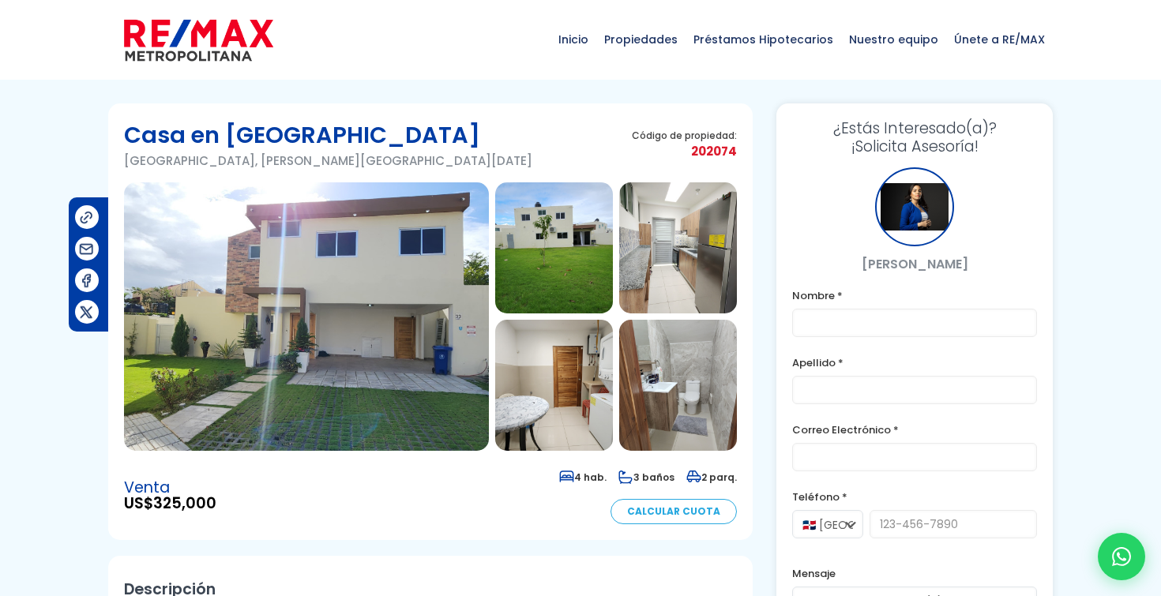
click at [23, 9] on div "Inicio Propiedades Préstamos Hipotecarios Calculadora de préstamos Nuestro equi…" at bounding box center [580, 40] width 1161 height 80
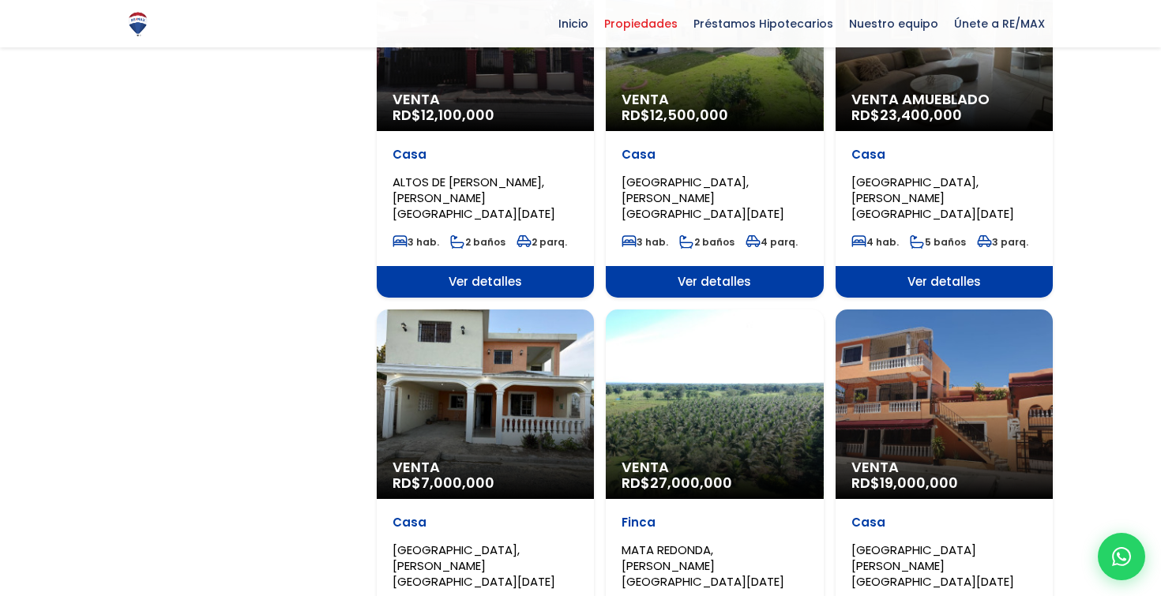
scroll to position [1420, 0]
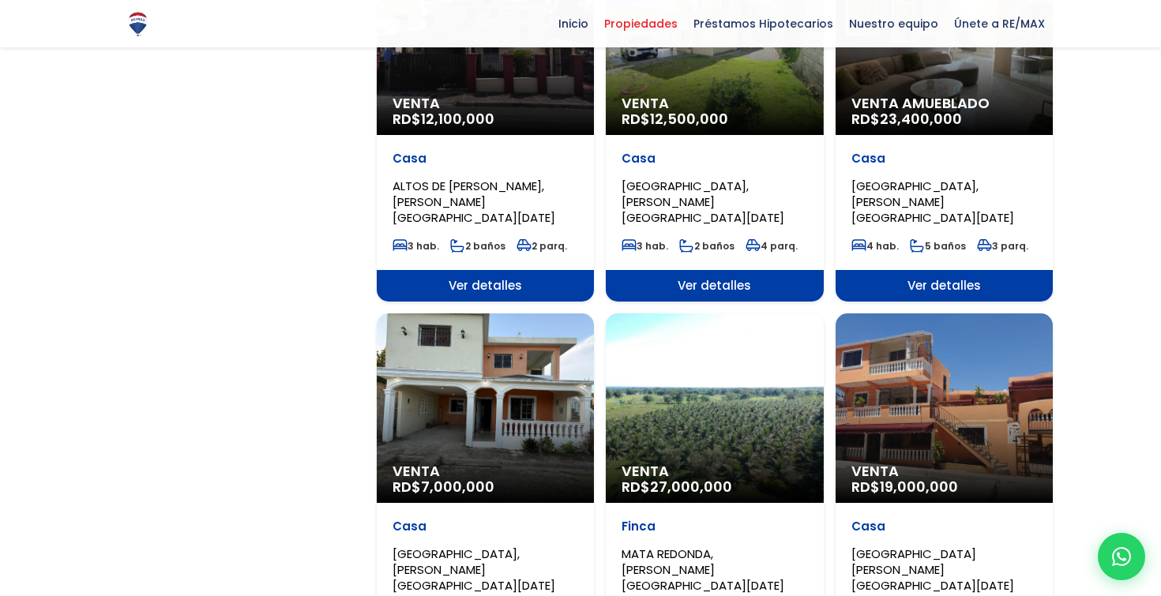
click at [732, 314] on div "Venta RD$ 27,000,000" at bounding box center [714, 409] width 217 height 190
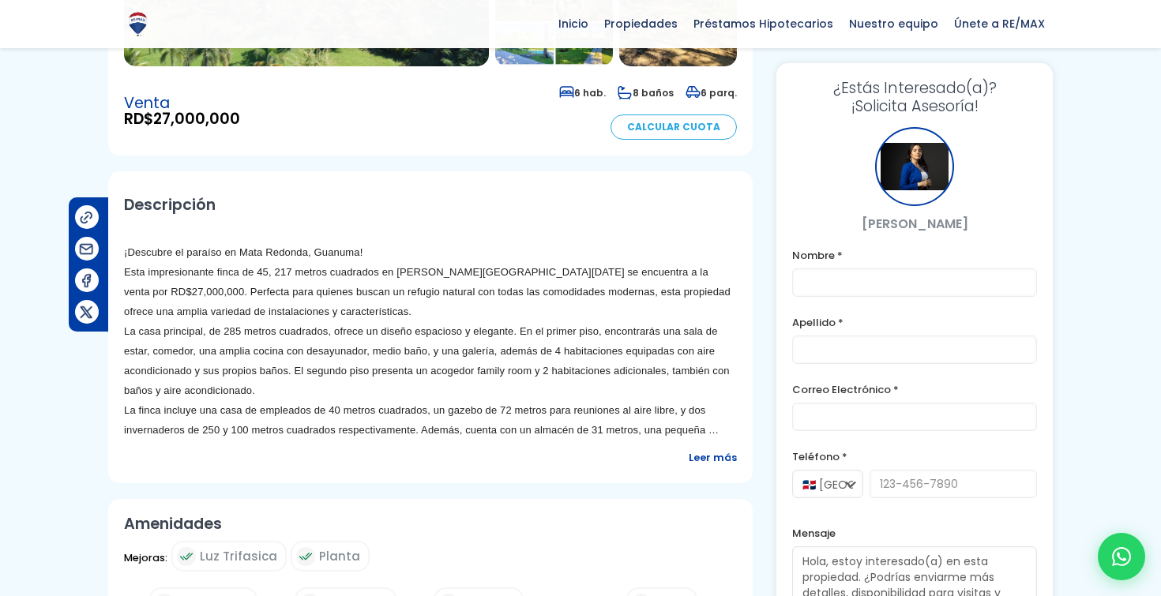
scroll to position [401, 0]
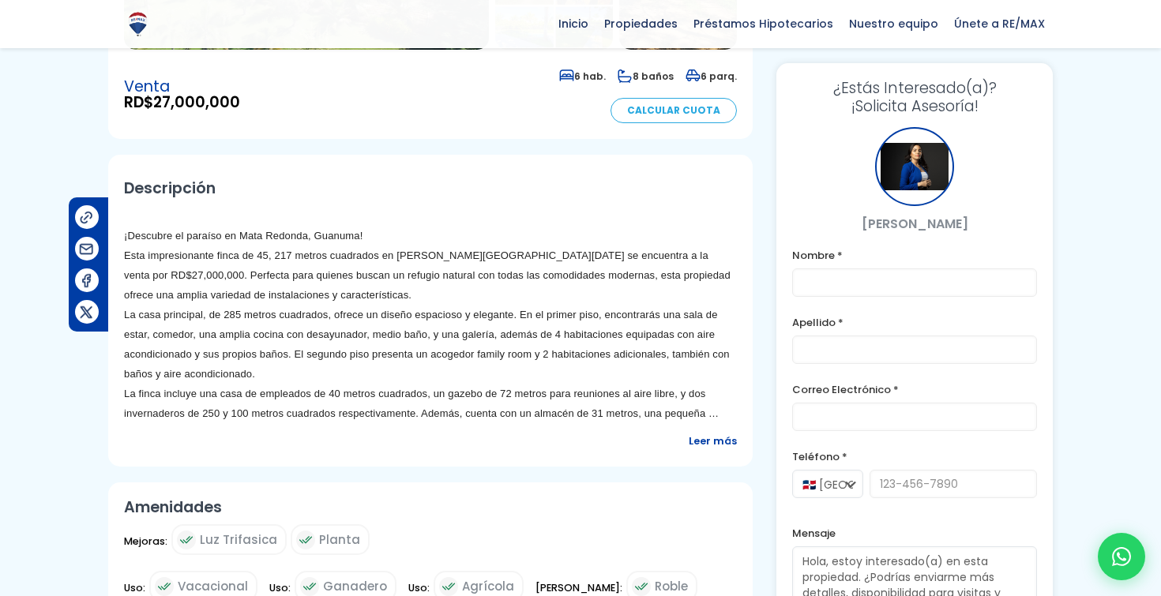
click at [706, 441] on span "Leer más" at bounding box center [713, 441] width 48 height 20
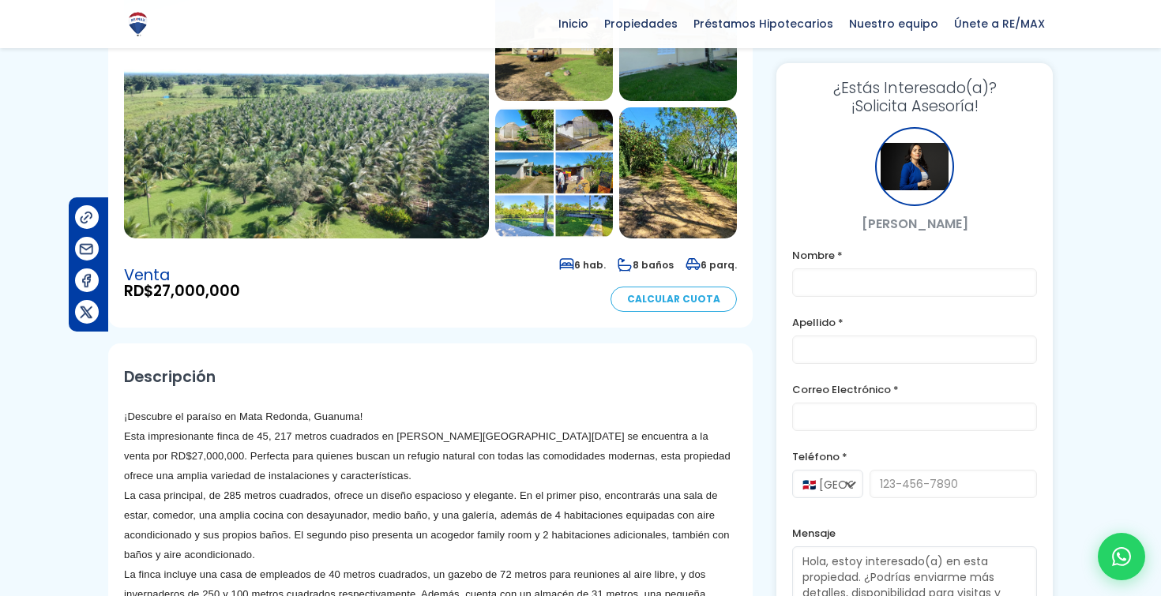
scroll to position [0, 0]
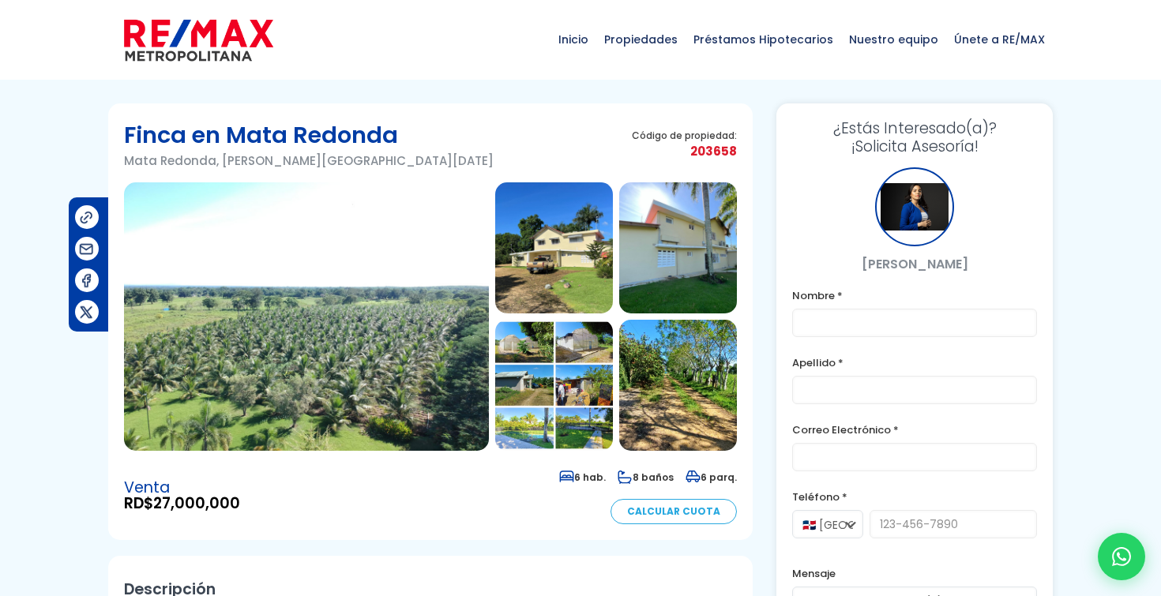
click at [374, 329] on img at bounding box center [306, 316] width 365 height 269
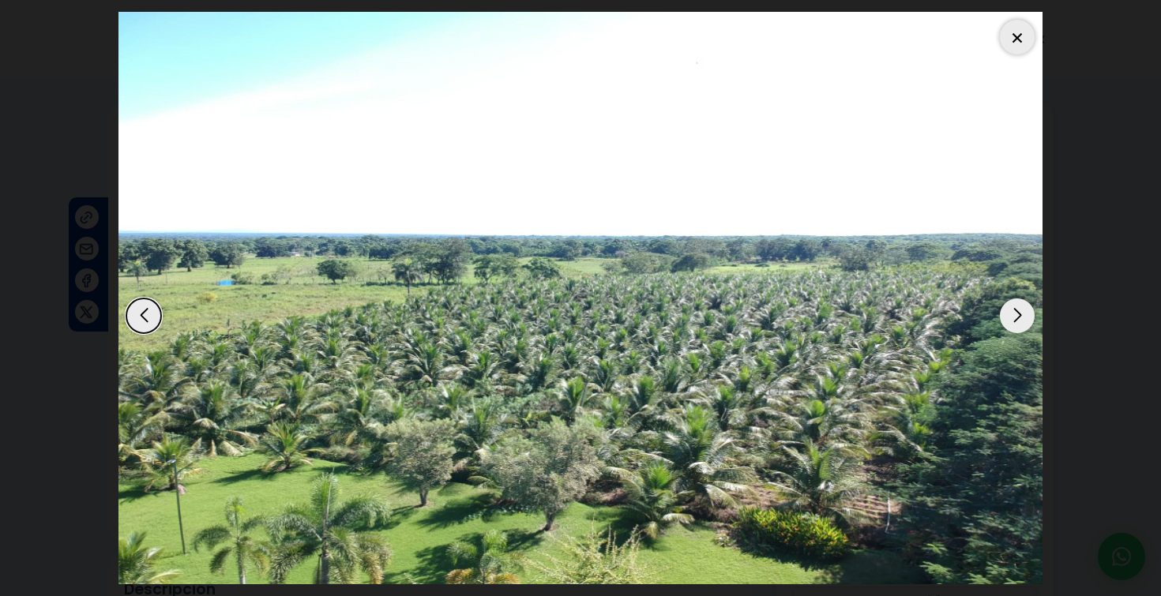
click at [1018, 316] on div "Next slide" at bounding box center [1017, 316] width 35 height 35
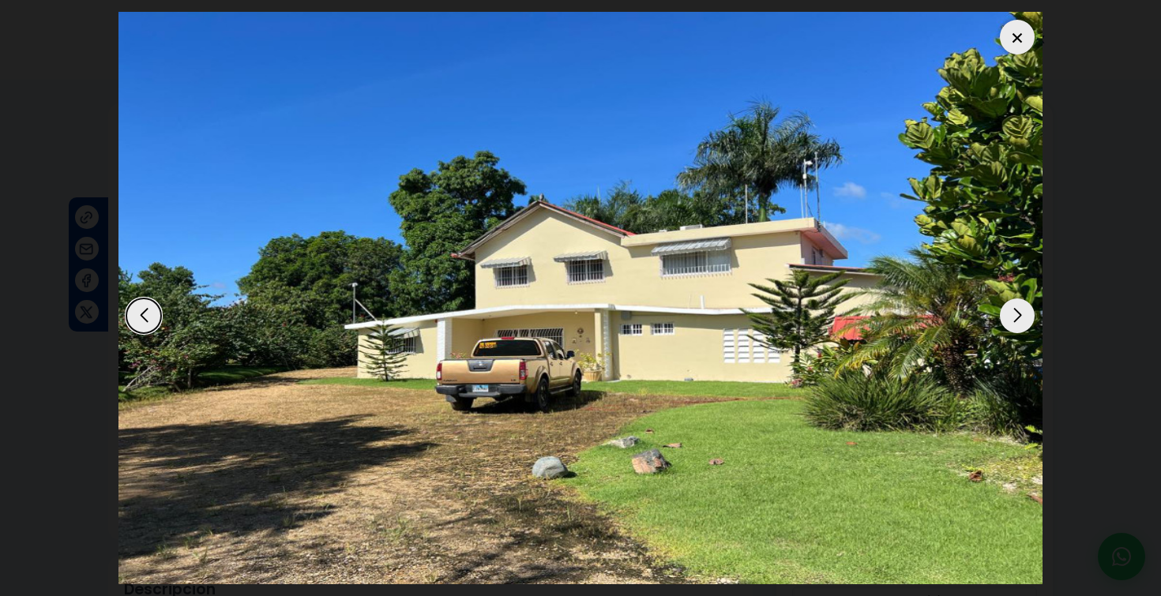
click at [1018, 316] on div "Next slide" at bounding box center [1017, 316] width 35 height 35
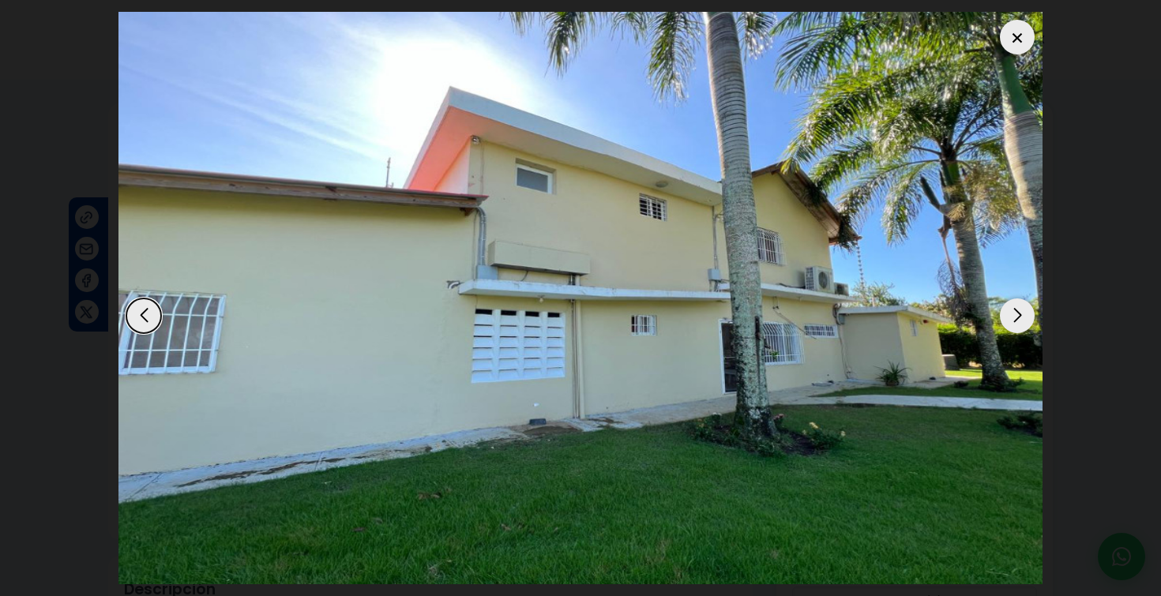
click at [1018, 317] on div "Next slide" at bounding box center [1017, 316] width 35 height 35
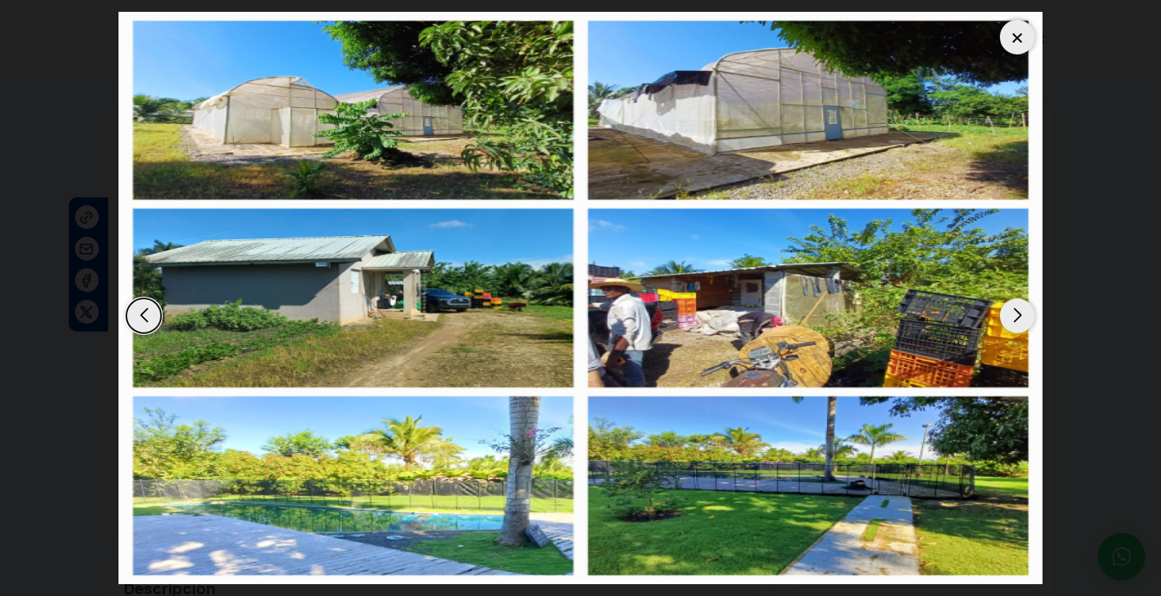
click at [1018, 317] on div "Next slide" at bounding box center [1017, 316] width 35 height 35
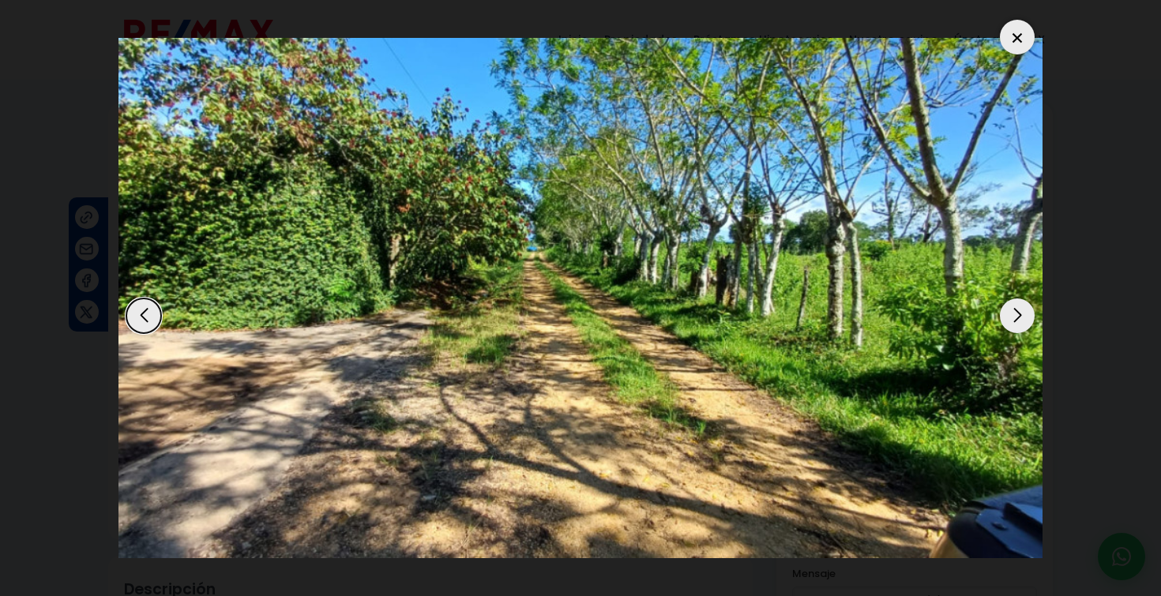
click at [1025, 324] on div "Next slide" at bounding box center [1017, 316] width 35 height 35
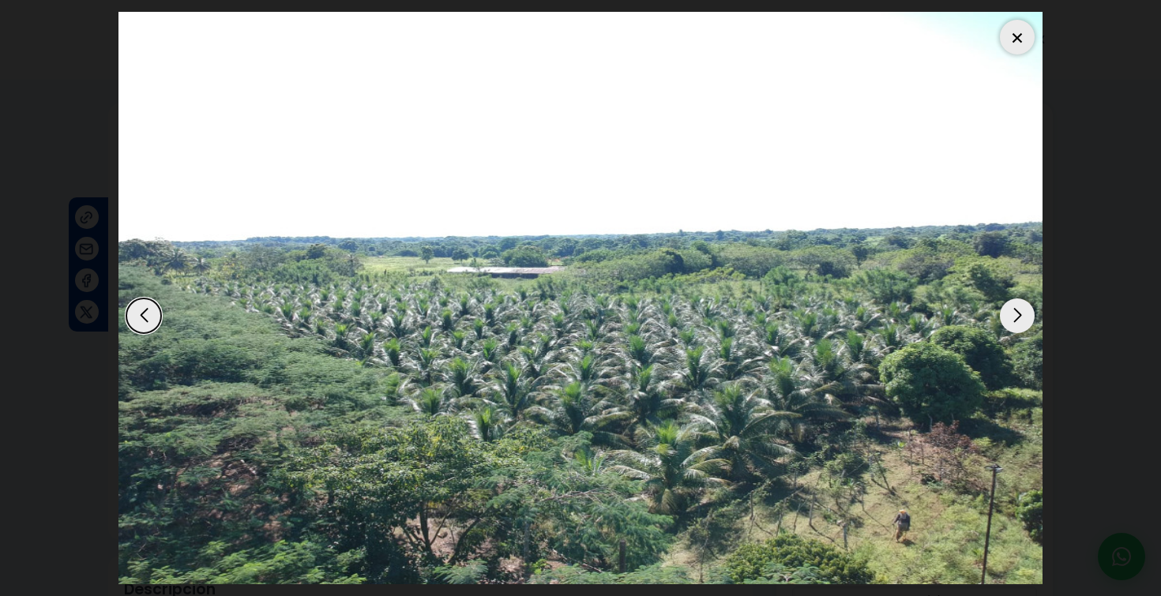
click at [1025, 325] on div "Next slide" at bounding box center [1017, 316] width 35 height 35
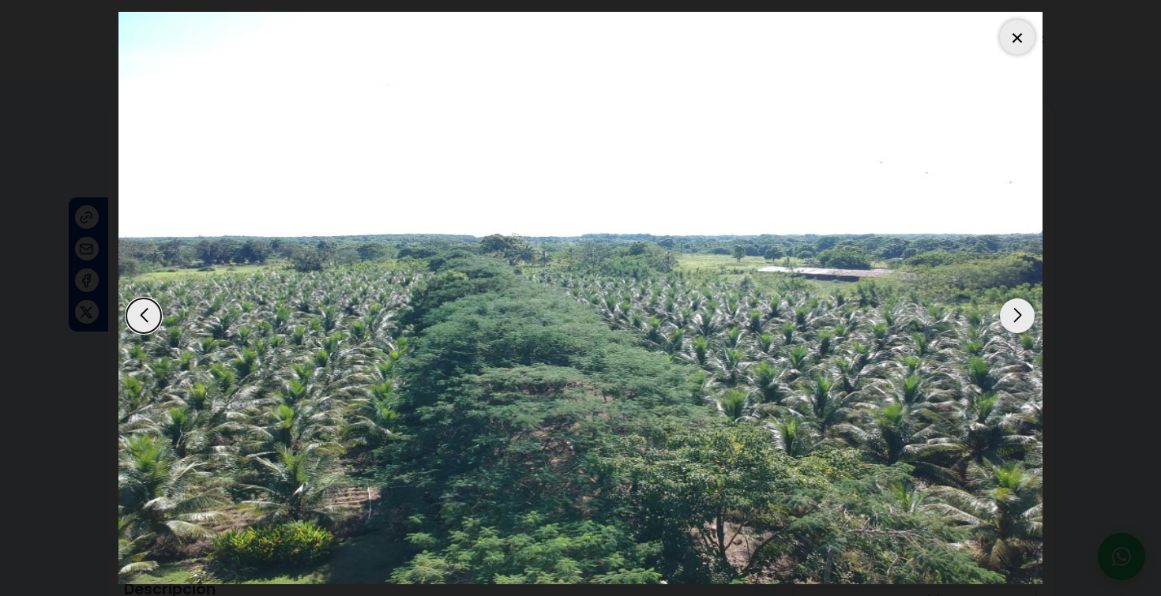
click at [1025, 325] on div "Next slide" at bounding box center [1017, 316] width 35 height 35
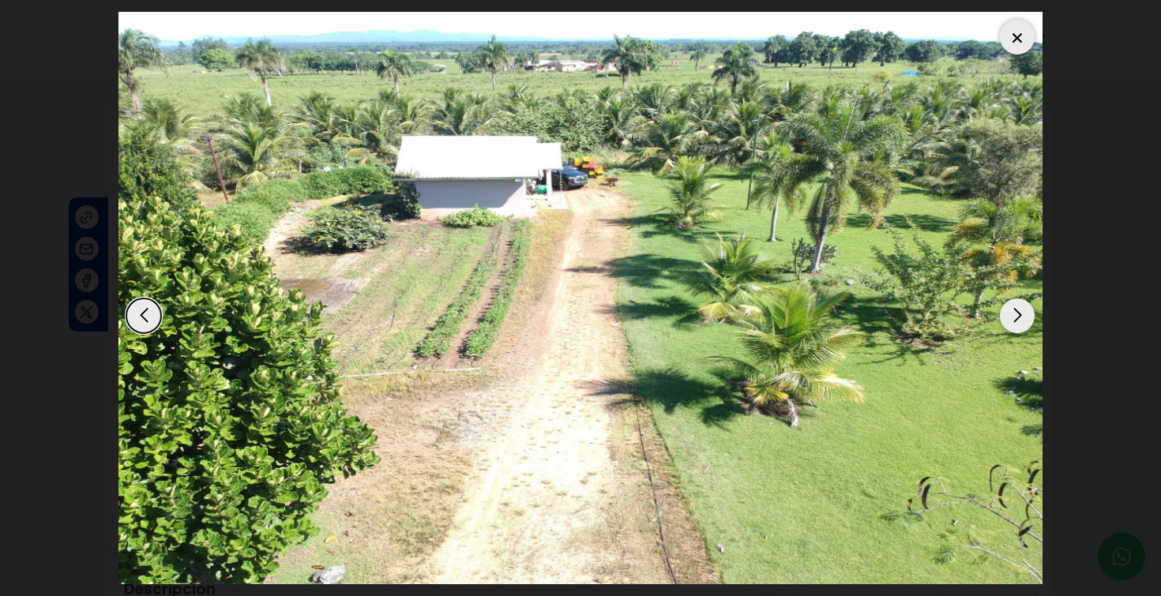
click at [1014, 42] on div at bounding box center [1017, 37] width 35 height 35
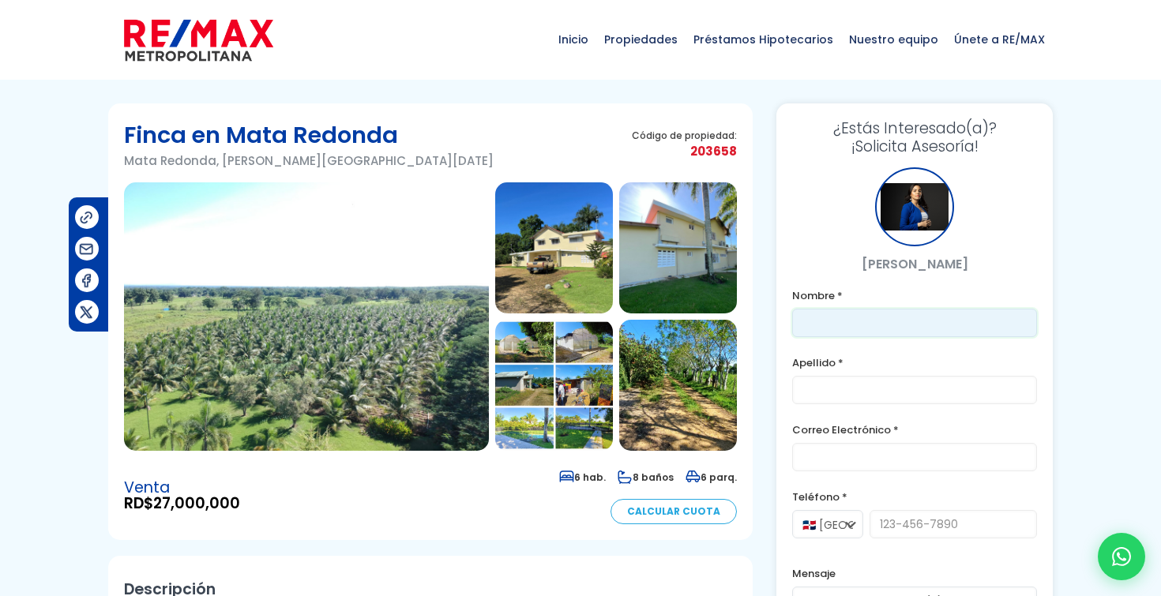
click at [841, 321] on input "text" at bounding box center [914, 323] width 245 height 28
click at [880, 311] on input "text" at bounding box center [914, 323] width 245 height 28
type input "Yohelvin"
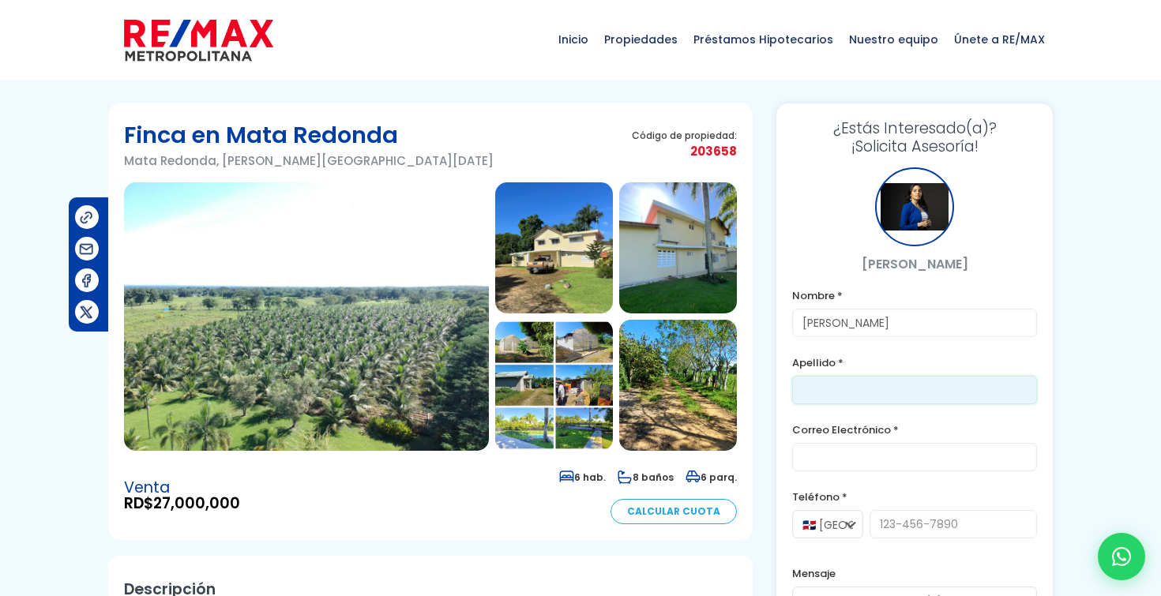
click at [855, 393] on input "text" at bounding box center [914, 390] width 245 height 28
type input "[PERSON_NAME]"
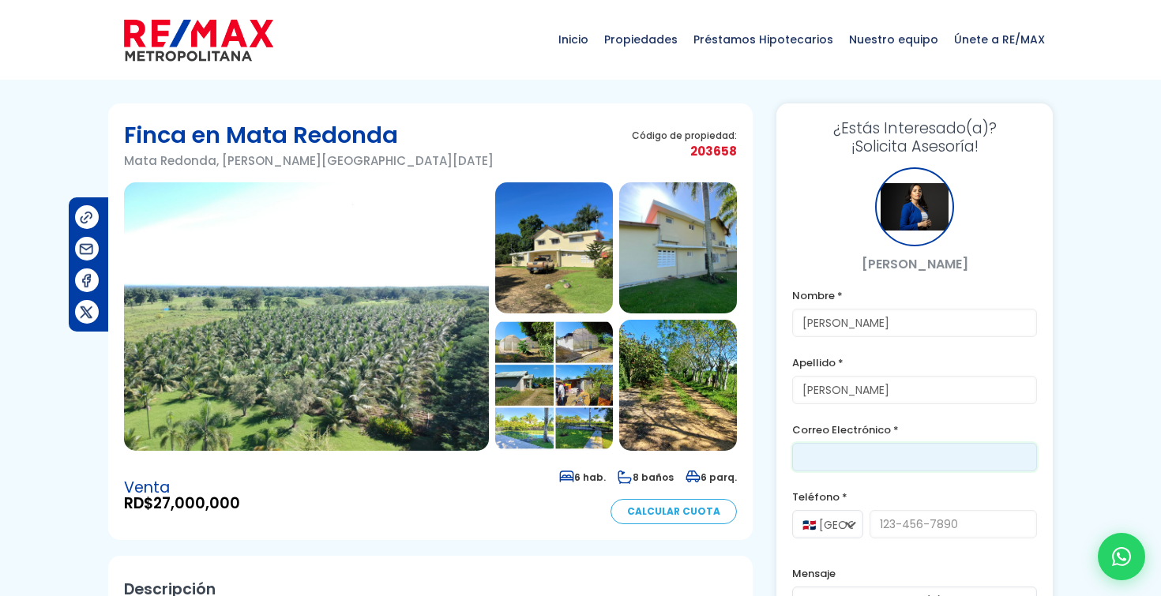
click at [833, 465] on input "email" at bounding box center [914, 457] width 245 height 28
type input "[PERSON_NAME][EMAIL_ADDRESS][DOMAIN_NAME]"
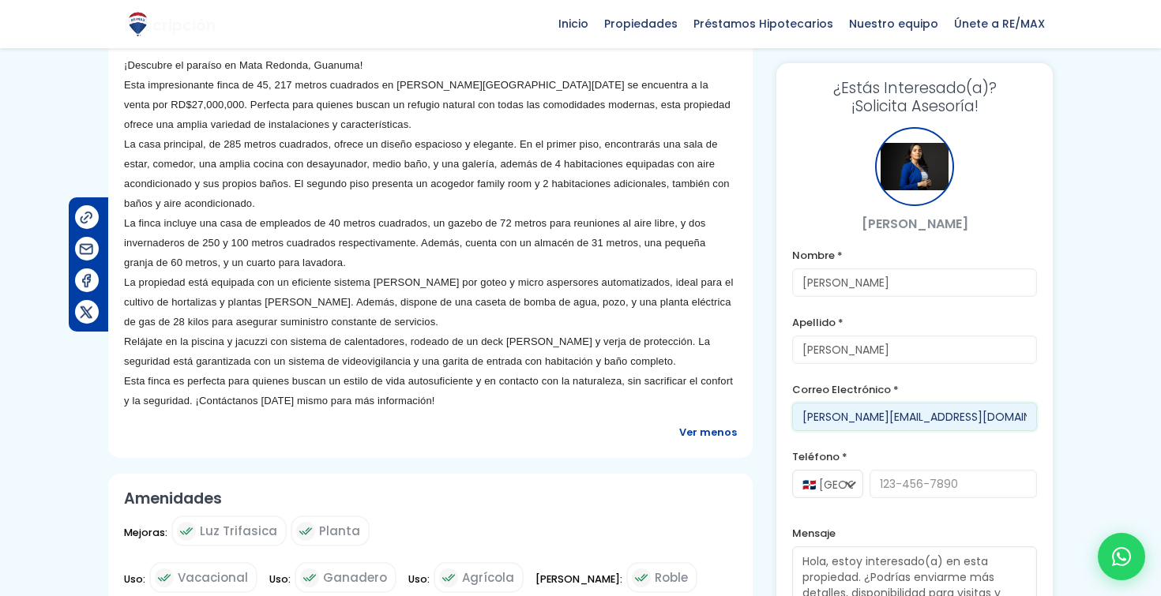
scroll to position [577, 0]
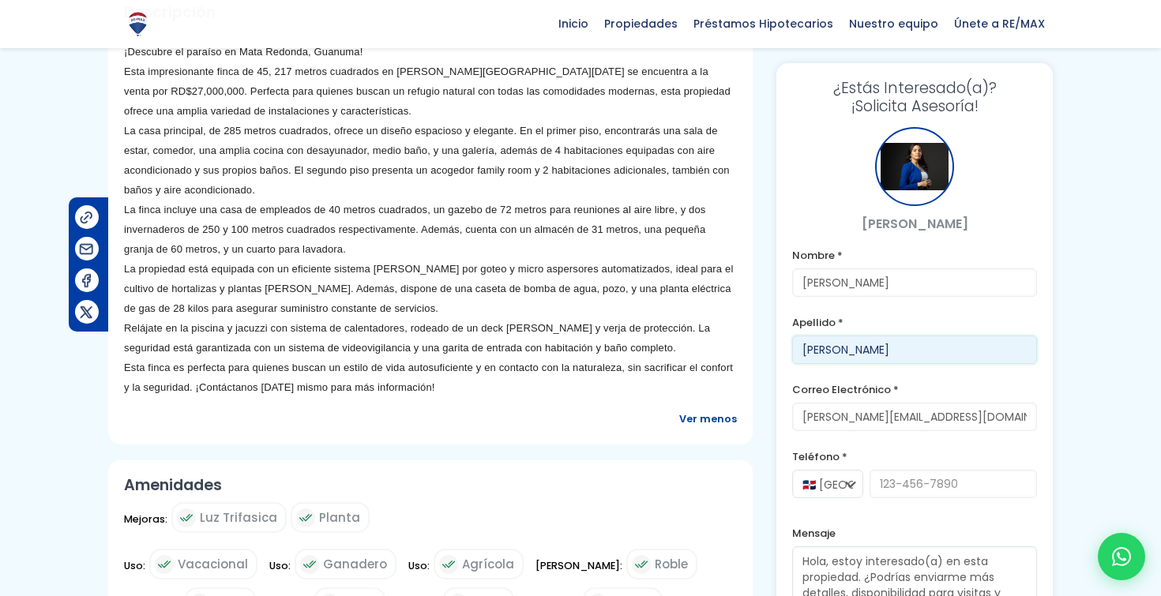
click at [950, 352] on input "[PERSON_NAME]" at bounding box center [914, 350] width 245 height 28
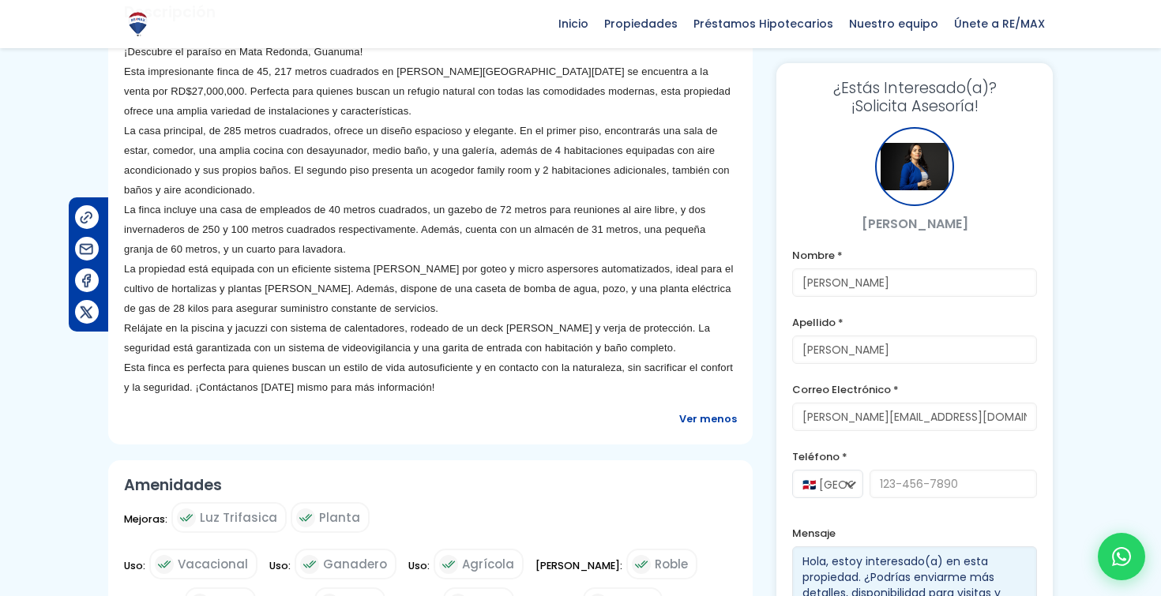
click at [919, 554] on textarea "Hola, estoy interesado(a) en esta propiedad. ¿Podrías enviarme más detalles, di…" at bounding box center [914, 578] width 245 height 62
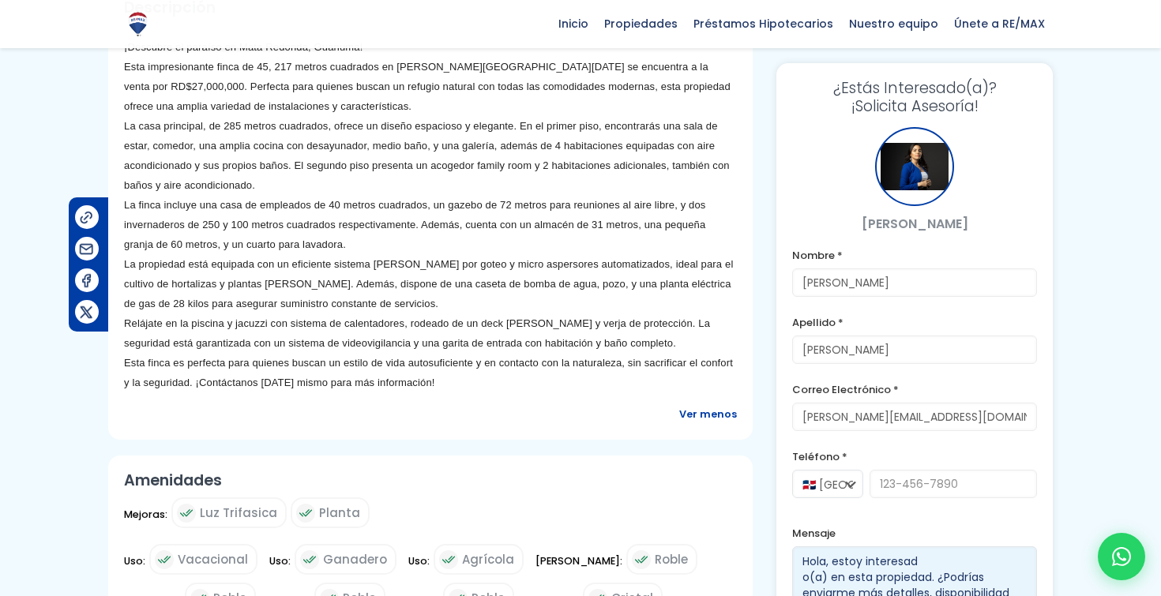
type textarea "Hola, estoy interesado(a) en esta propiedad. ¿Podrías enviarme más detalles, di…"
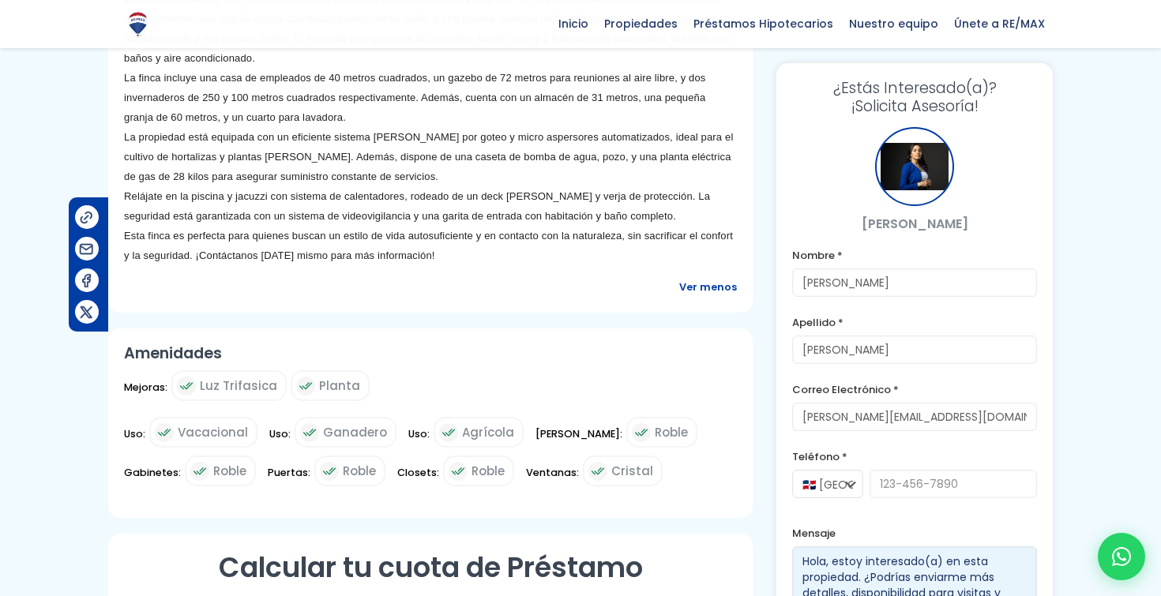
scroll to position [714, 0]
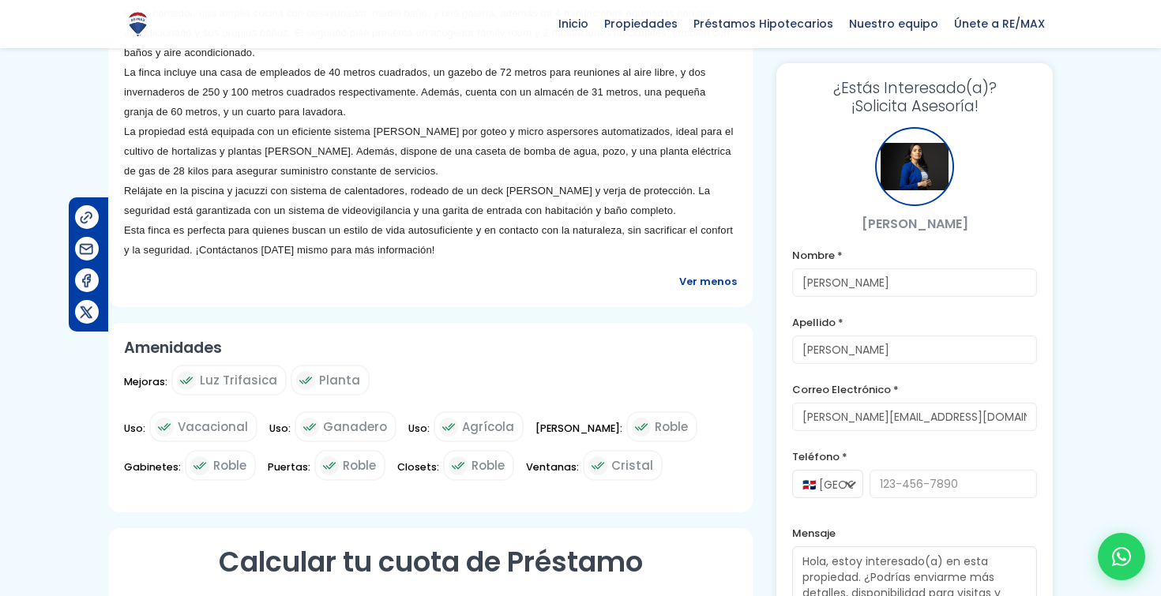
drag, startPoint x: 999, startPoint y: 203, endPoint x: 991, endPoint y: 130, distance: 73.1
click at [991, 130] on div "[PERSON_NAME]" at bounding box center [914, 180] width 245 height 107
click at [904, 181] on div at bounding box center [914, 166] width 79 height 79
click at [1127, 559] on icon at bounding box center [1122, 557] width 21 height 21
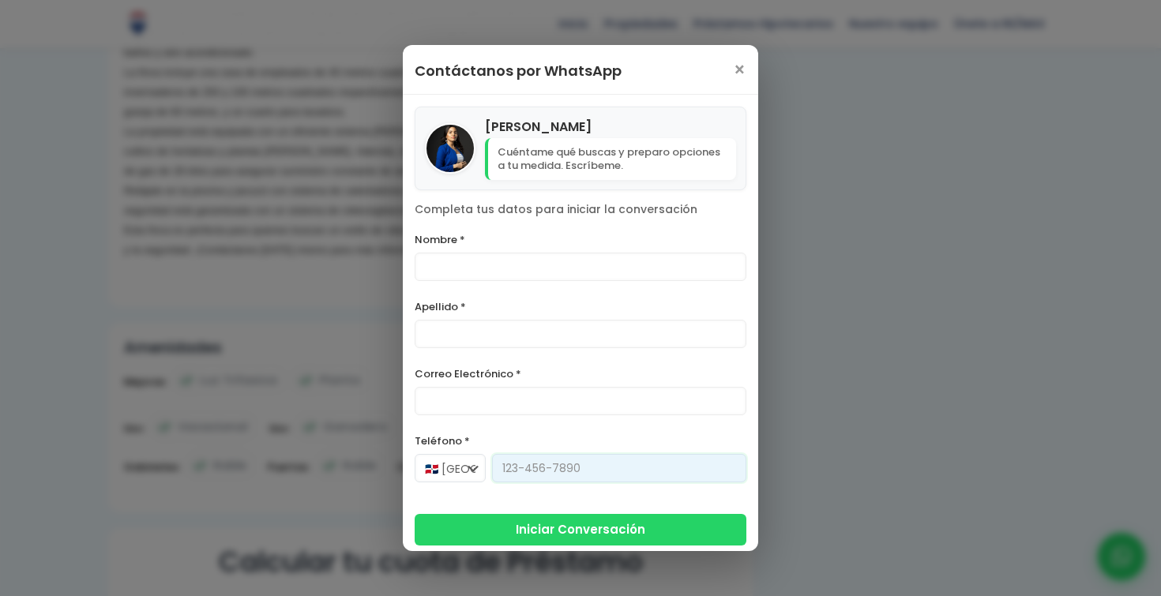
click at [600, 482] on div "Teléfono * 🇩🇴 República Dominicana +1 🇺🇸 Estados Unidos +1 🇨🇦 Canadá +1 🇲🇽 Méxi…" at bounding box center [581, 464] width 332 height 67
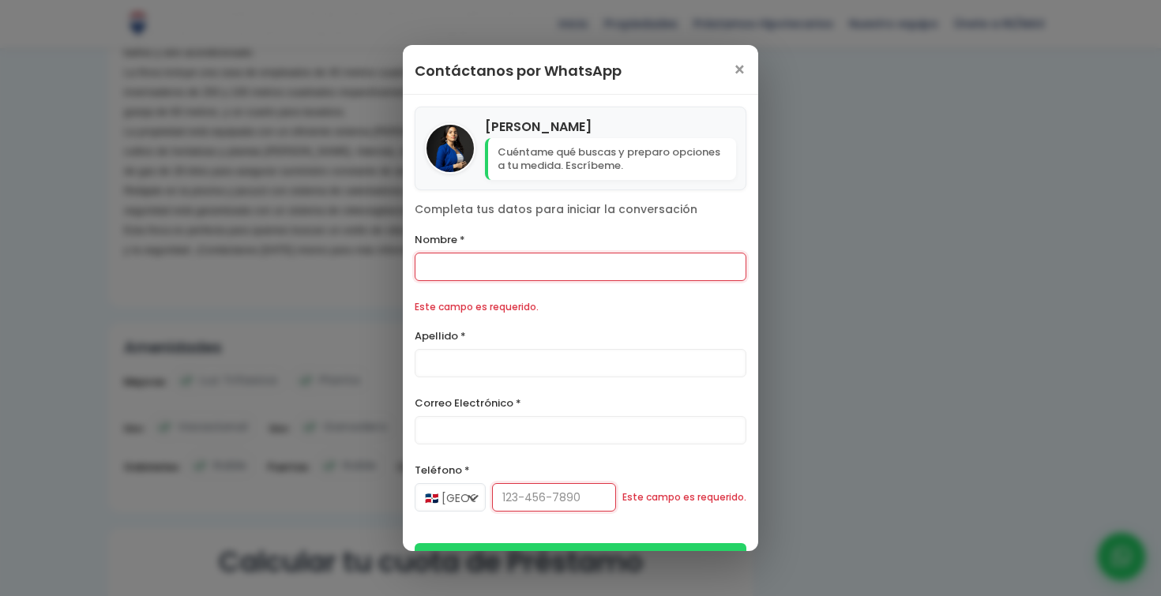
click at [600, 482] on div "Teléfono * 🇩🇴 República Dominicana +1 🇺🇸 Estados Unidos +1 🇨🇦 Canadá +1 🇲🇽 Méxi…" at bounding box center [581, 494] width 332 height 67
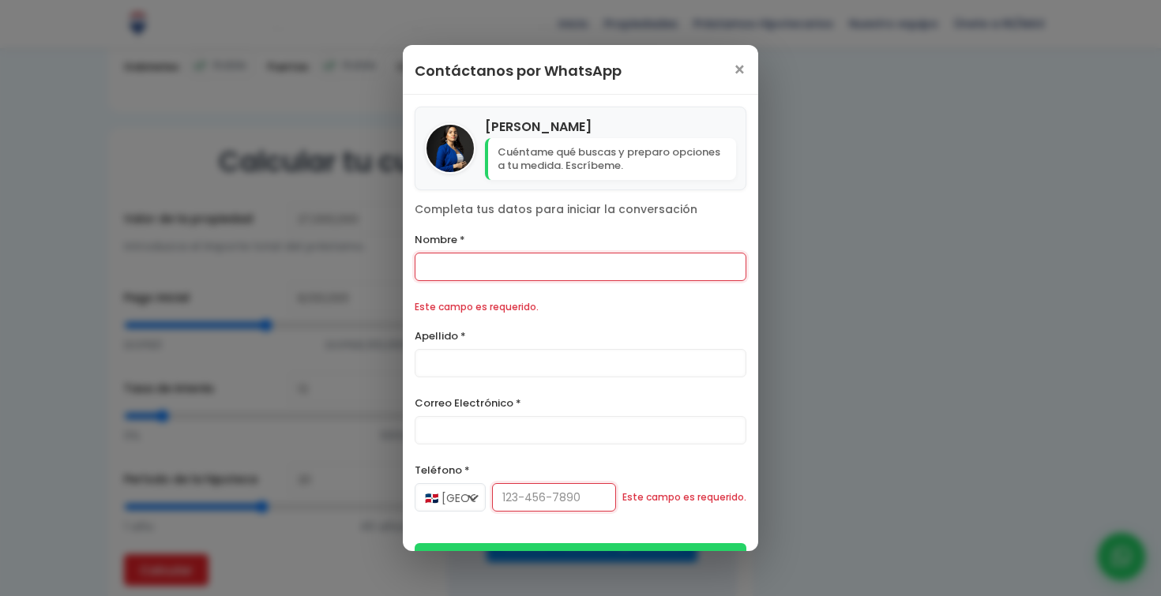
scroll to position [1119, 0]
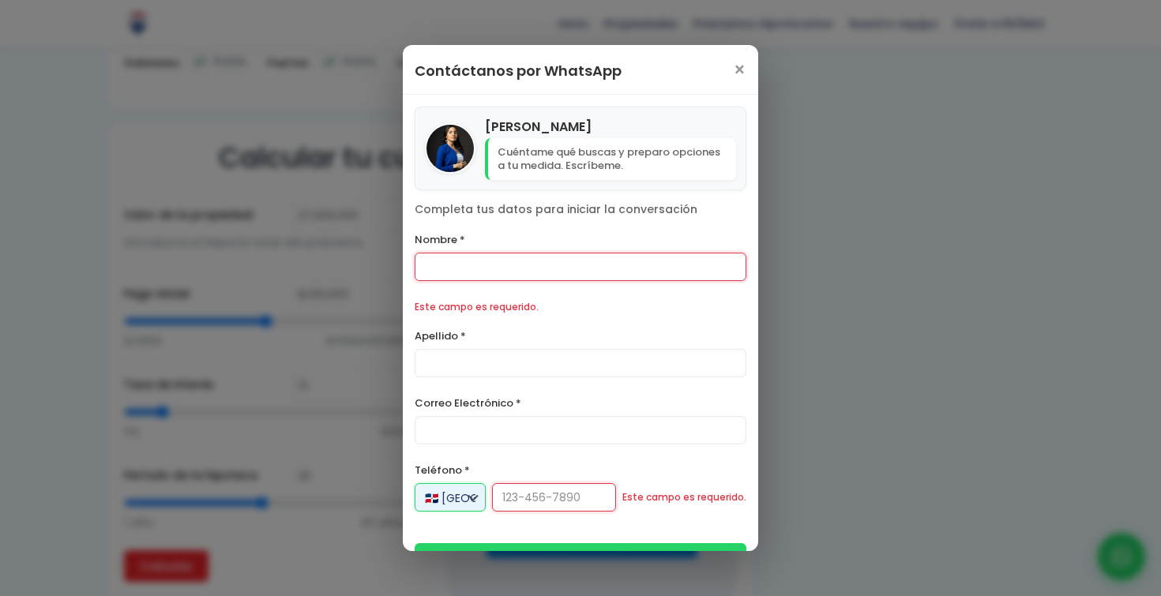
click at [468, 494] on select "🇩🇴 República Dominicana +1 🇺🇸 Estados Unidos +1 🇨🇦 Canadá +1 🇲🇽 México +52 🇪🇸 E…" at bounding box center [450, 497] width 71 height 28
click at [415, 483] on select "🇩🇴 República Dominicana +1 🇺🇸 Estados Unidos +1 🇨🇦 Canadá +1 🇲🇽 México +52 🇪🇸 E…" at bounding box center [450, 497] width 71 height 28
click at [465, 493] on select "🇩🇴 República Dominicana +1 🇺🇸 Estados Unidos +1 🇨🇦 Canadá +1 🇲🇽 México +52 🇪🇸 E…" at bounding box center [450, 497] width 71 height 28
select select "+1"
click at [415, 483] on select "🇩🇴 República Dominicana +1 🇺🇸 Estados Unidos +1 🇨🇦 Canadá +1 🇲🇽 México +52 🇪🇸 E…" at bounding box center [450, 497] width 71 height 28
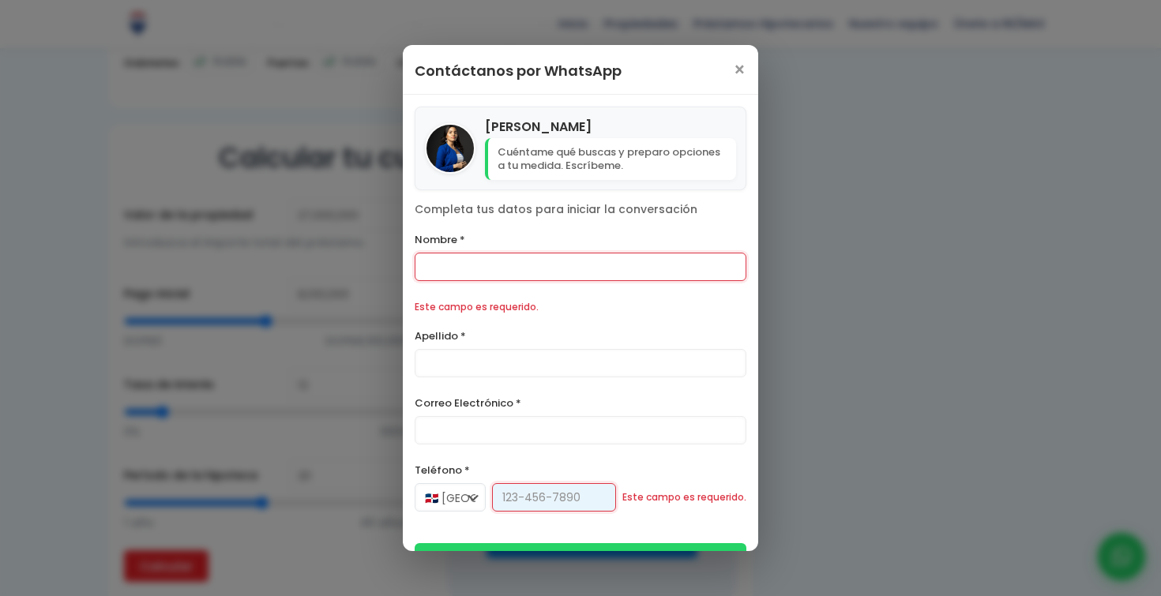
click at [554, 494] on input "Teléfono *" at bounding box center [554, 497] width 124 height 28
type input "919-338-6269"
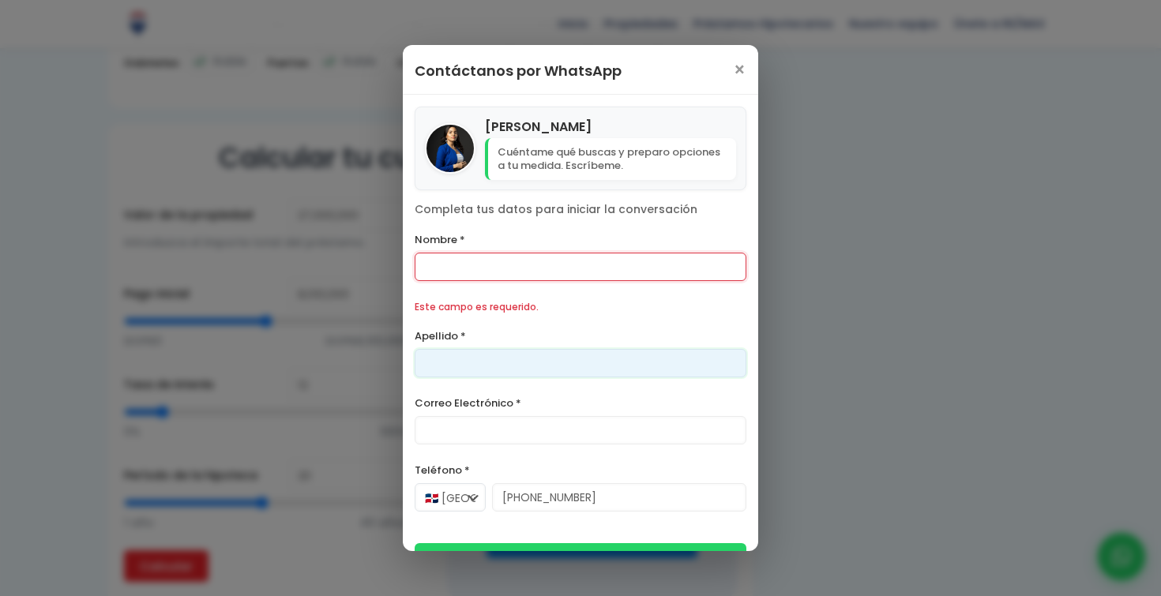
click at [472, 359] on input "Apellido *" at bounding box center [581, 363] width 332 height 28
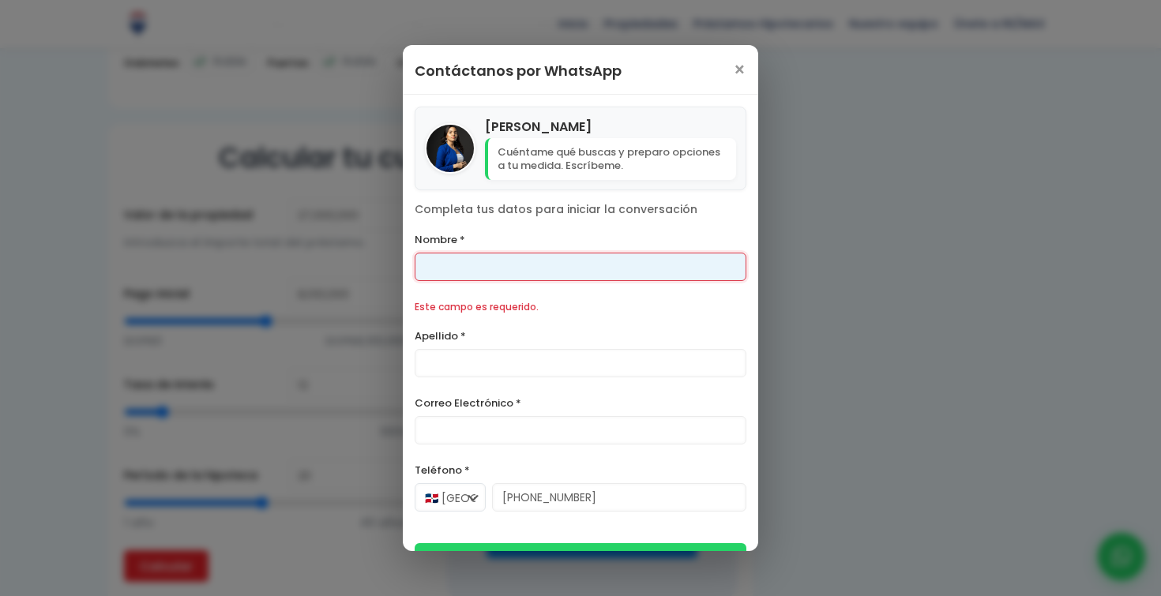
click at [459, 276] on input "Nombre *" at bounding box center [581, 267] width 332 height 28
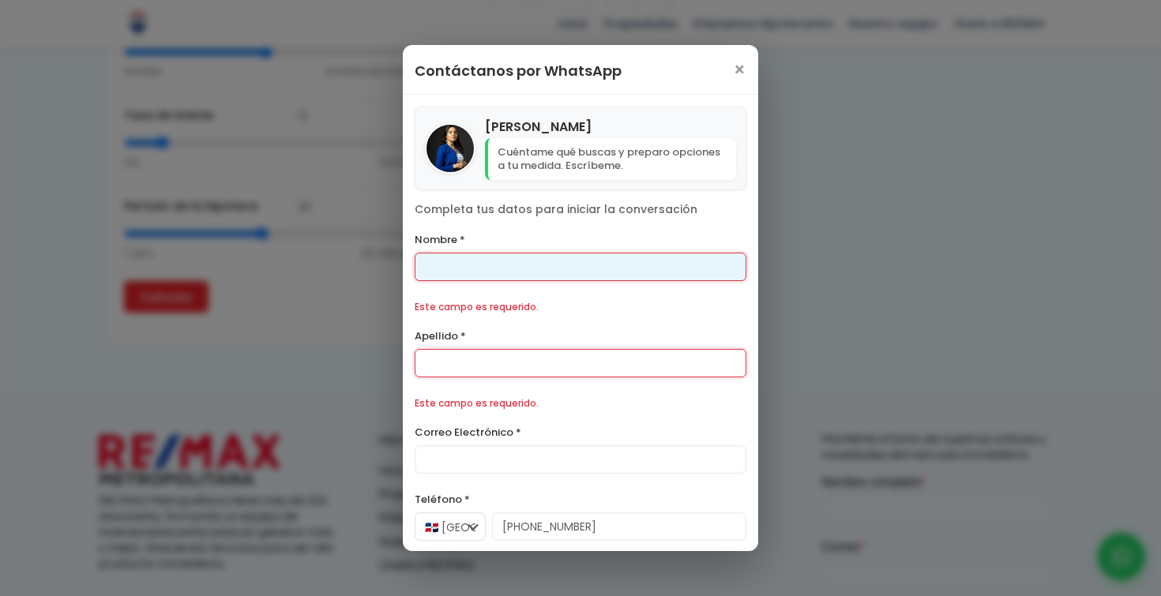
scroll to position [1389, 0]
type input "yohelvin"
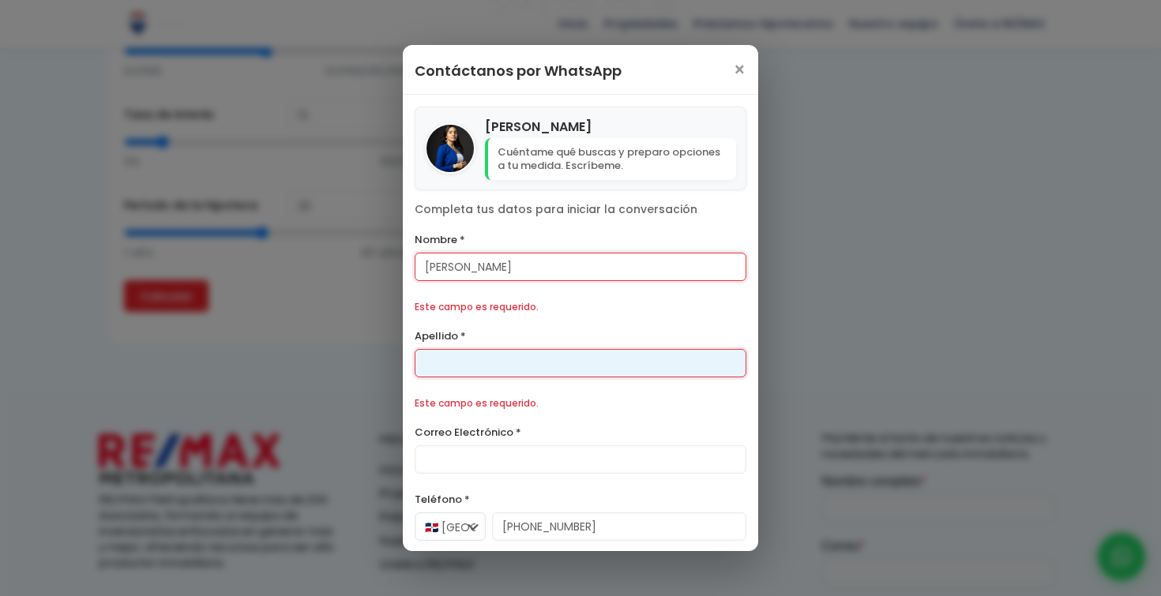
click at [449, 349] on div "Apellido * Este campo es requerido." at bounding box center [581, 369] width 332 height 87
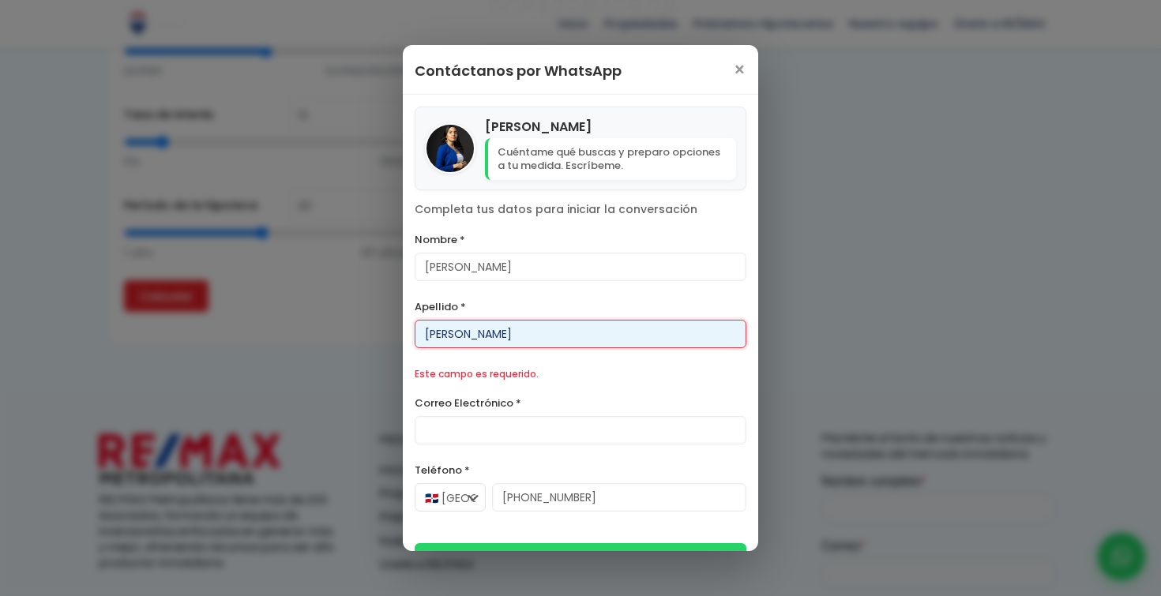
type input "ortiz"
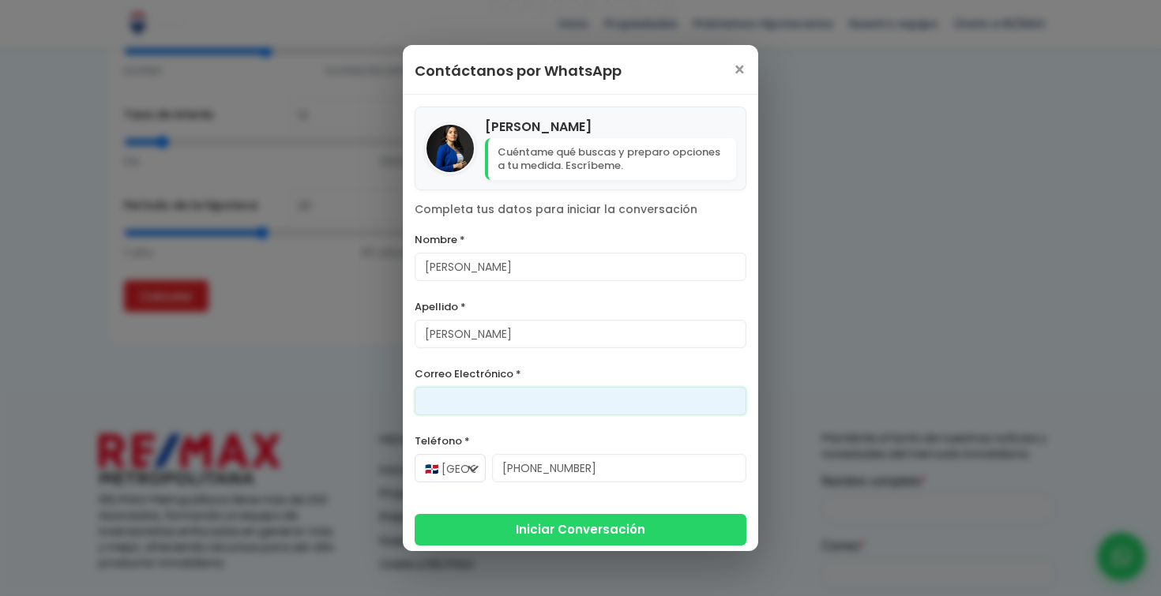
click at [447, 436] on form "Nombre * yohelvin Apellido * ortiz Correo Electrónico * Teléfono * 🇩🇴 República…" at bounding box center [581, 388] width 332 height 316
type input "YOHELVIN@GMAIL.COM"
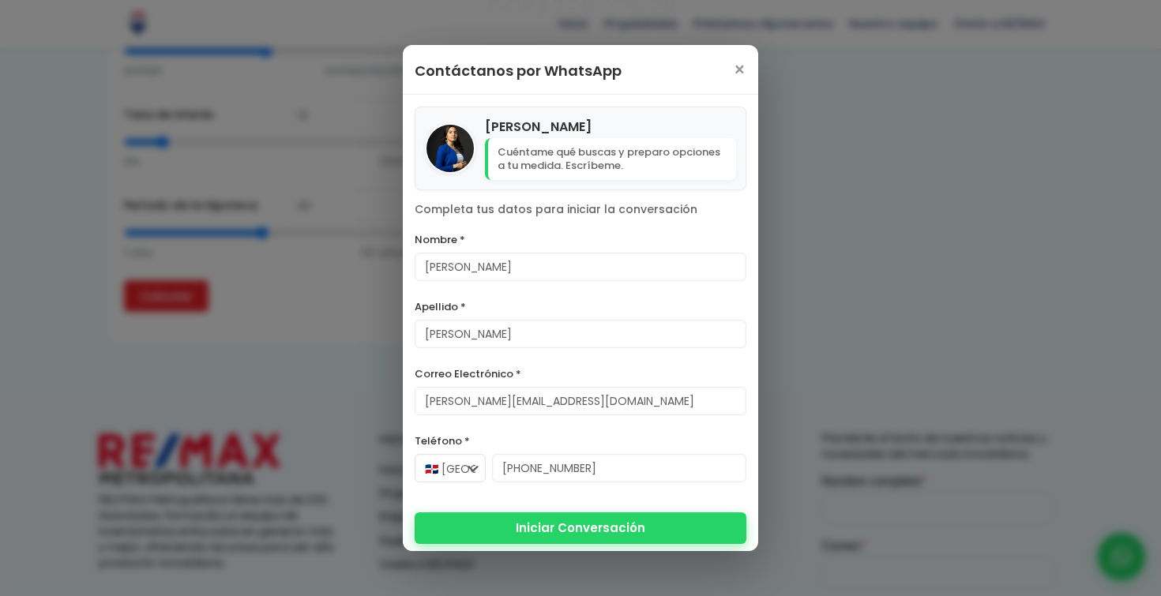
click at [555, 534] on button "Iniciar Conversación" at bounding box center [581, 529] width 332 height 32
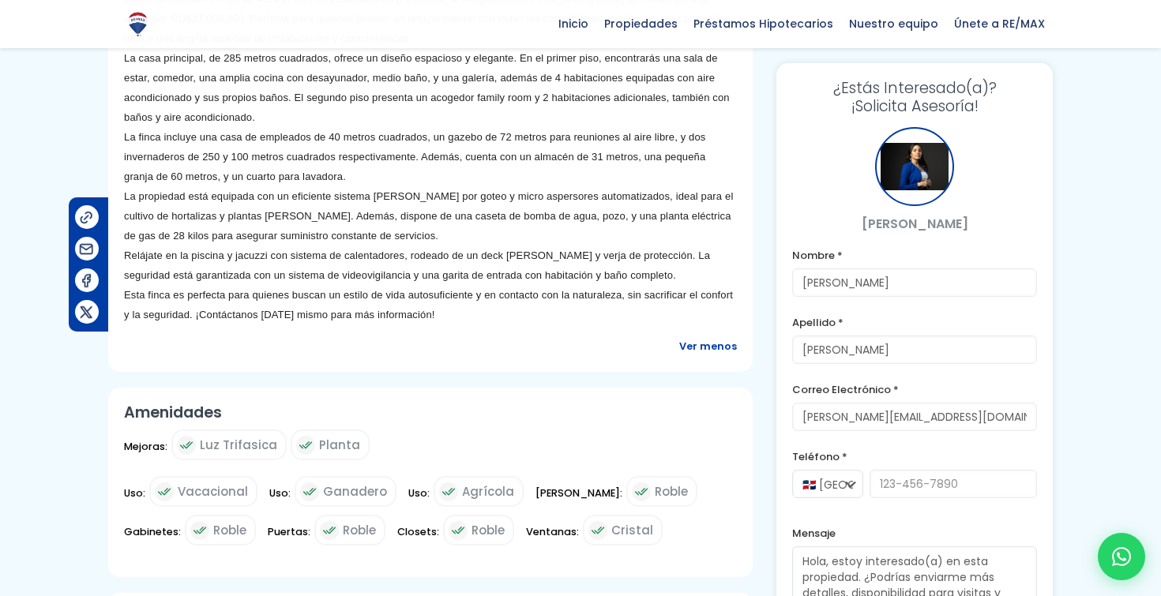
scroll to position [645, 0]
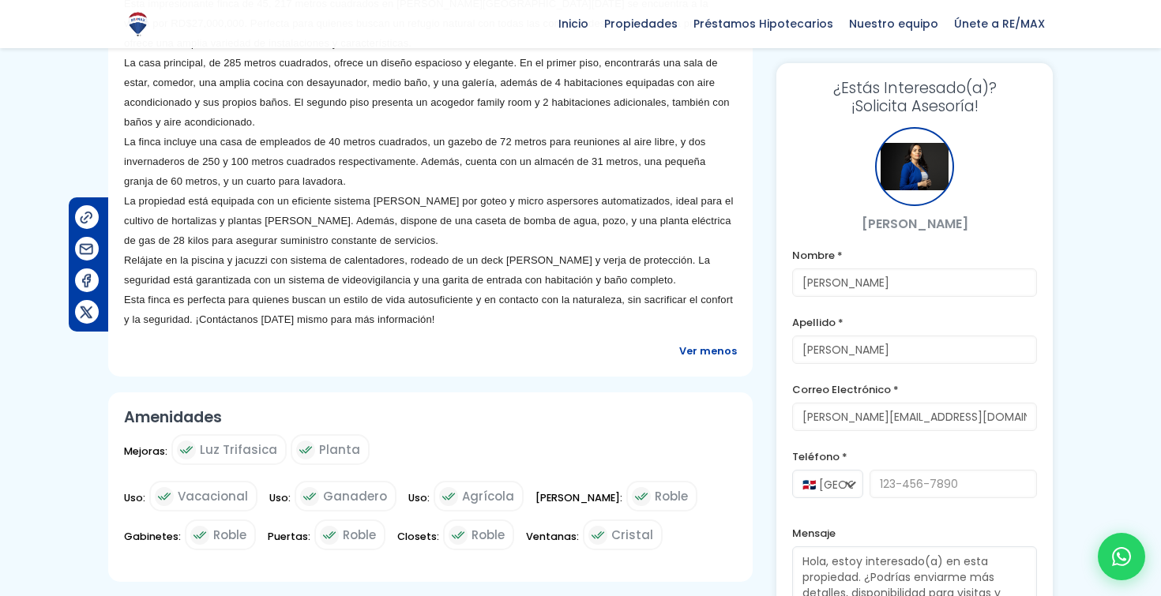
click at [920, 160] on div at bounding box center [914, 166] width 79 height 79
click at [912, 221] on p "Arisleidy Santos" at bounding box center [914, 224] width 245 height 20
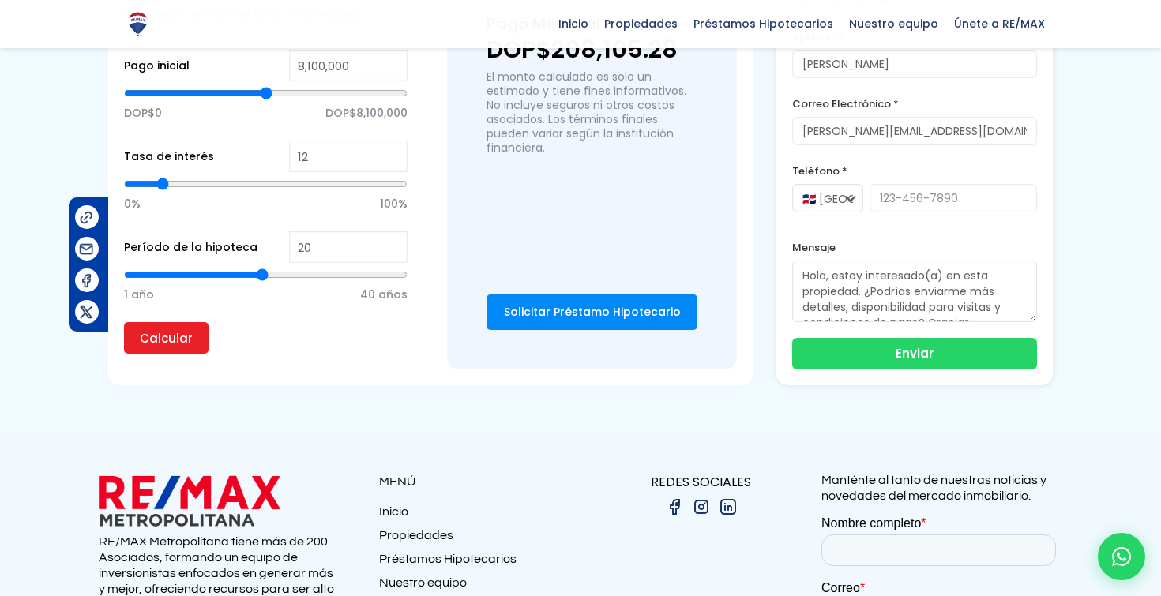
scroll to position [1435, 0]
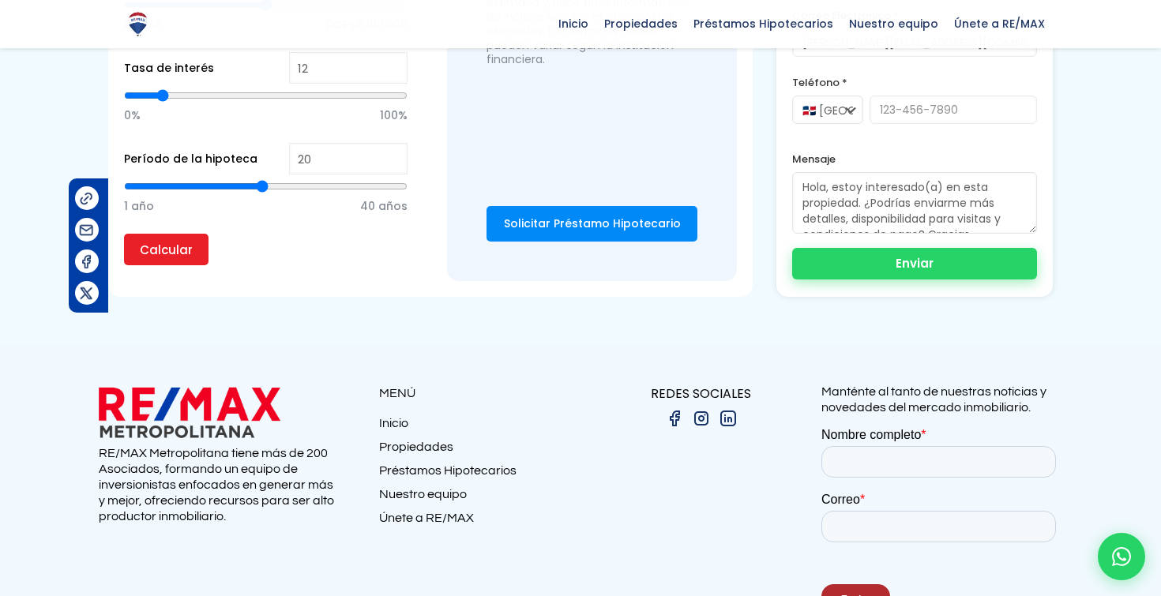
click at [885, 254] on button "Enviar" at bounding box center [914, 264] width 245 height 32
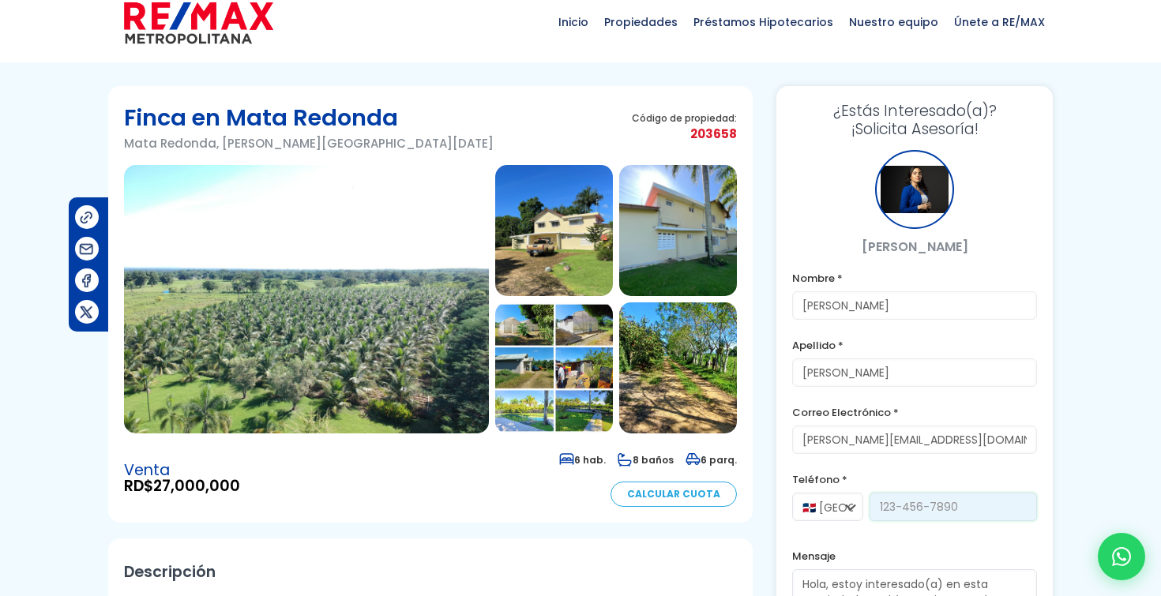
scroll to position [0, 0]
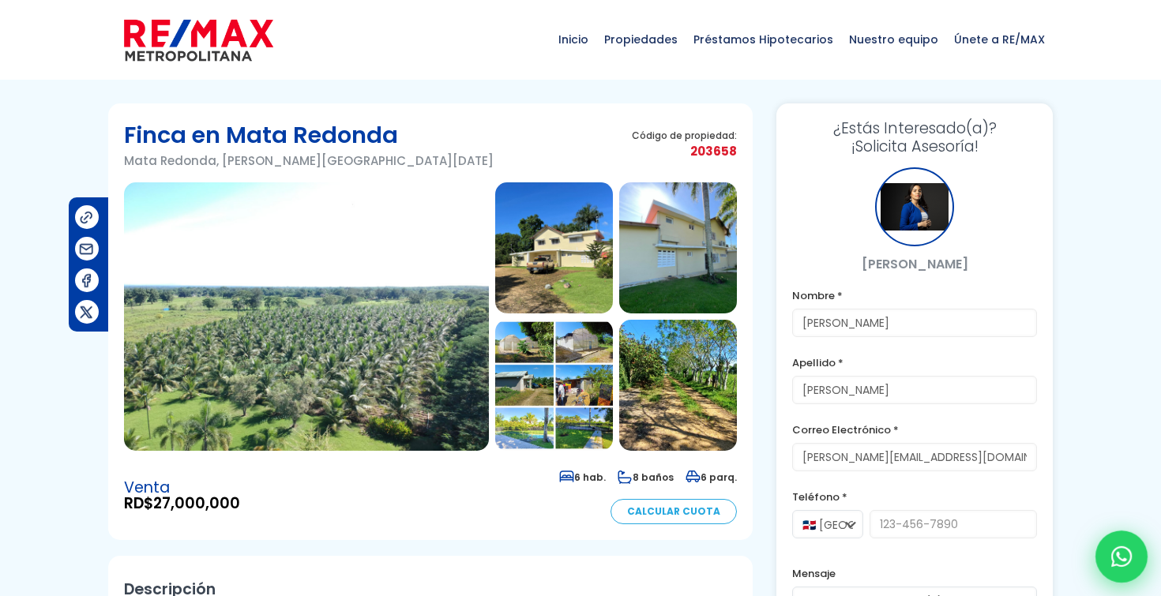
click at [1116, 558] on icon at bounding box center [1122, 557] width 21 height 21
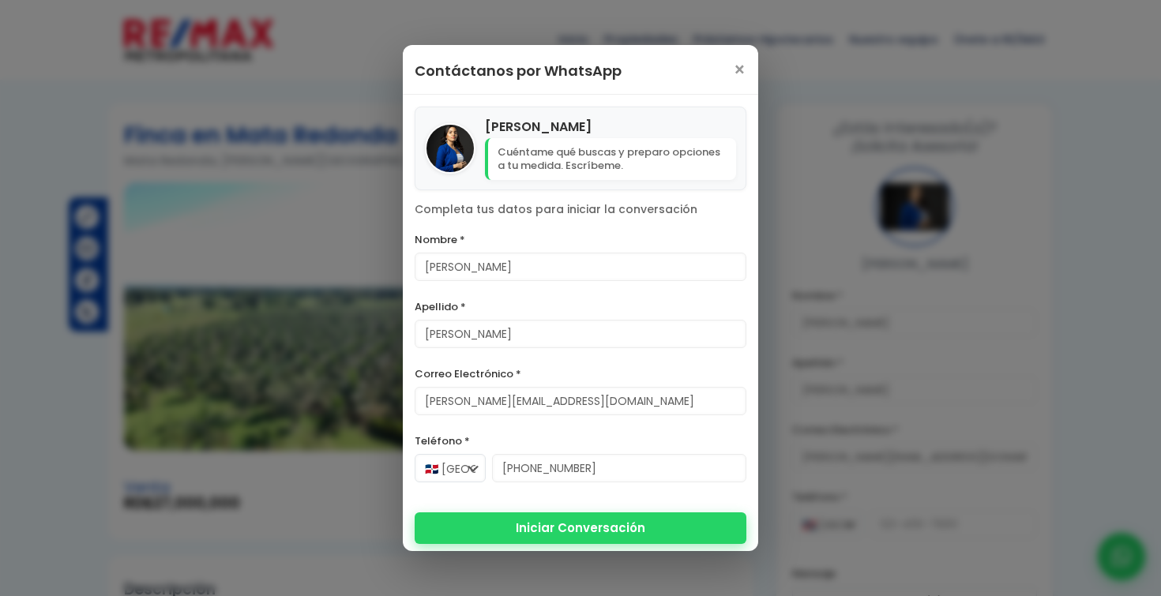
click at [575, 529] on button "Iniciar Conversación" at bounding box center [581, 529] width 332 height 32
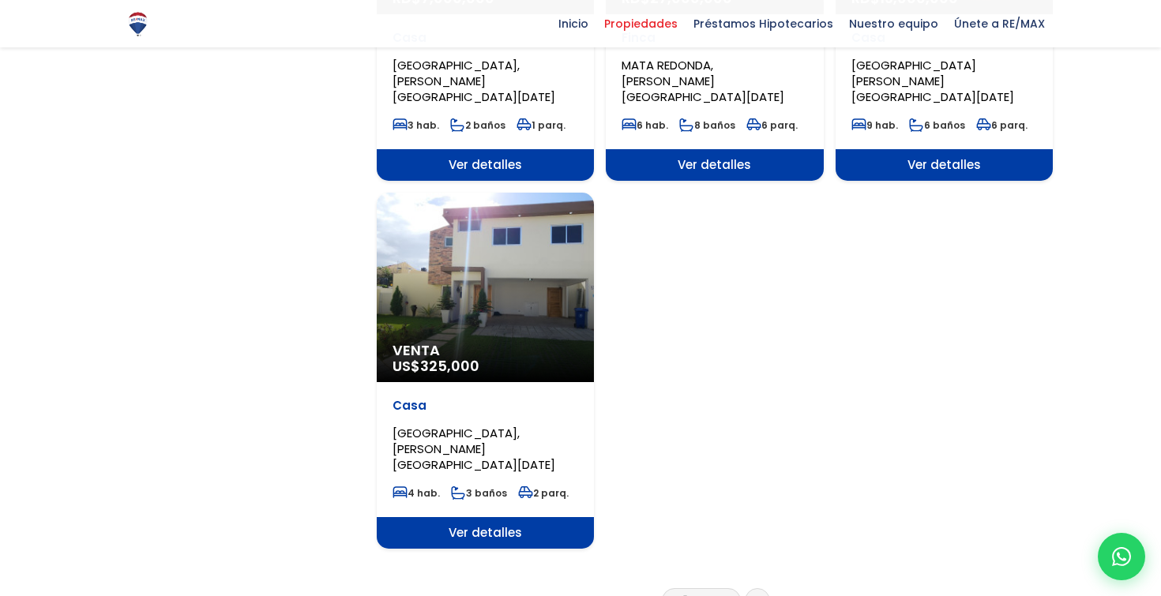
scroll to position [1905, 0]
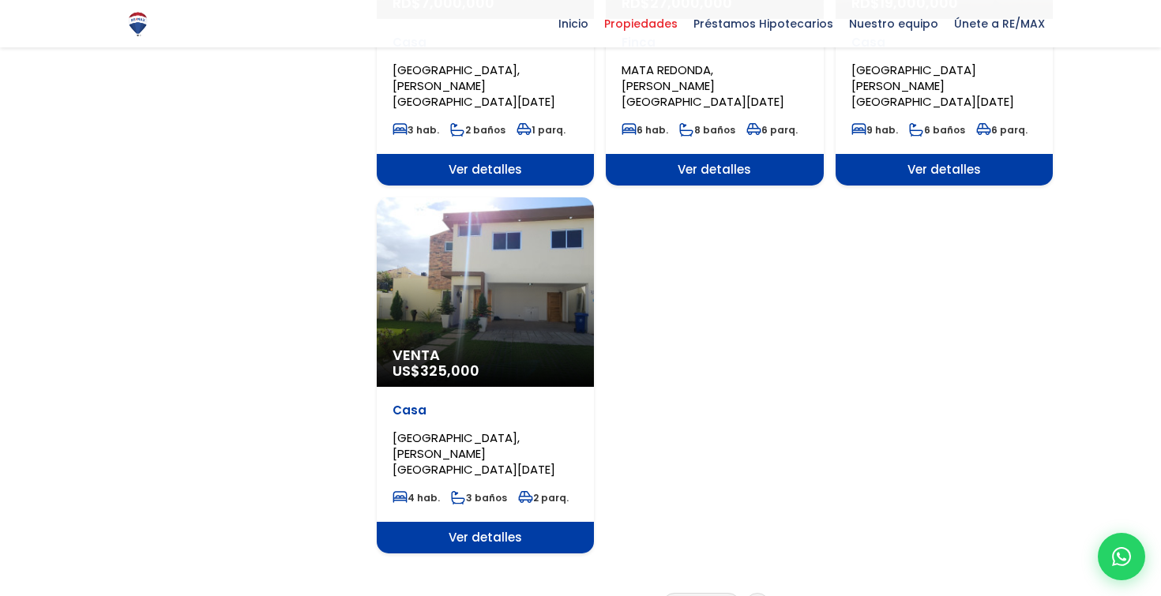
click at [713, 596] on link "2" at bounding box center [714, 605] width 6 height 17
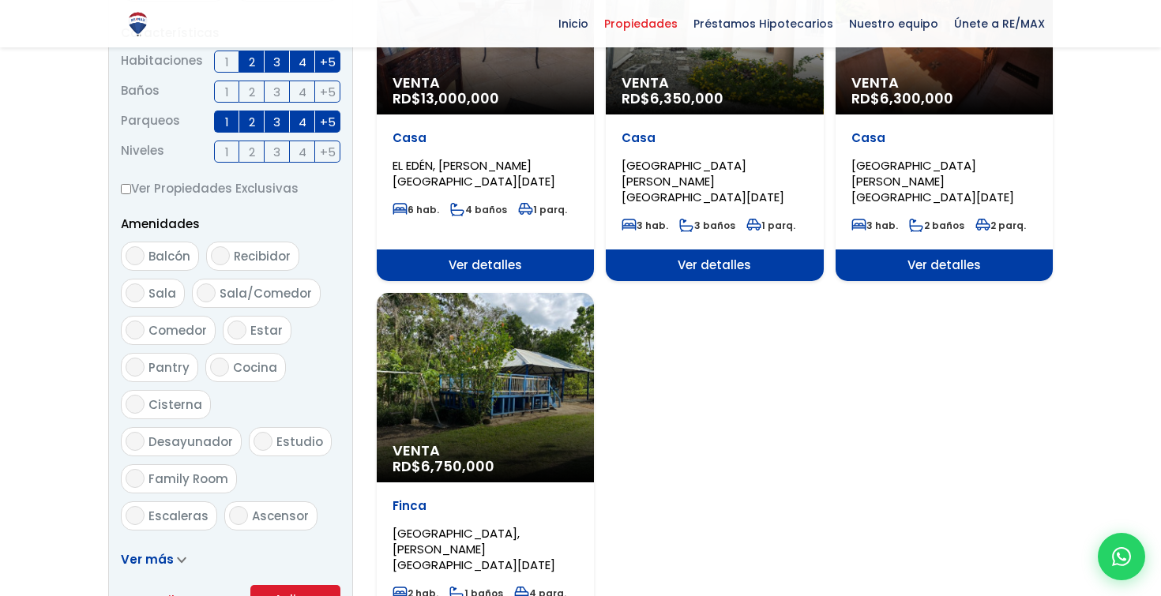
scroll to position [666, 0]
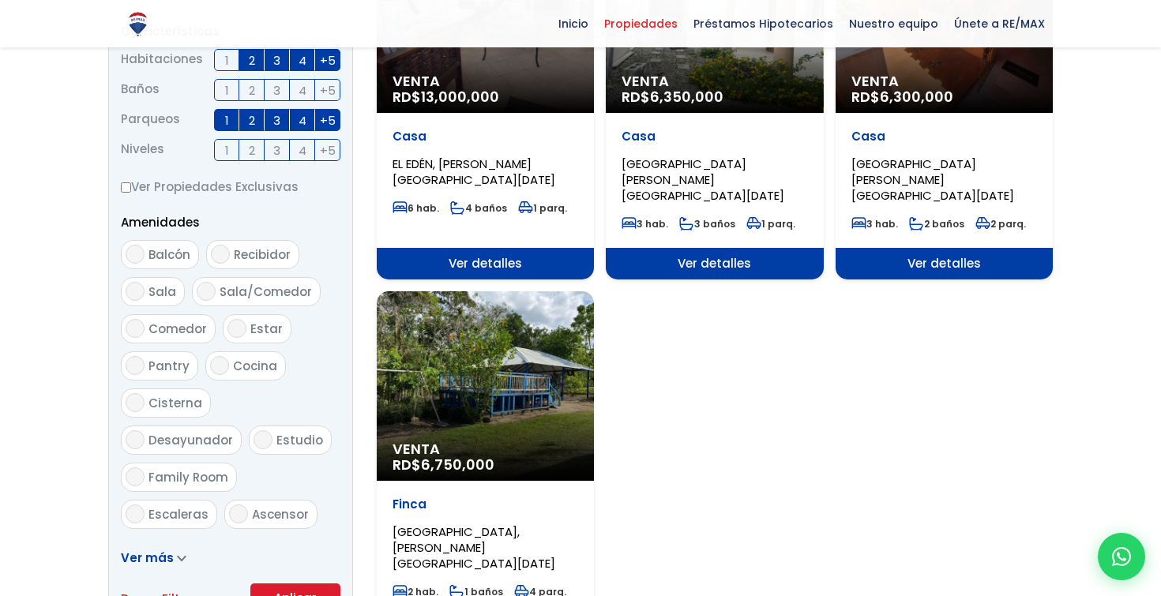
click at [552, 361] on div "Venta RD$ 6,750,000" at bounding box center [485, 387] width 217 height 190
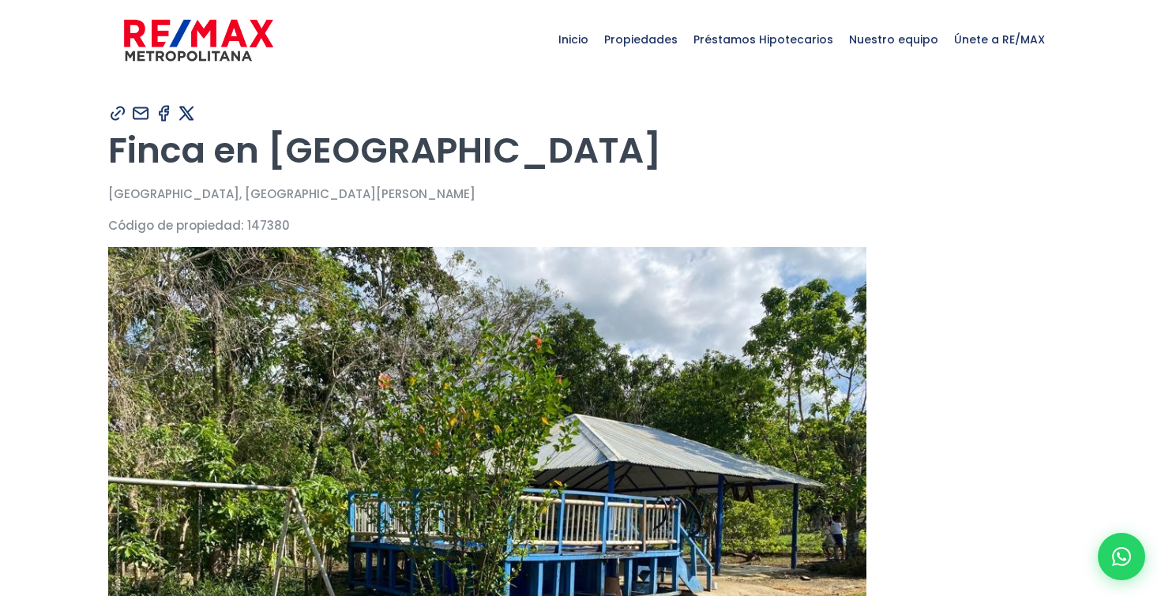
type input "yohelvin"
type input "[PERSON_NAME]"
type input "[EMAIL_ADDRESS][DOMAIN_NAME]"
type input "[PHONE_NUMBER]"
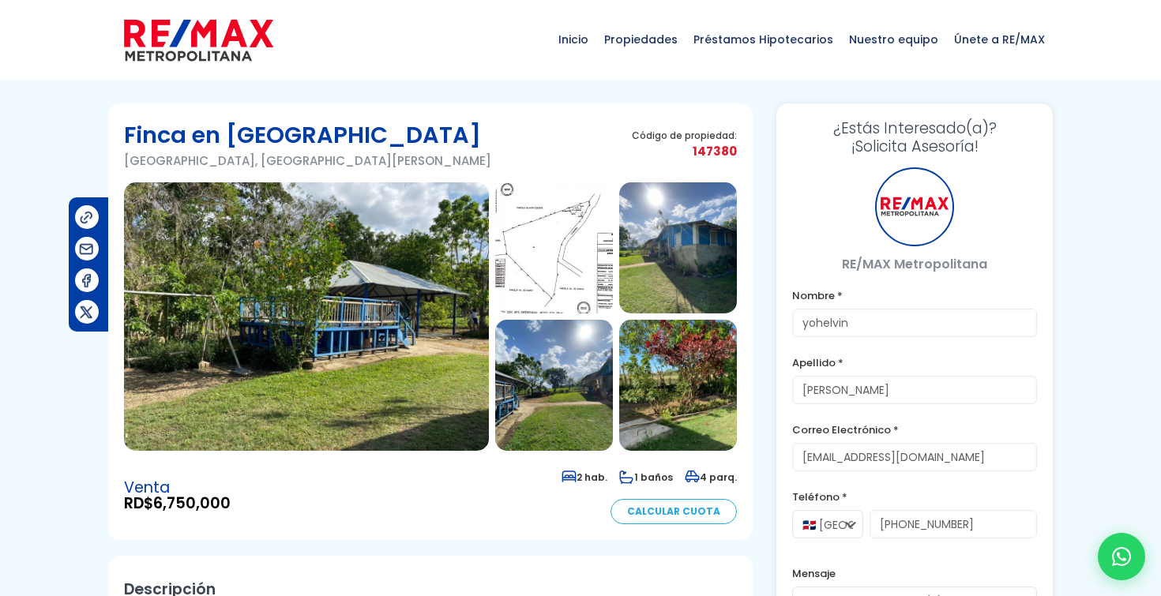
click at [410, 350] on img at bounding box center [306, 316] width 365 height 269
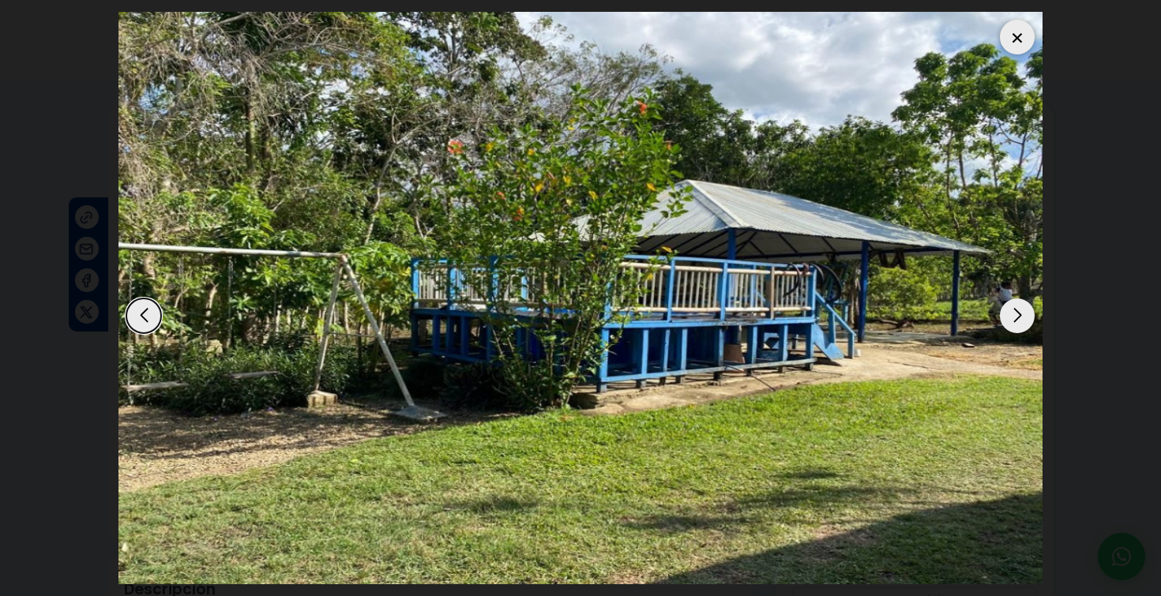
click at [1012, 307] on div "Next slide" at bounding box center [1017, 316] width 35 height 35
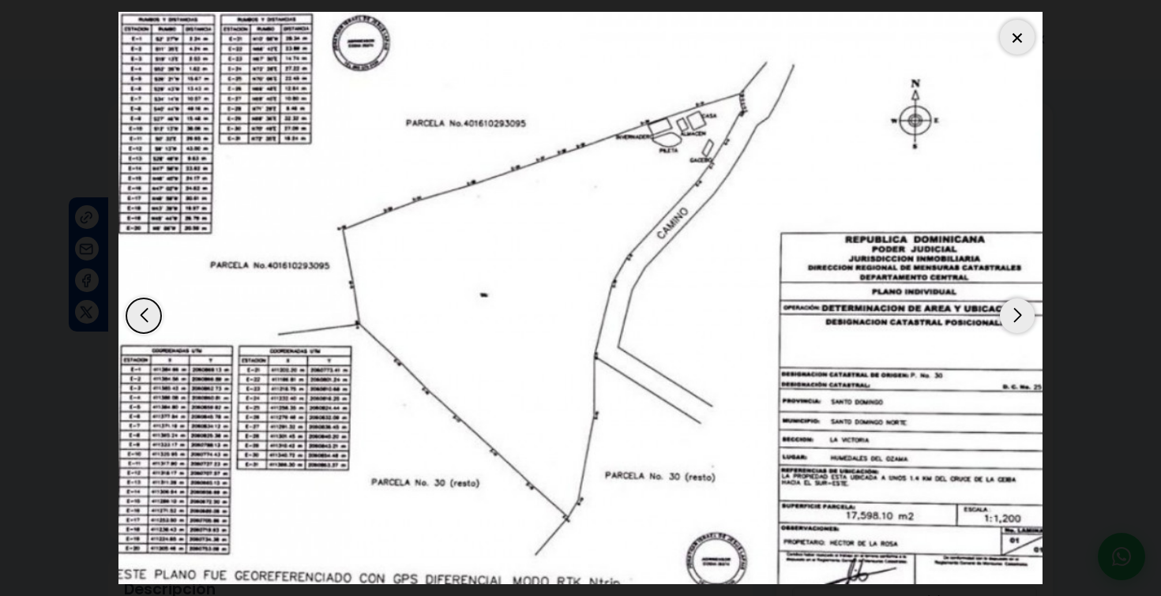
click at [1012, 307] on div "Next slide" at bounding box center [1017, 316] width 35 height 35
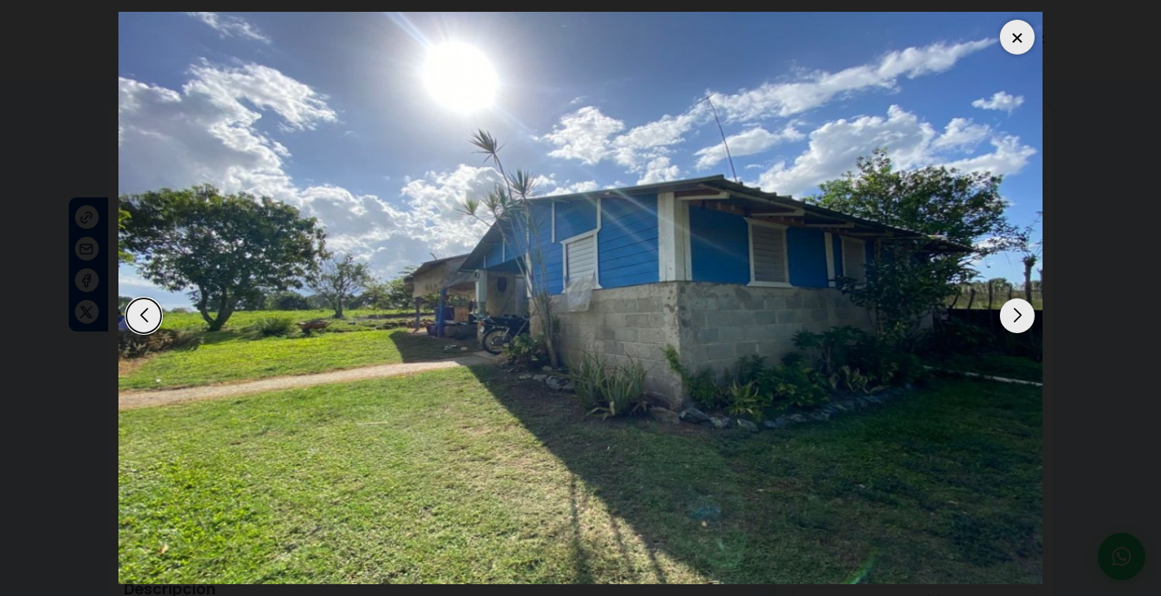
click at [1012, 307] on div "Next slide" at bounding box center [1017, 316] width 35 height 35
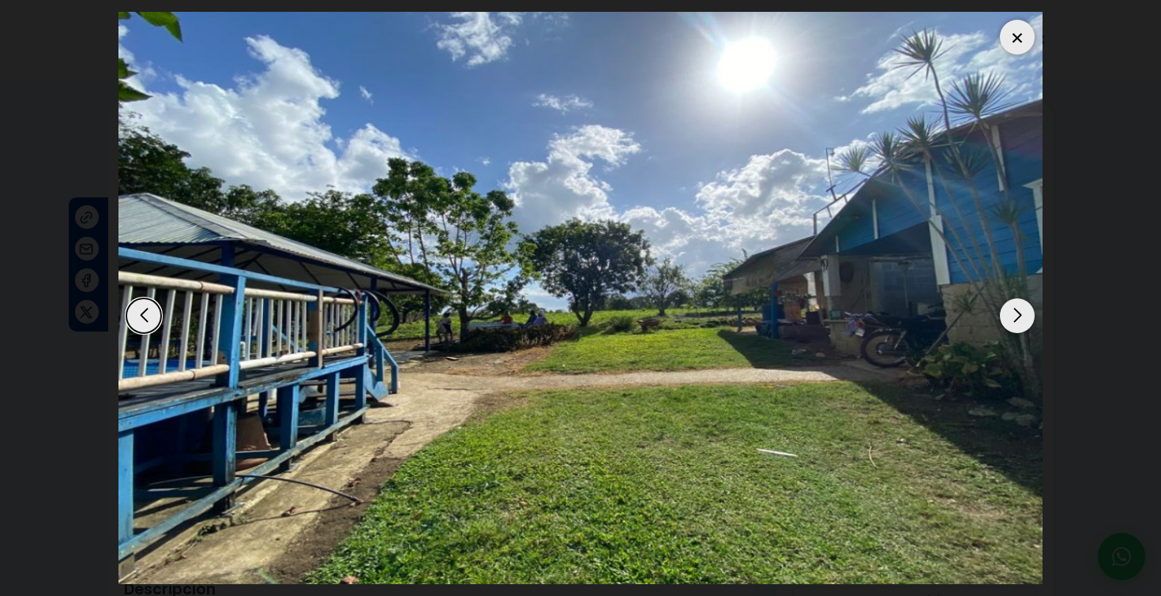
click at [1012, 307] on div "Next slide" at bounding box center [1017, 316] width 35 height 35
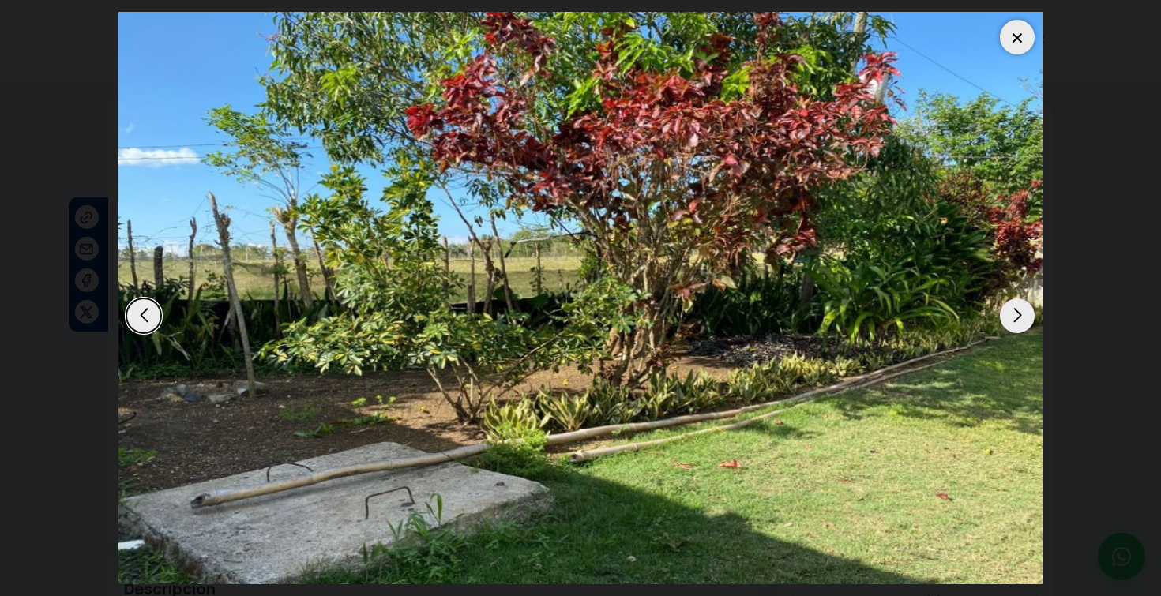
click at [1012, 307] on div "Next slide" at bounding box center [1017, 316] width 35 height 35
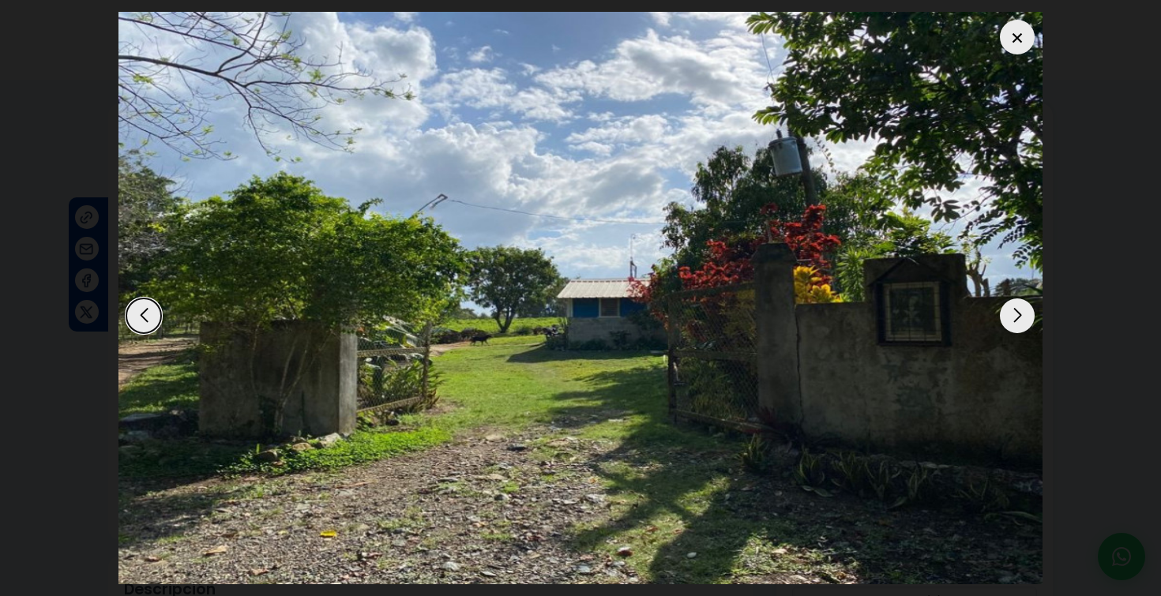
click at [1012, 307] on div "Next slide" at bounding box center [1017, 316] width 35 height 35
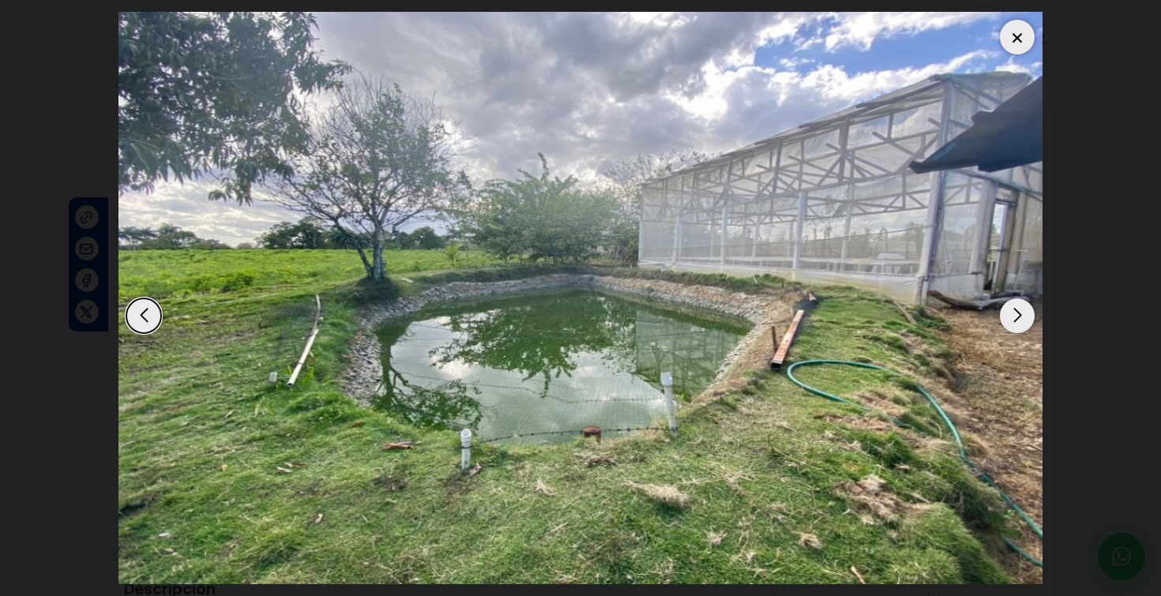
click at [1012, 307] on div "Next slide" at bounding box center [1017, 316] width 35 height 35
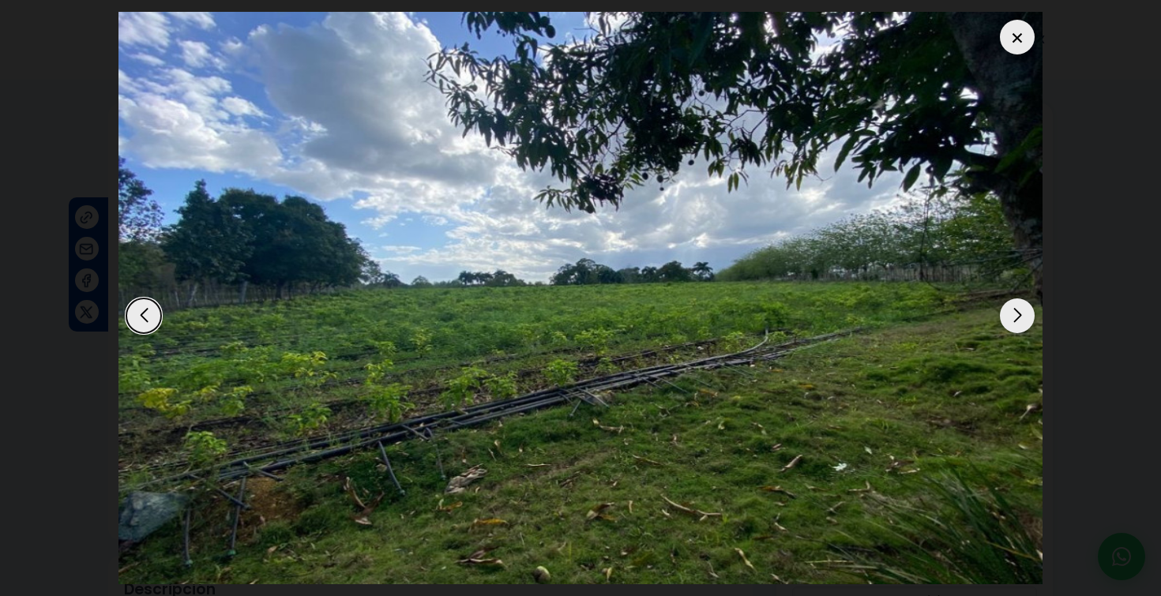
click at [1012, 307] on div "Next slide" at bounding box center [1017, 316] width 35 height 35
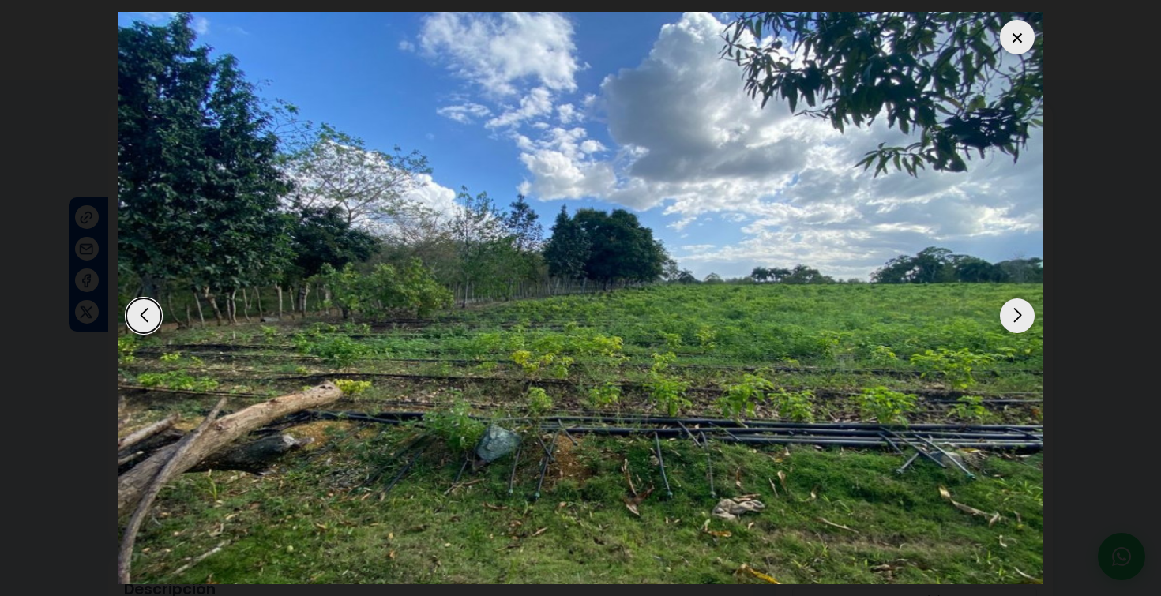
click at [1012, 307] on div "Next slide" at bounding box center [1017, 316] width 35 height 35
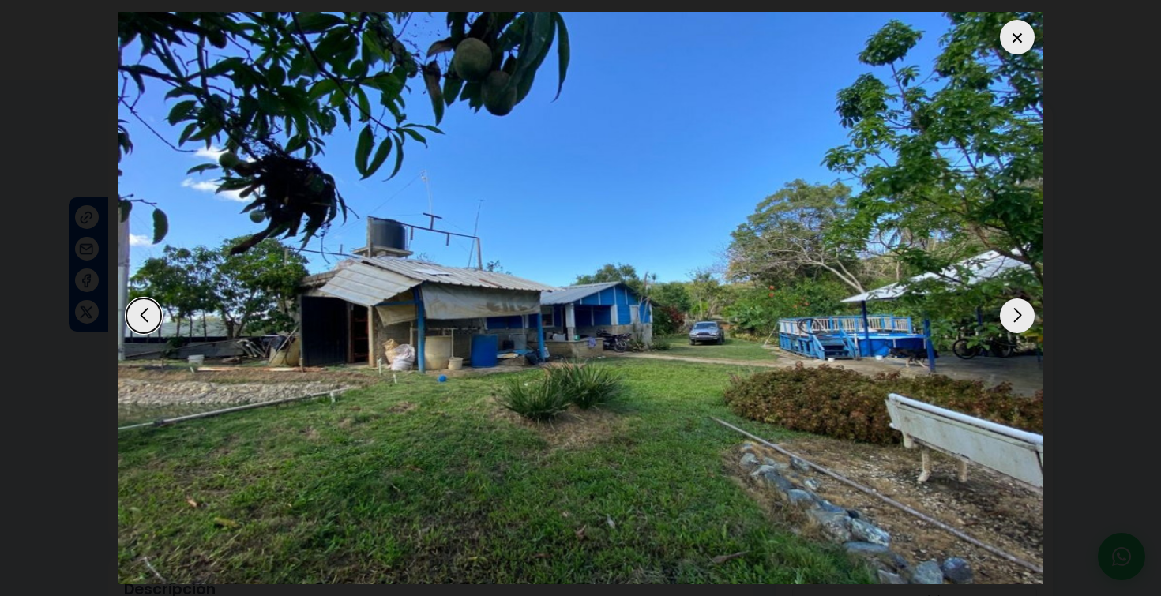
click at [1016, 310] on div "Next slide" at bounding box center [1017, 316] width 35 height 35
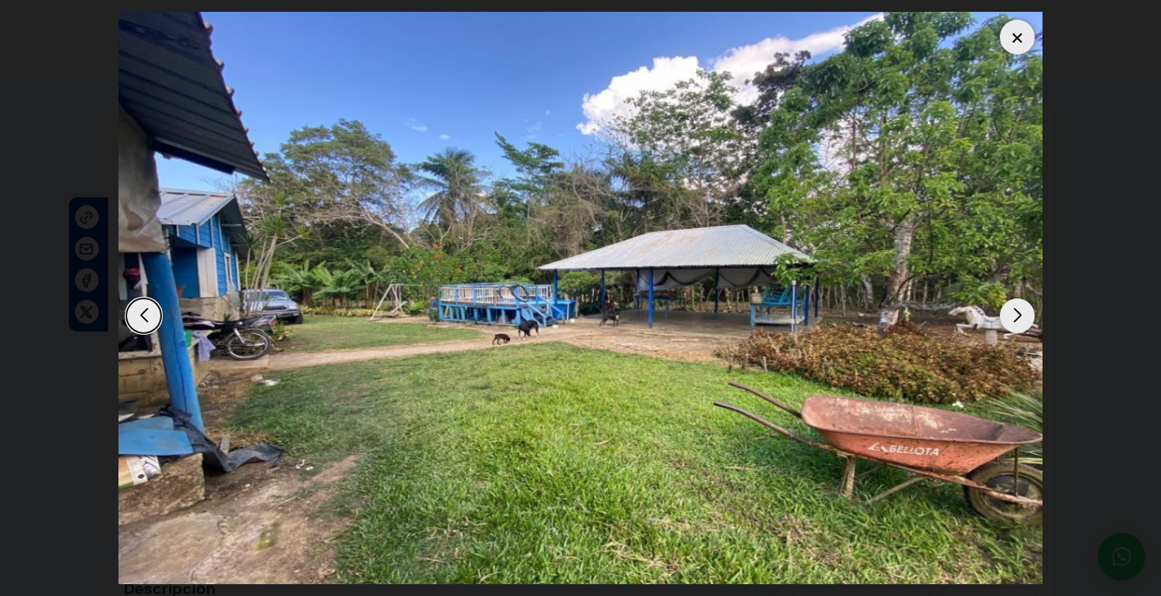
click at [1016, 310] on div "Next slide" at bounding box center [1017, 316] width 35 height 35
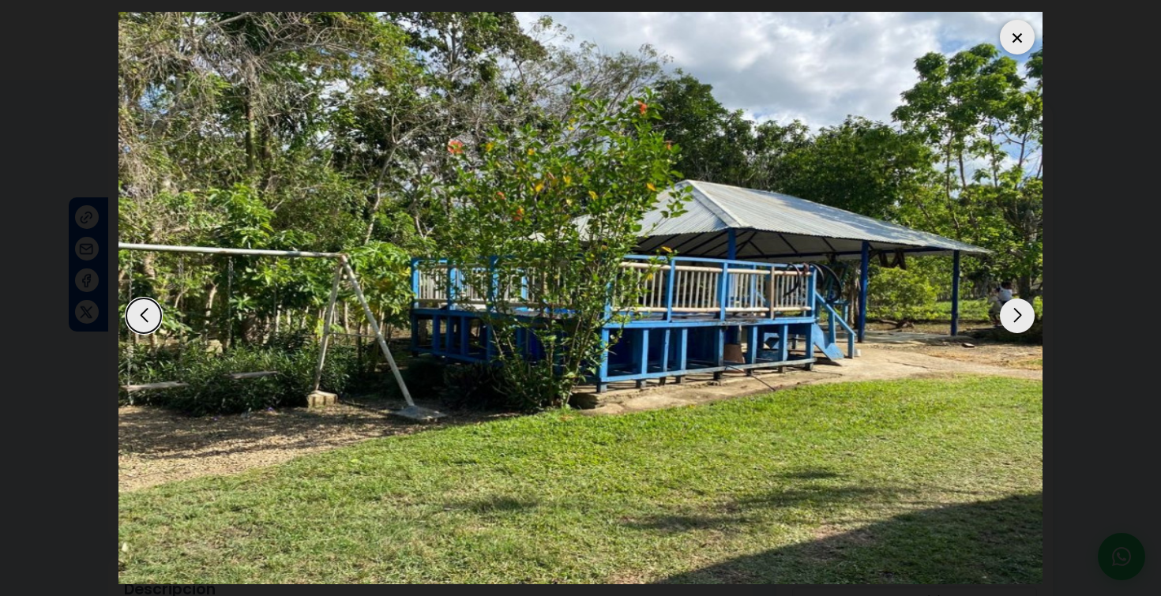
click at [1016, 310] on div "Next slide" at bounding box center [1017, 316] width 35 height 35
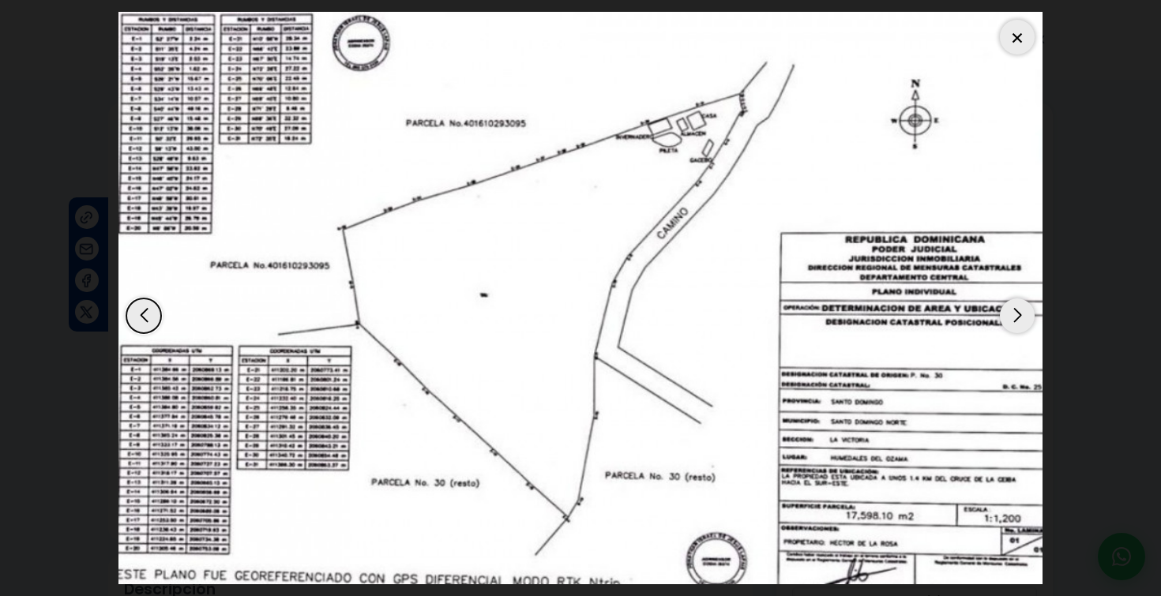
click at [1020, 31] on div at bounding box center [1017, 37] width 35 height 35
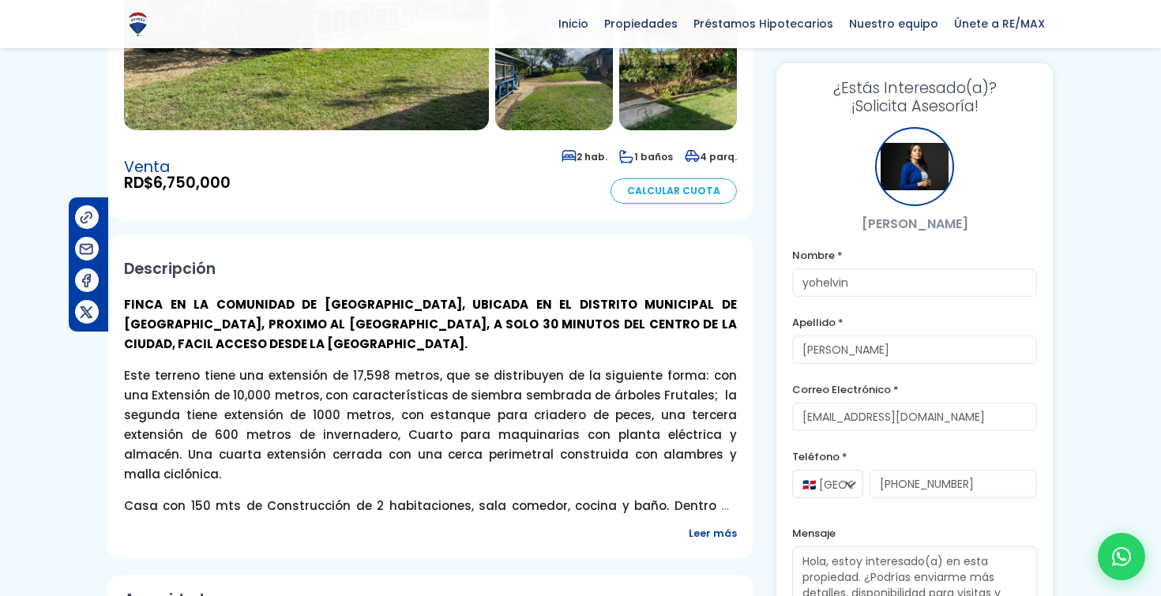
scroll to position [327, 0]
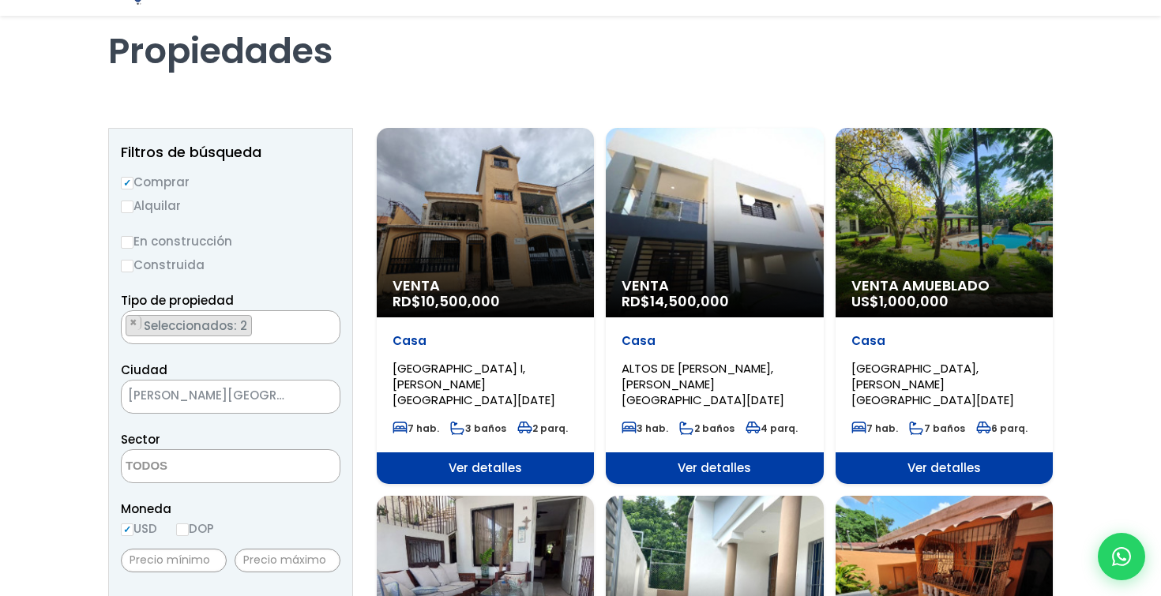
scroll to position [115, 0]
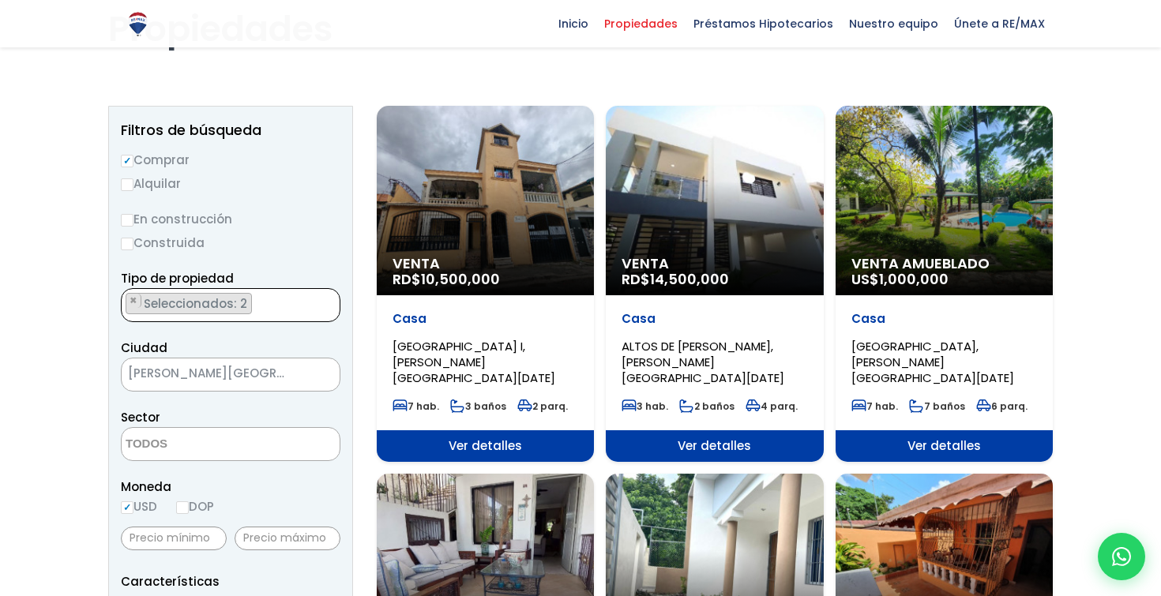
click at [301, 305] on ul "× Seleccionados: 2 × Seleccionados: 2" at bounding box center [221, 306] width 198 height 34
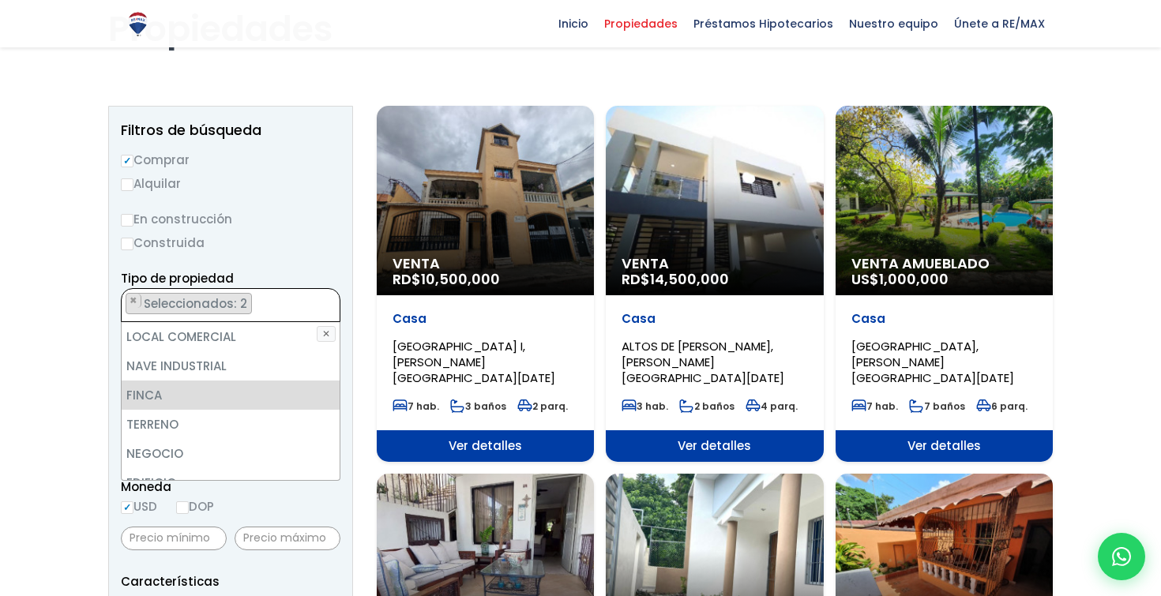
scroll to position [63, 0]
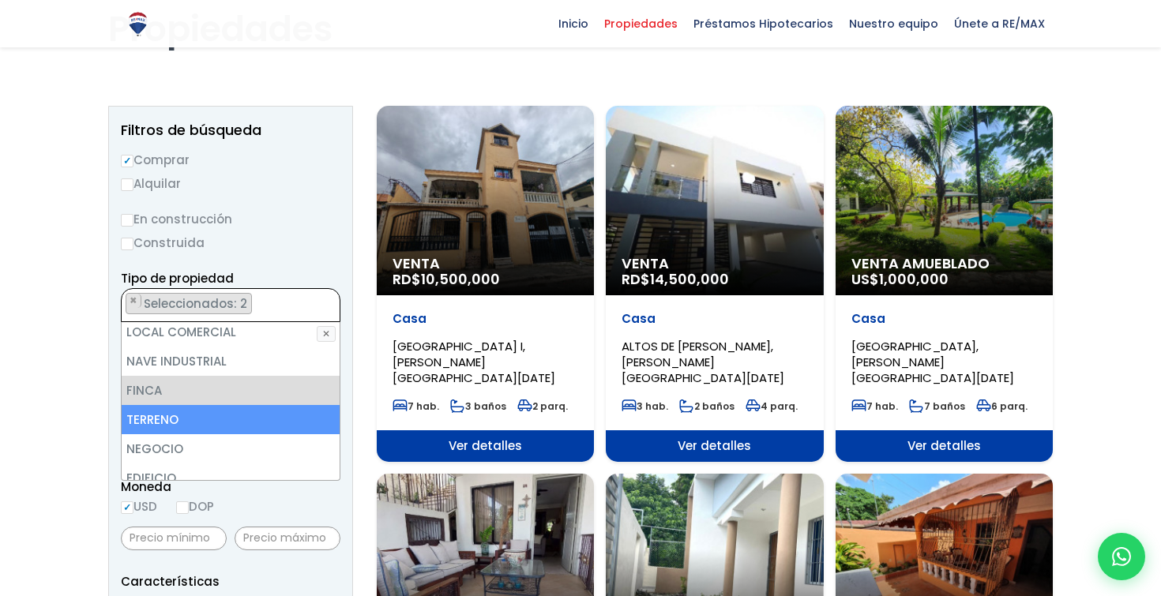
click at [186, 408] on li "TERRENO" at bounding box center [231, 419] width 218 height 29
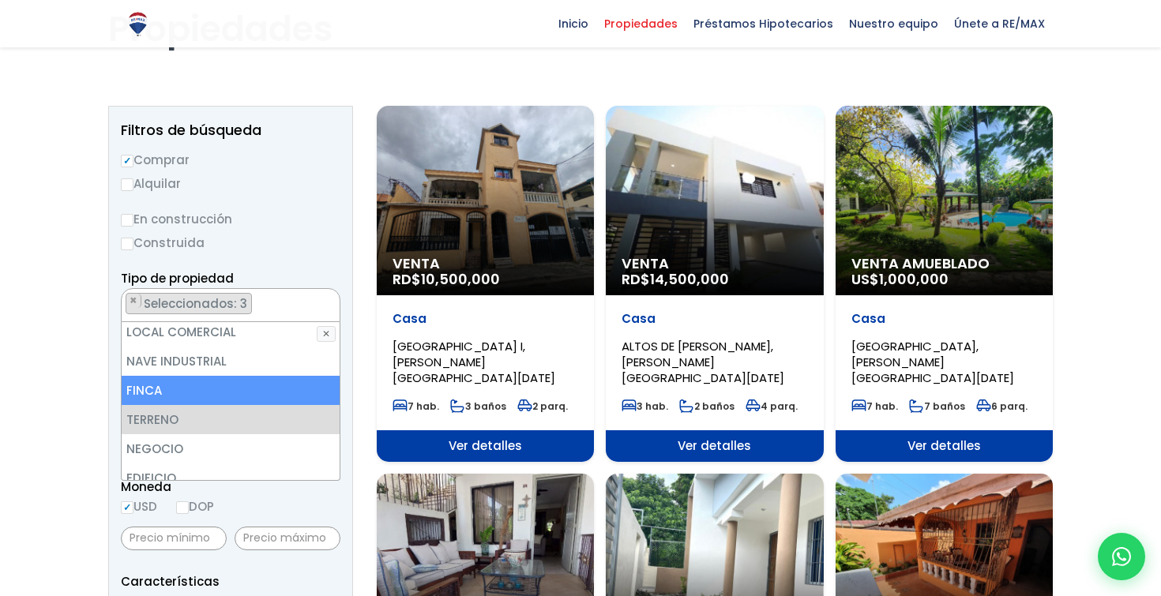
click at [219, 384] on li "FINCA" at bounding box center [231, 390] width 218 height 29
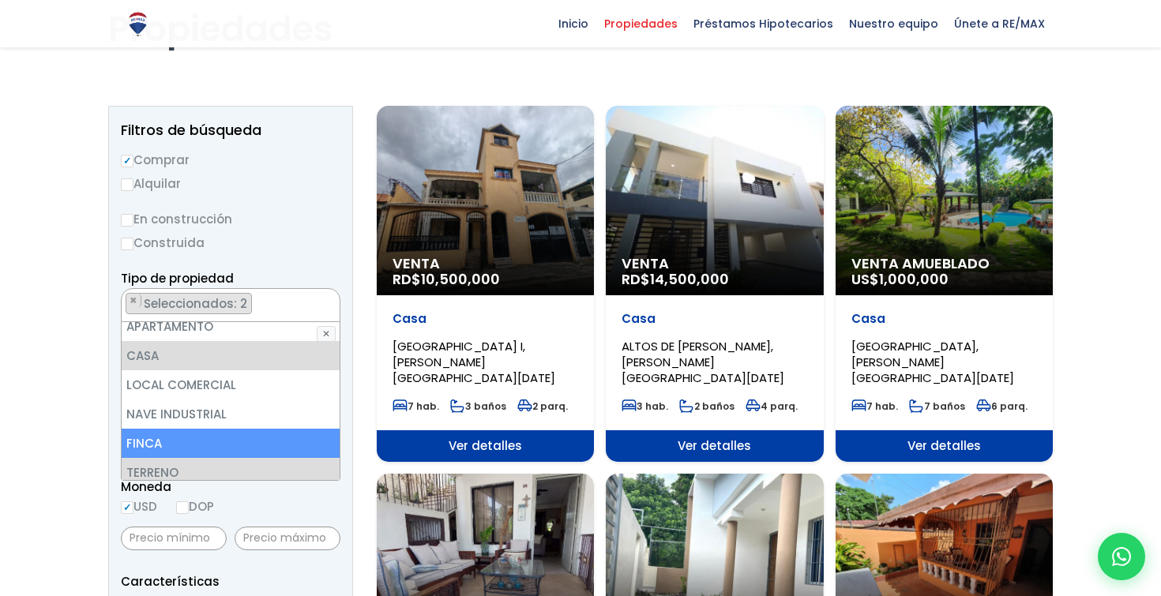
scroll to position [0, 0]
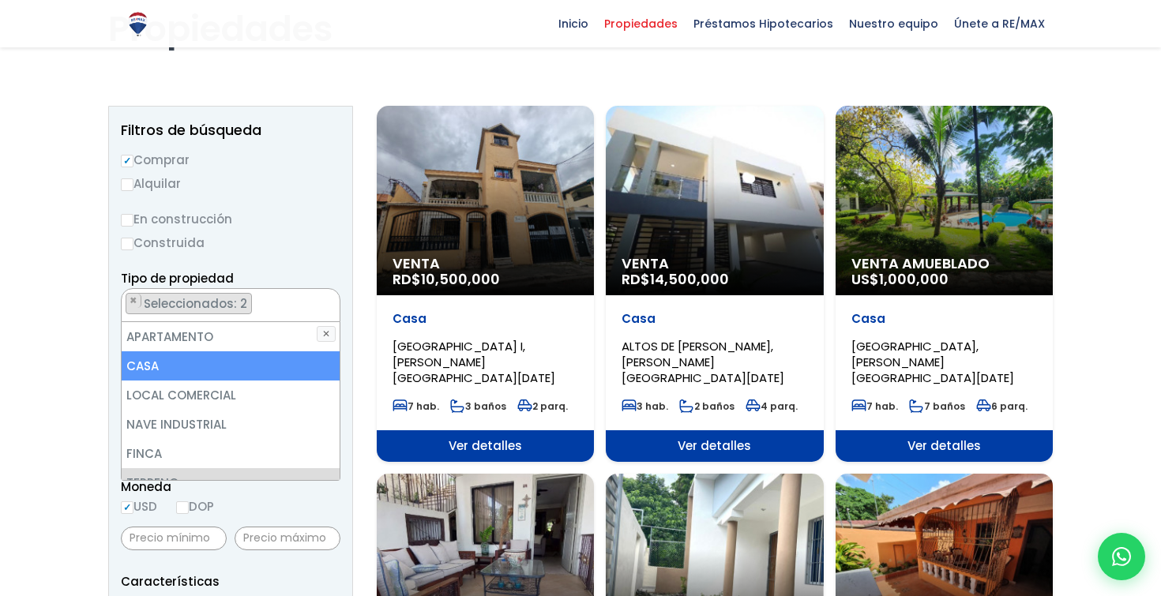
click at [235, 368] on li "CASA" at bounding box center [231, 366] width 218 height 29
select select "land"
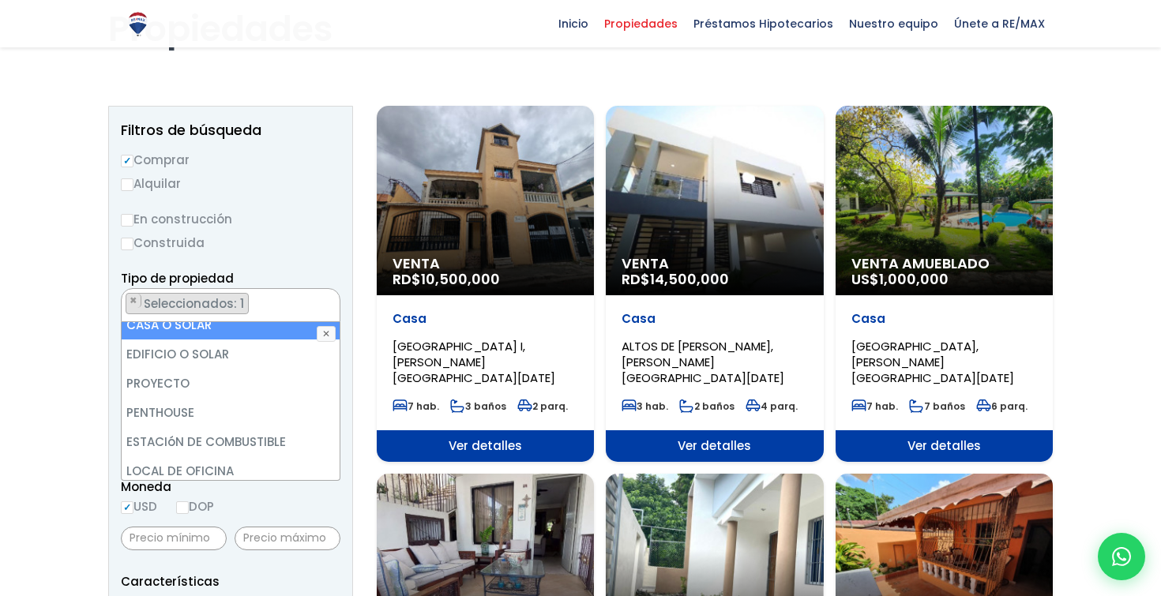
scroll to position [310, 0]
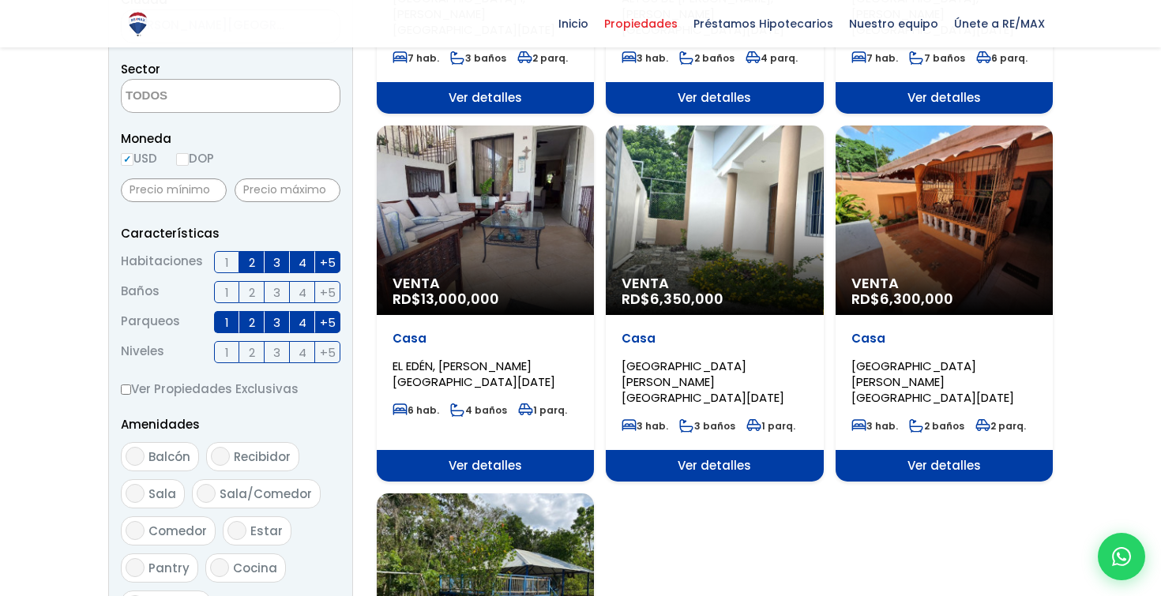
scroll to position [1068, 0]
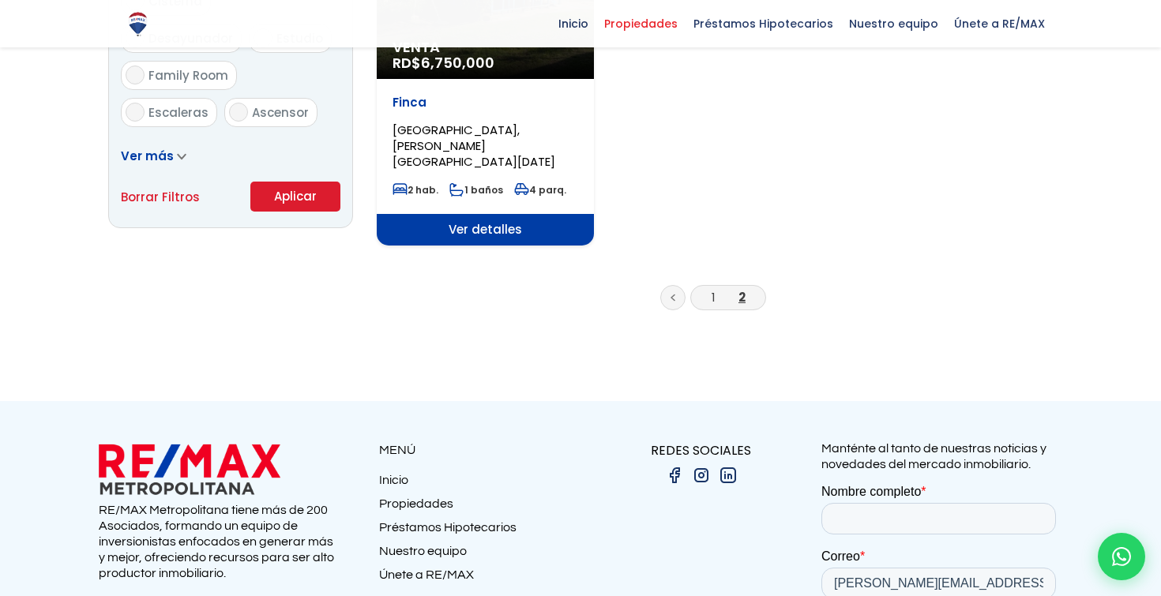
click at [295, 193] on button "Aplicar" at bounding box center [295, 197] width 90 height 30
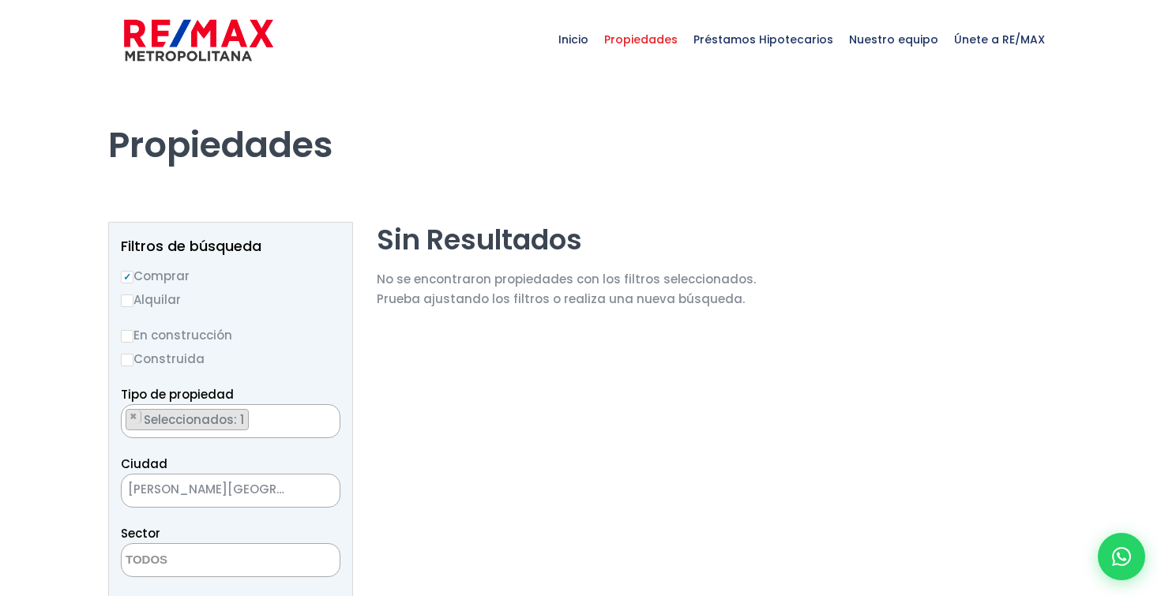
click at [281, 422] on ul "× Seleccionados: 1" at bounding box center [221, 422] width 198 height 34
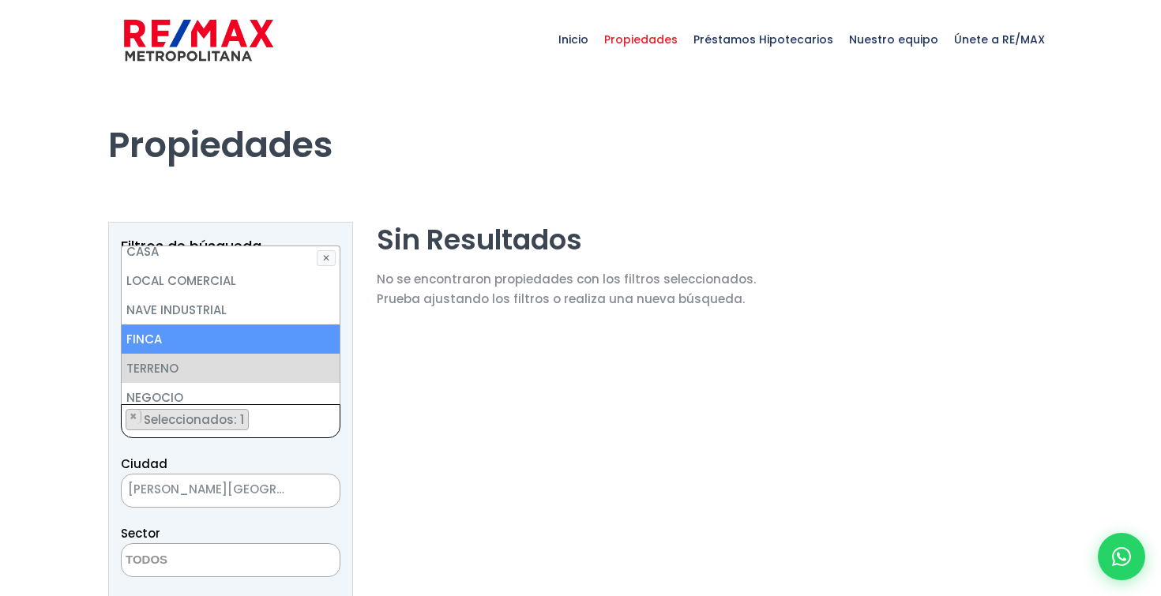
scroll to position [34, 0]
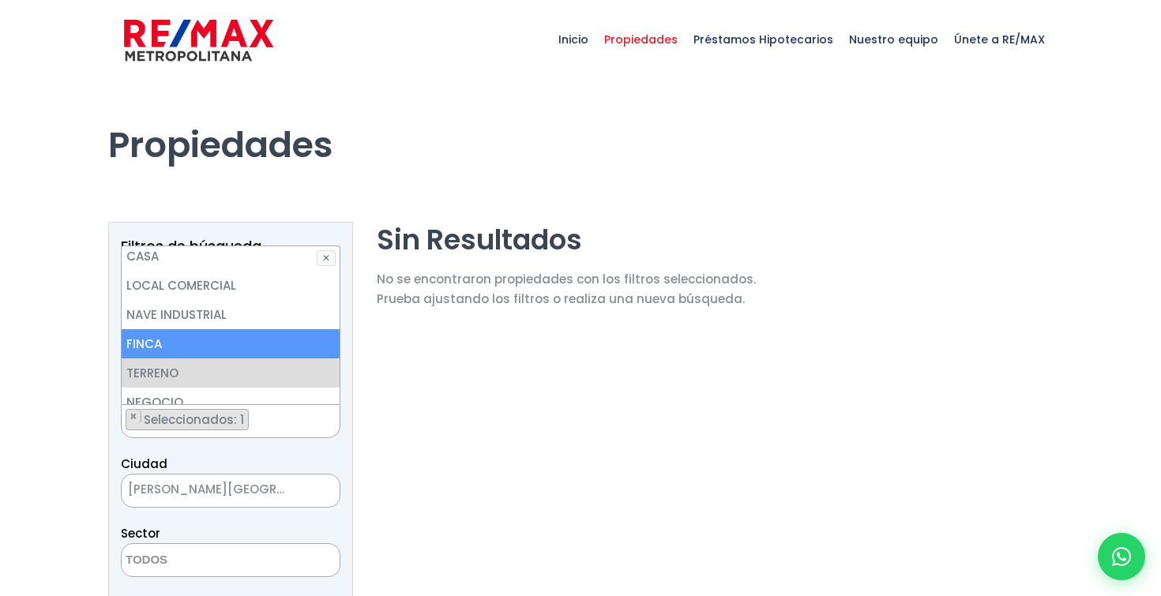
click at [240, 344] on li "FINCA" at bounding box center [231, 343] width 218 height 29
select select "estate"
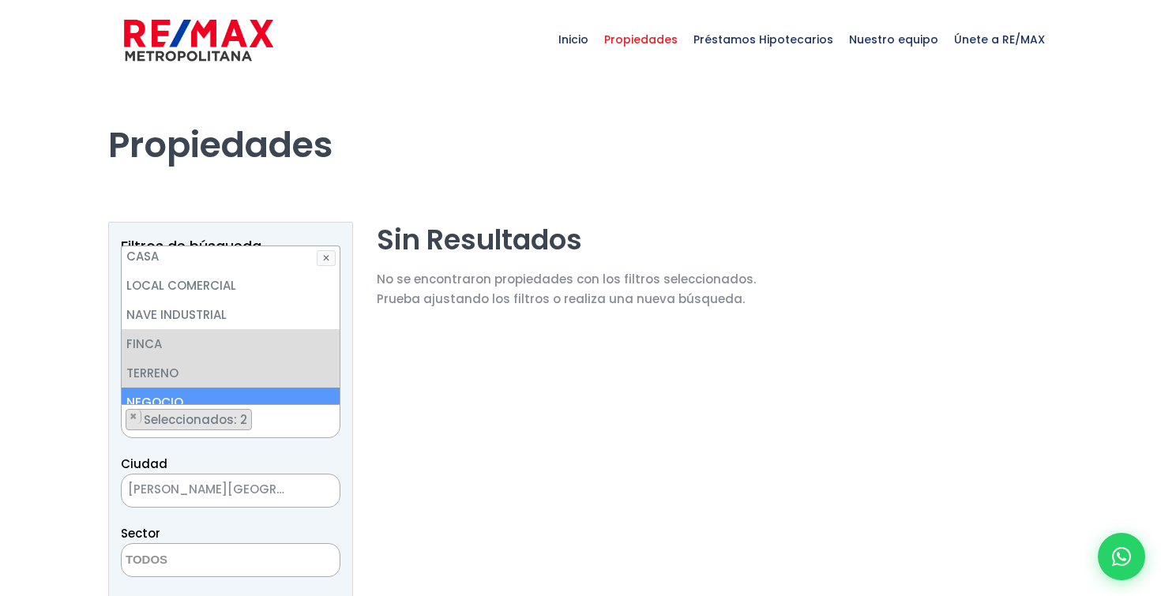
click at [280, 504] on span "× SANTO DOMINGO NORTE" at bounding box center [231, 491] width 220 height 34
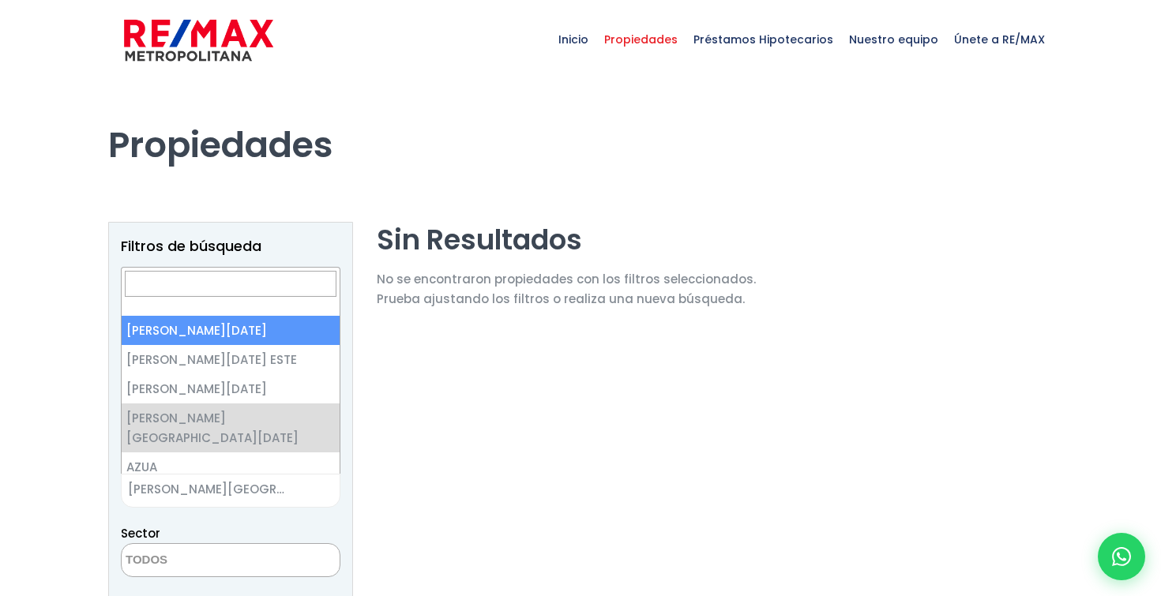
select select "1"
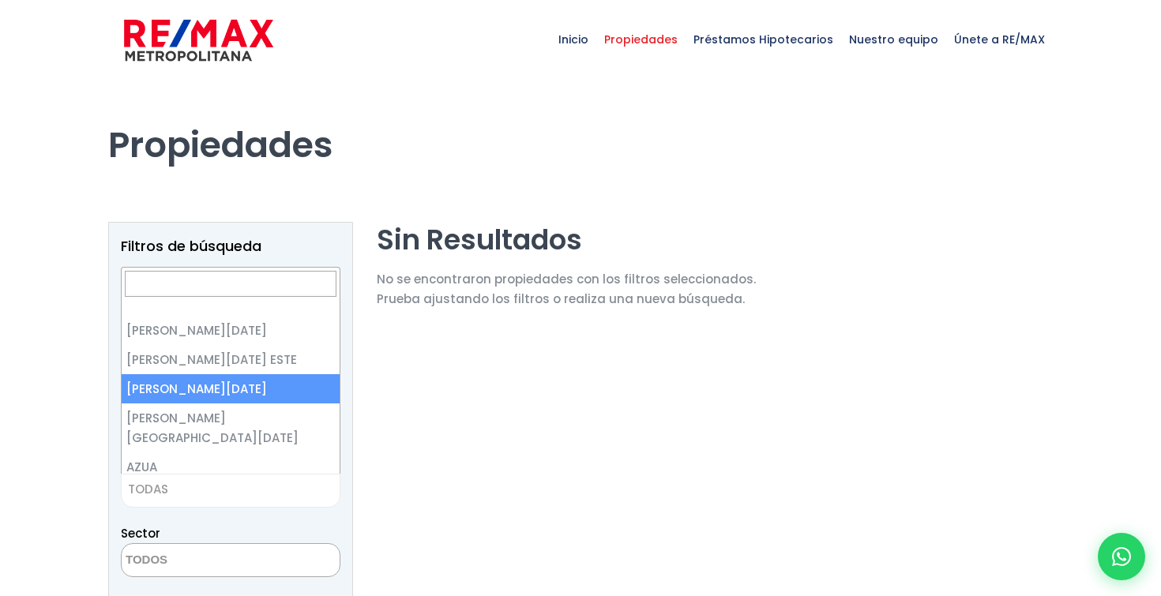
select select "149"
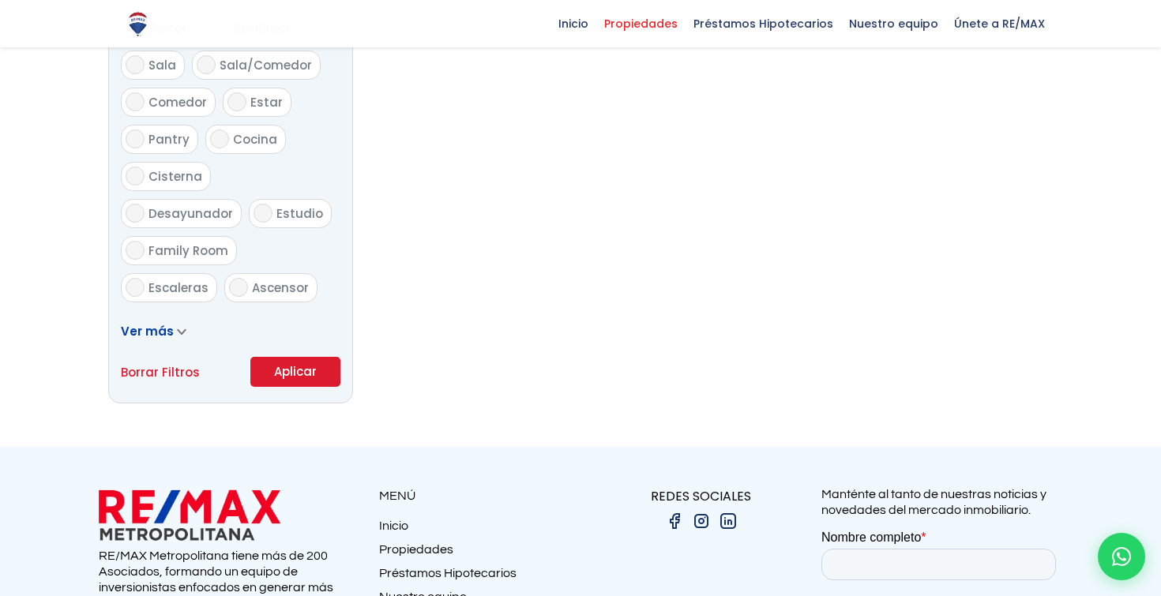
scroll to position [894, 0]
click at [285, 373] on button "Aplicar" at bounding box center [295, 371] width 90 height 30
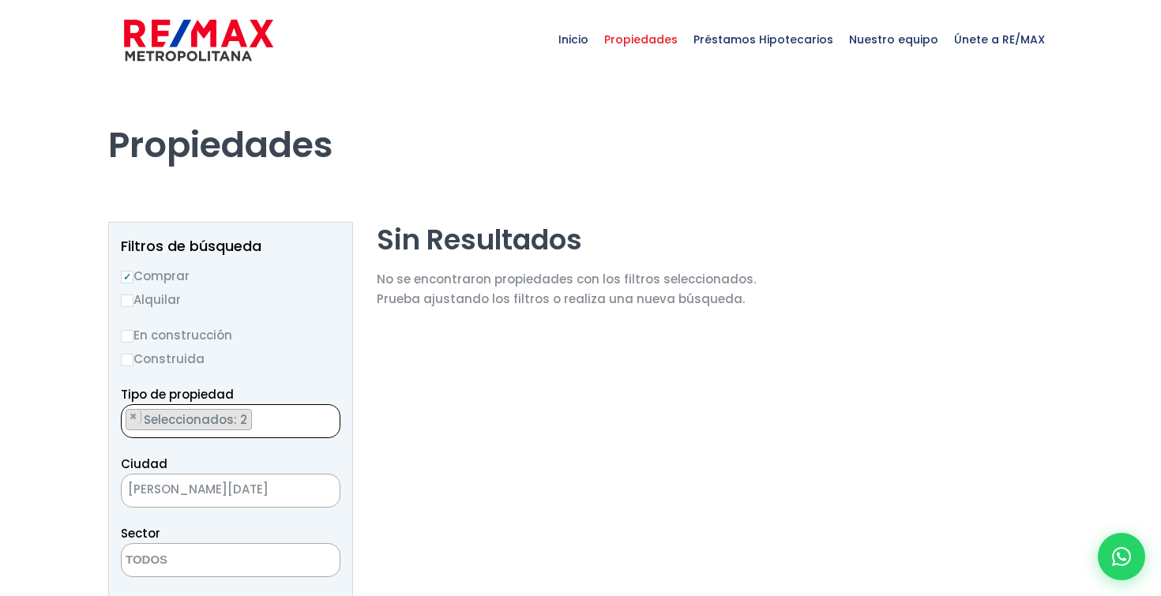
click at [279, 416] on ul "× Seleccionados: 2 × Seleccionados: 2" at bounding box center [221, 422] width 198 height 34
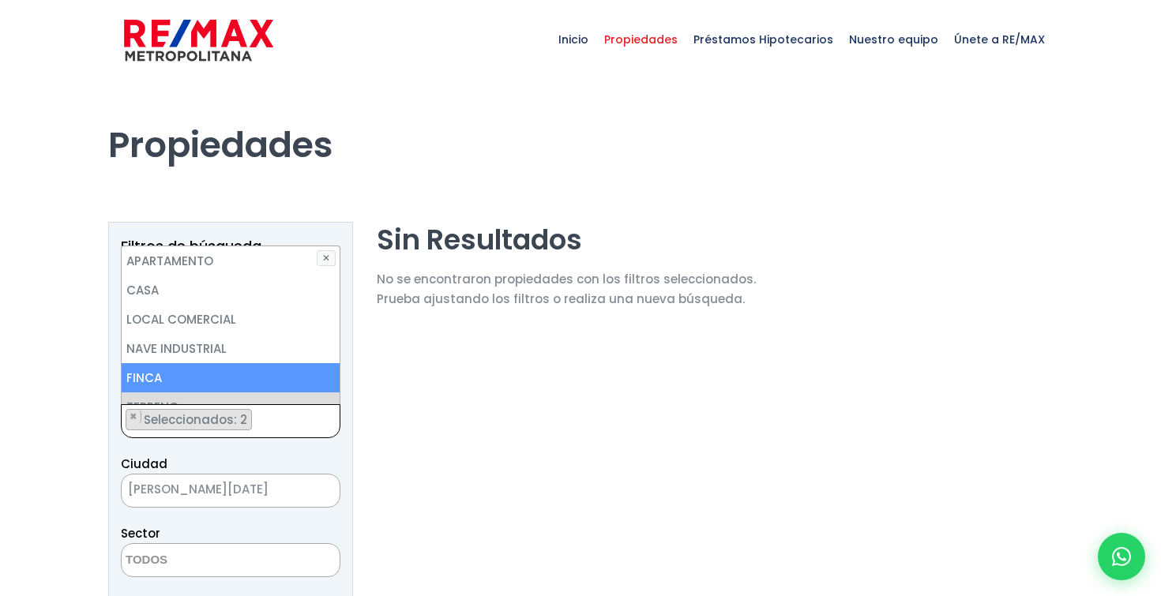
click at [228, 366] on li "FINCA" at bounding box center [231, 377] width 218 height 29
select select "land"
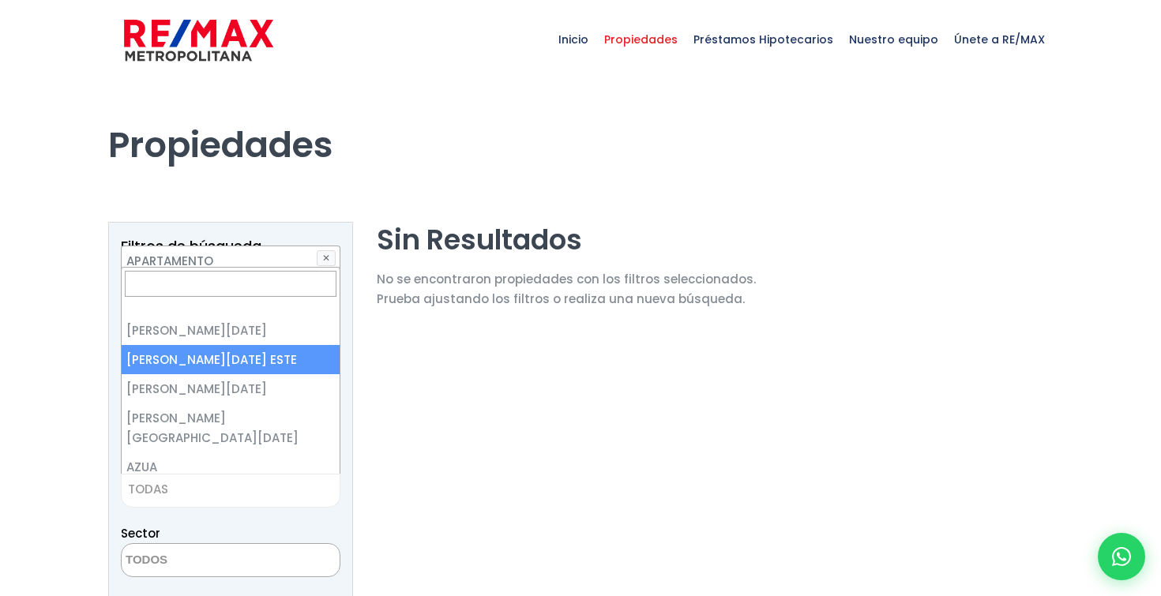
select select "148"
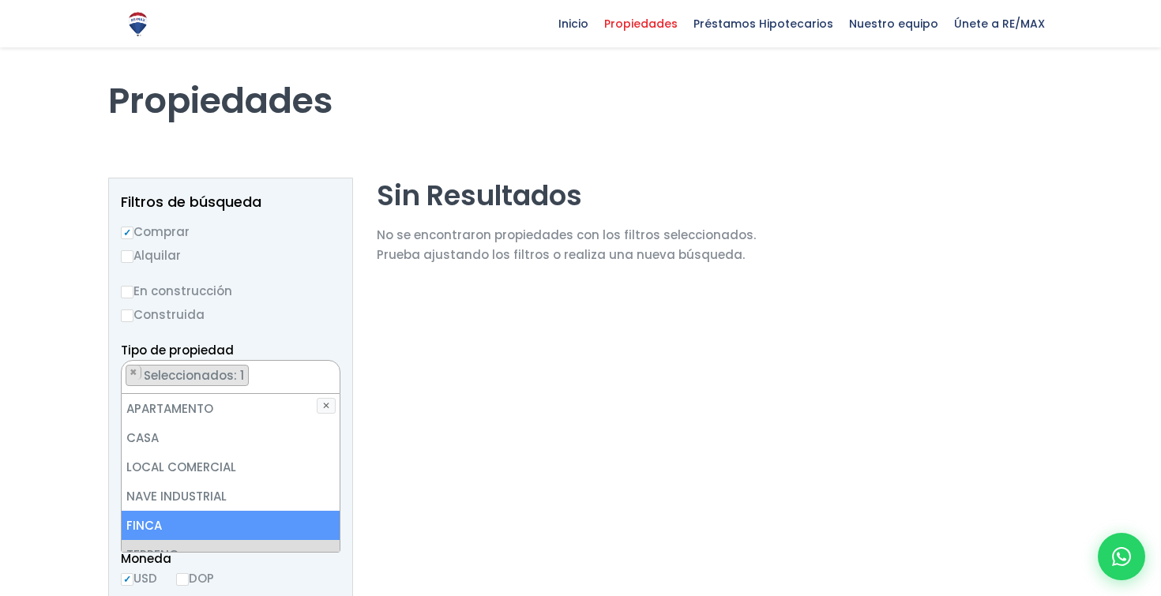
scroll to position [40, 0]
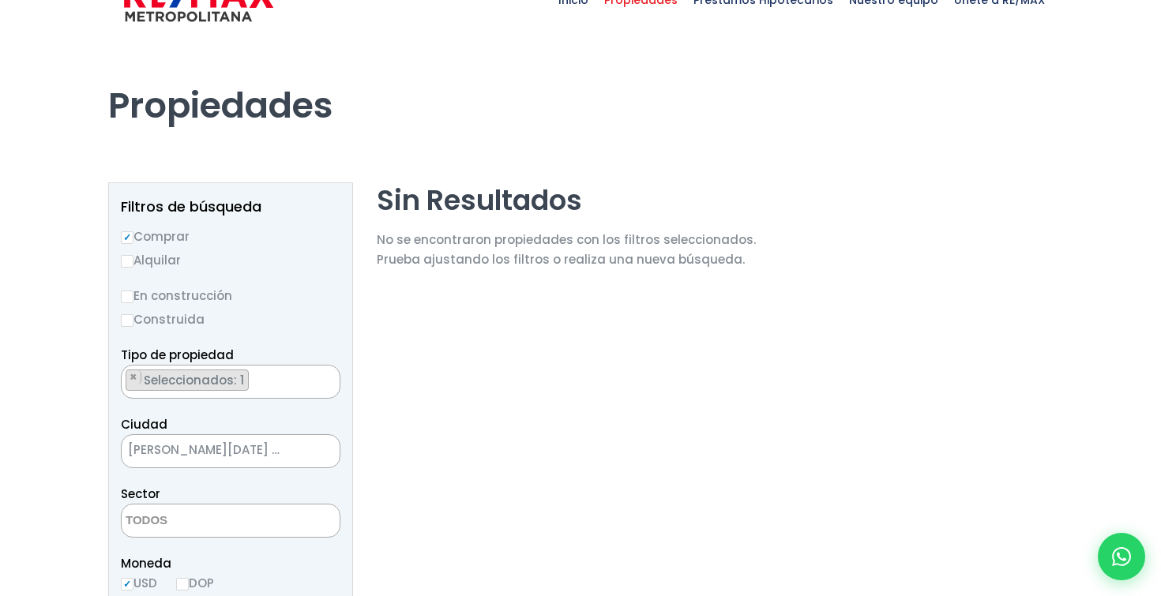
click at [295, 266] on label "Alquilar" at bounding box center [231, 260] width 220 height 20
click at [134, 266] on input "Alquilar" at bounding box center [127, 261] width 13 height 13
radio input "true"
click at [313, 389] on ul "× Seleccionados: 1" at bounding box center [221, 383] width 198 height 34
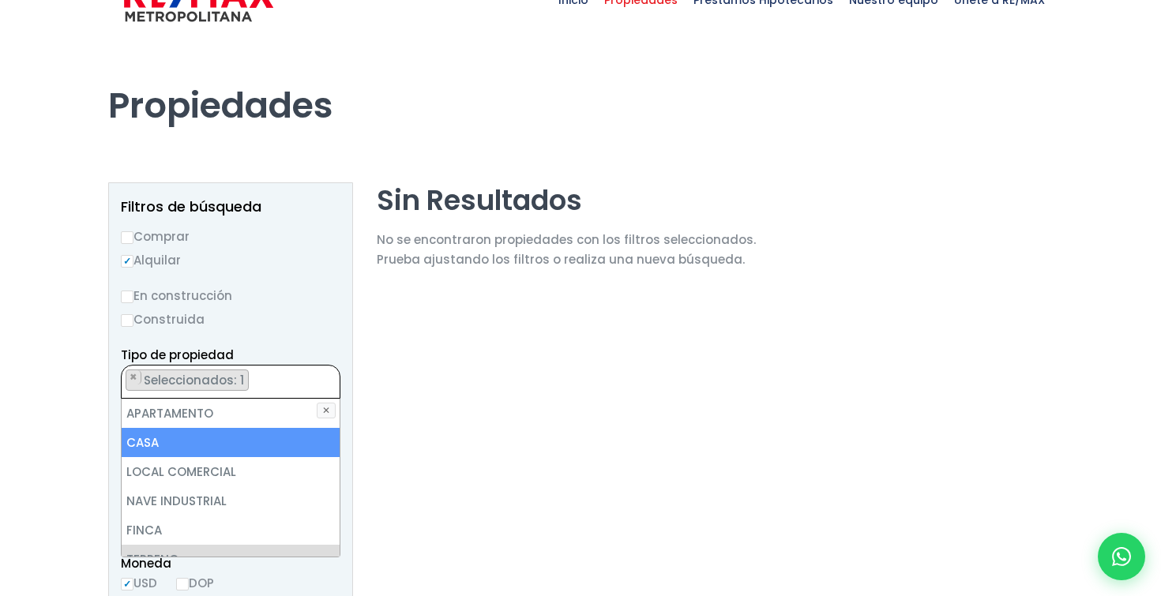
click at [235, 436] on li "CASA" at bounding box center [231, 442] width 218 height 29
select select "house"
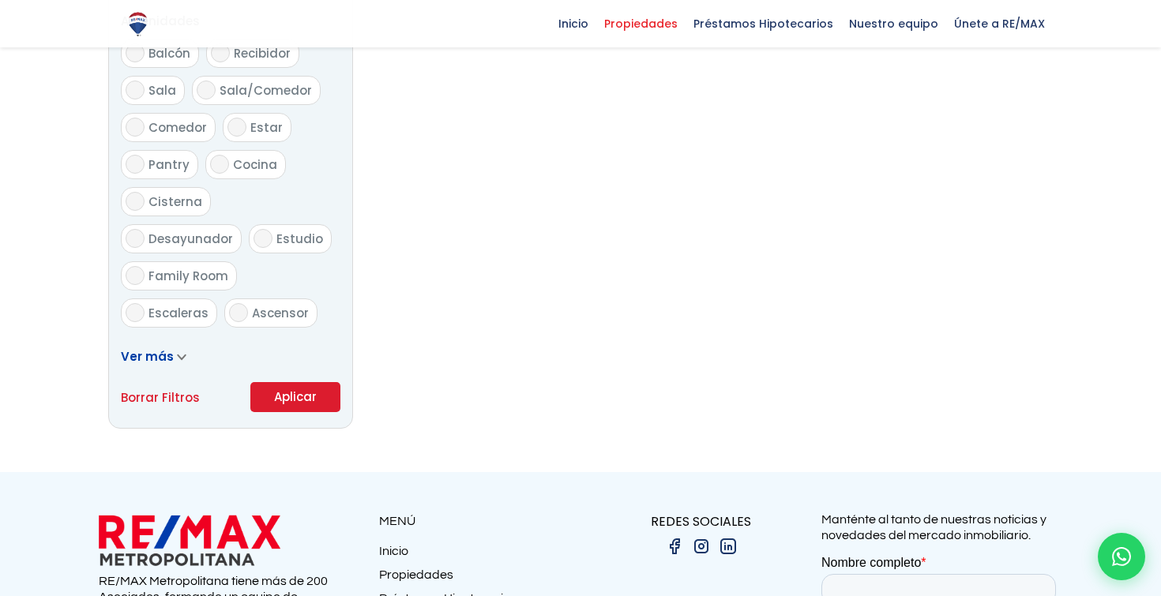
scroll to position [930, 0]
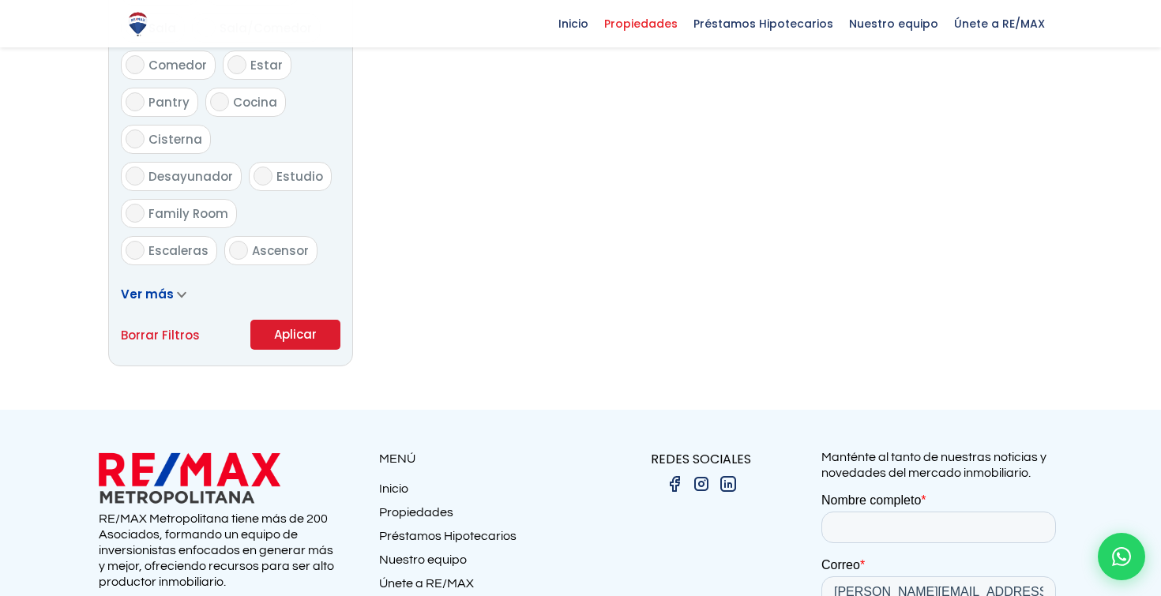
click at [301, 328] on button "Aplicar" at bounding box center [295, 335] width 90 height 30
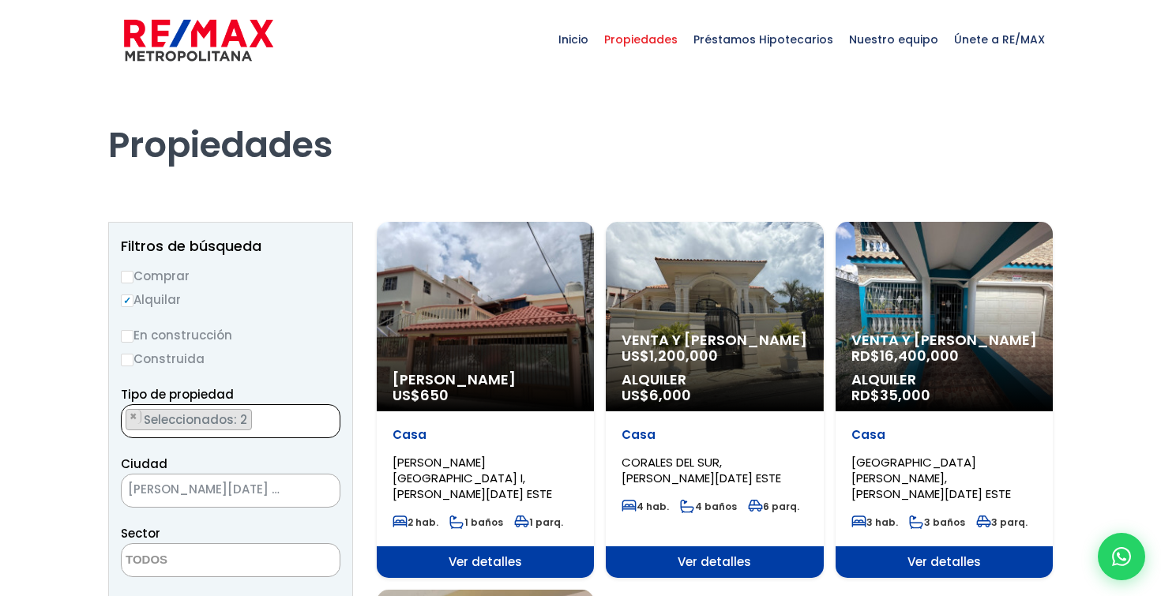
click at [292, 418] on ul "× Seleccionados: 2 × Seleccionados: 2" at bounding box center [221, 422] width 198 height 34
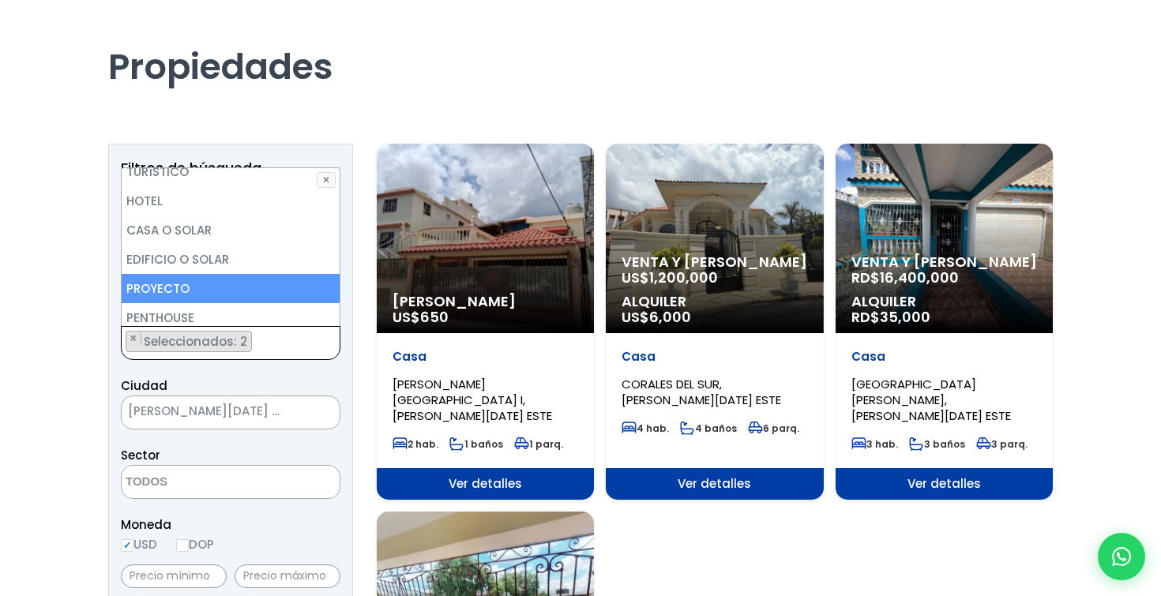
scroll to position [236, 0]
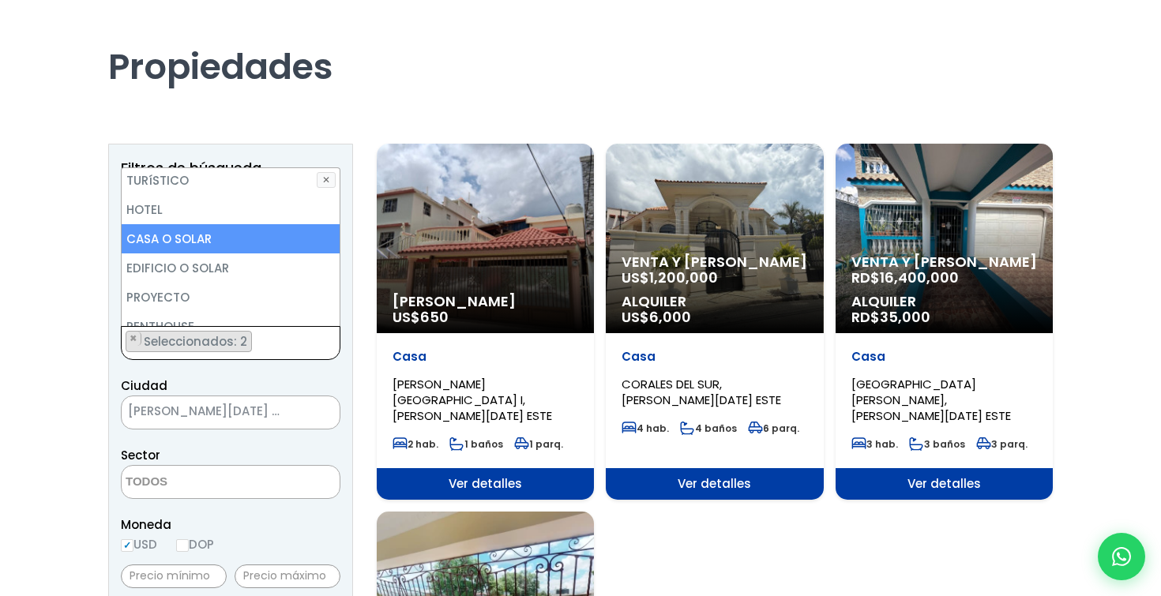
click at [194, 239] on li "CASA O SOLAR" at bounding box center [231, 238] width 218 height 29
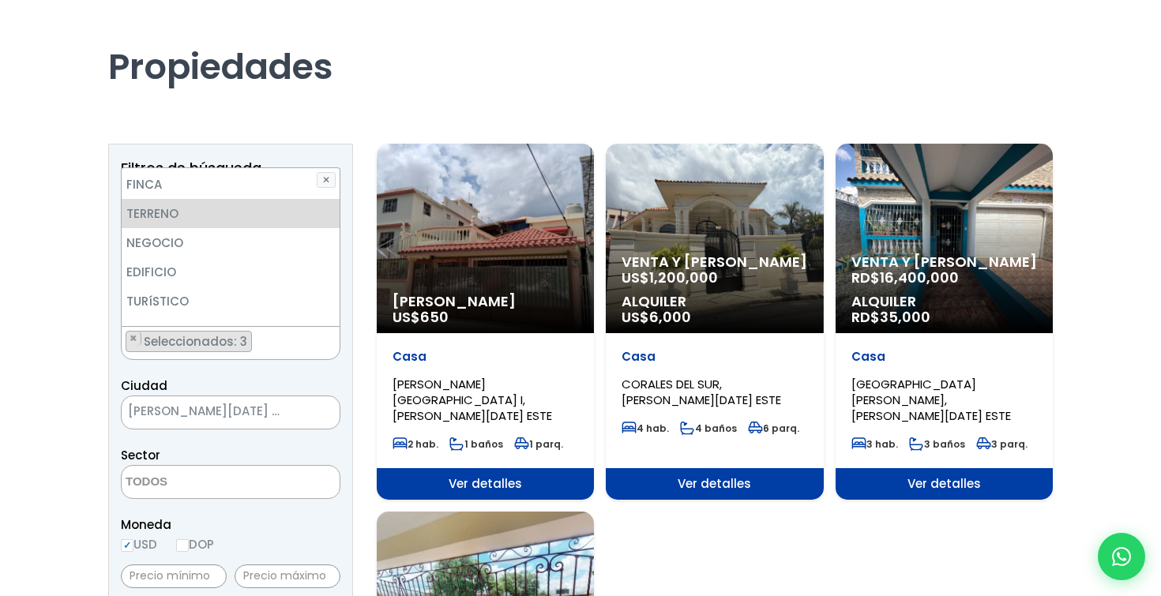
scroll to position [106, 0]
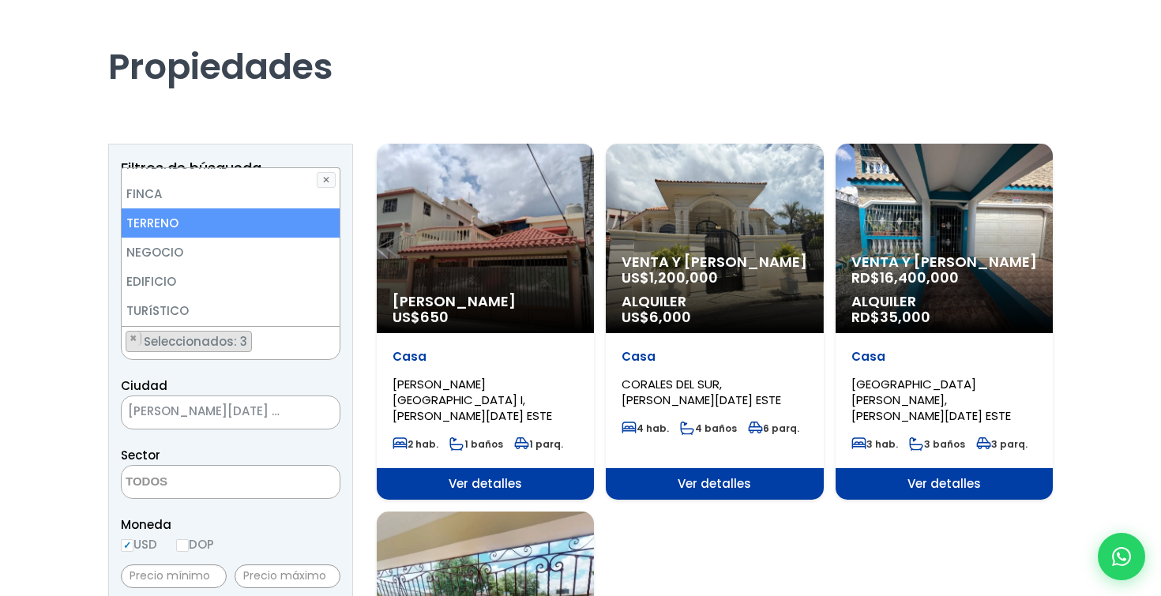
click at [226, 224] on li "TERRENO" at bounding box center [231, 223] width 218 height 29
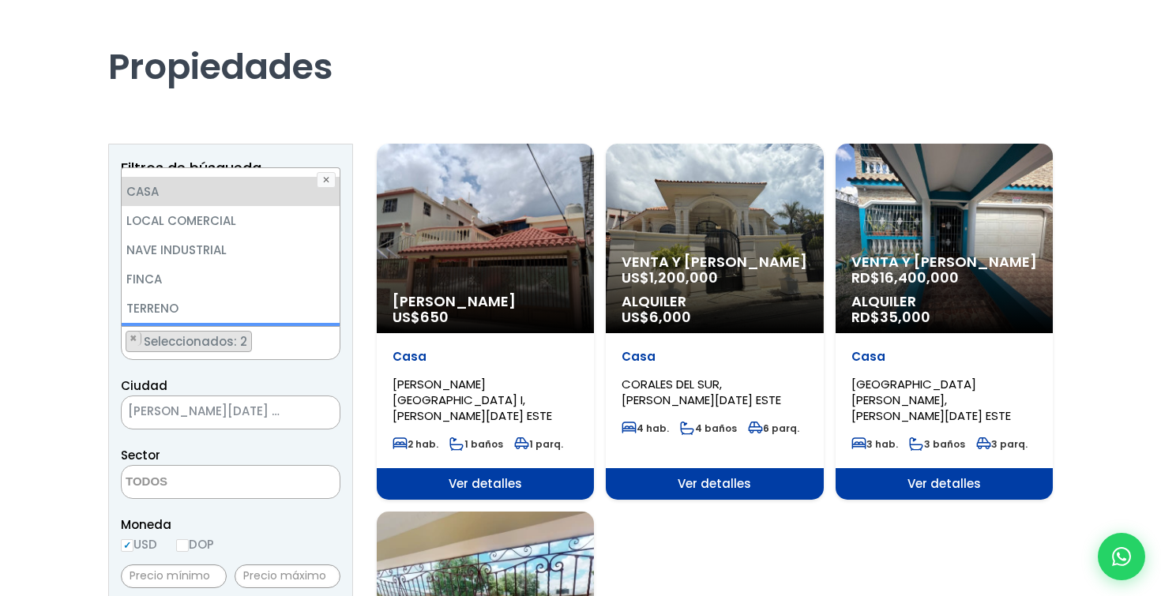
scroll to position [0, 0]
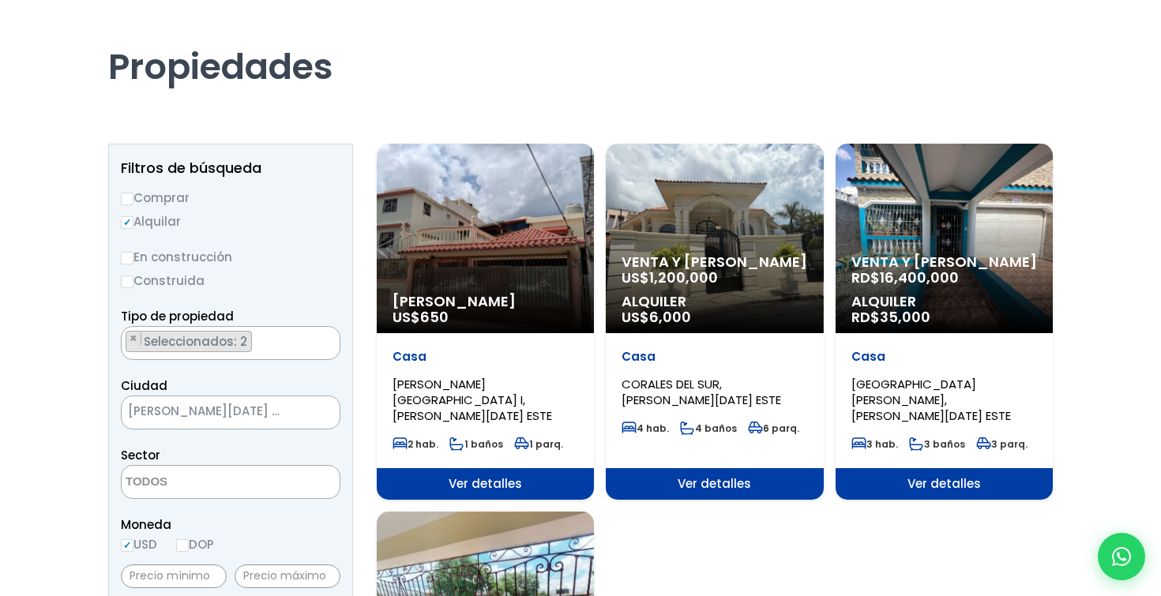
click at [406, 89] on div "Propiedades" at bounding box center [580, 51] width 945 height 99
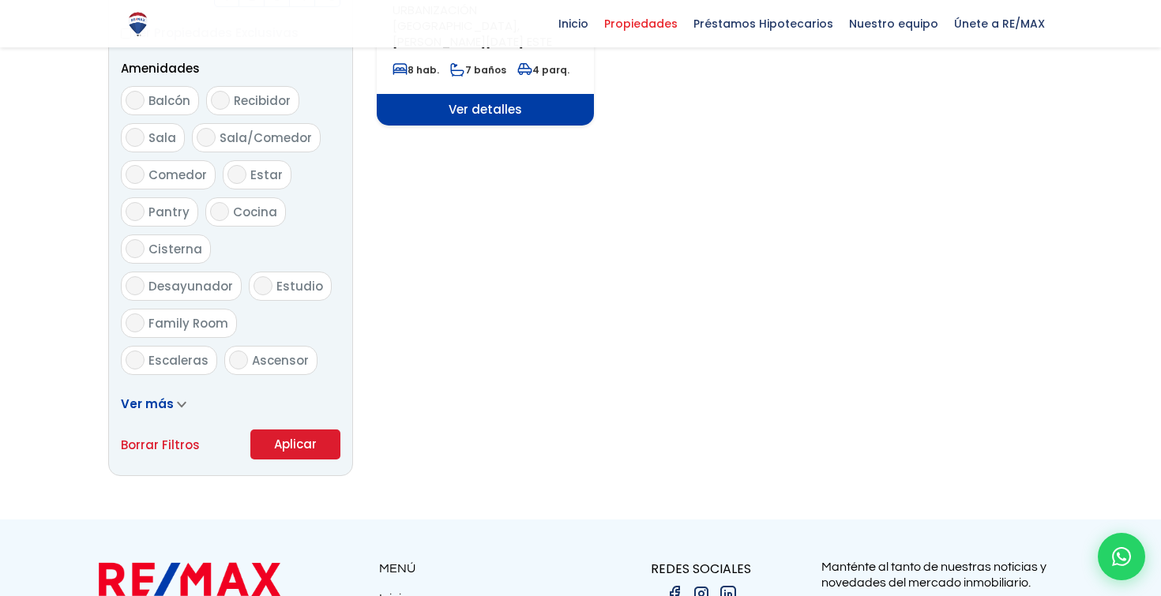
scroll to position [826, 0]
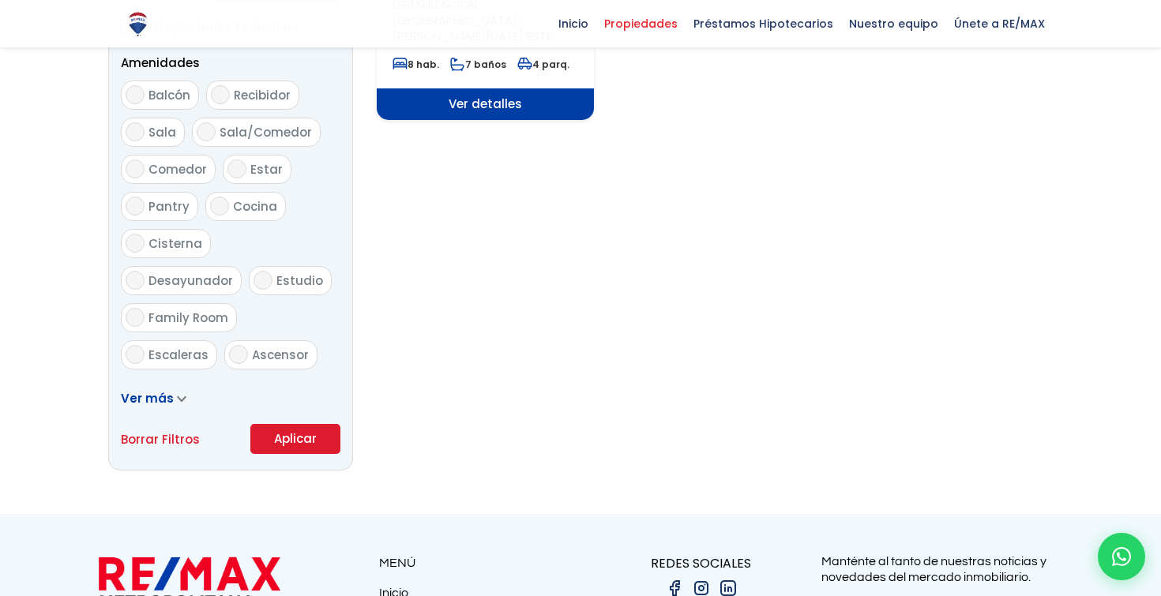
click at [291, 448] on button "Aplicar" at bounding box center [295, 439] width 90 height 30
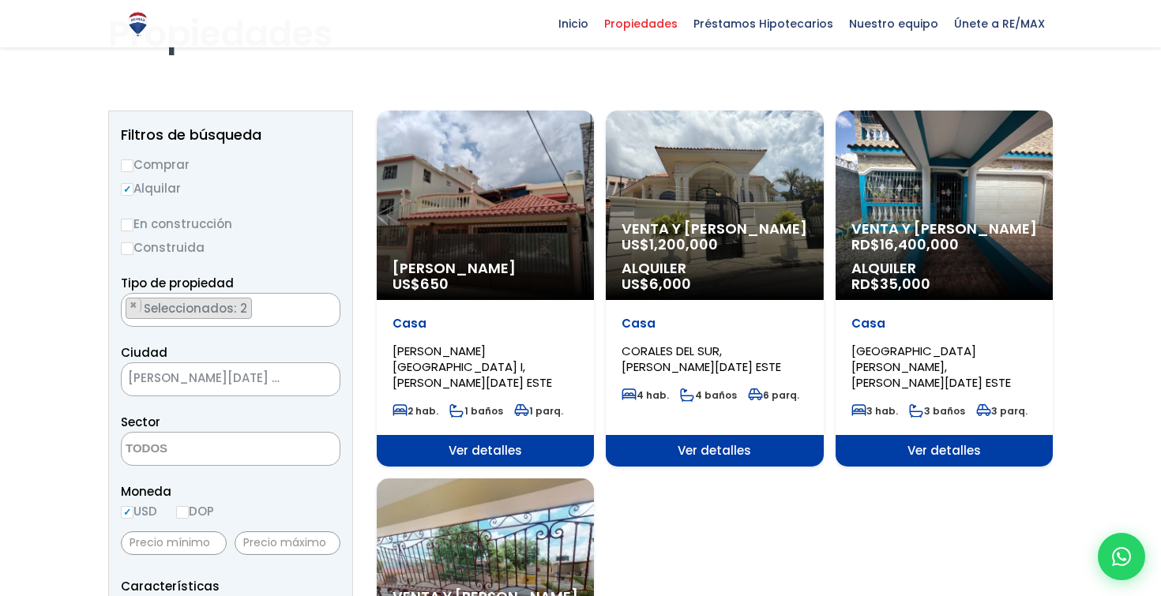
scroll to position [96, 0]
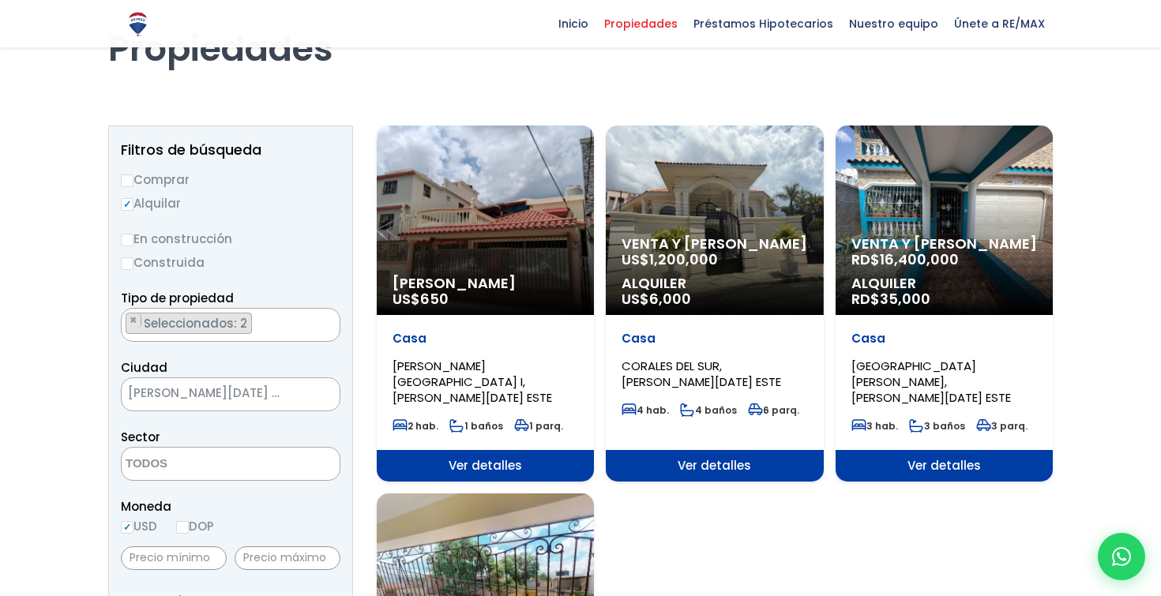
click at [130, 182] on input "Comprar" at bounding box center [127, 181] width 13 height 13
radio input "true"
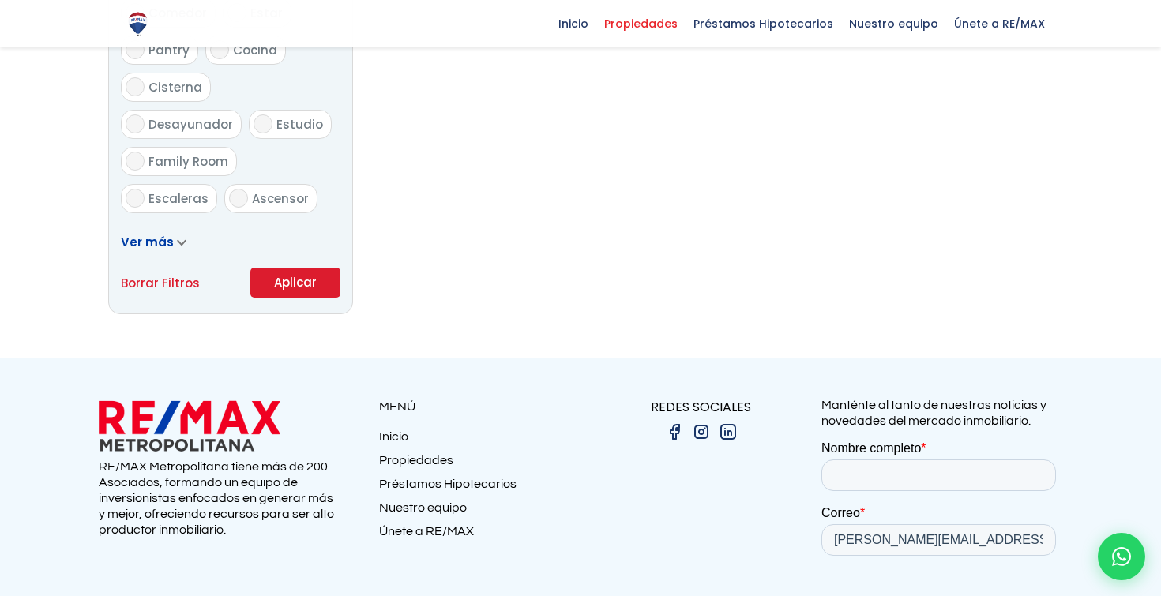
scroll to position [1049, 0]
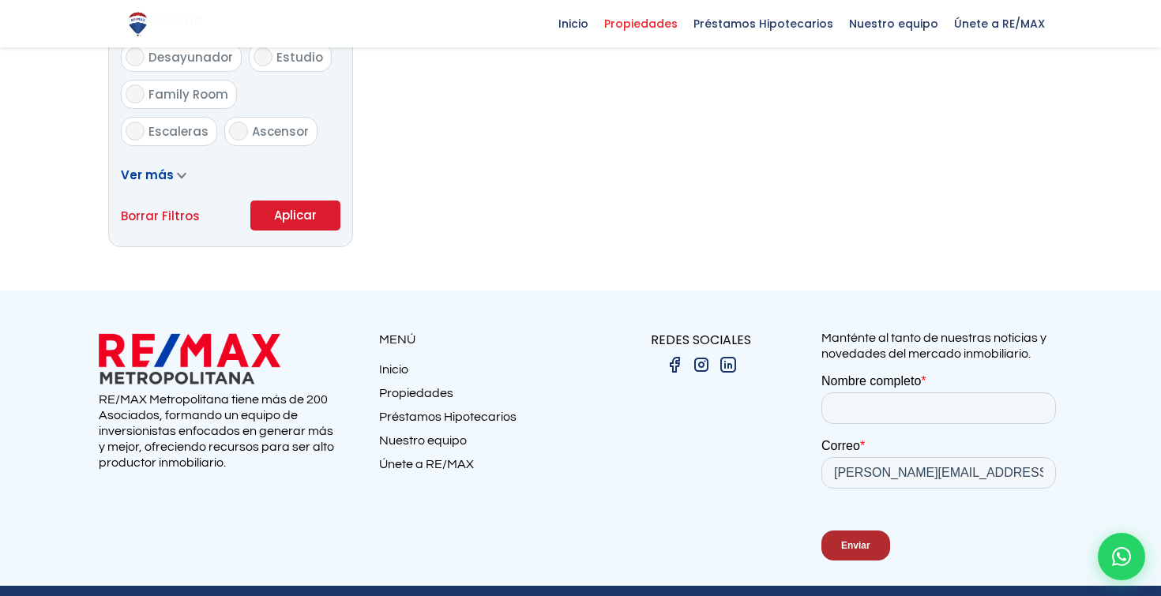
click at [300, 213] on button "Aplicar" at bounding box center [295, 216] width 90 height 30
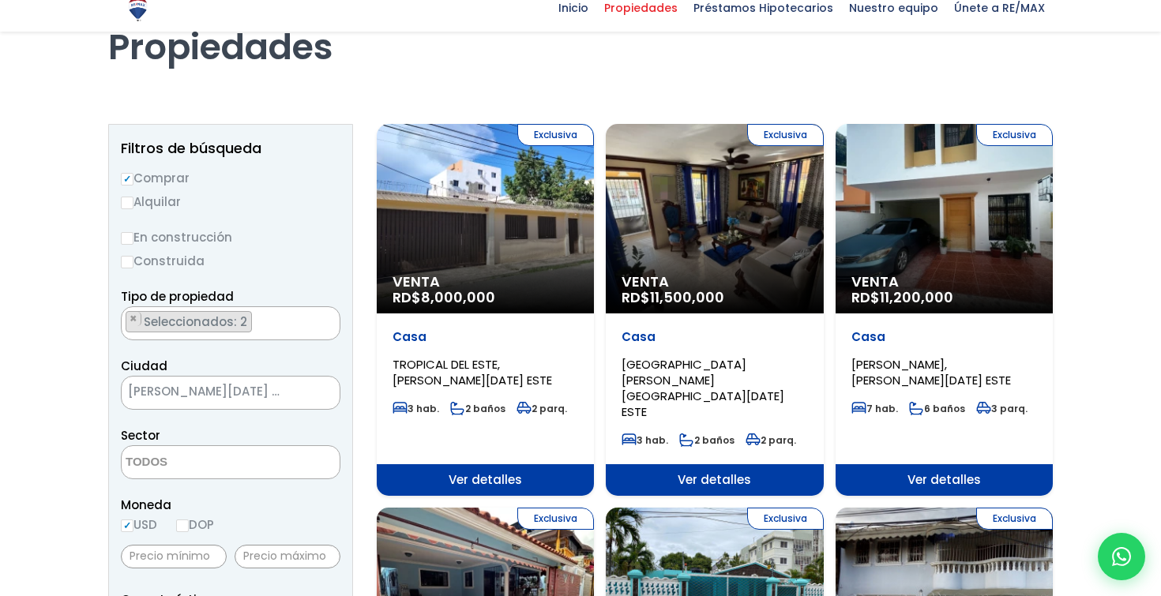
scroll to position [99, 0]
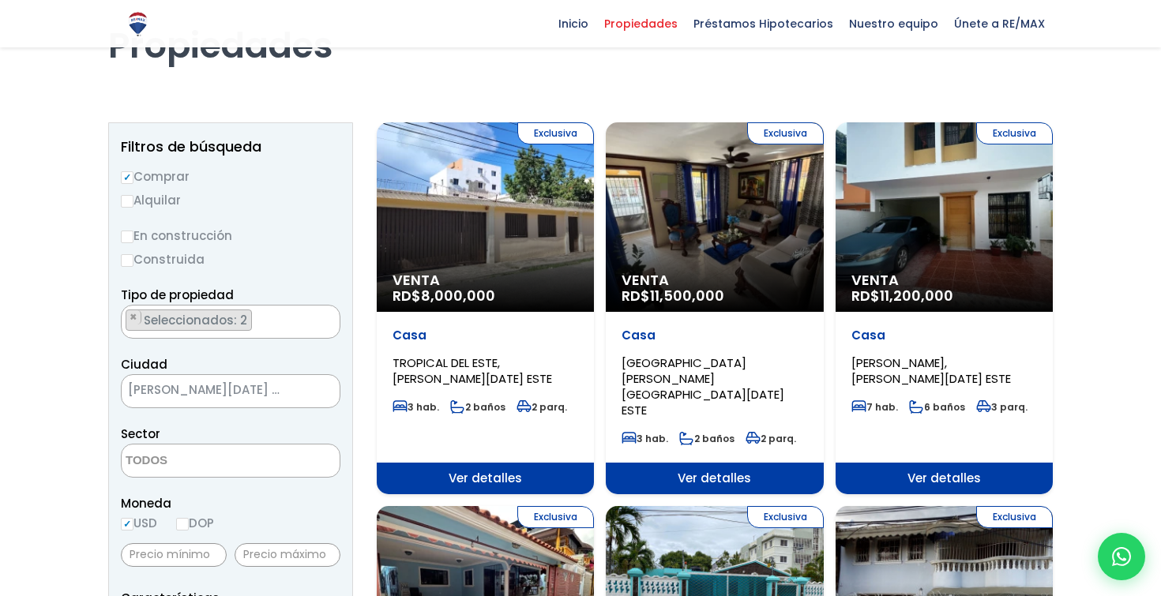
click at [512, 242] on div "Exclusiva Venta RD$ 8,000,000" at bounding box center [485, 217] width 217 height 190
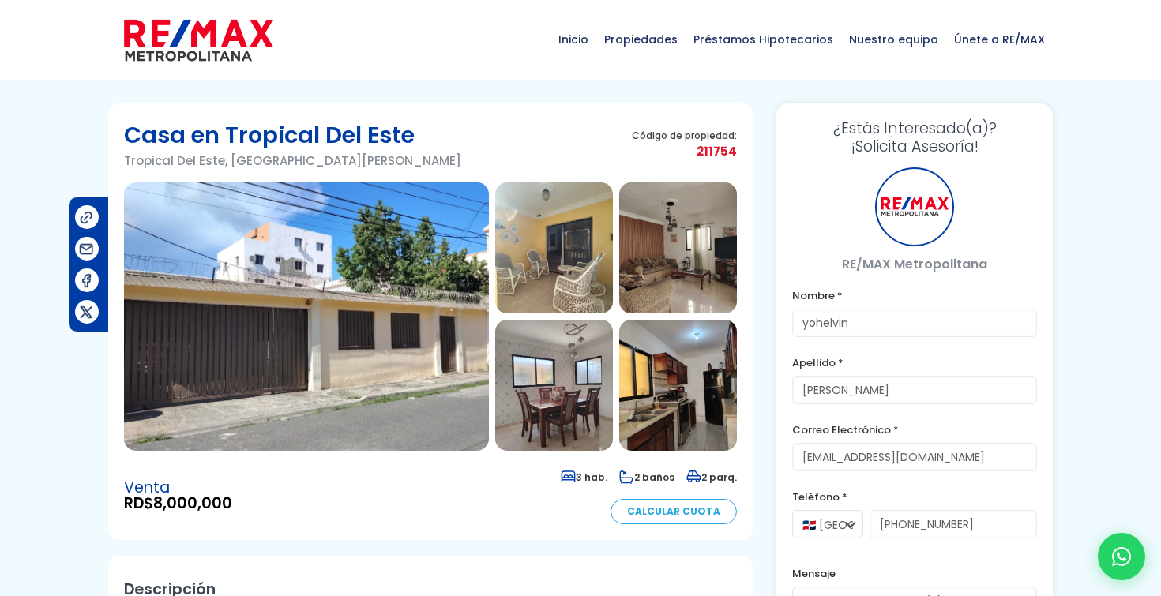
click at [438, 274] on img at bounding box center [306, 316] width 365 height 269
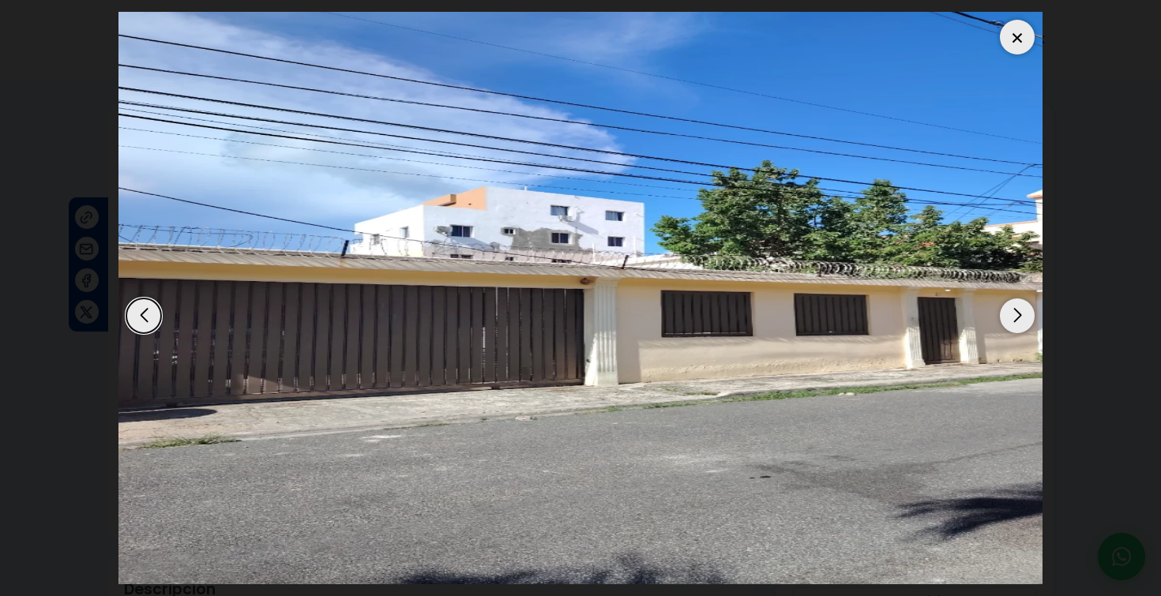
click at [1014, 316] on div "Next slide" at bounding box center [1017, 316] width 35 height 35
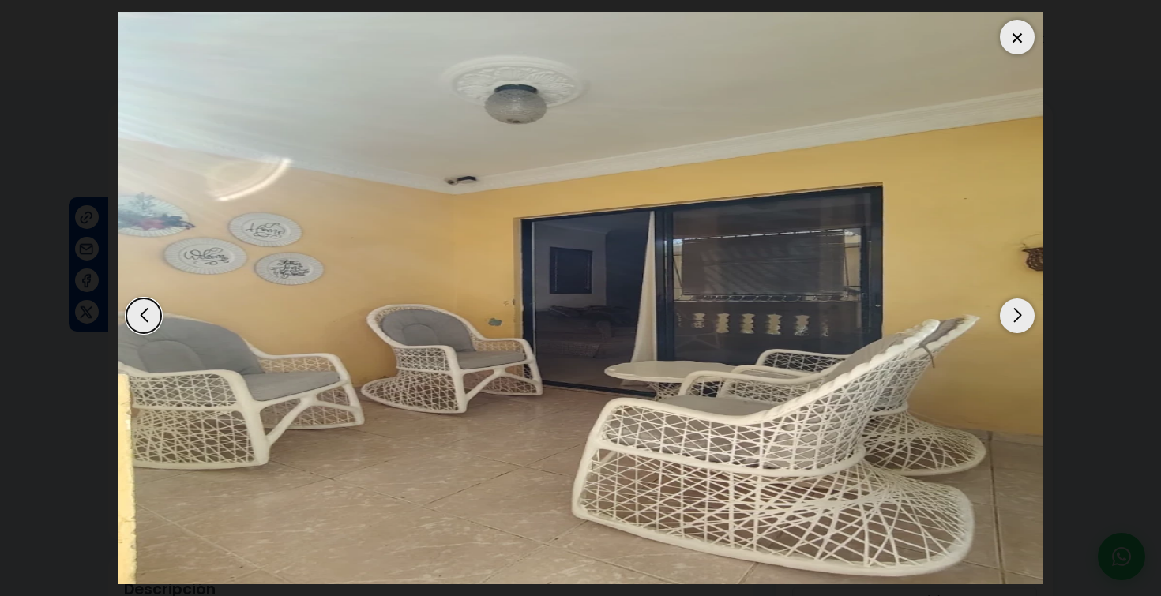
click at [1014, 316] on div "Next slide" at bounding box center [1017, 316] width 35 height 35
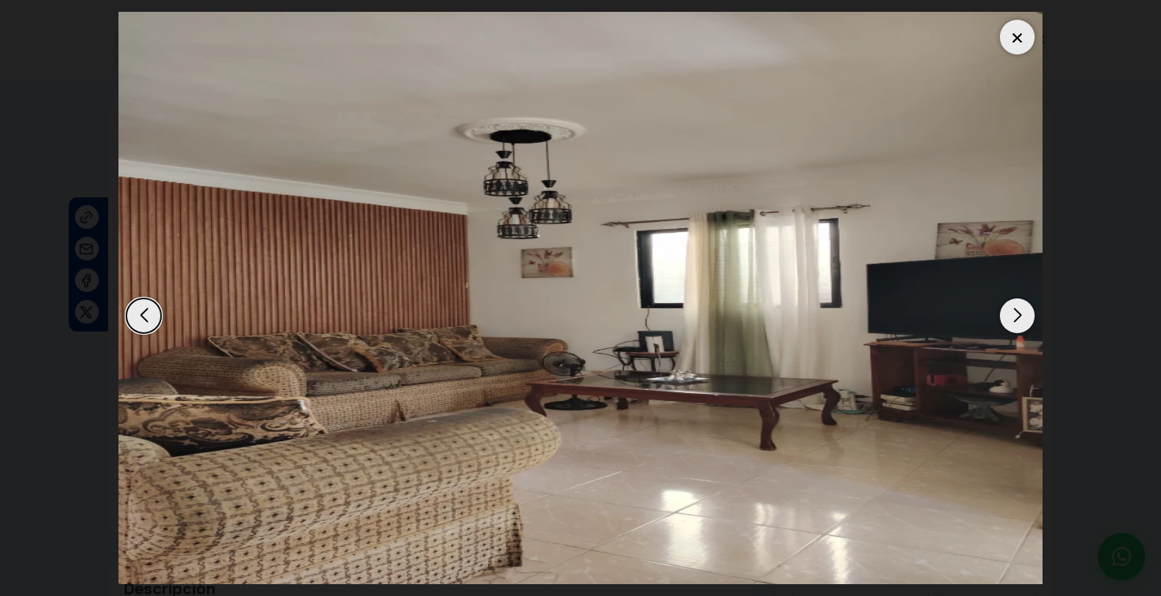
click at [1014, 316] on div "Next slide" at bounding box center [1017, 316] width 35 height 35
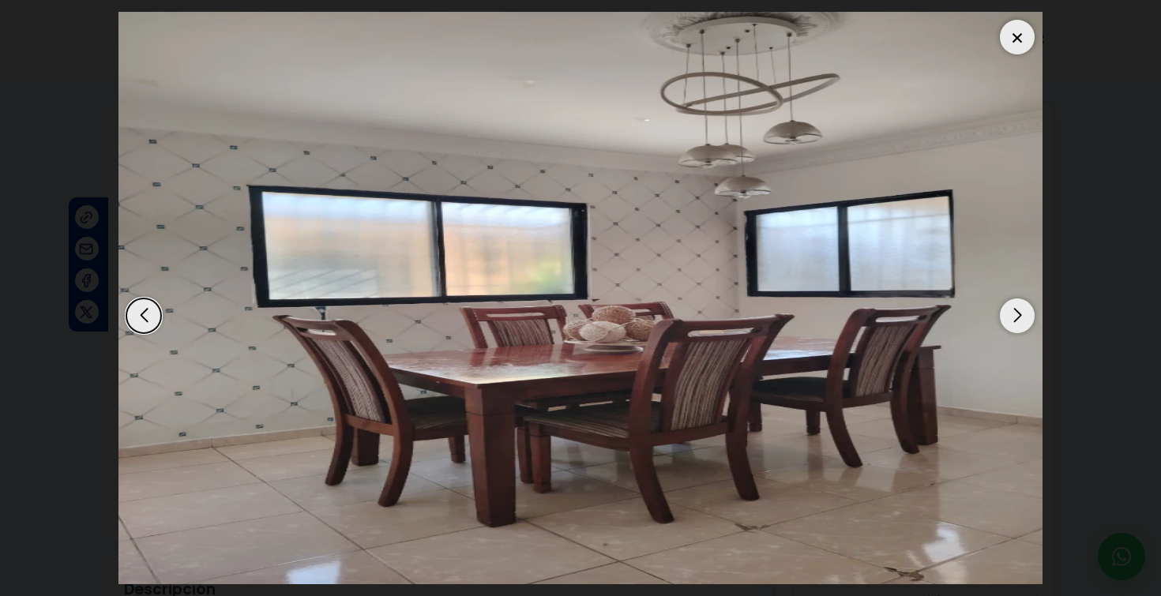
click at [1014, 316] on div "Next slide" at bounding box center [1017, 316] width 35 height 35
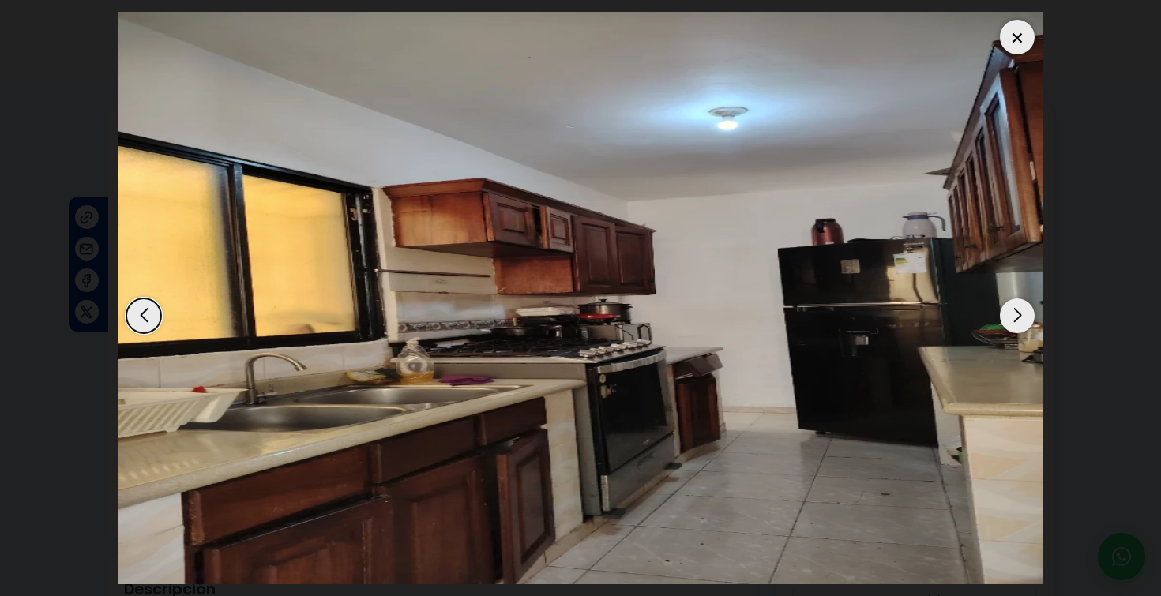
click at [1014, 316] on div "Next slide" at bounding box center [1017, 316] width 35 height 35
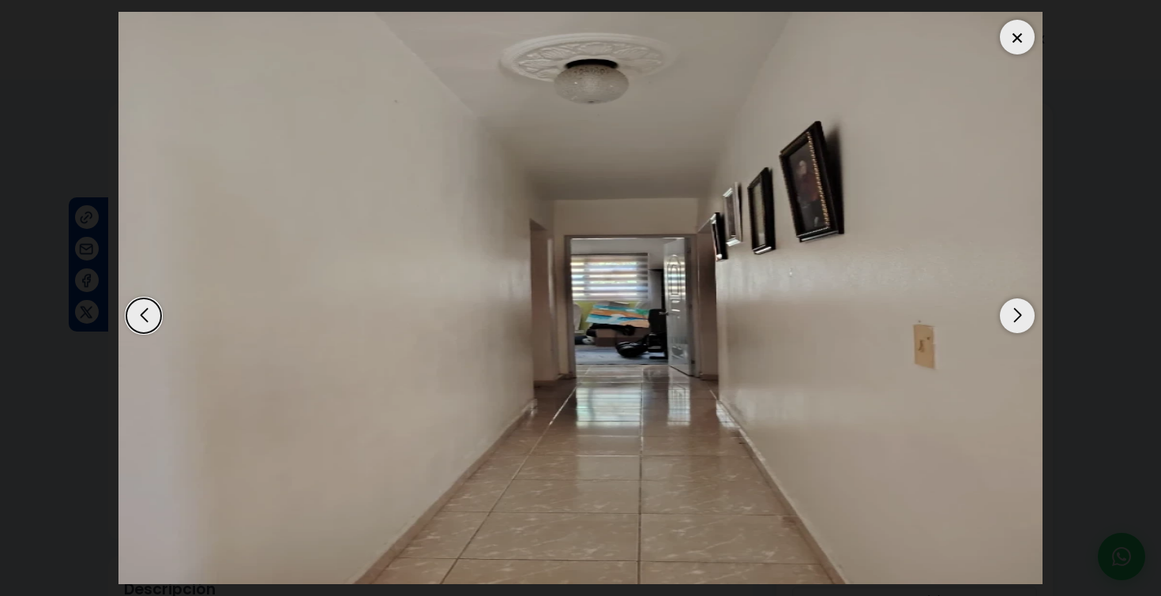
click at [1014, 316] on div "Next slide" at bounding box center [1017, 316] width 35 height 35
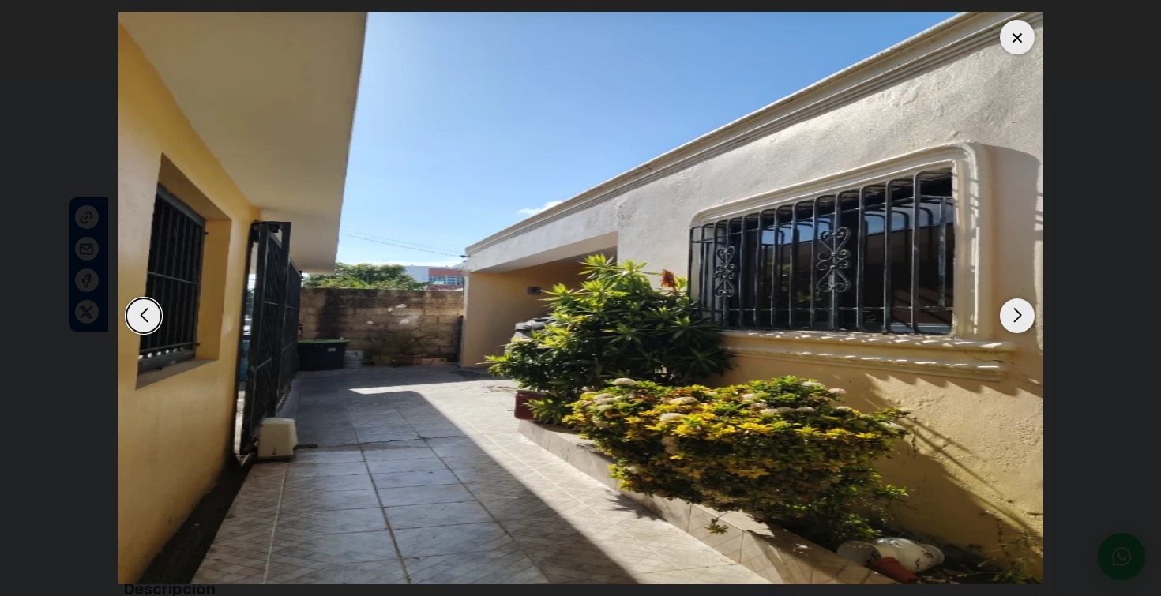
click at [1014, 316] on div "Next slide" at bounding box center [1017, 316] width 35 height 35
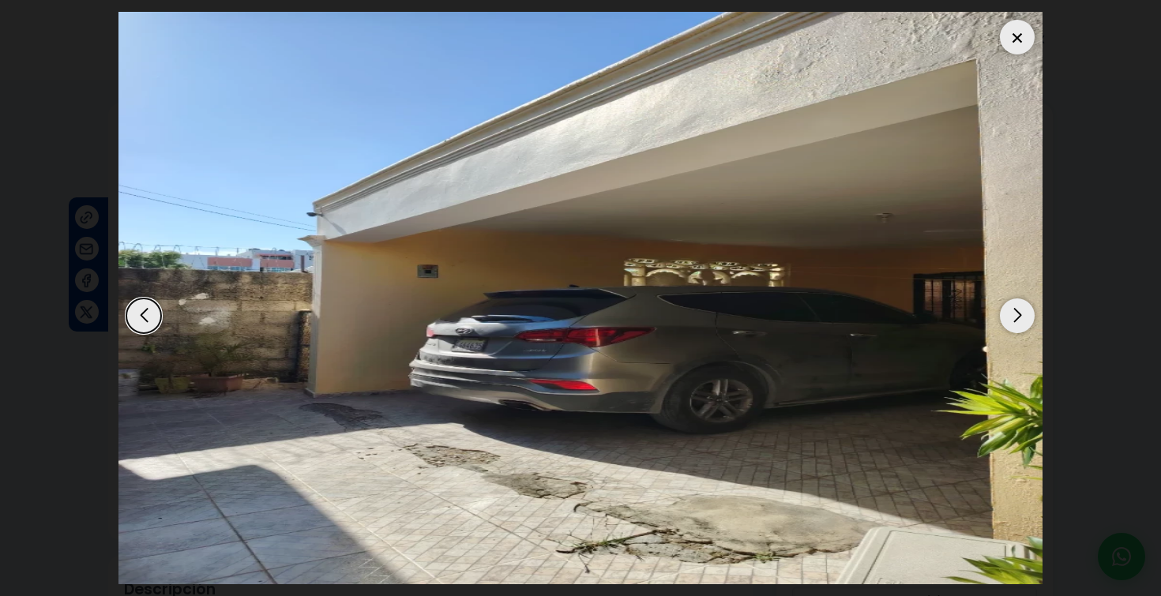
click at [1014, 316] on div "Next slide" at bounding box center [1017, 316] width 35 height 35
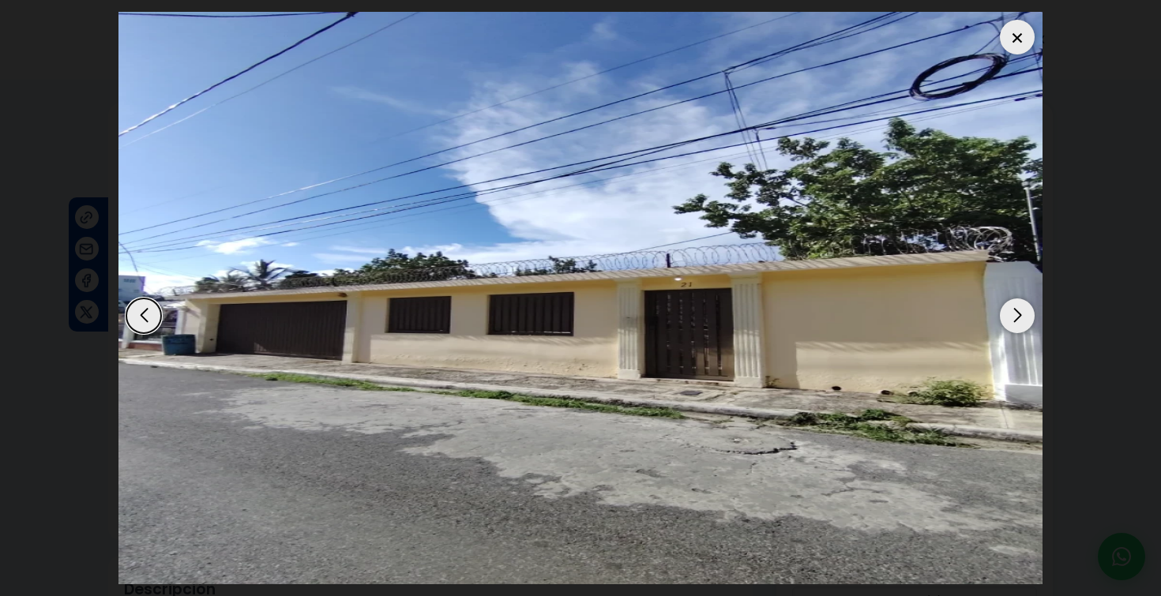
click at [1014, 316] on div "Next slide" at bounding box center [1017, 316] width 35 height 35
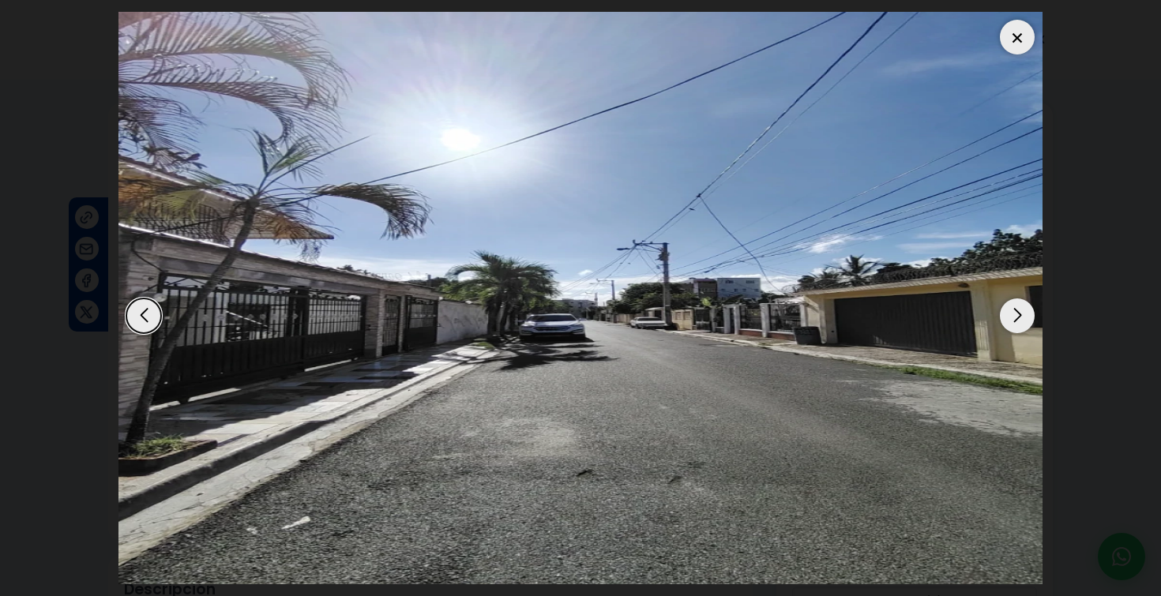
click at [1022, 307] on div "Next slide" at bounding box center [1017, 316] width 35 height 35
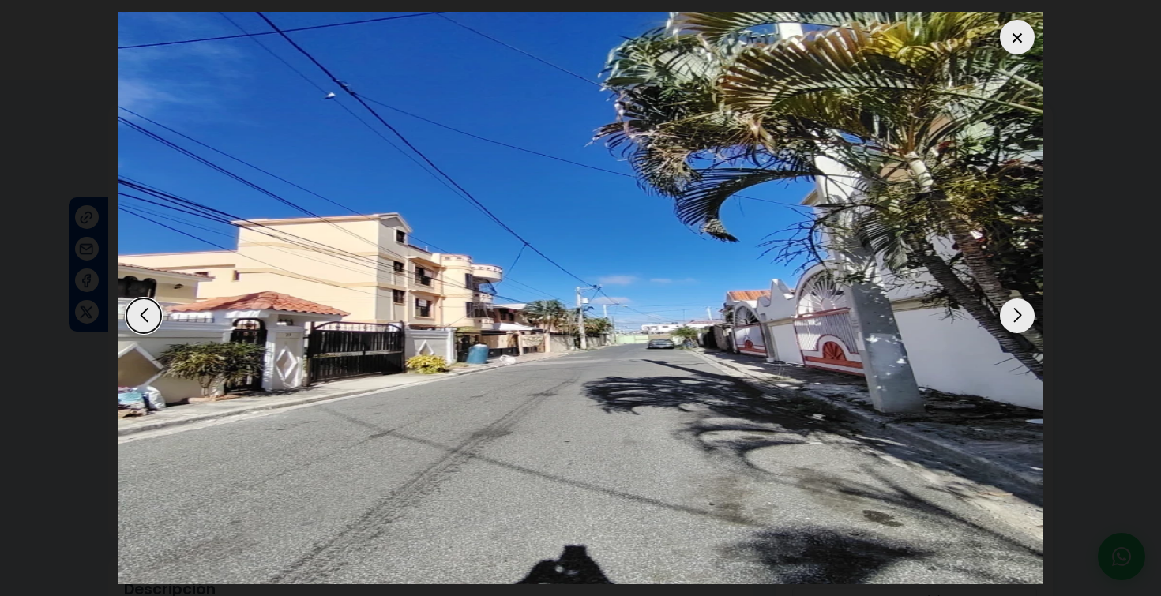
click at [1022, 307] on div "Next slide" at bounding box center [1017, 316] width 35 height 35
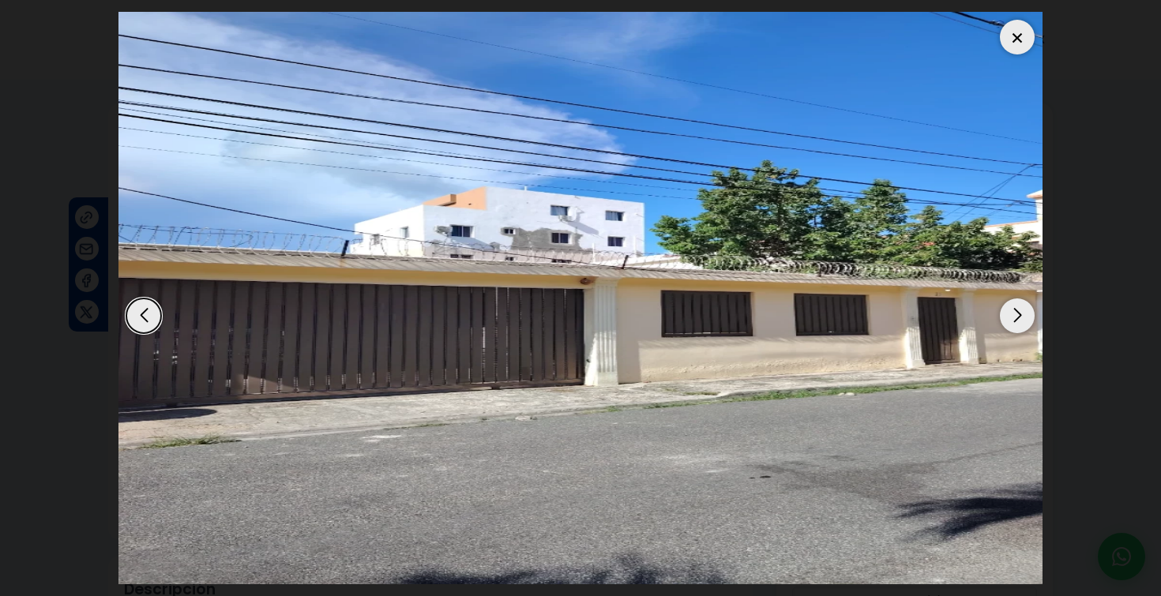
click at [1022, 307] on div "Next slide" at bounding box center [1017, 316] width 35 height 35
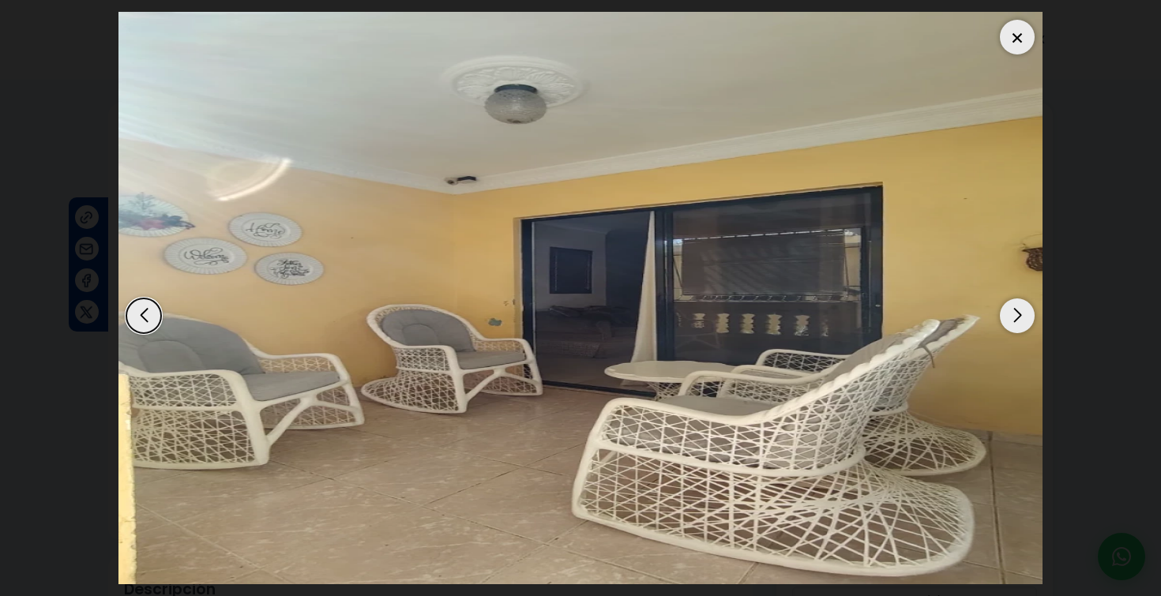
click at [1022, 307] on div "Next slide" at bounding box center [1017, 316] width 35 height 35
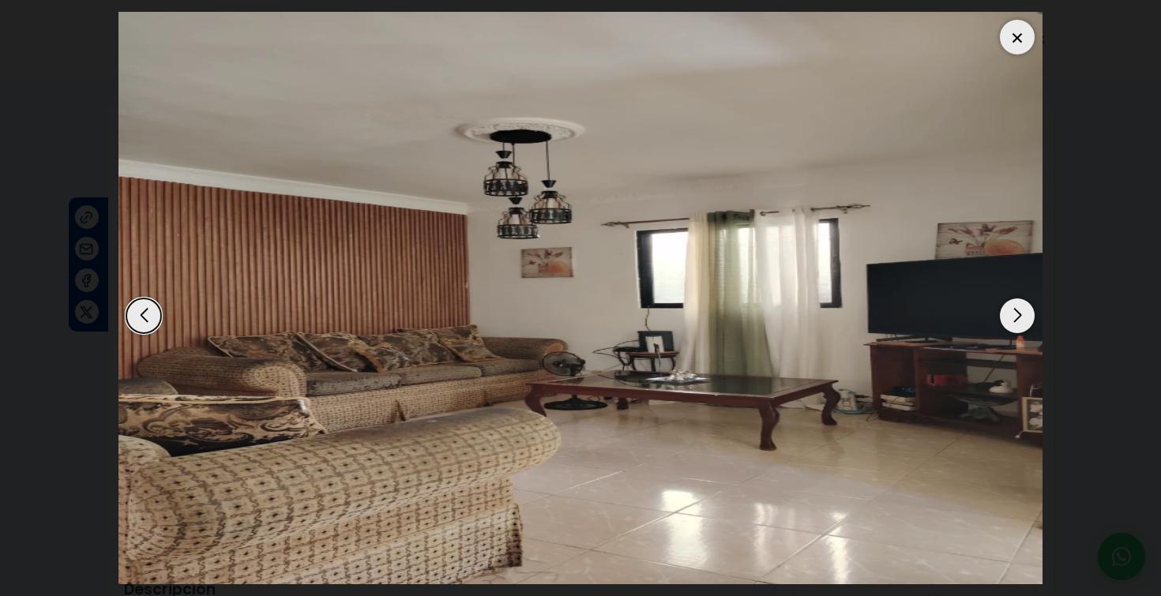
click at [1022, 307] on div "Next slide" at bounding box center [1017, 316] width 35 height 35
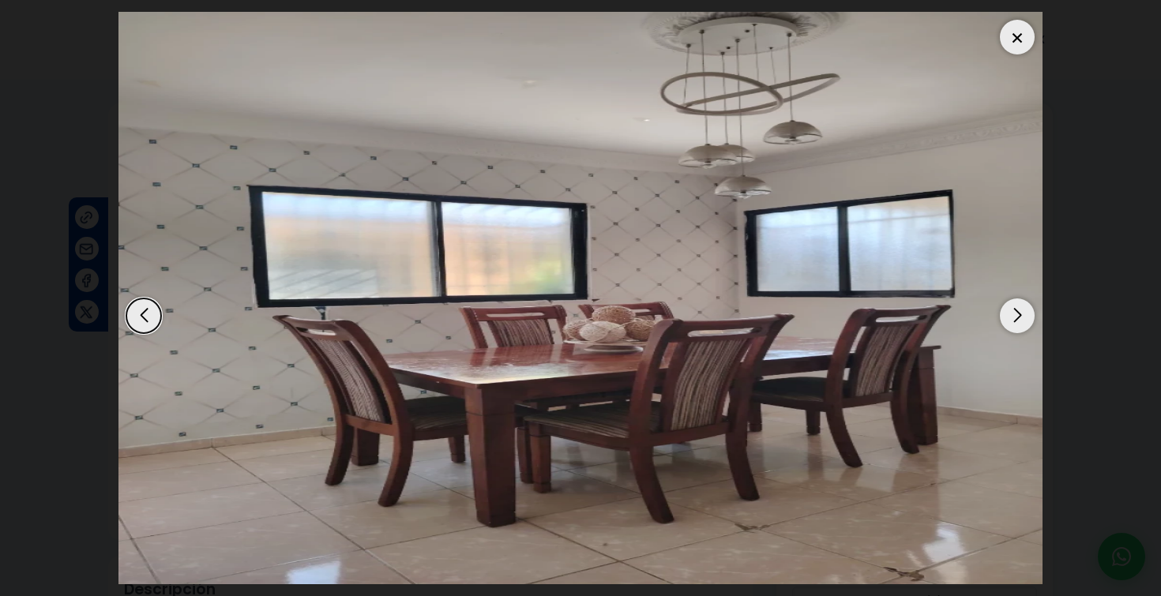
click at [1022, 307] on div "Next slide" at bounding box center [1017, 316] width 35 height 35
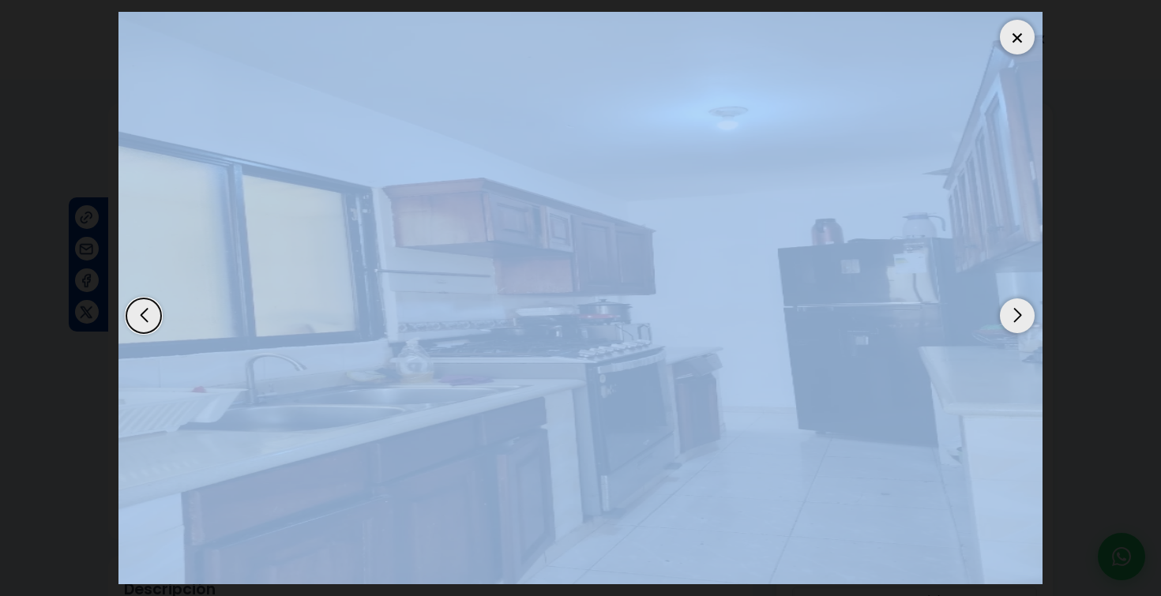
click at [1022, 307] on div "Next slide" at bounding box center [1017, 316] width 35 height 35
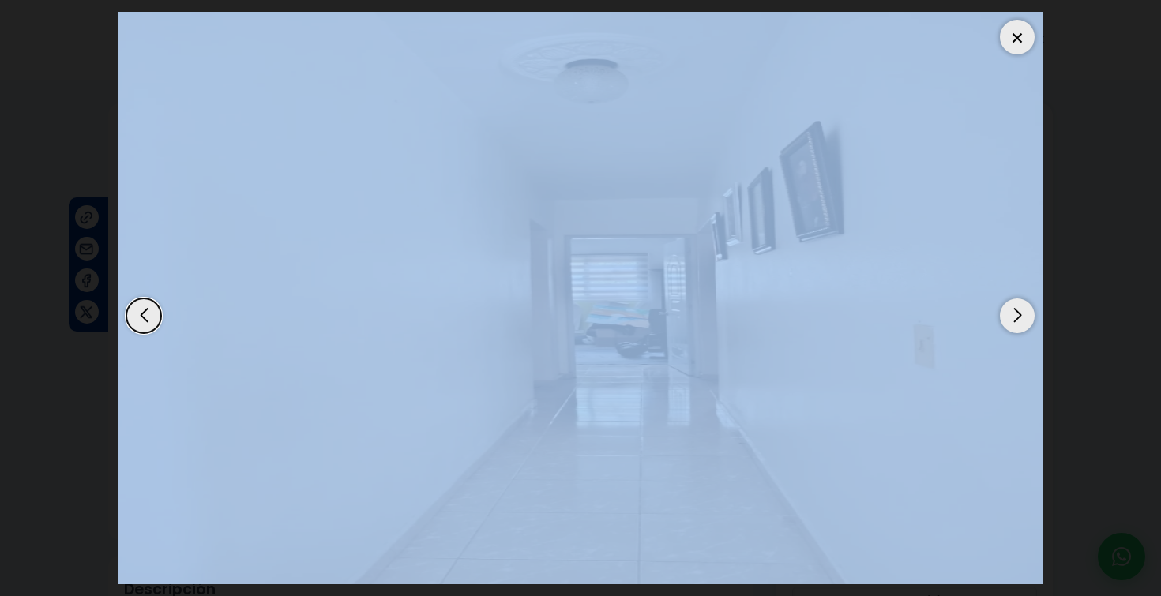
click at [1022, 307] on div "Next slide" at bounding box center [1017, 316] width 35 height 35
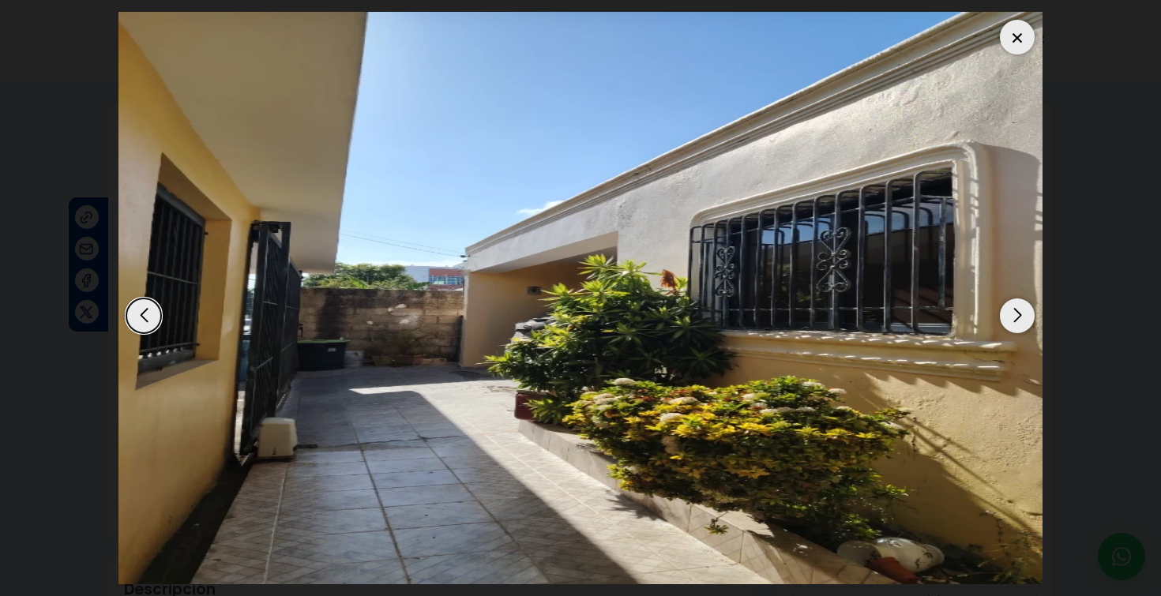
click at [1021, 313] on div "Next slide" at bounding box center [1017, 316] width 35 height 35
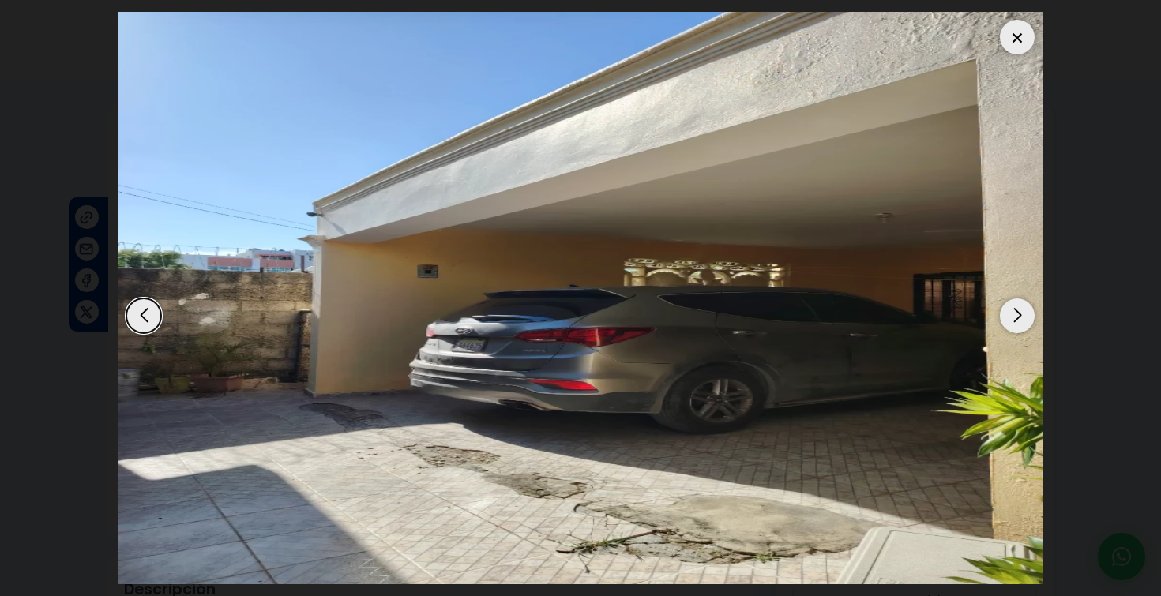
click at [1022, 312] on div "Next slide" at bounding box center [1017, 316] width 35 height 35
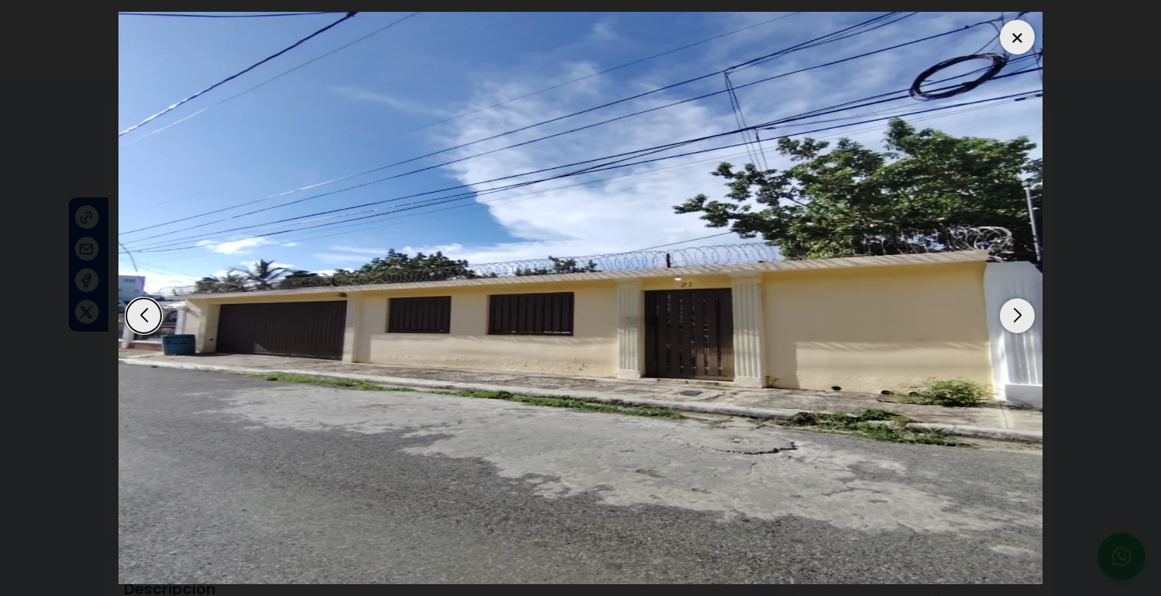
click at [1022, 312] on div "Next slide" at bounding box center [1017, 316] width 35 height 35
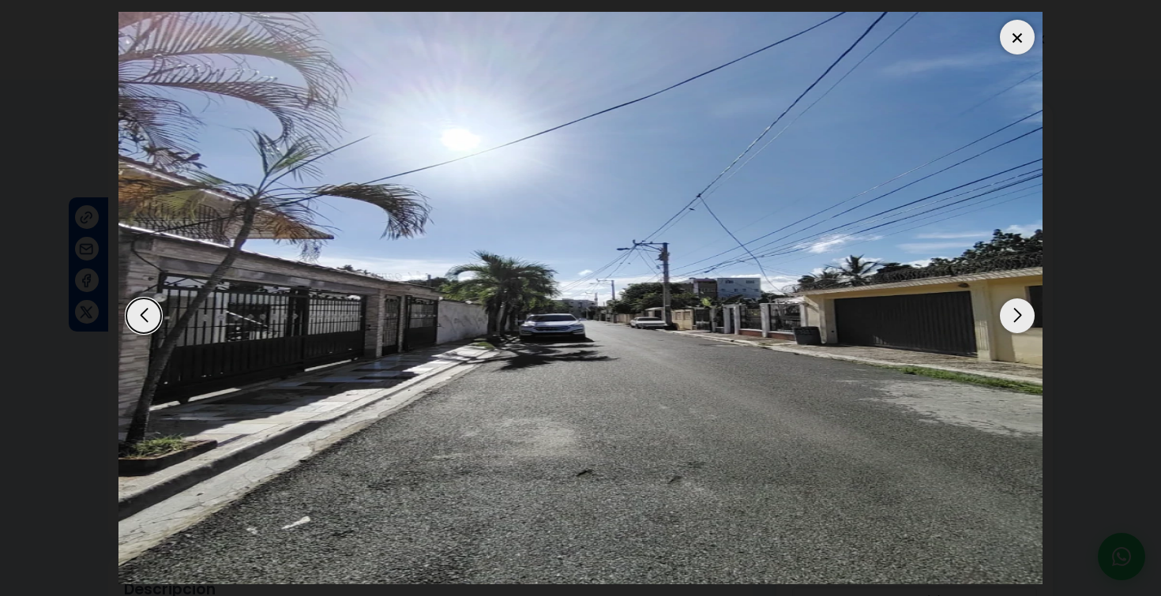
click at [1022, 312] on div "Next slide" at bounding box center [1017, 316] width 35 height 35
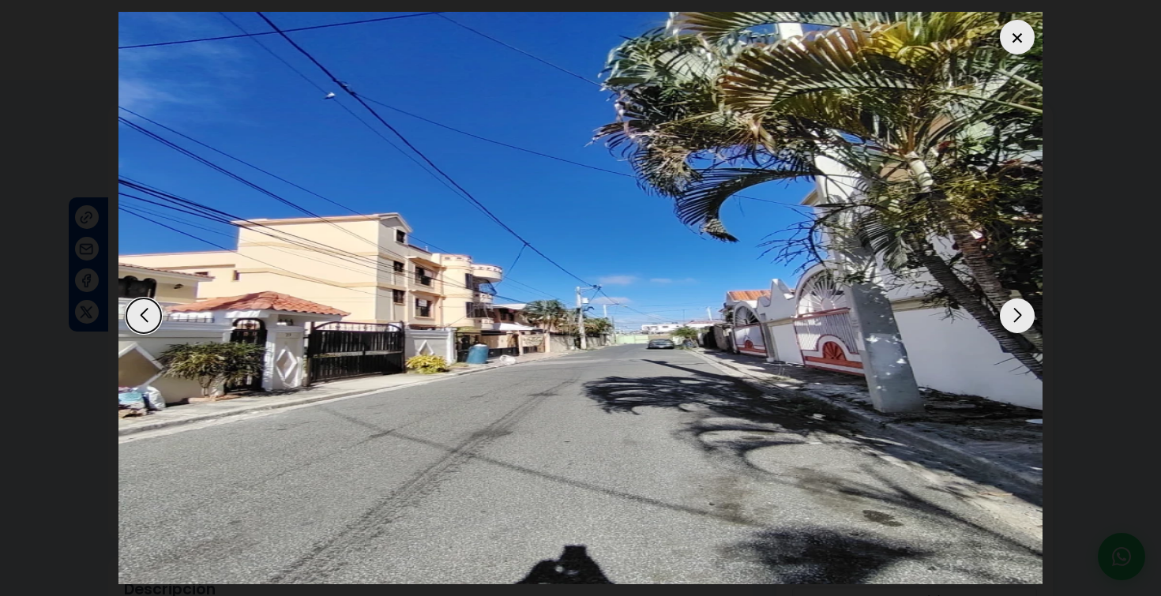
click at [1022, 312] on div "Next slide" at bounding box center [1017, 316] width 35 height 35
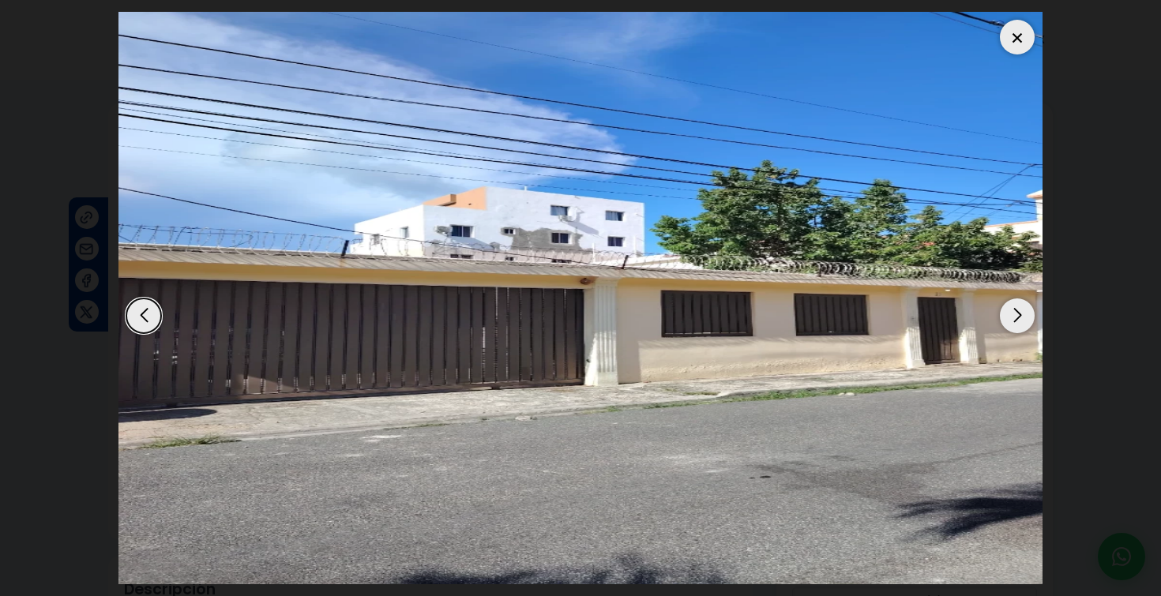
click at [1011, 40] on div at bounding box center [1017, 37] width 35 height 35
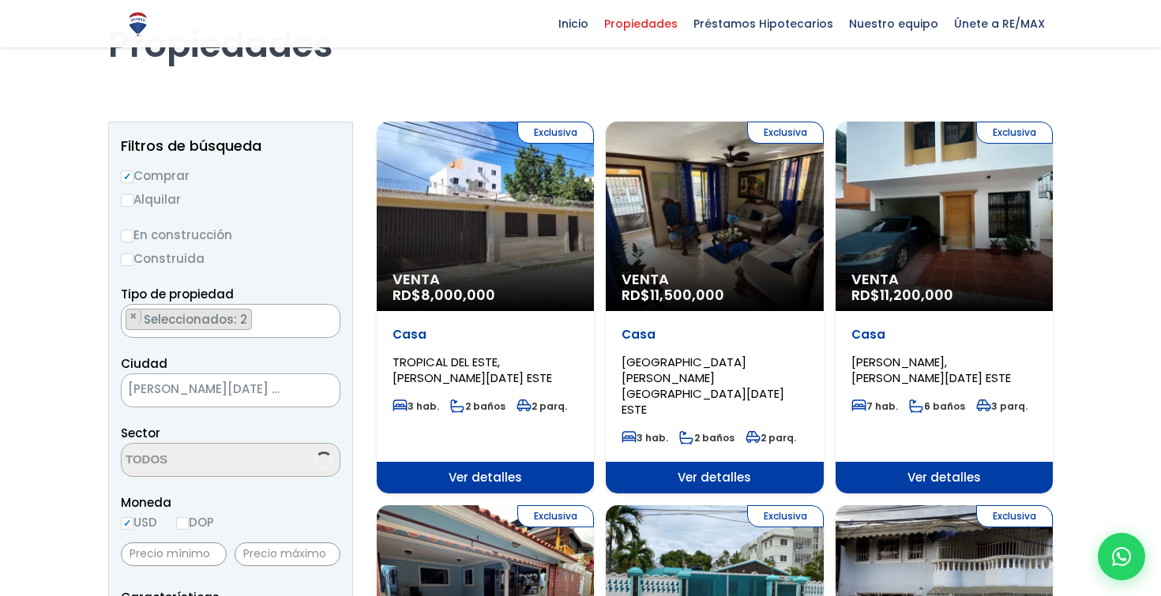
scroll to position [99, 0]
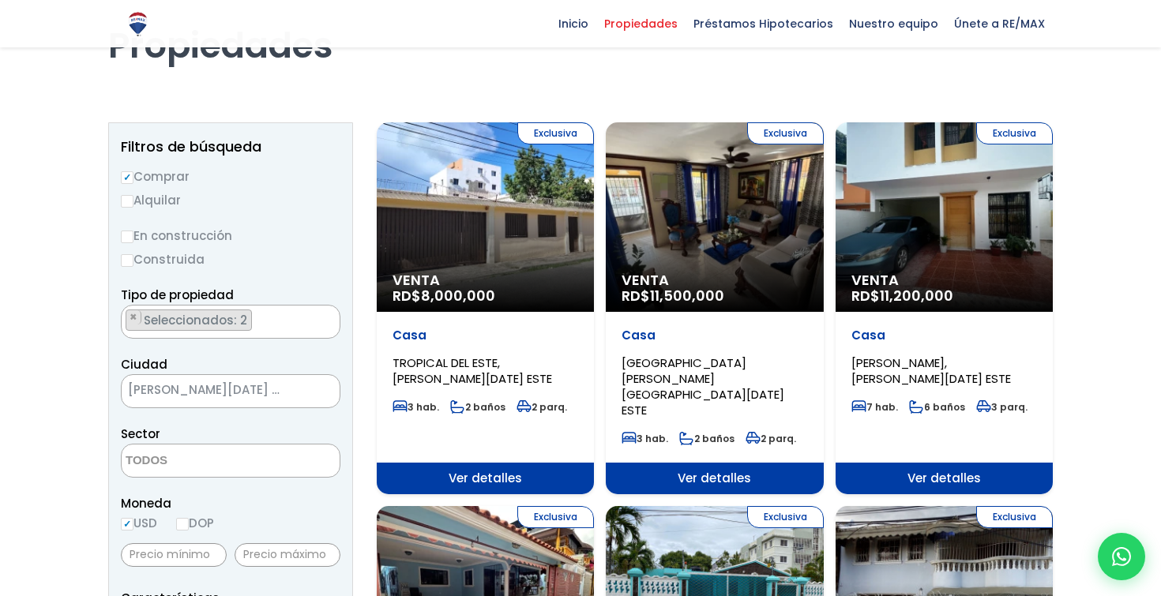
click at [787, 224] on div "Exclusiva Venta RD$ 11,500,000" at bounding box center [714, 217] width 217 height 190
click at [739, 242] on div "Exclusiva Venta RD$ 11,500,000" at bounding box center [714, 217] width 217 height 190
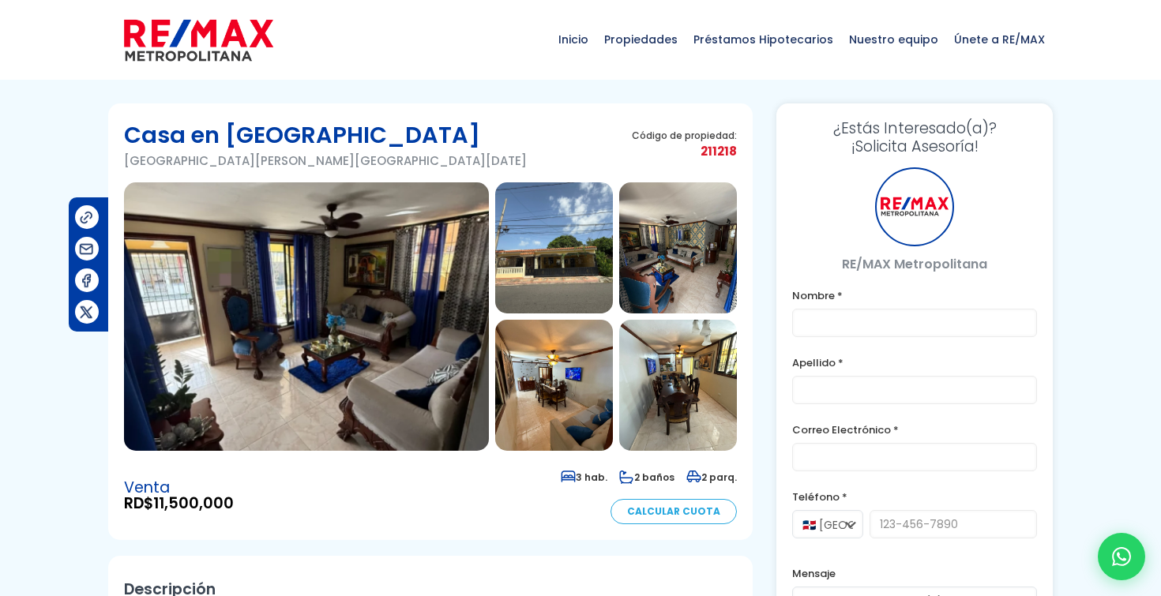
type input "yohelvin"
type input "[PERSON_NAME]"
type input "[PERSON_NAME][EMAIL_ADDRESS][DOMAIN_NAME]"
type input "[PHONE_NUMBER]"
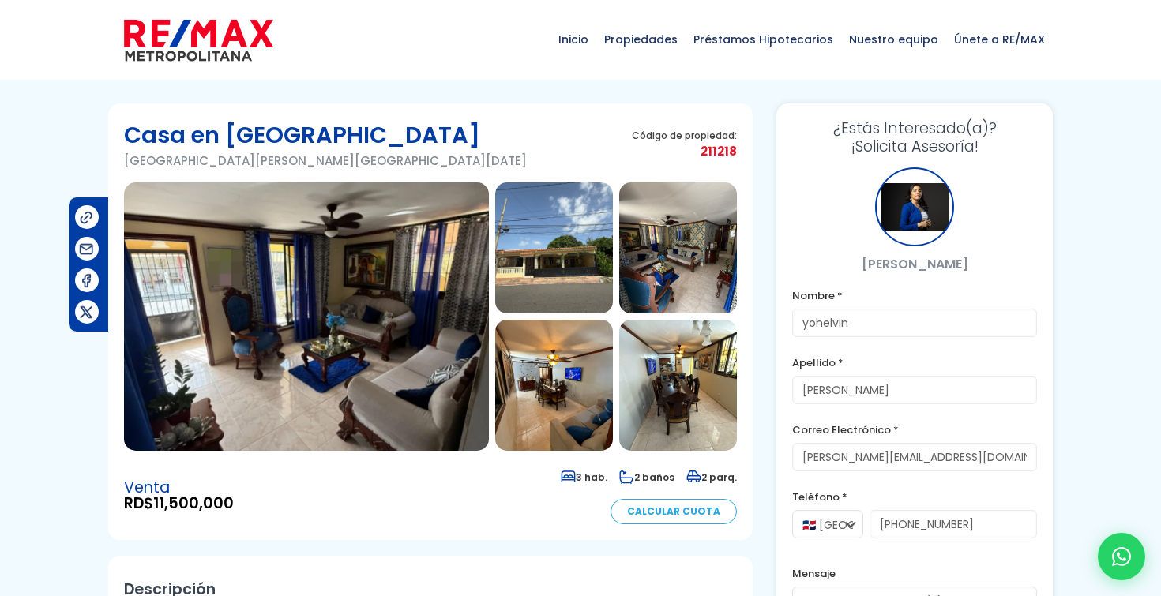
click at [420, 280] on img at bounding box center [306, 316] width 365 height 269
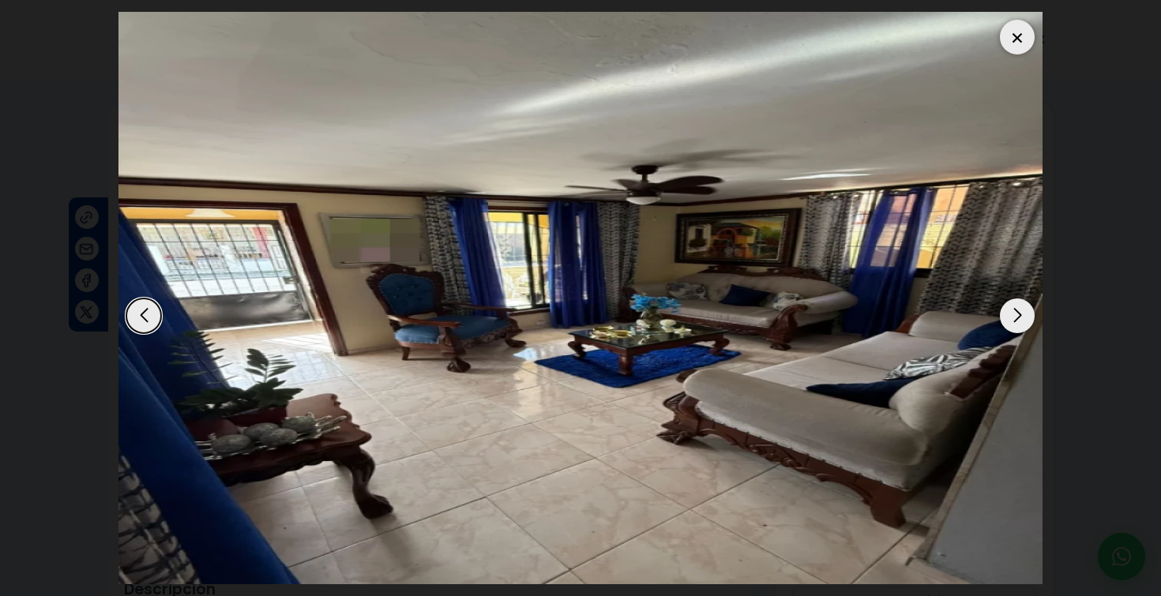
click at [1020, 307] on div "Next slide" at bounding box center [1017, 316] width 35 height 35
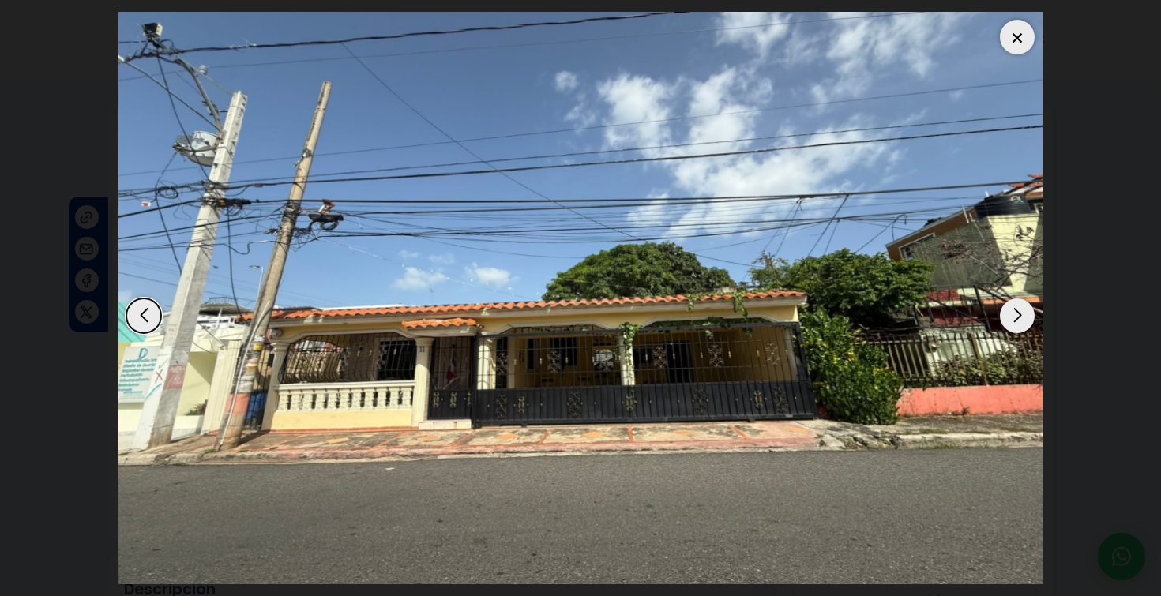
click at [1020, 307] on div "Next slide" at bounding box center [1017, 316] width 35 height 35
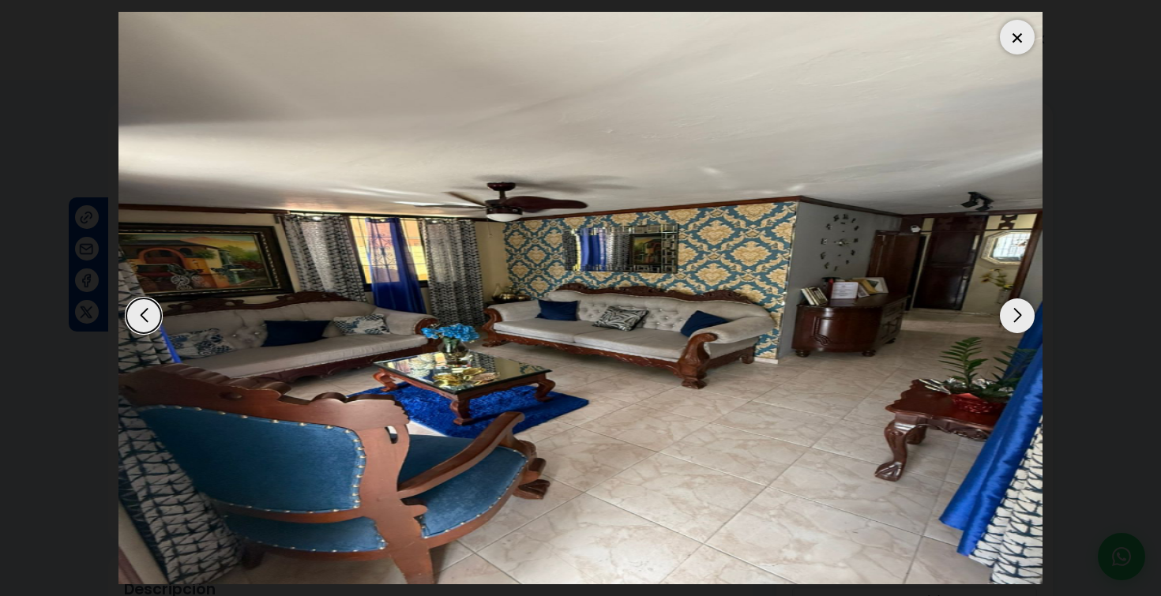
click at [1020, 307] on div "Next slide" at bounding box center [1017, 316] width 35 height 35
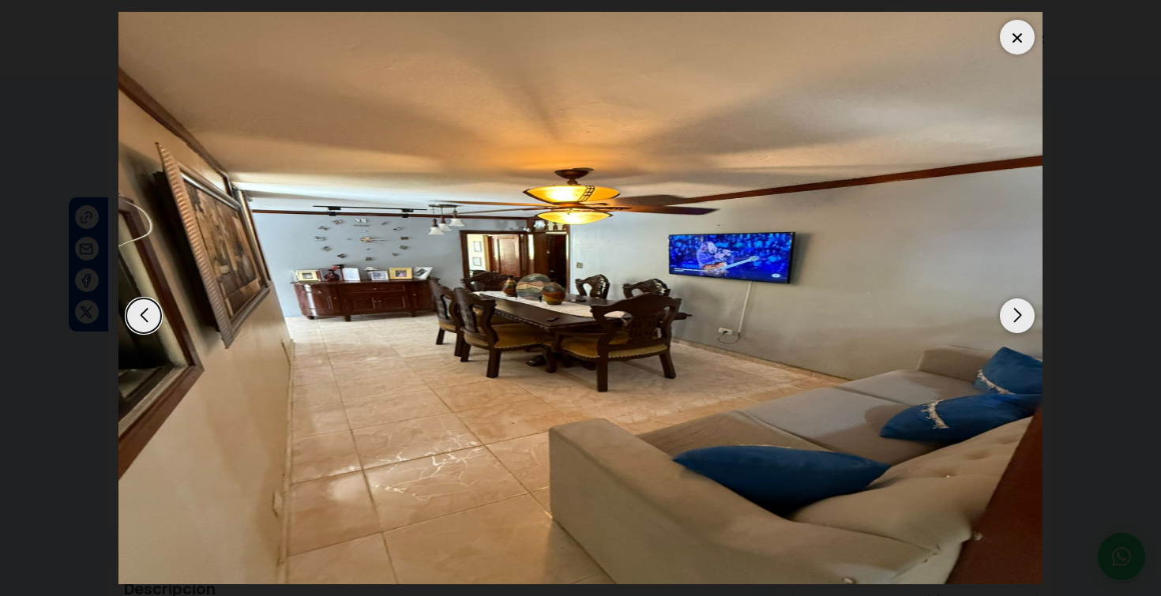
click at [1020, 307] on div "Next slide" at bounding box center [1017, 316] width 35 height 35
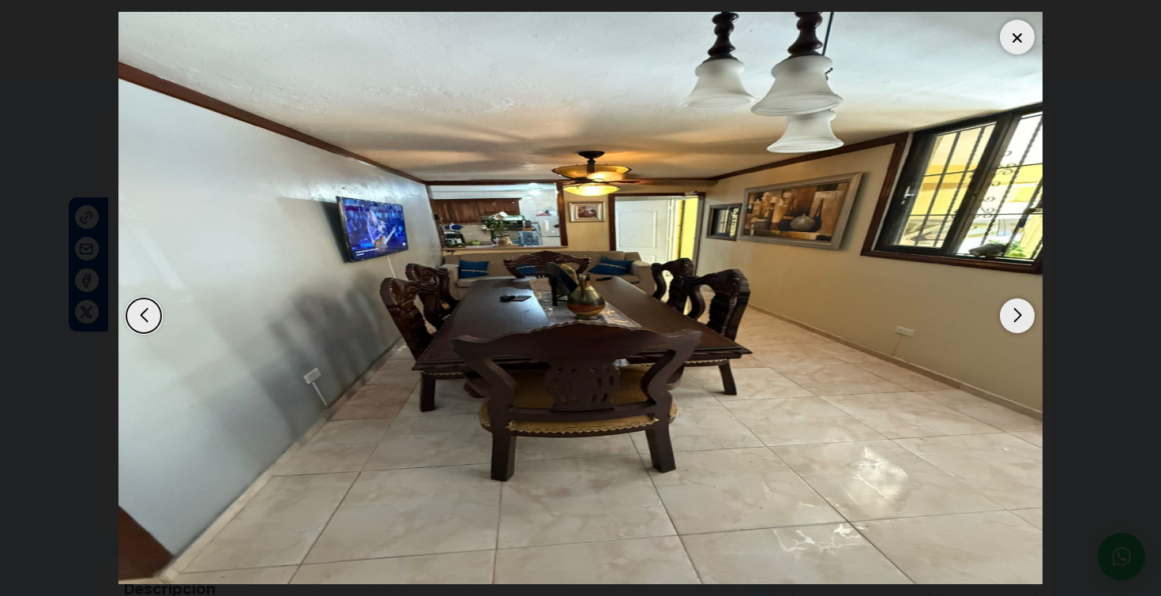
click at [1020, 307] on div "Next slide" at bounding box center [1017, 316] width 35 height 35
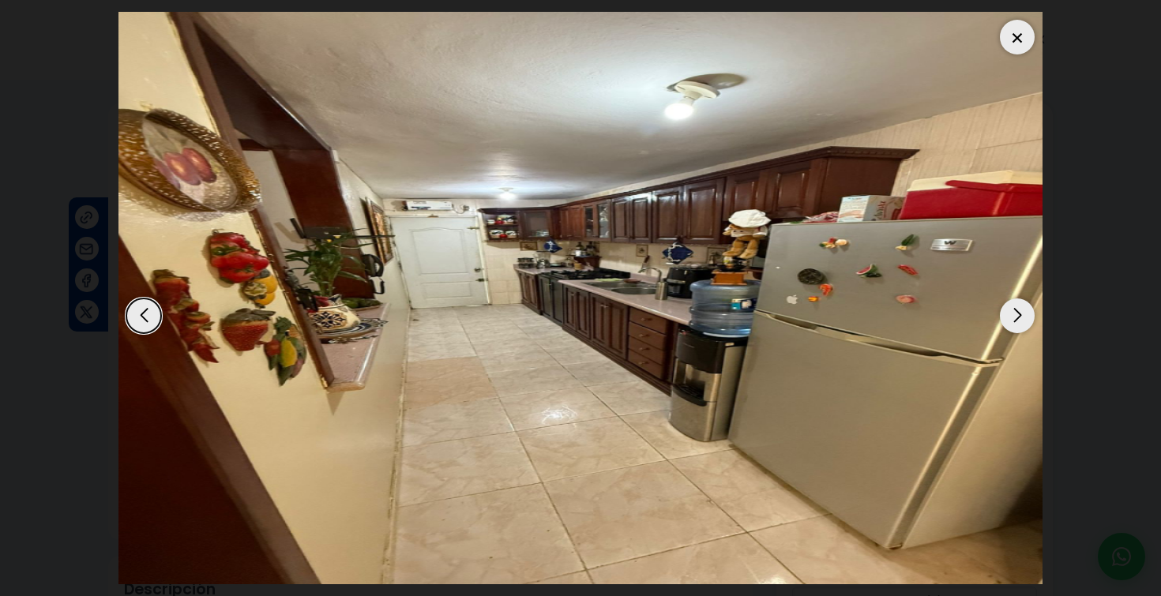
click at [1020, 307] on div "Next slide" at bounding box center [1017, 316] width 35 height 35
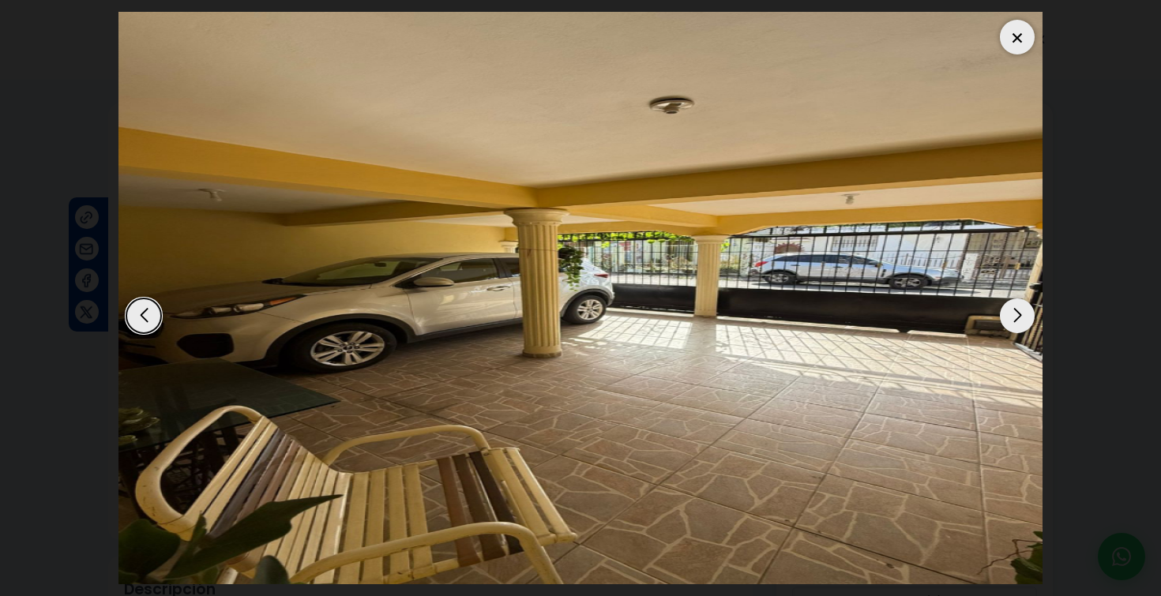
click at [1020, 307] on div "Next slide" at bounding box center [1017, 316] width 35 height 35
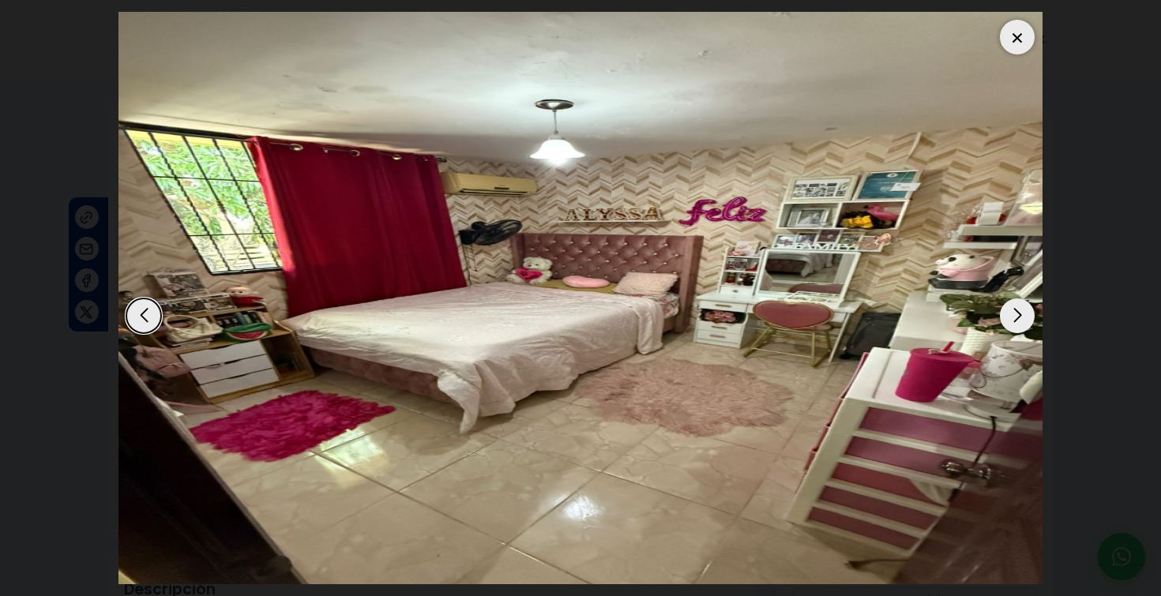
click at [1020, 307] on div "Next slide" at bounding box center [1017, 316] width 35 height 35
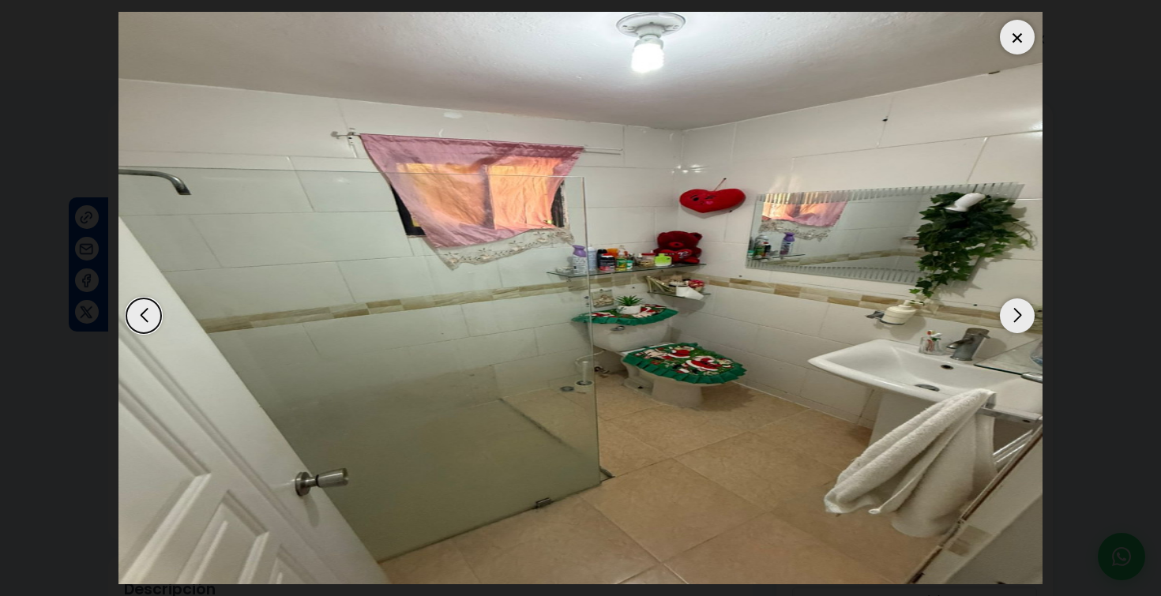
click at [1020, 307] on div "Next slide" at bounding box center [1017, 316] width 35 height 35
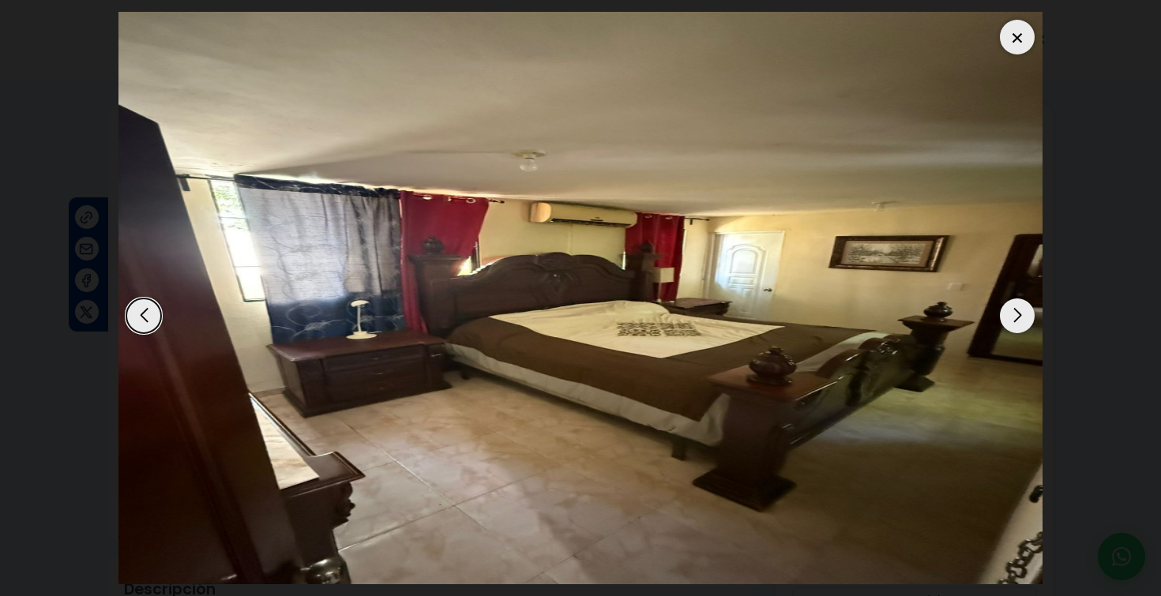
click at [1020, 307] on div "Next slide" at bounding box center [1017, 316] width 35 height 35
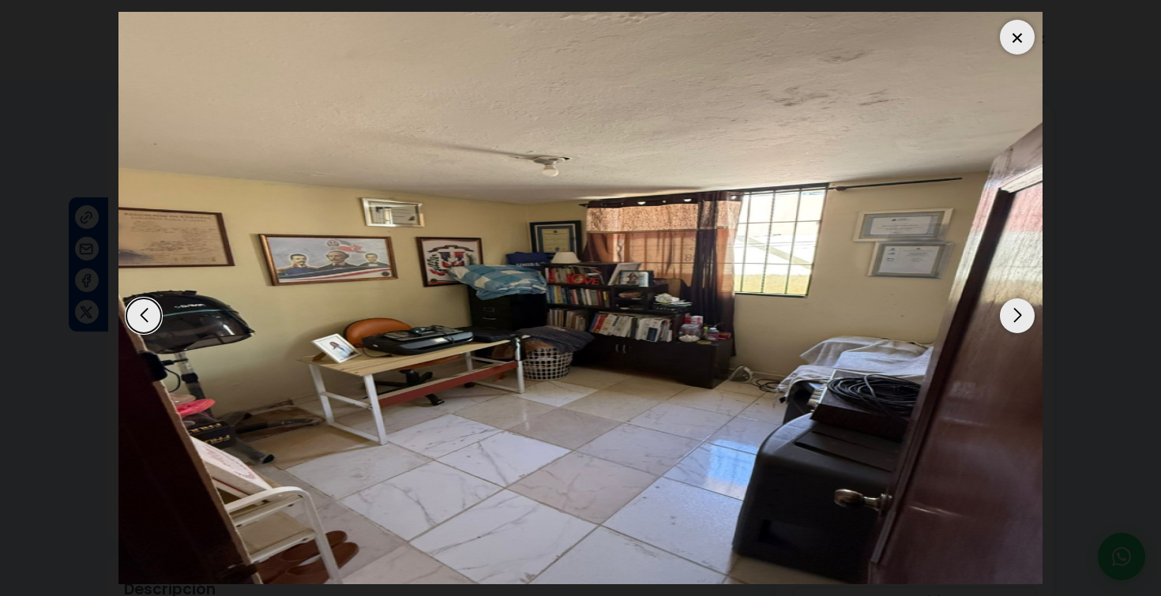
click at [1020, 307] on div "Next slide" at bounding box center [1017, 316] width 35 height 35
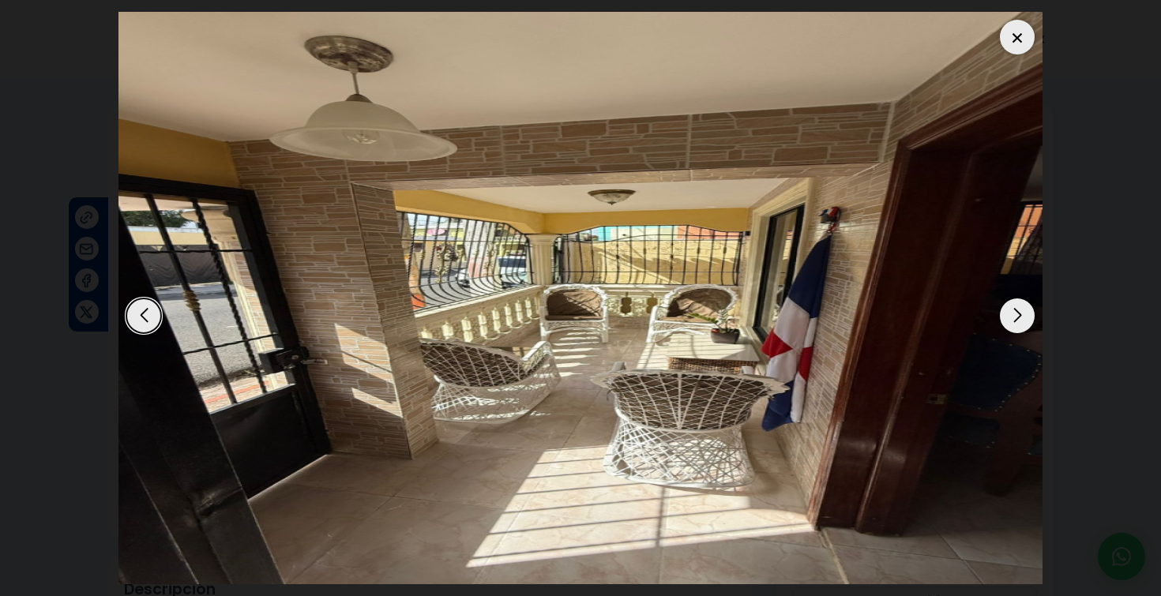
click at [1020, 307] on div "Next slide" at bounding box center [1017, 316] width 35 height 35
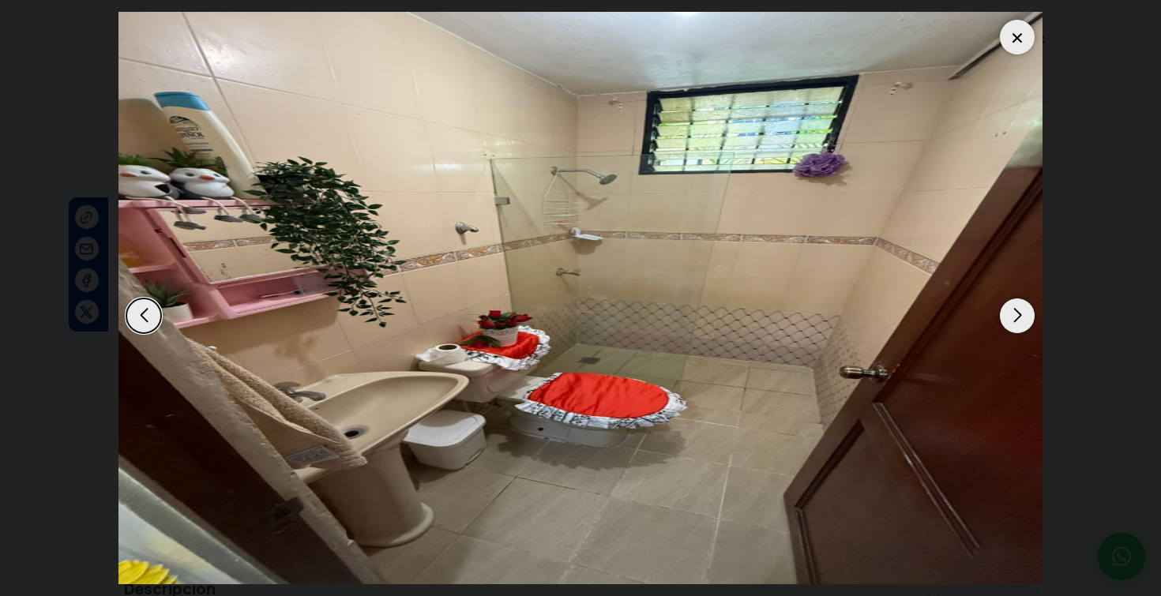
click at [1020, 307] on div "Next slide" at bounding box center [1017, 316] width 35 height 35
